Goal: Contribute content: Contribute content

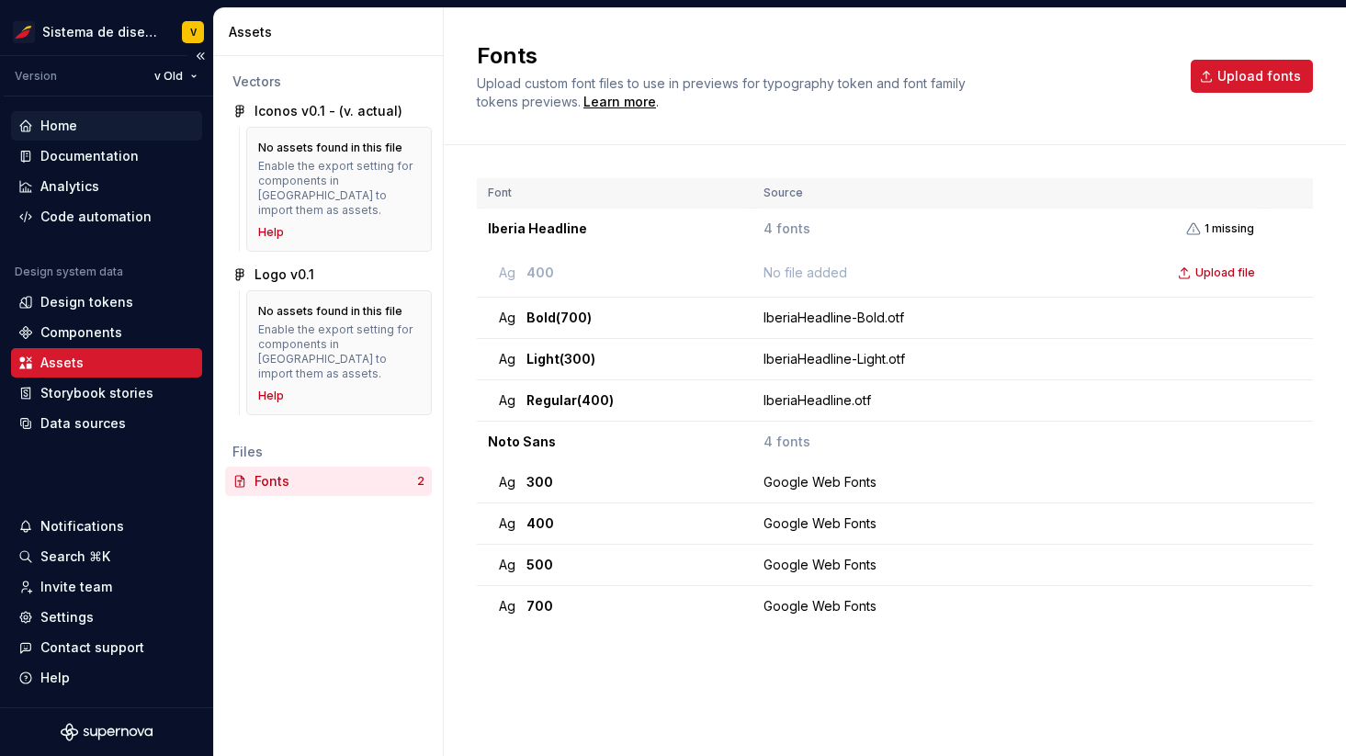
click at [53, 125] on div "Home" at bounding box center [58, 126] width 37 height 18
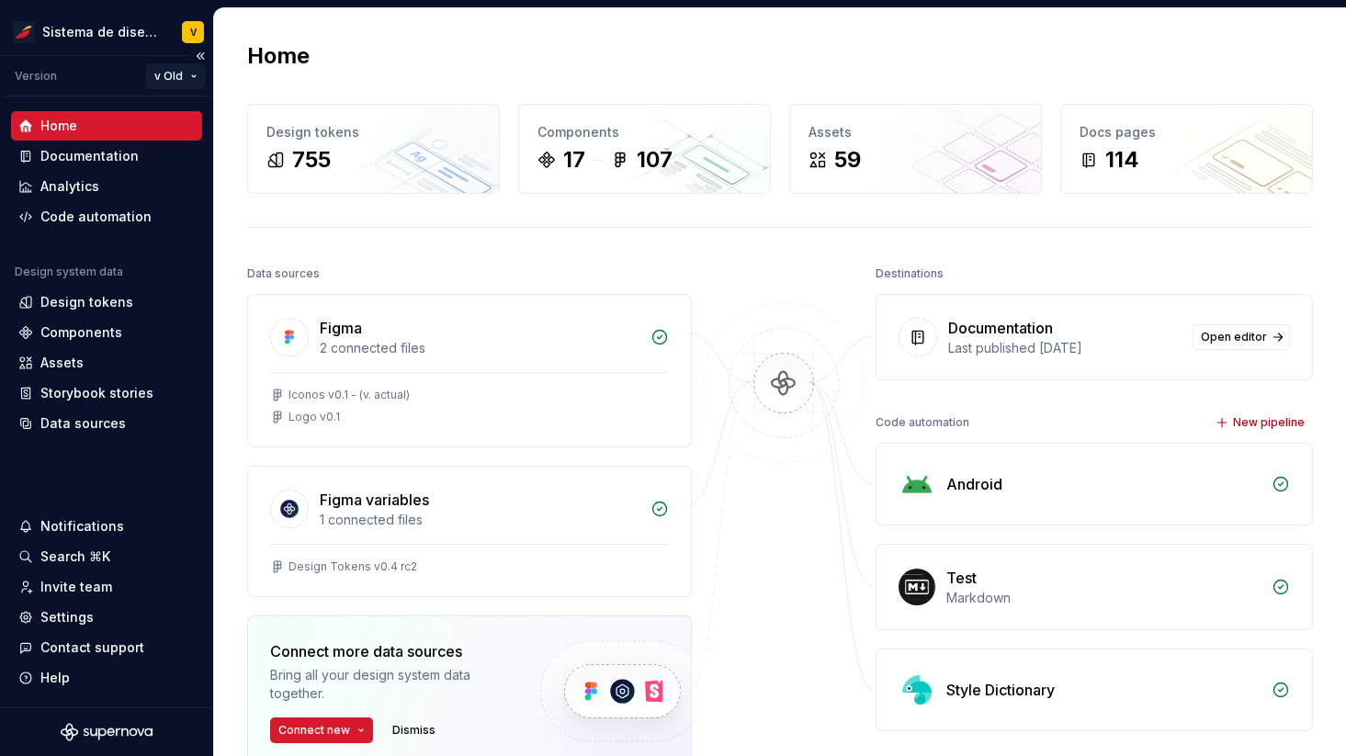
click at [168, 72] on html "Sistema de diseño Iberia V Version v Old Home Documentation Analytics Code auto…" at bounding box center [673, 378] width 1346 height 756
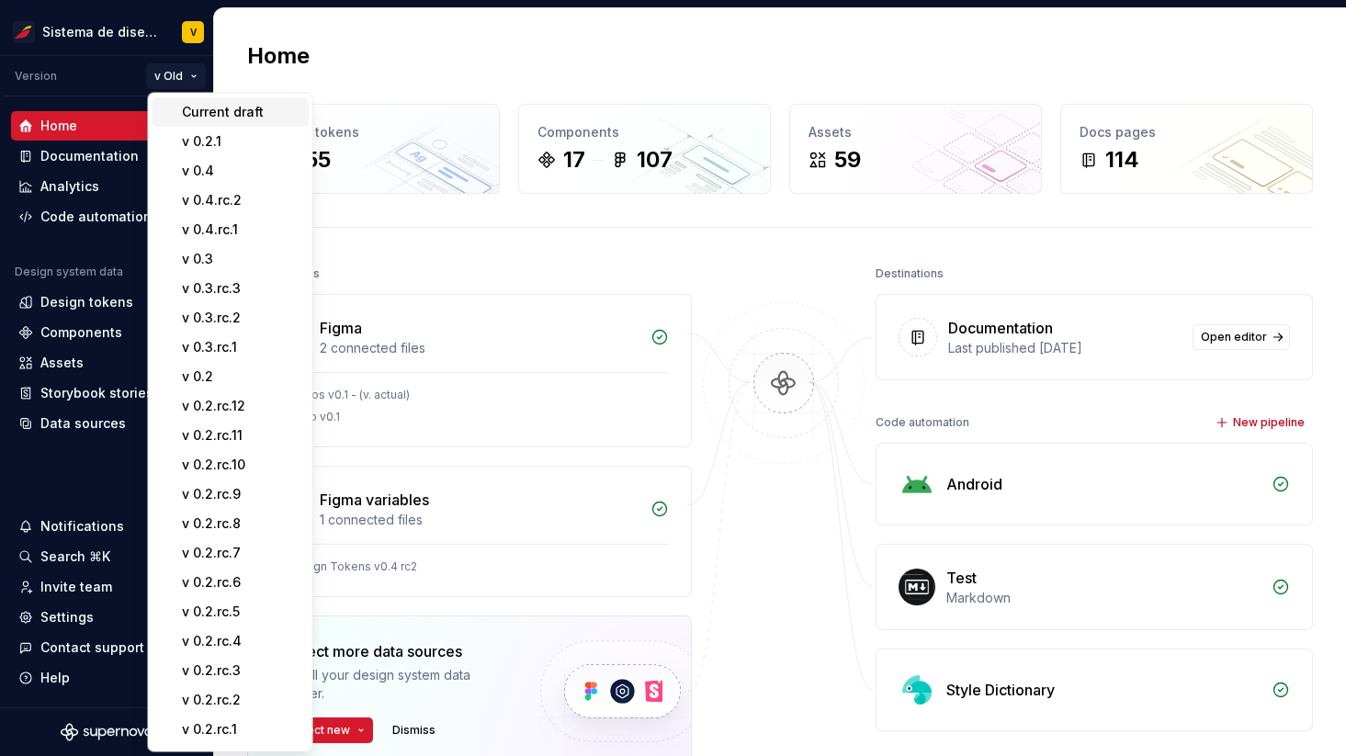
click at [202, 115] on div "Current draft" at bounding box center [241, 112] width 119 height 18
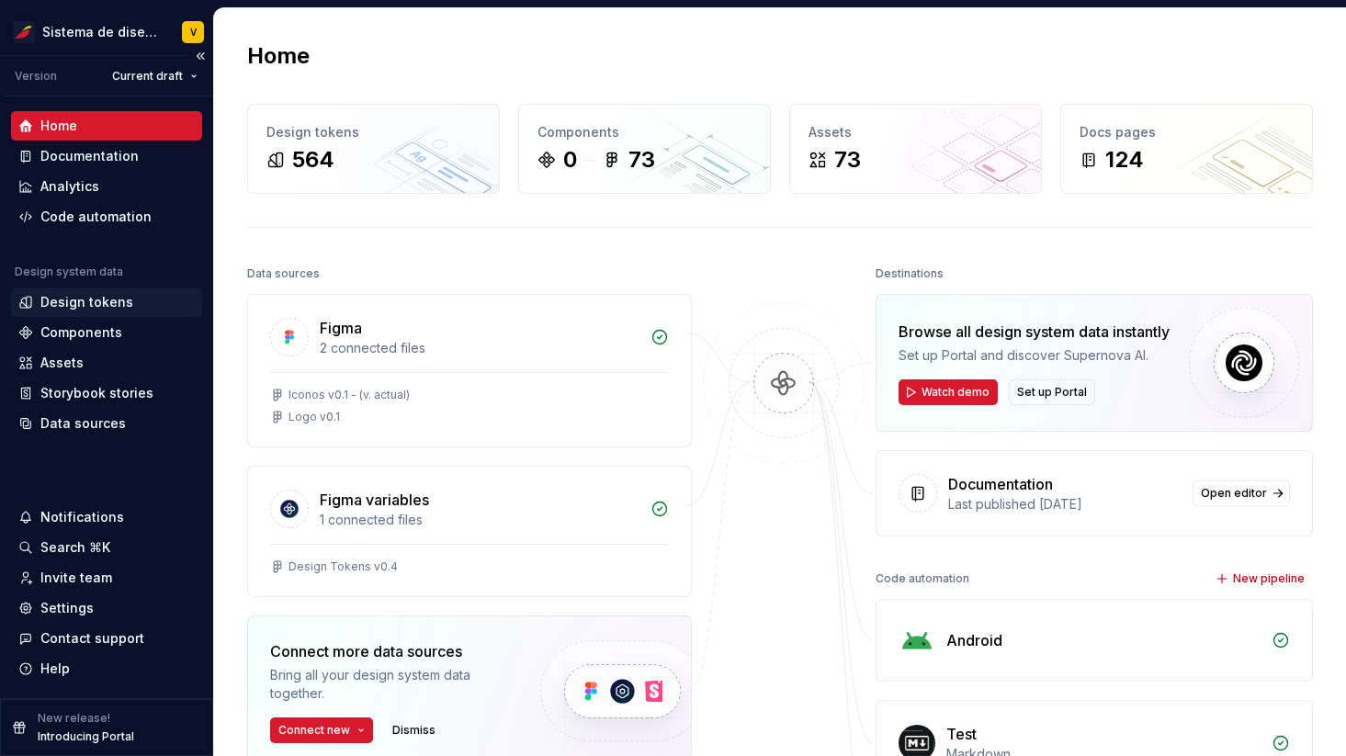
click at [73, 304] on div "Design tokens" at bounding box center [86, 302] width 93 height 18
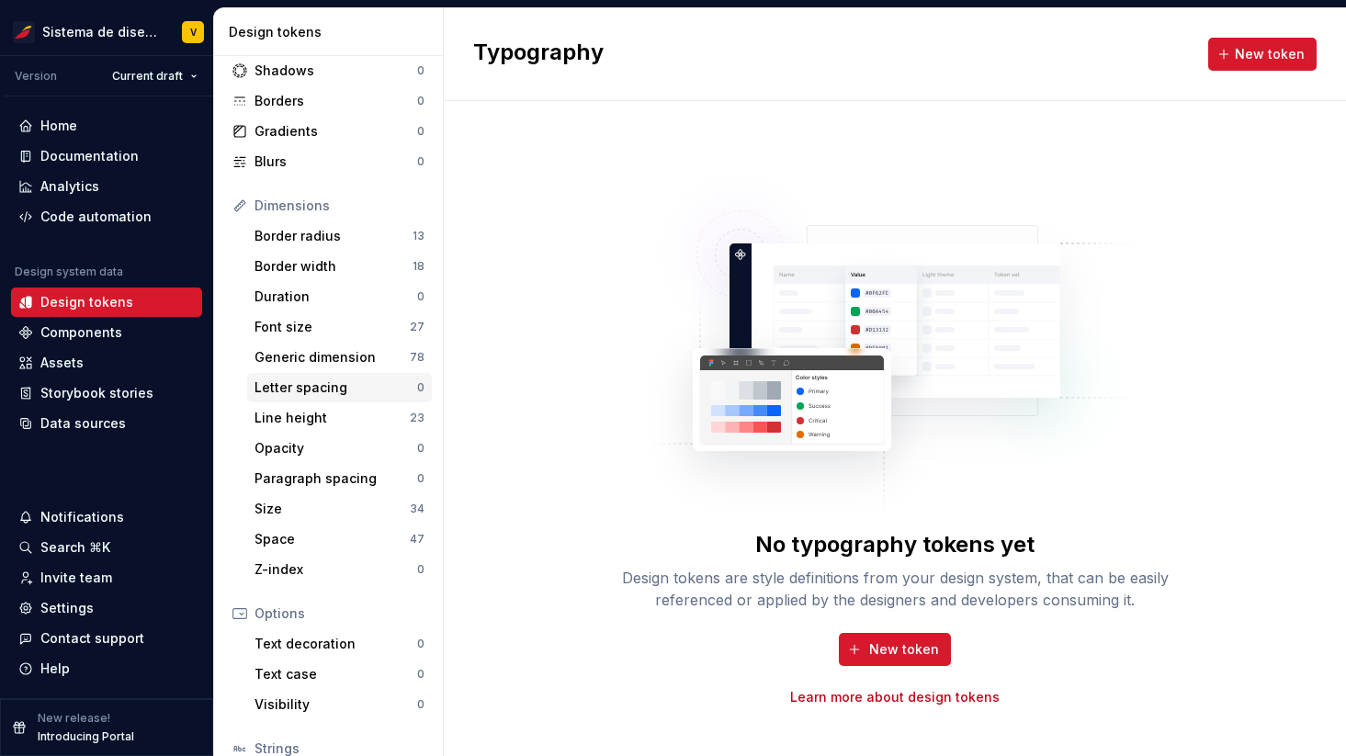
scroll to position [193, 0]
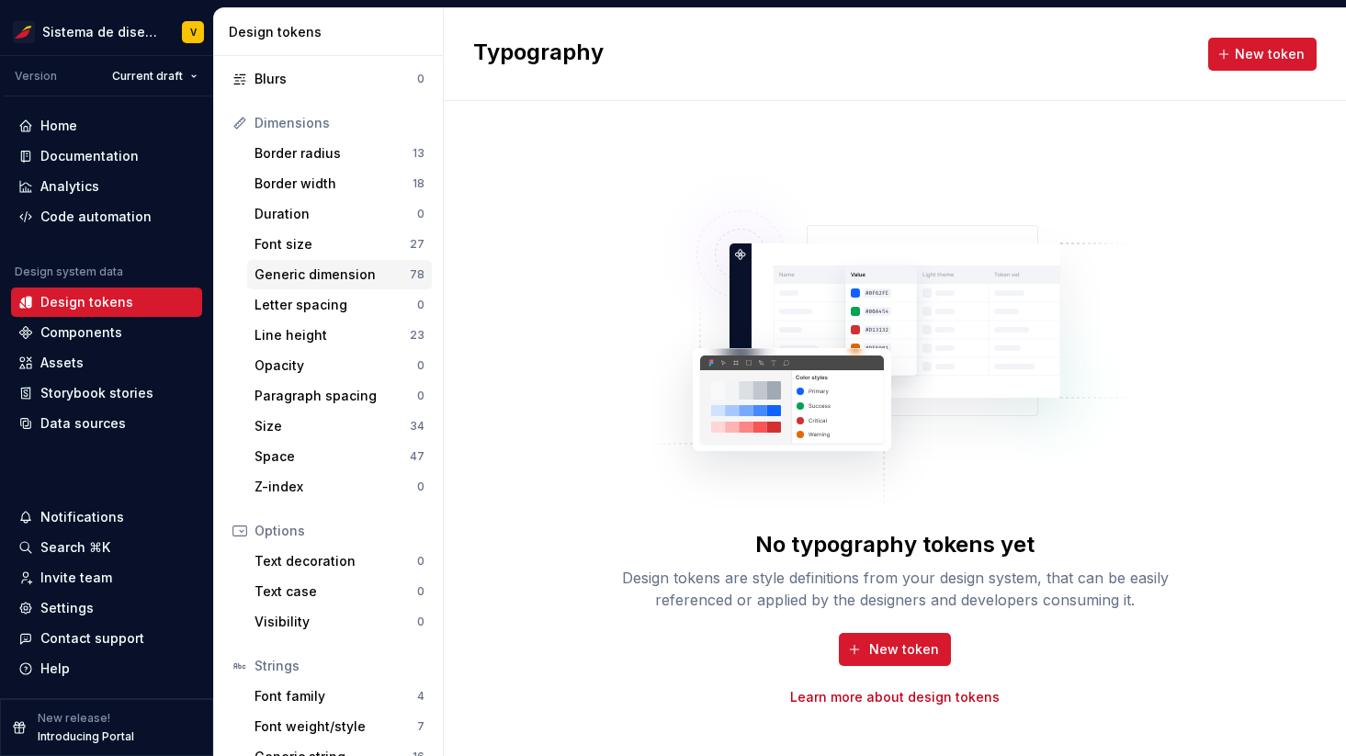
click at [340, 270] on div "Generic dimension" at bounding box center [331, 274] width 155 height 18
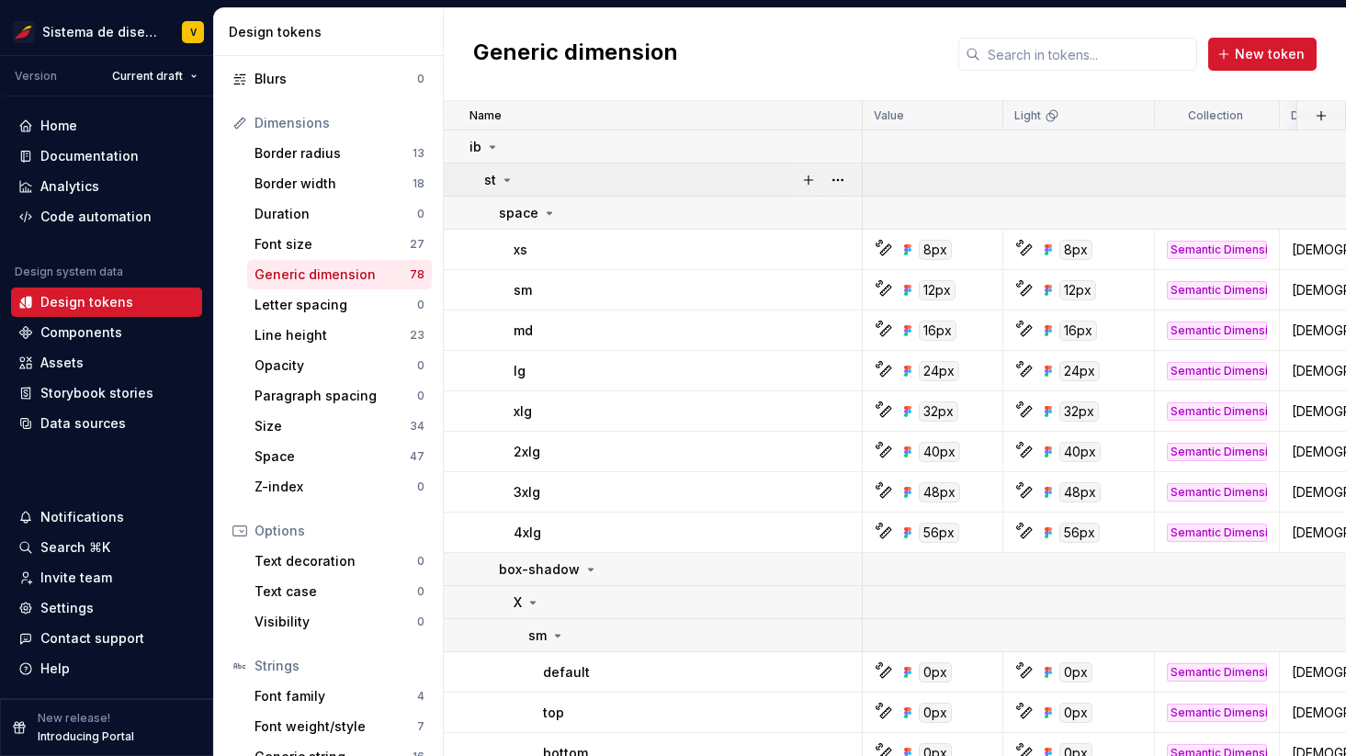
click at [510, 177] on icon at bounding box center [507, 180] width 15 height 15
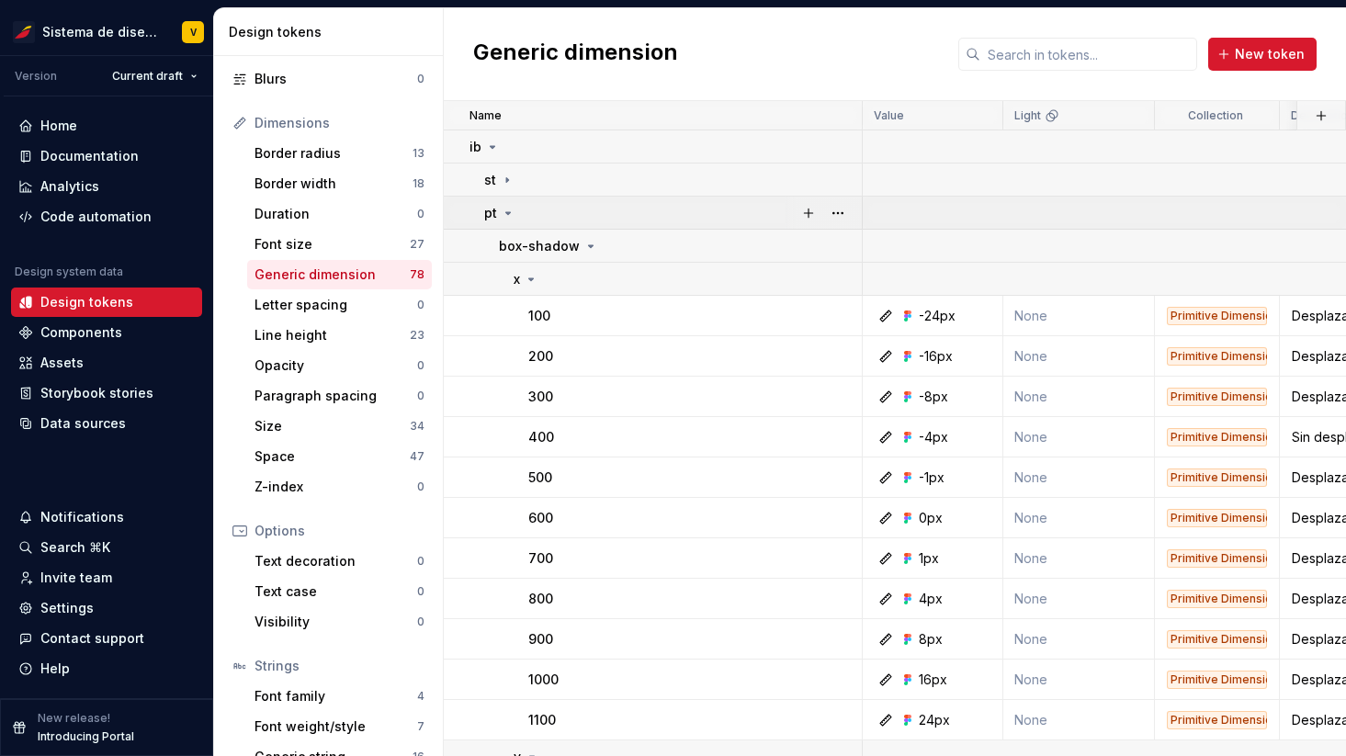
click at [510, 213] on icon at bounding box center [508, 213] width 15 height 15
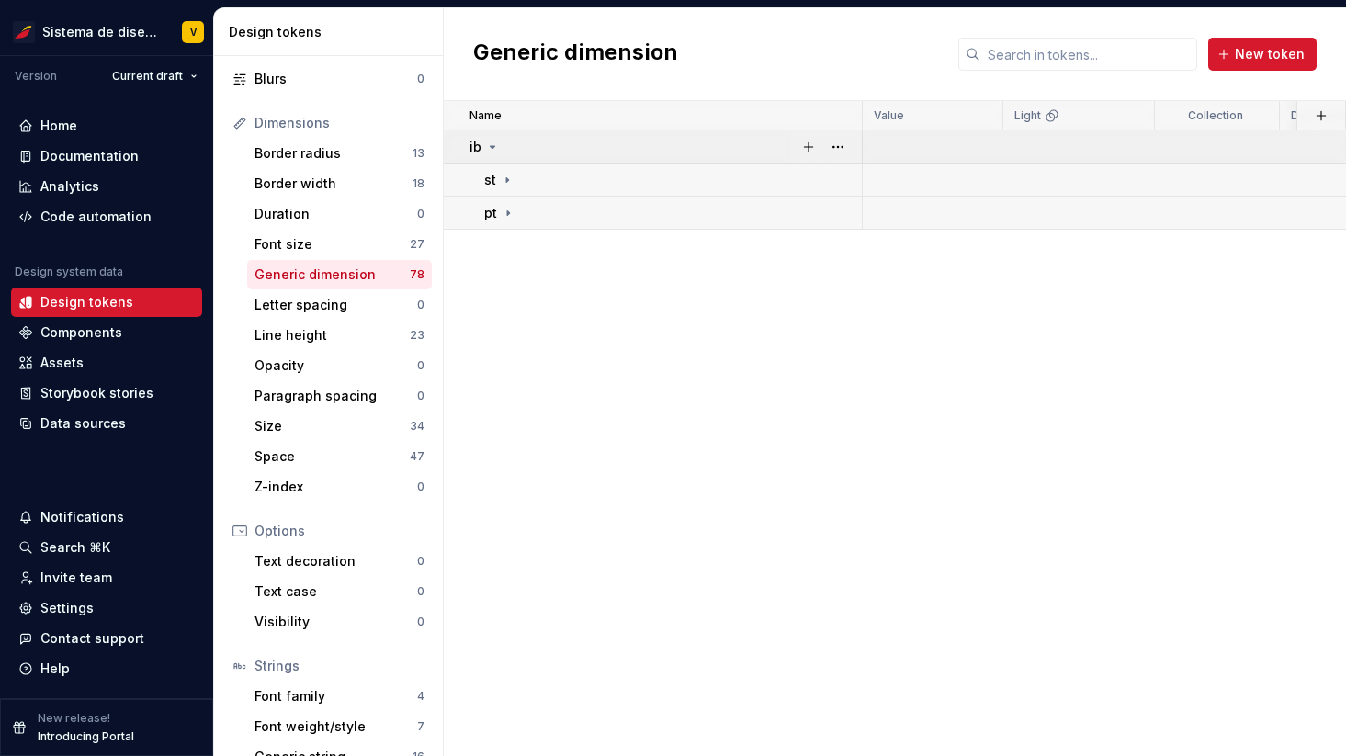
click at [491, 144] on icon at bounding box center [492, 147] width 15 height 15
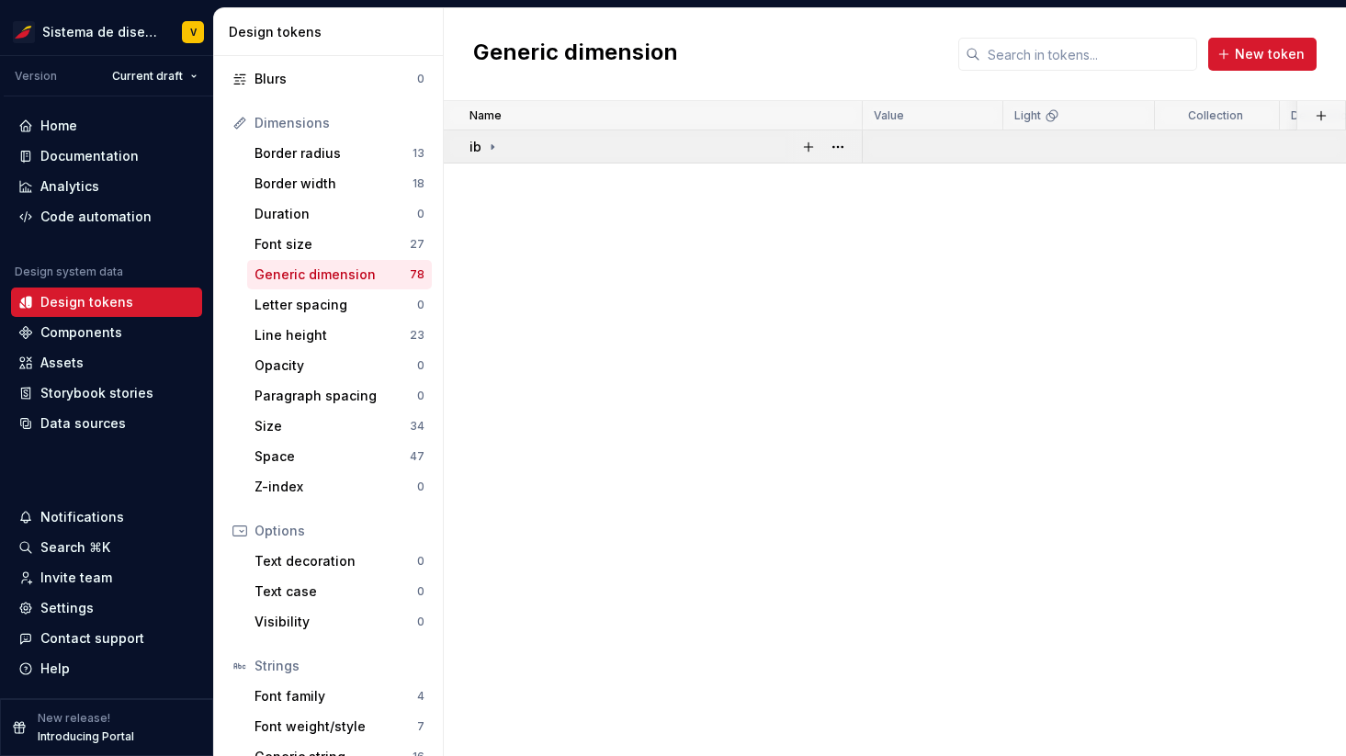
click at [491, 144] on icon at bounding box center [492, 146] width 2 height 5
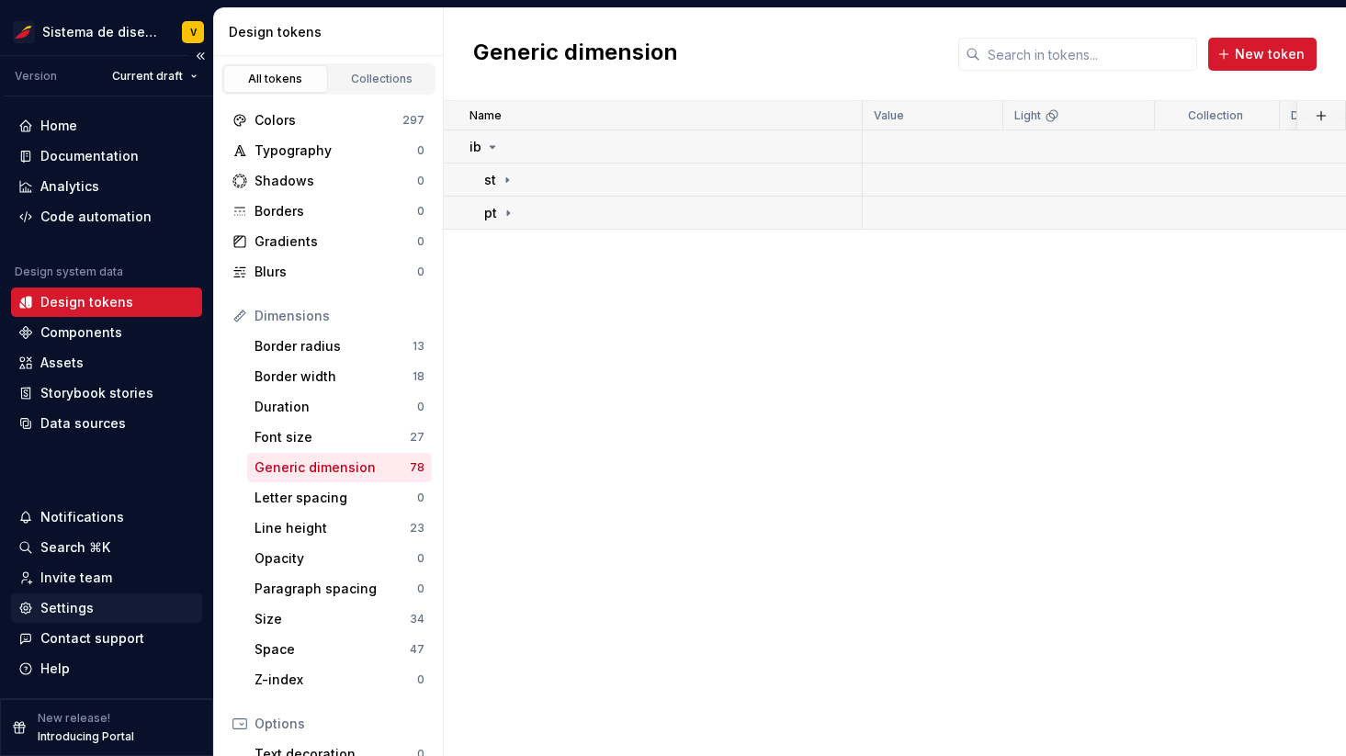
click at [72, 608] on div "Settings" at bounding box center [66, 608] width 53 height 18
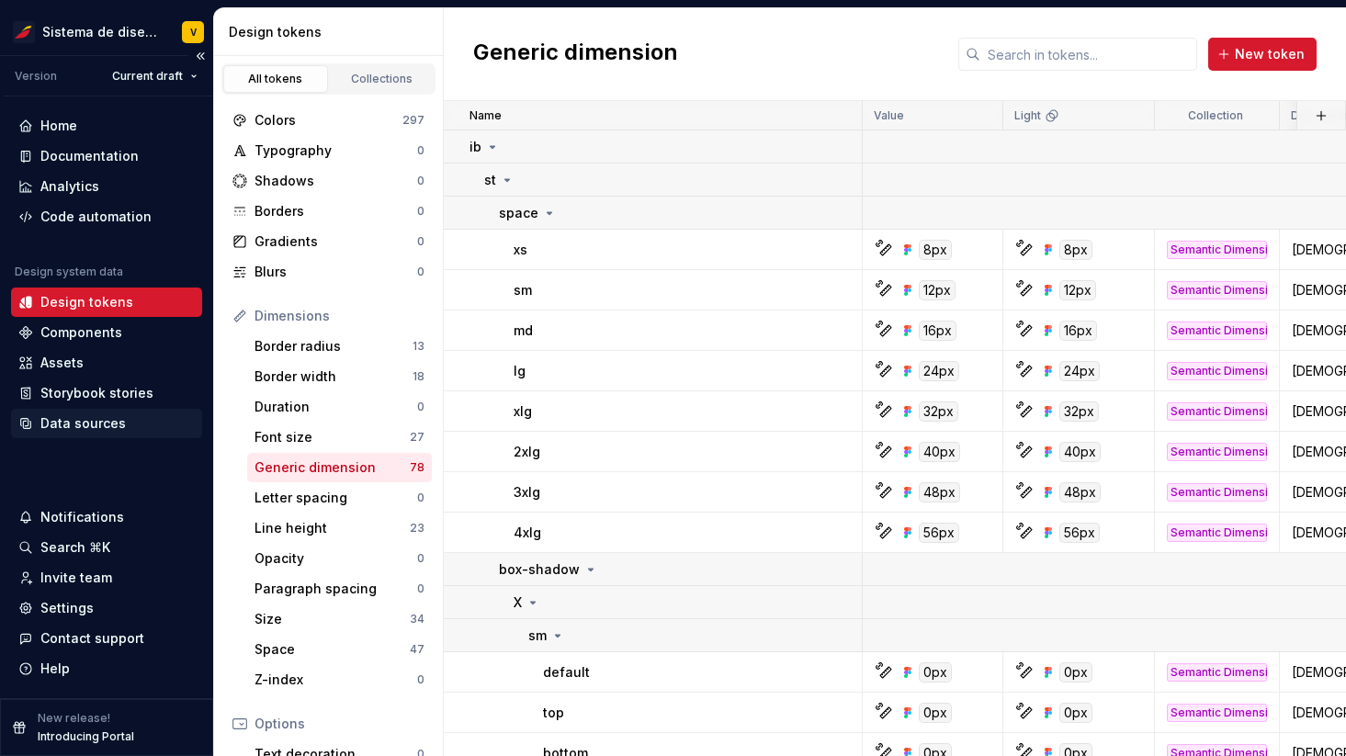
click at [65, 416] on div "Data sources" at bounding box center [82, 423] width 85 height 18
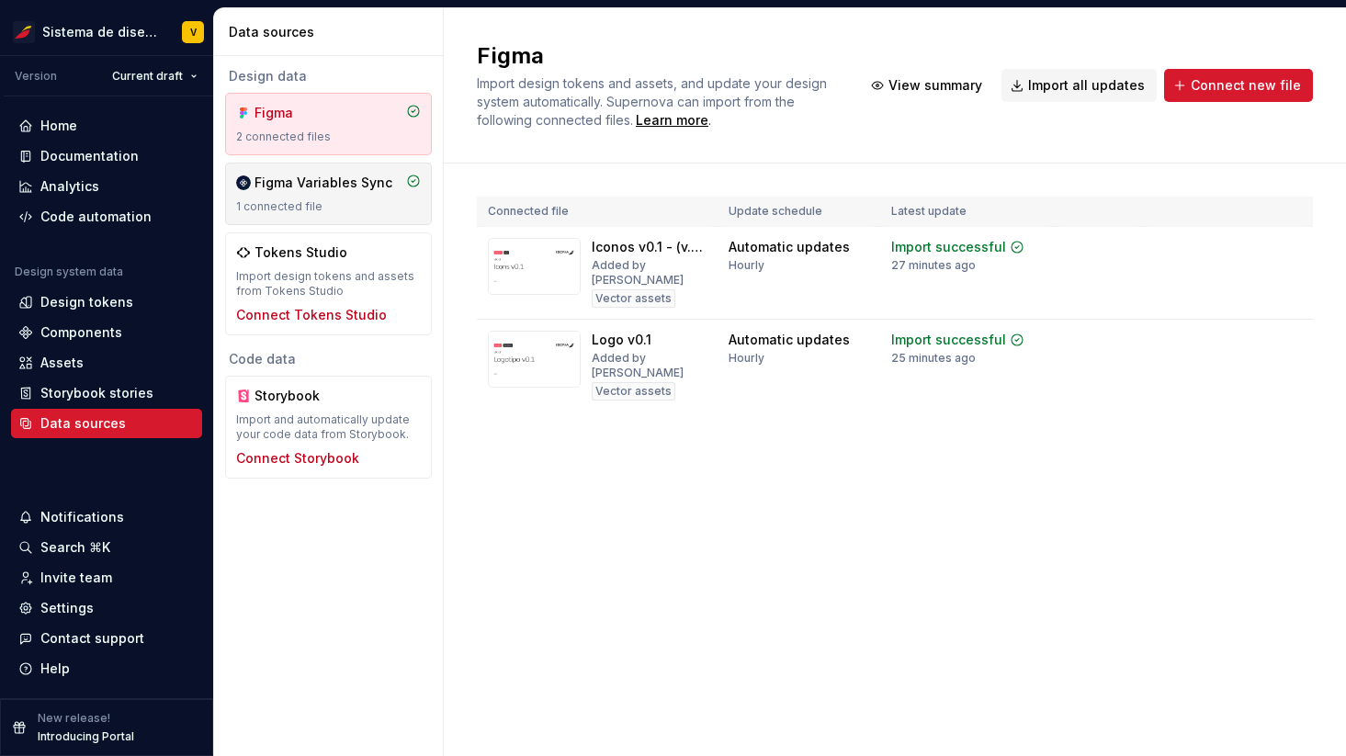
click at [346, 203] on div "1 connected file" at bounding box center [328, 206] width 185 height 15
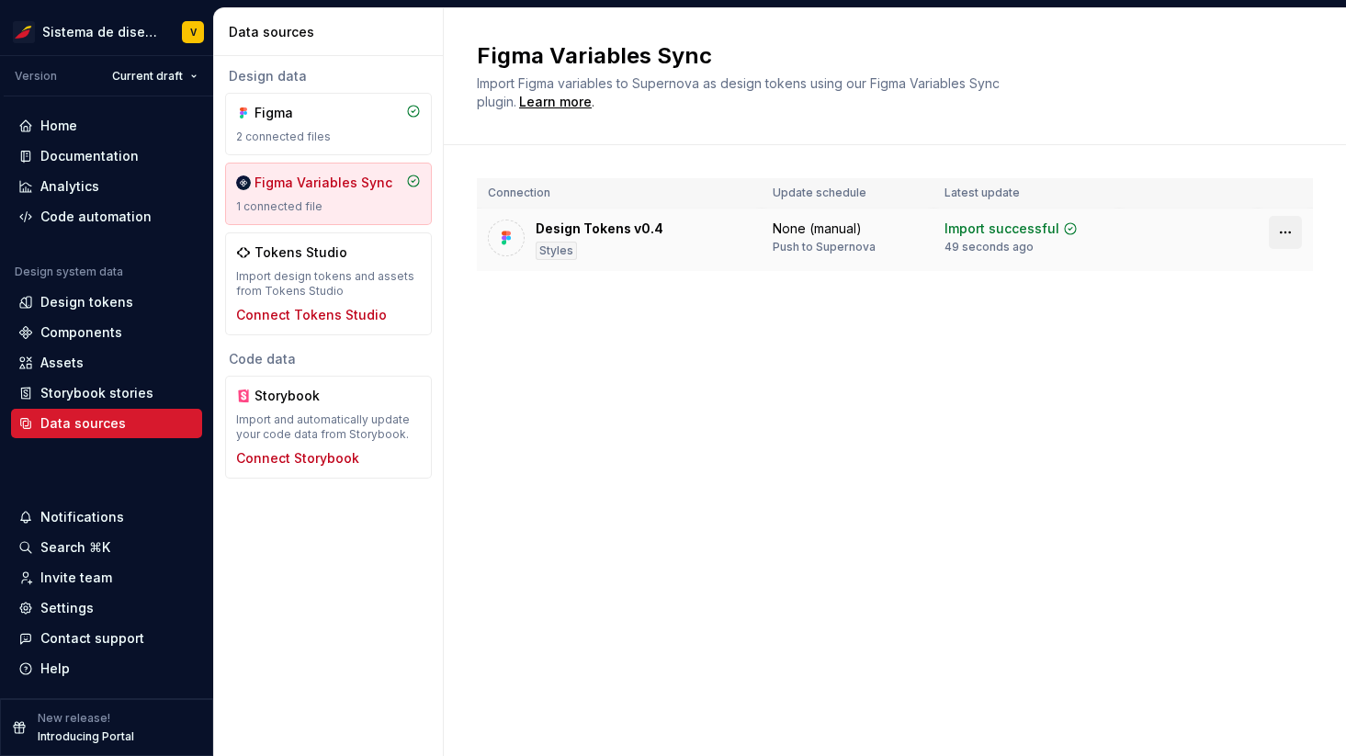
click at [1286, 233] on html "Sistema de diseño Iberia V Version Current draft Home Documentation Analytics C…" at bounding box center [673, 378] width 1346 height 756
click at [907, 381] on html "Sistema de diseño Iberia V Version Current draft Home Documentation Analytics C…" at bounding box center [673, 378] width 1346 height 756
click at [315, 124] on div "Figma 2 connected files" at bounding box center [328, 124] width 185 height 40
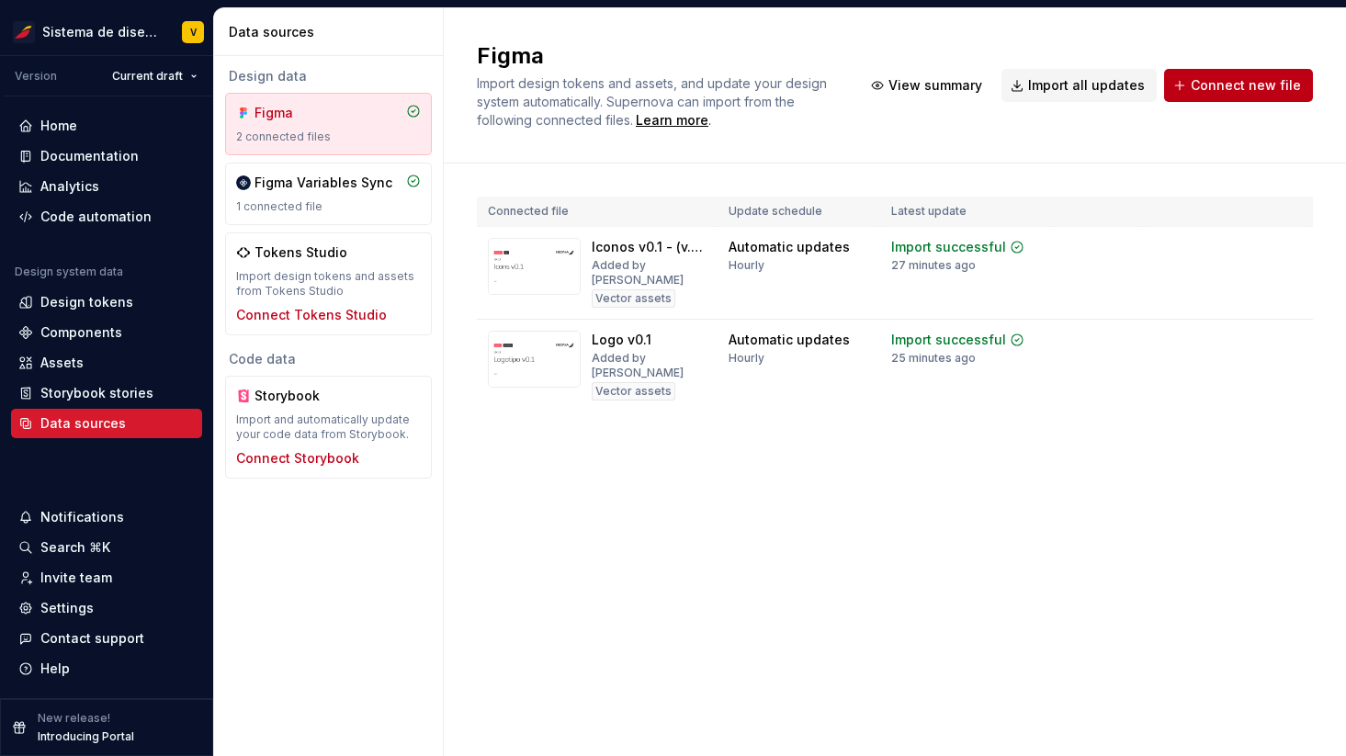
click at [1236, 82] on span "Connect new file" at bounding box center [1246, 85] width 110 height 18
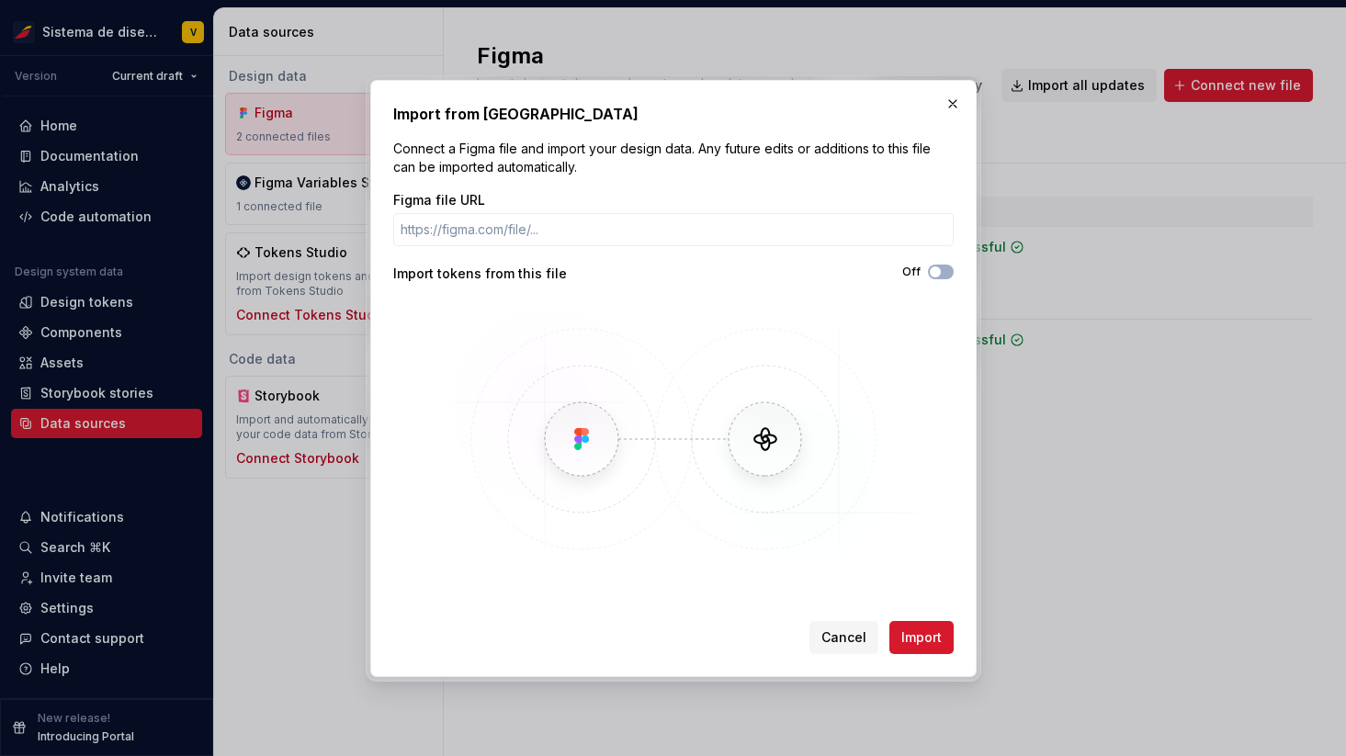
drag, startPoint x: 442, startPoint y: 145, endPoint x: 800, endPoint y: 160, distance: 358.6
click at [801, 160] on p "Connect a Figma file and import your design data. Any future edits or additions…" at bounding box center [673, 158] width 560 height 37
click at [841, 643] on span "Cancel" at bounding box center [843, 637] width 45 height 18
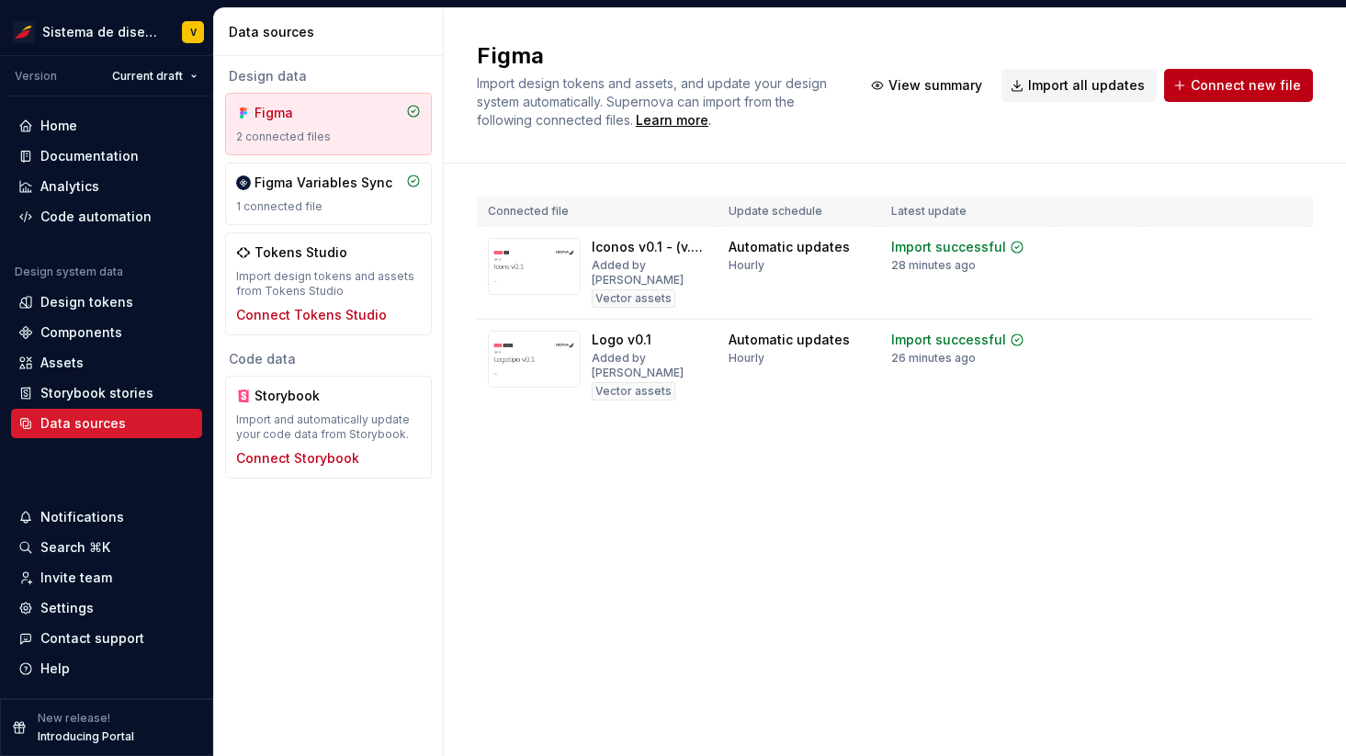
click at [1243, 82] on span "Connect new file" at bounding box center [1246, 85] width 110 height 18
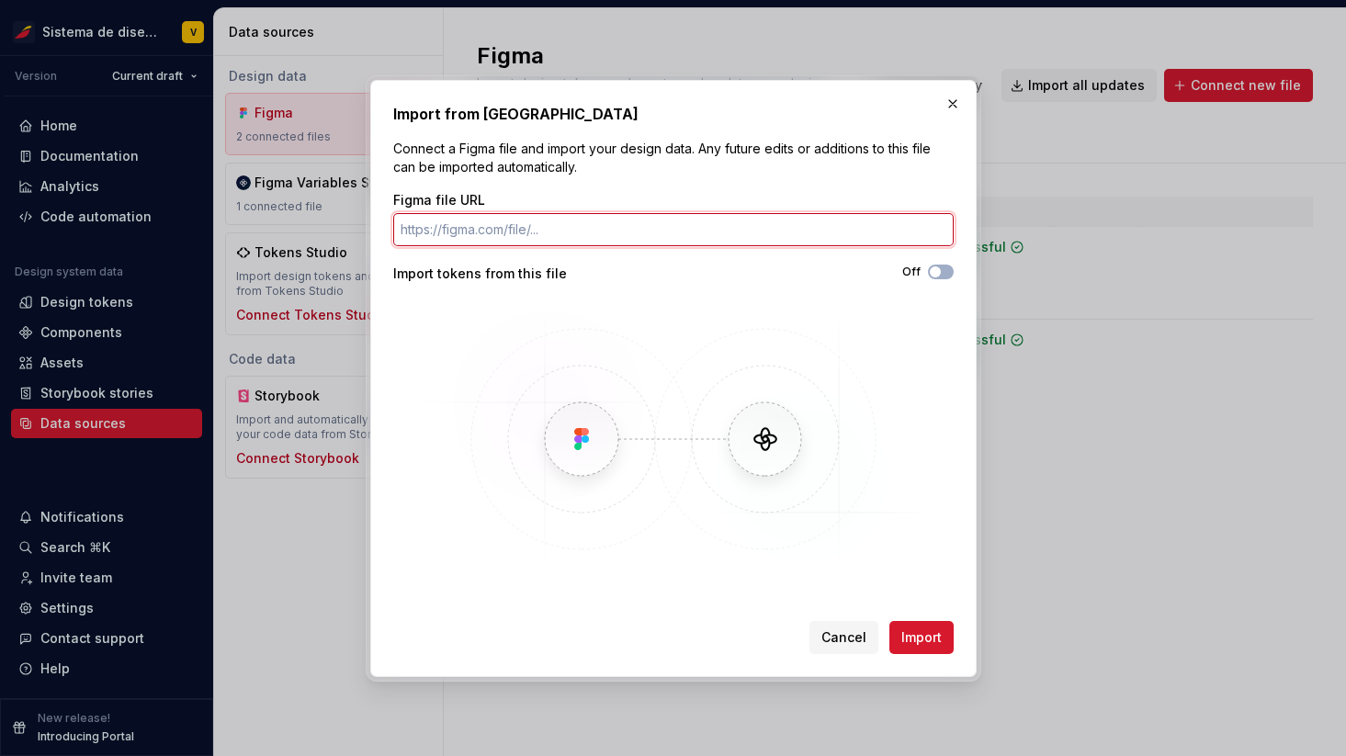
paste input "[URL][DOMAIN_NAME]"
type input "[URL][DOMAIN_NAME]"
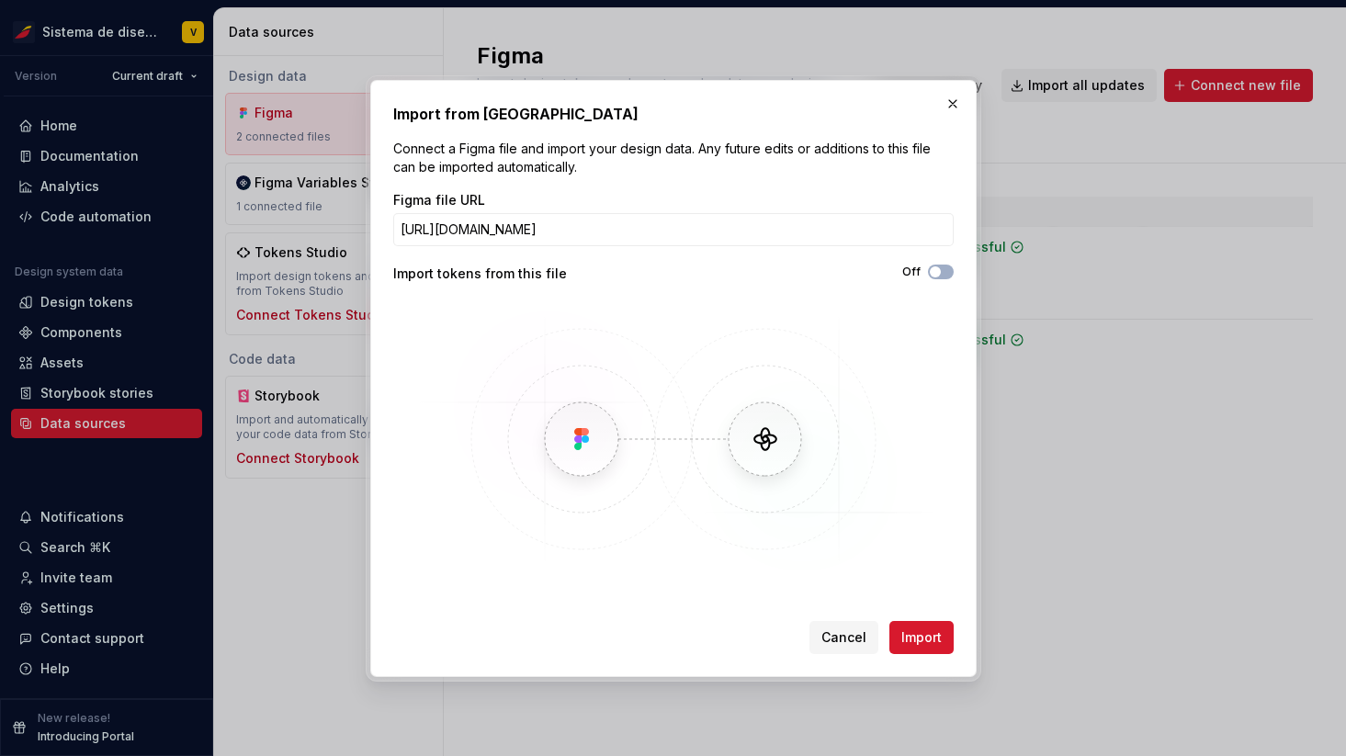
scroll to position [0, 0]
drag, startPoint x: 445, startPoint y: 274, endPoint x: 563, endPoint y: 276, distance: 118.5
click at [563, 275] on div "Import tokens from this file" at bounding box center [533, 274] width 280 height 18
click at [940, 270] on icon "button" at bounding box center [935, 271] width 15 height 11
click at [814, 276] on div "On" at bounding box center [813, 272] width 280 height 15
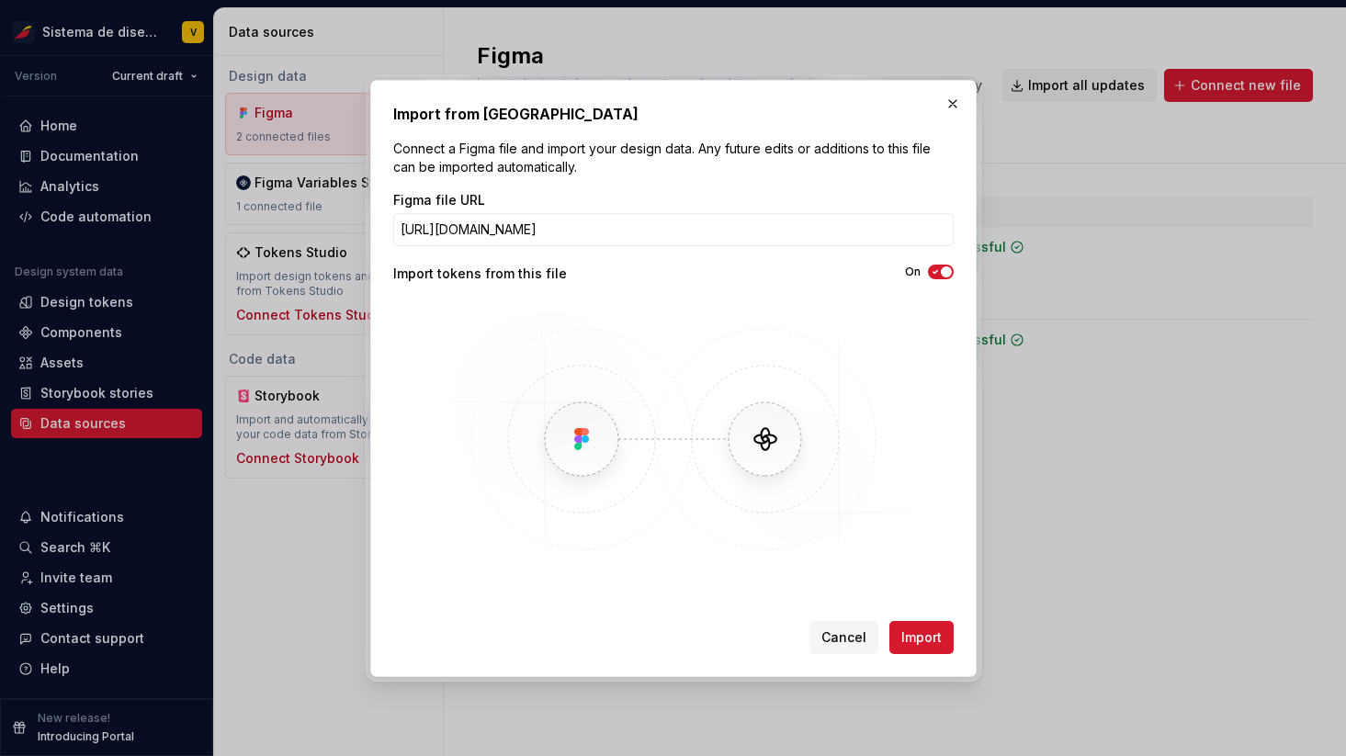
click at [936, 266] on icon "button" at bounding box center [935, 271] width 15 height 11
click at [715, 279] on div "Off" at bounding box center [813, 274] width 280 height 18
click at [909, 634] on span "Import" at bounding box center [921, 637] width 40 height 18
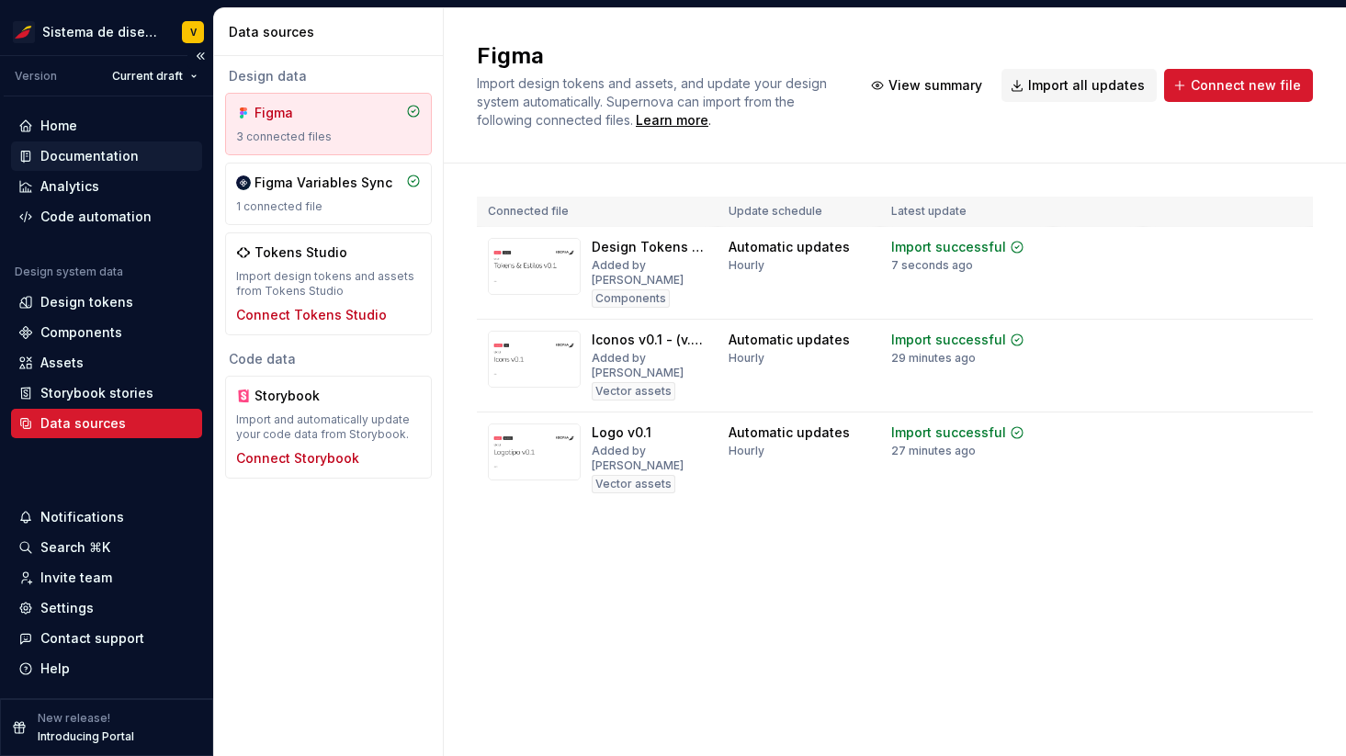
click at [102, 154] on div "Documentation" at bounding box center [89, 156] width 98 height 18
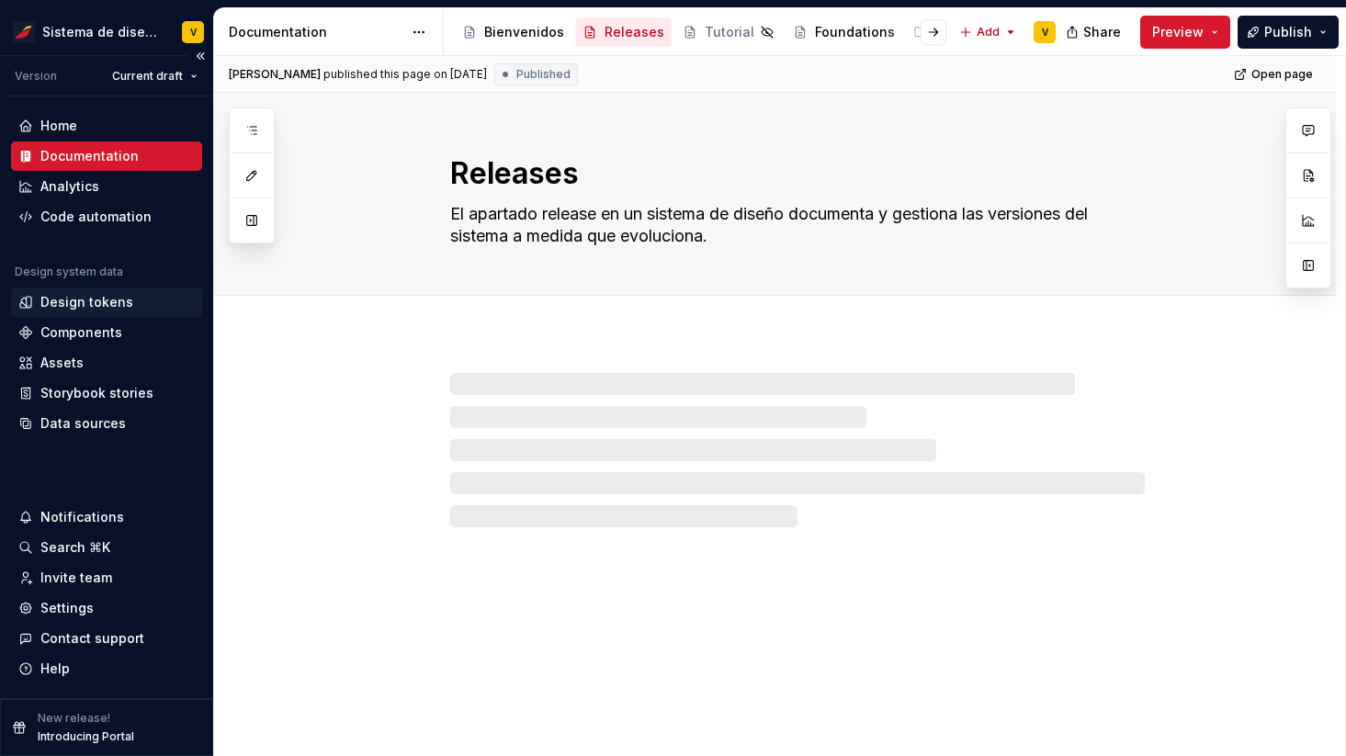
click at [74, 298] on div "Design tokens" at bounding box center [86, 302] width 93 height 18
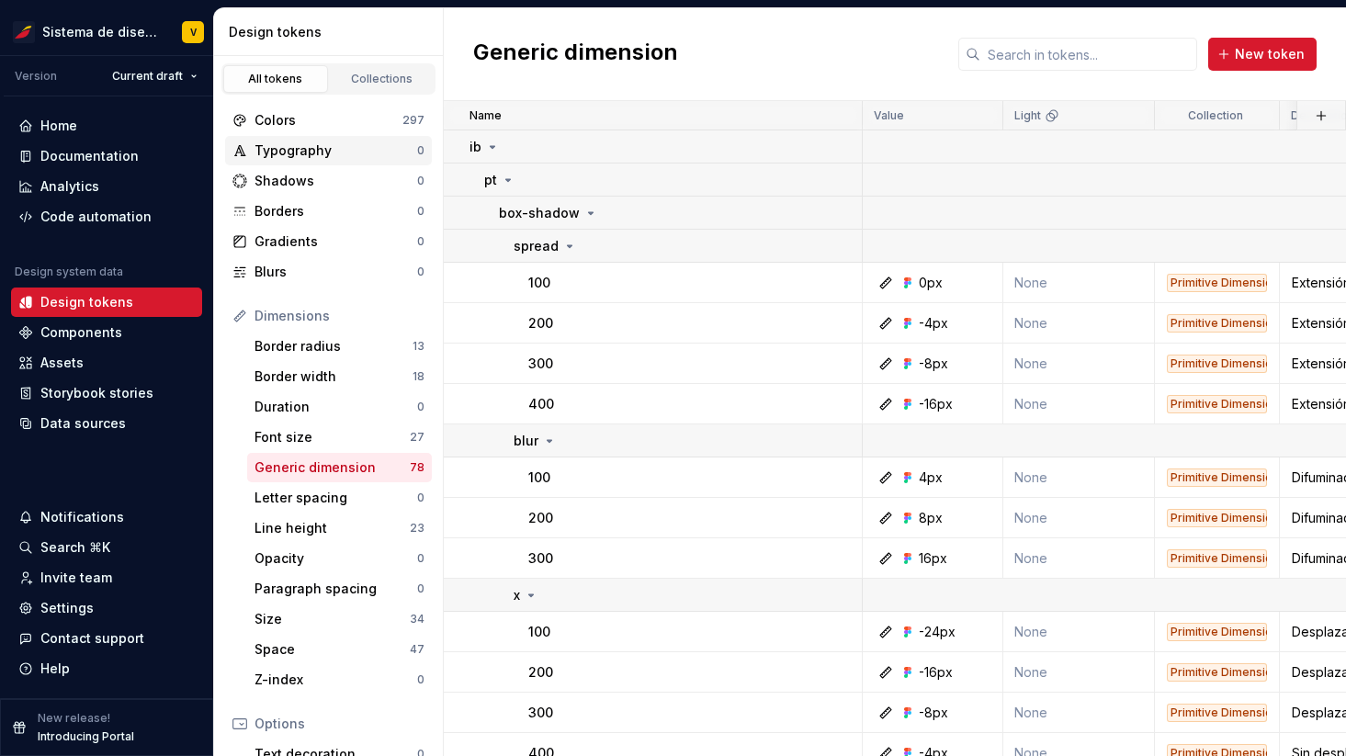
click at [326, 150] on div "Typography" at bounding box center [335, 150] width 163 height 18
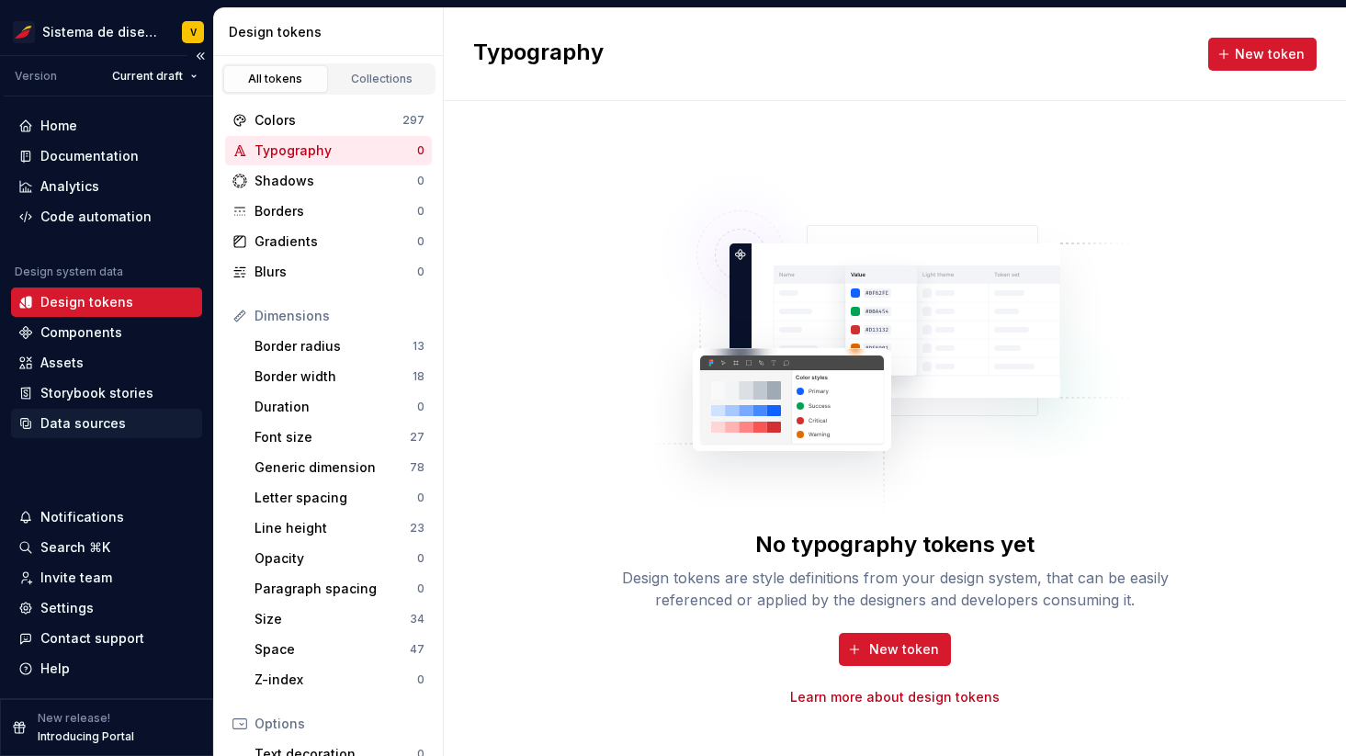
click at [90, 421] on div "Data sources" at bounding box center [82, 423] width 85 height 18
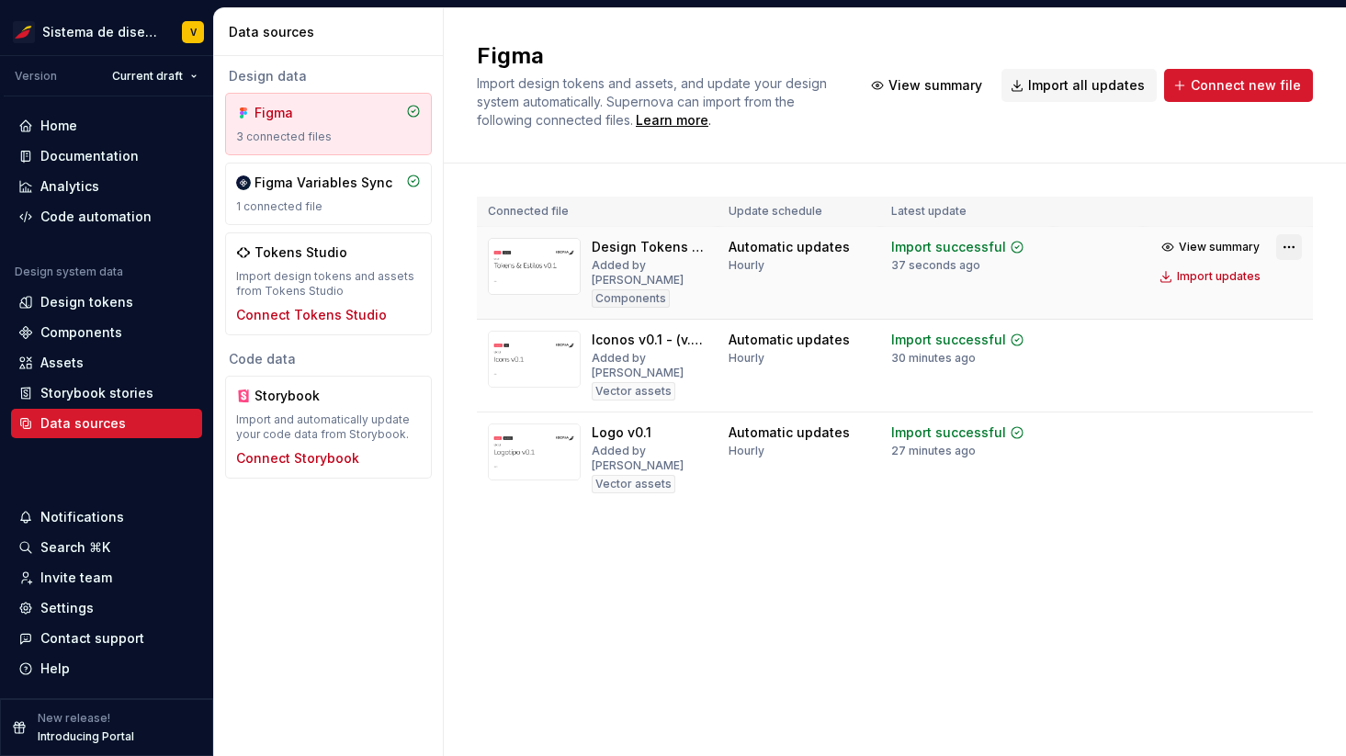
click at [1286, 248] on html "Sistema de diseño Iberia V Version Current draft Home Documentation Analytics C…" at bounding box center [673, 378] width 1346 height 756
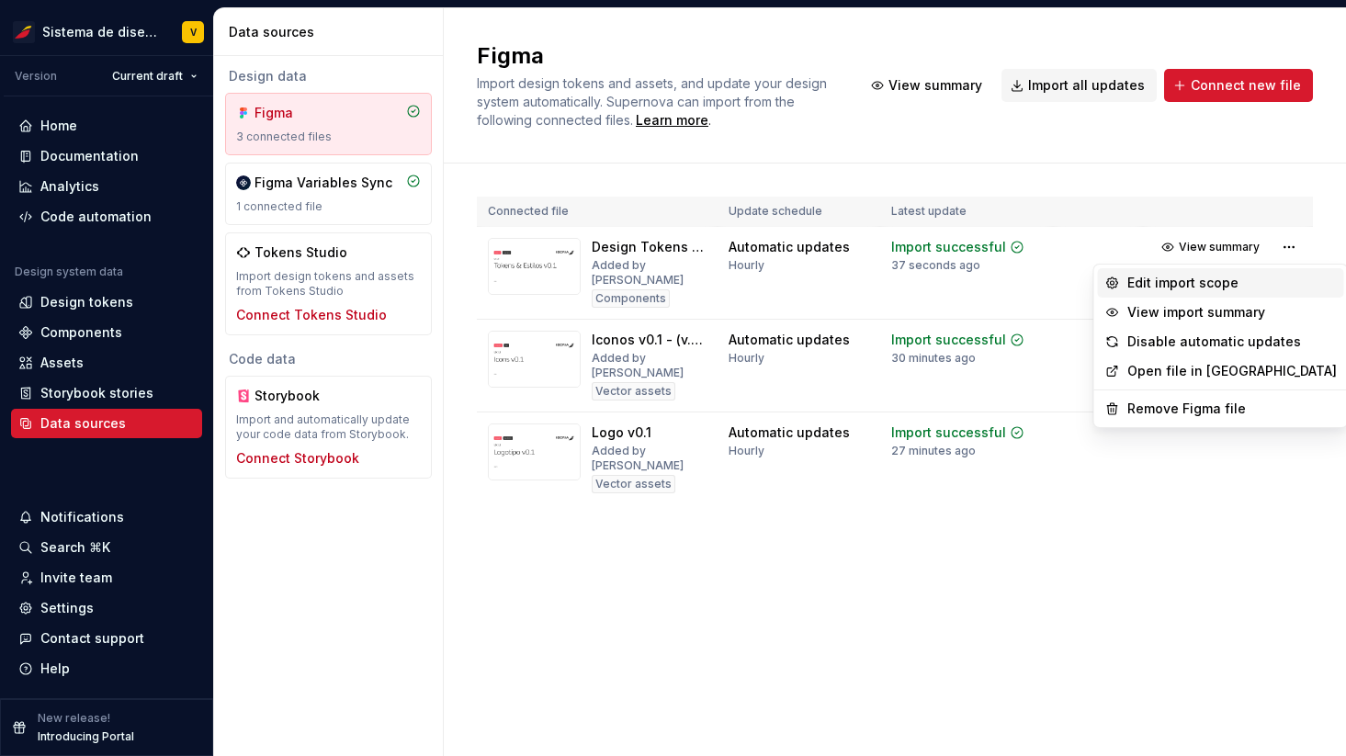
click at [1191, 280] on div "Edit import scope" at bounding box center [1231, 283] width 209 height 18
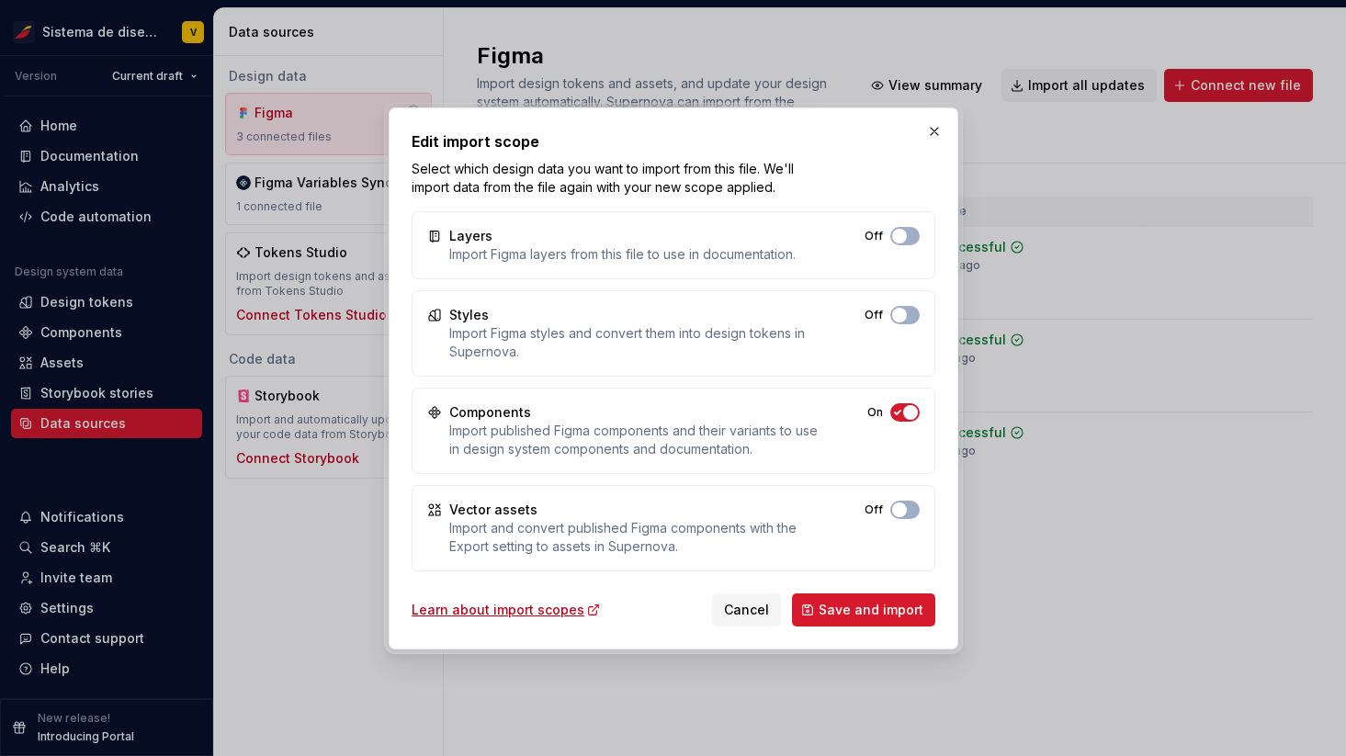
click at [895, 411] on icon "button" at bounding box center [897, 412] width 15 height 11
click at [907, 315] on button "Off" at bounding box center [904, 315] width 29 height 18
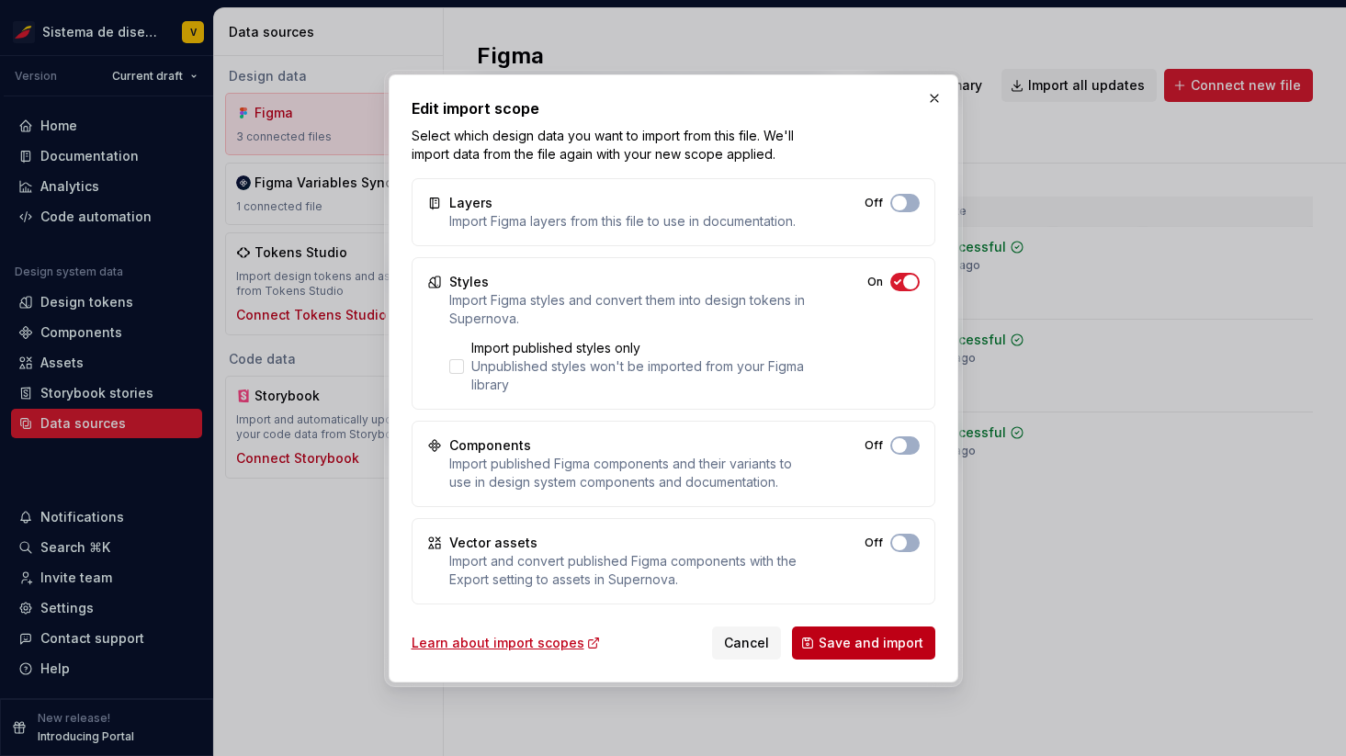
click at [858, 639] on span "Save and import" at bounding box center [870, 643] width 105 height 18
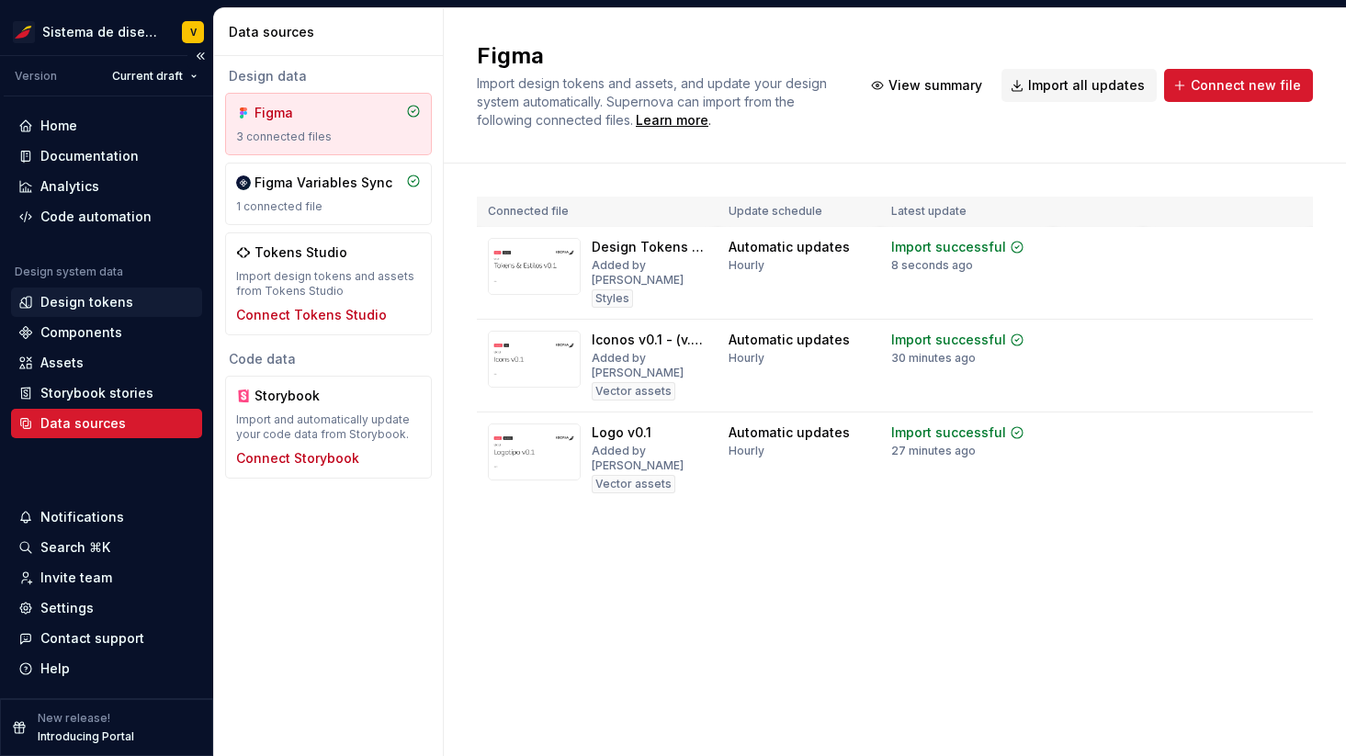
click at [72, 300] on div "Design tokens" at bounding box center [86, 302] width 93 height 18
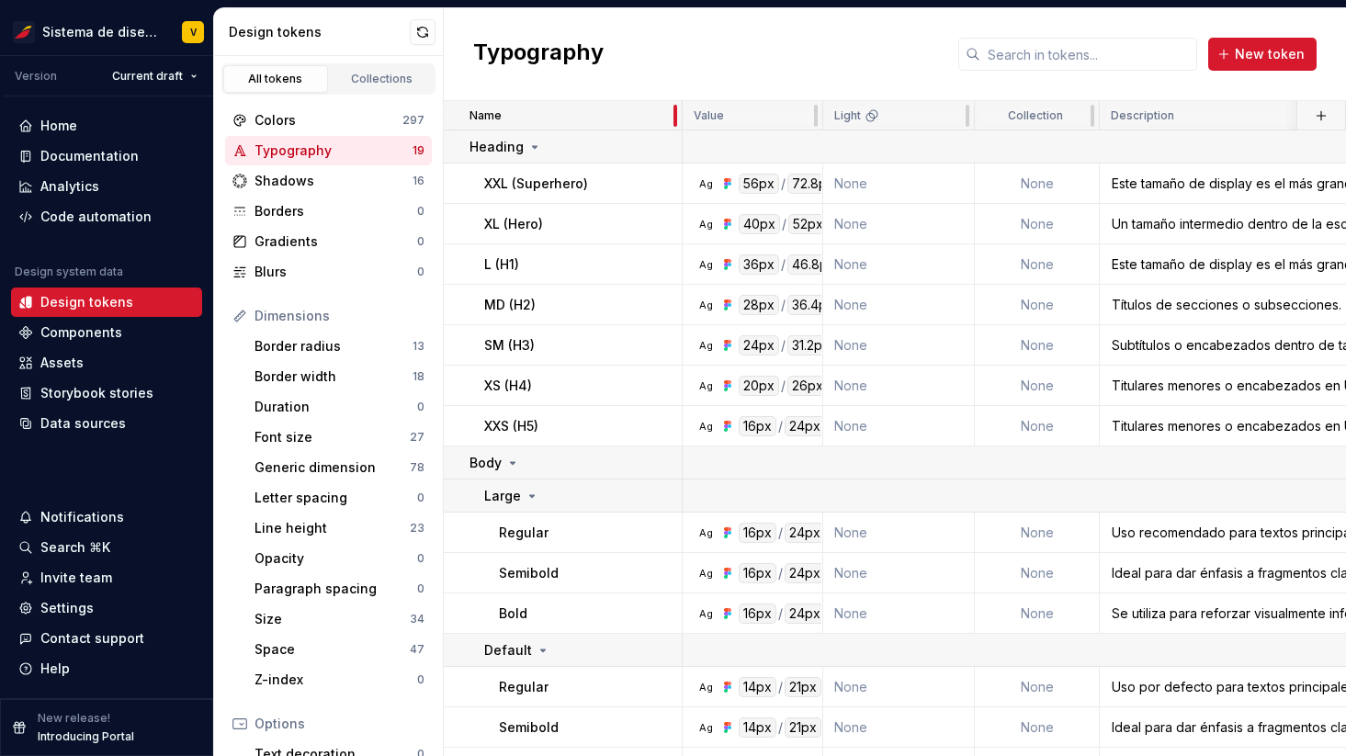
drag, startPoint x: 859, startPoint y: 117, endPoint x: 595, endPoint y: 123, distance: 263.7
click at [593, 123] on div "Name" at bounding box center [563, 115] width 239 height 29
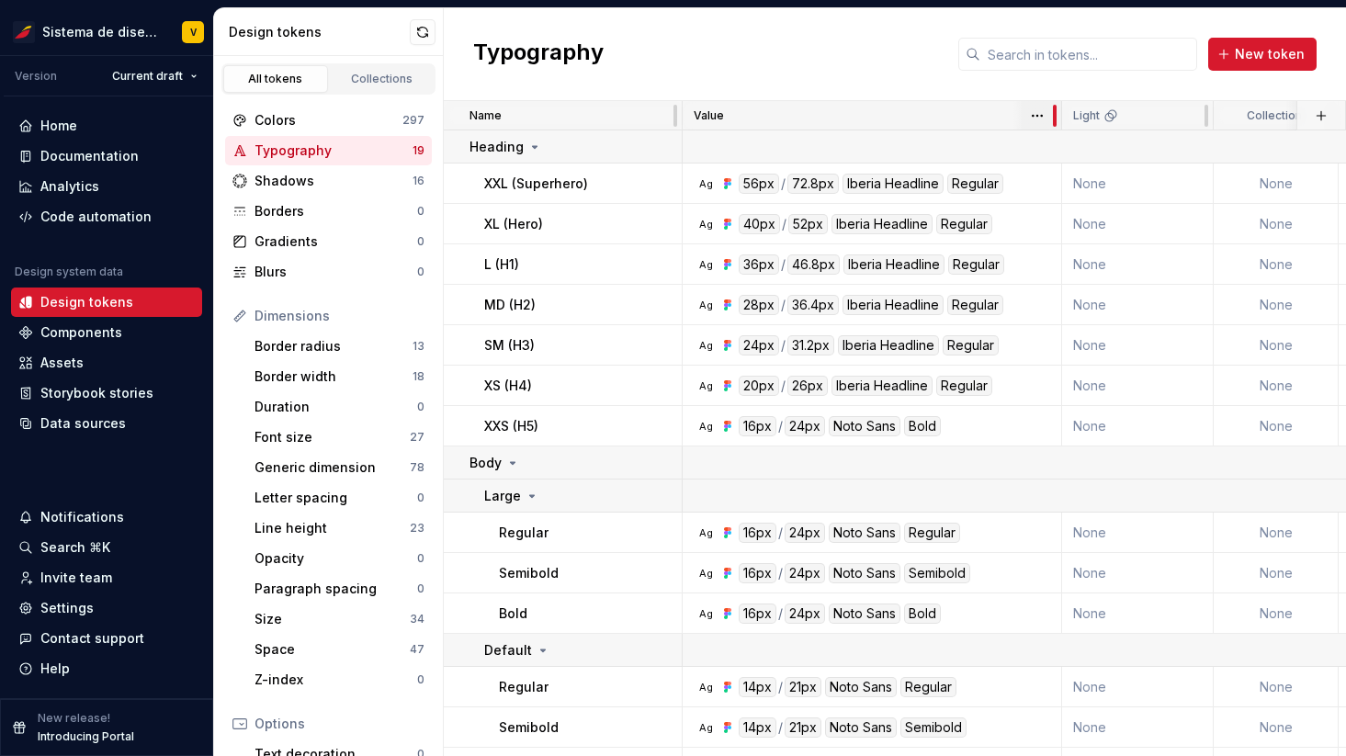
drag, startPoint x: 820, startPoint y: 119, endPoint x: 1054, endPoint y: 120, distance: 233.3
click at [1052, 121] on div at bounding box center [1054, 115] width 15 height 29
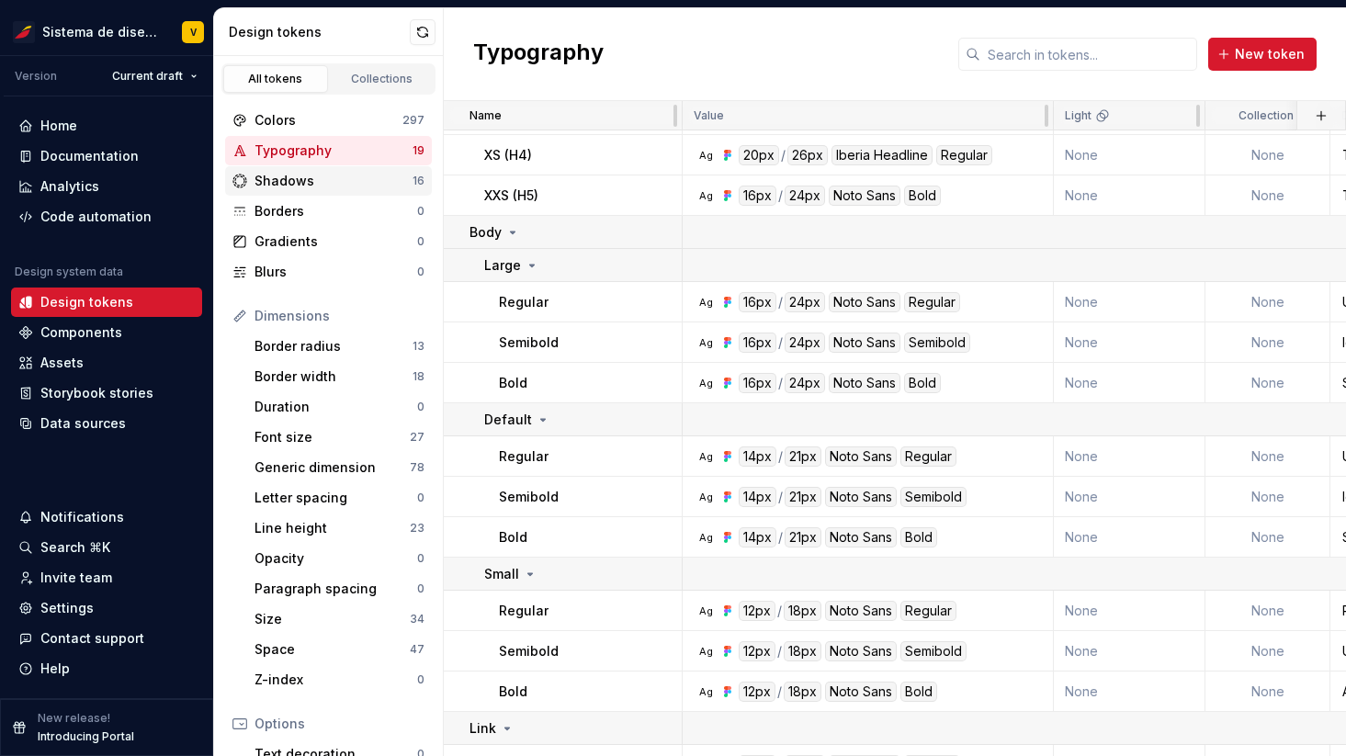
click at [323, 178] on div "Shadows" at bounding box center [333, 181] width 158 height 18
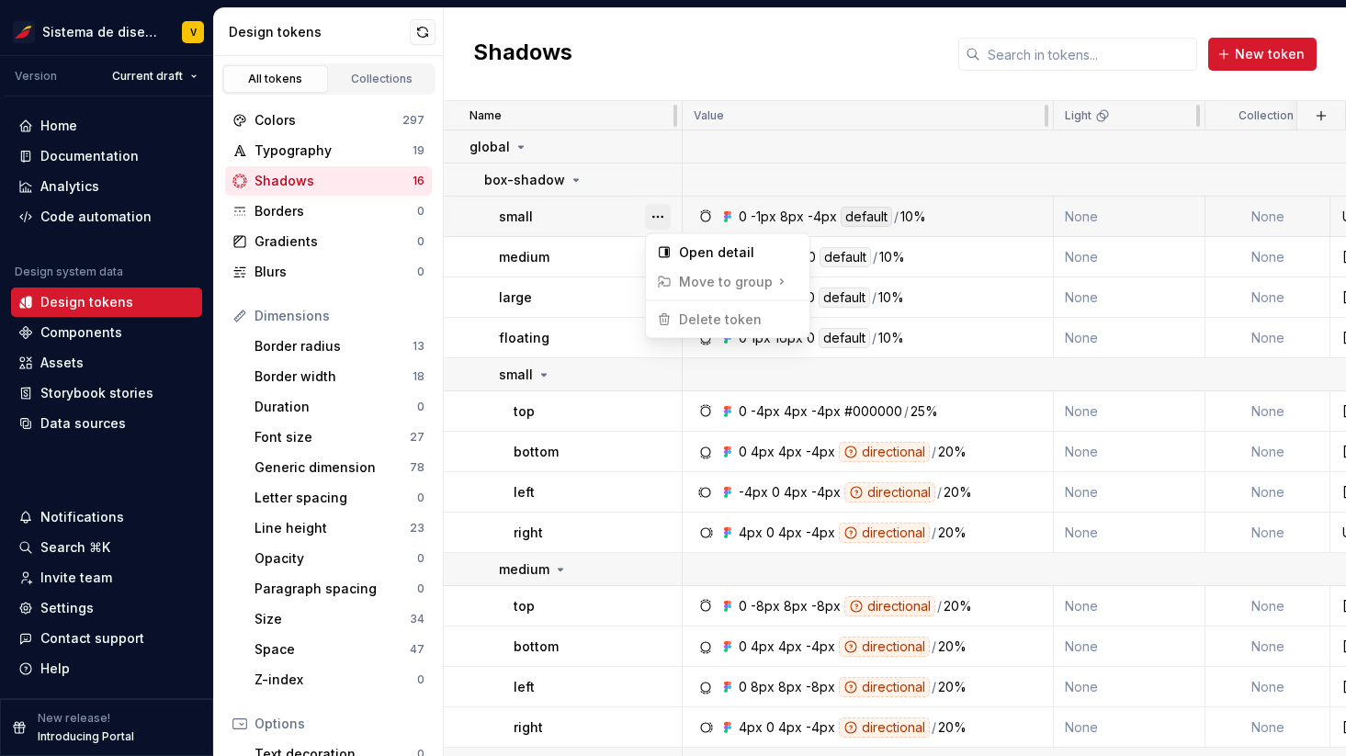
click at [654, 215] on button "button" at bounding box center [658, 217] width 26 height 26
click at [707, 247] on div "Open detail" at bounding box center [738, 252] width 119 height 18
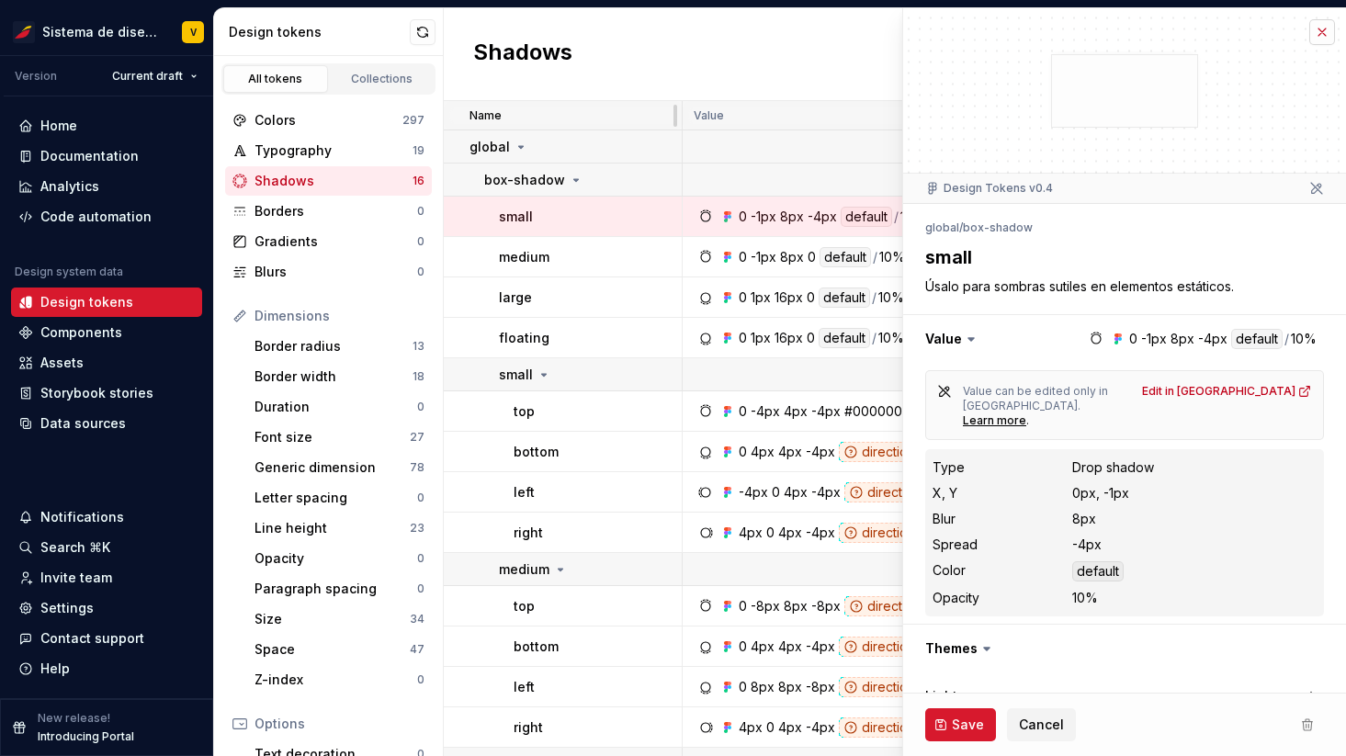
click at [1325, 29] on button "button" at bounding box center [1322, 32] width 26 height 26
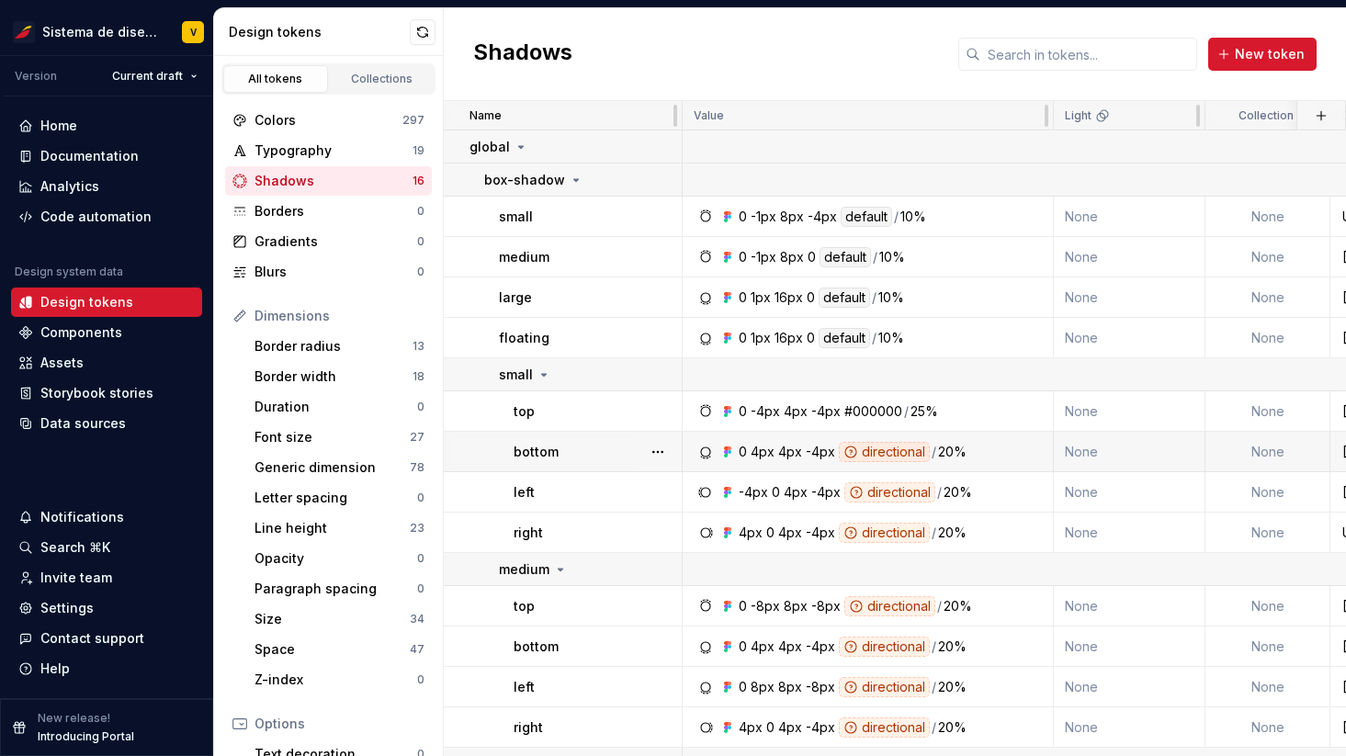
click at [988, 446] on div "0 4px 4px -4px directional / 20%" at bounding box center [872, 452] width 357 height 20
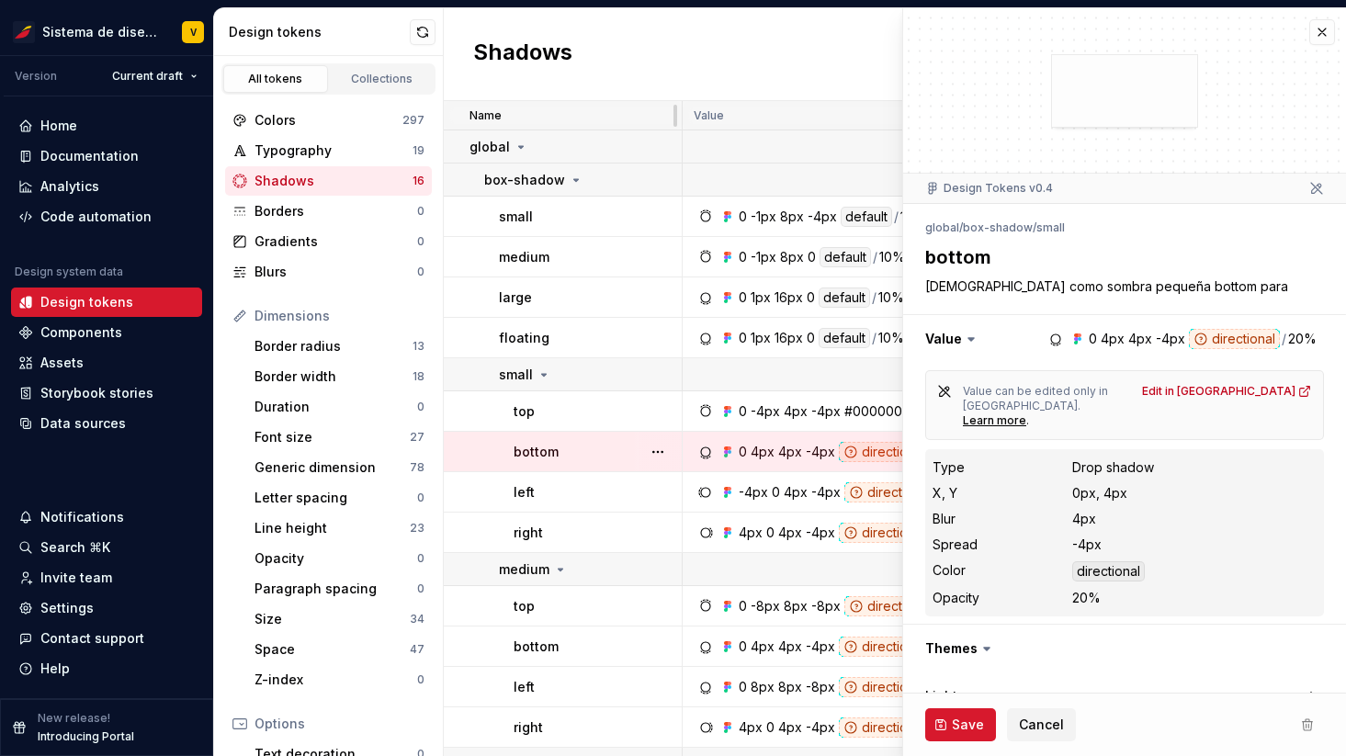
click at [1156, 458] on dd "Drop shadow" at bounding box center [1194, 467] width 244 height 18
click at [1321, 28] on button "button" at bounding box center [1322, 32] width 26 height 26
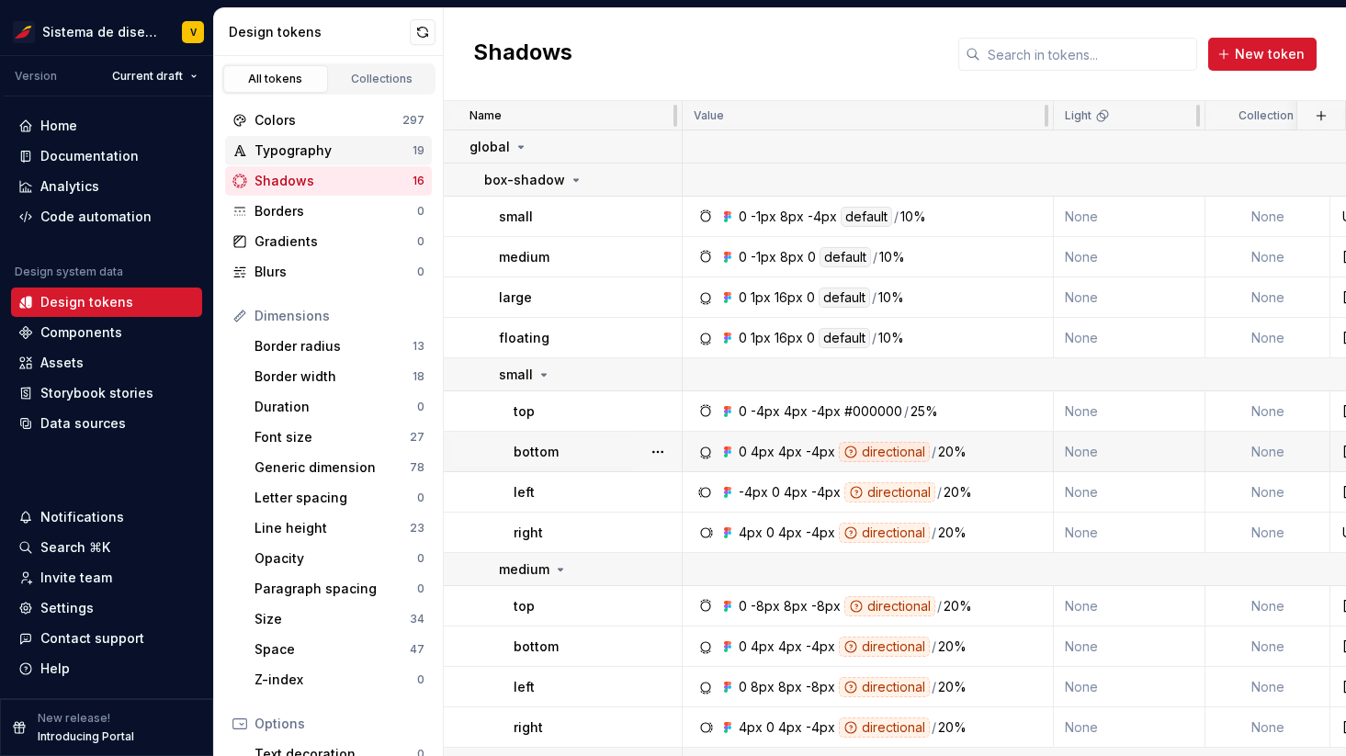
click at [333, 152] on div "Typography" at bounding box center [333, 150] width 158 height 18
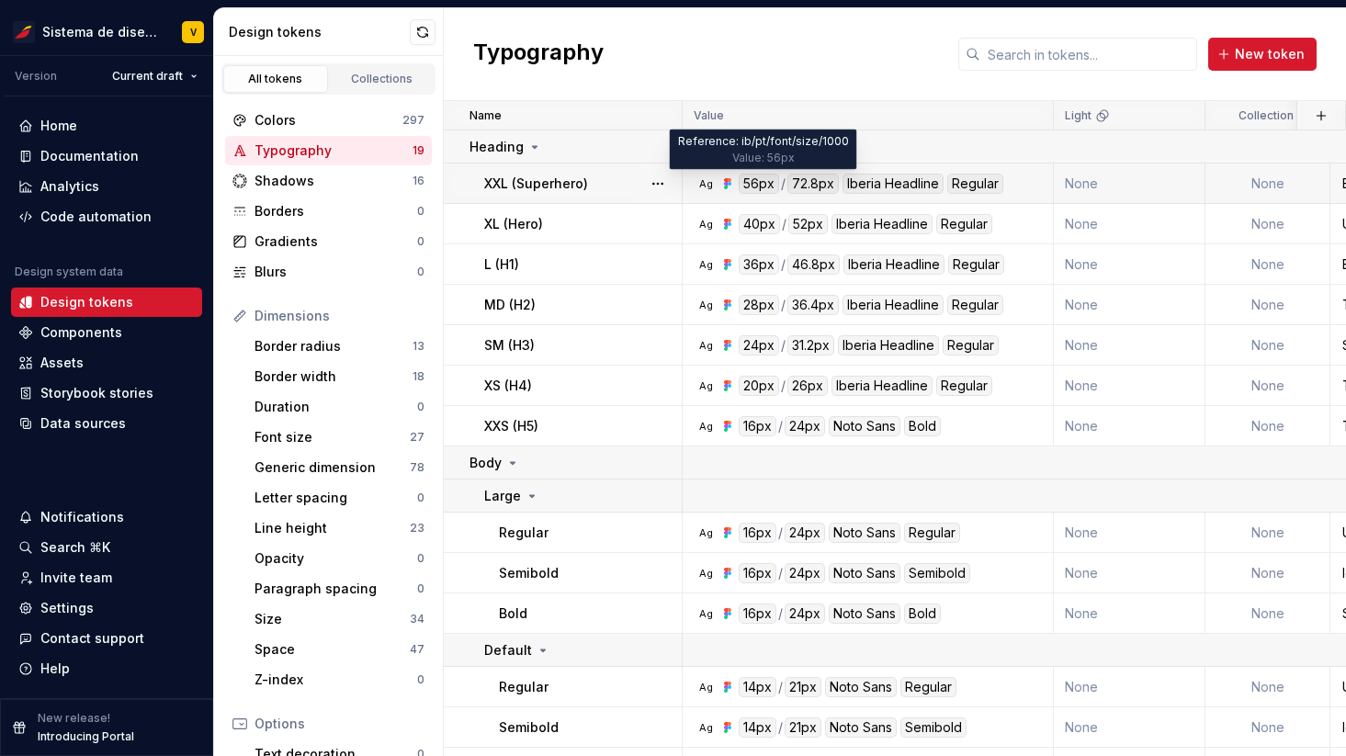
click at [764, 181] on div "56px" at bounding box center [759, 184] width 40 height 20
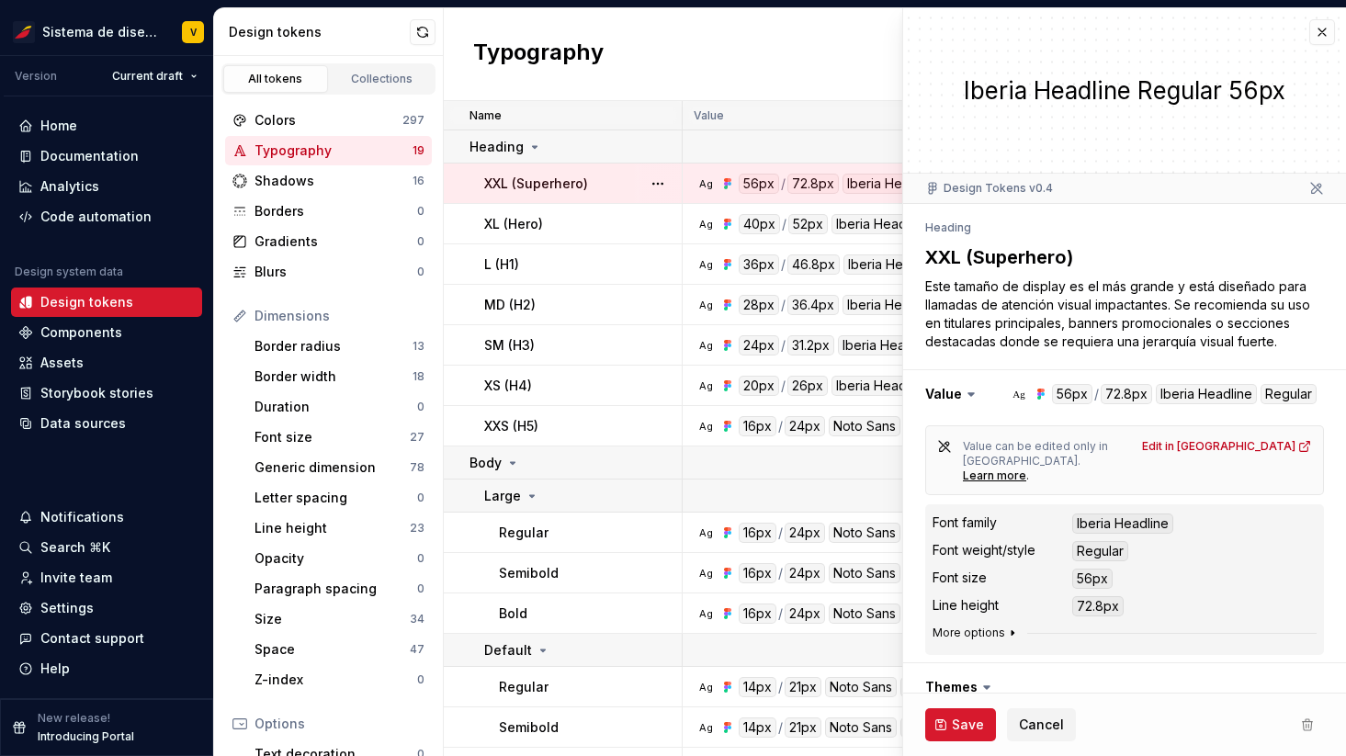
click at [1011, 631] on icon "button" at bounding box center [1012, 633] width 2 height 5
click at [1325, 29] on button "button" at bounding box center [1322, 32] width 26 height 26
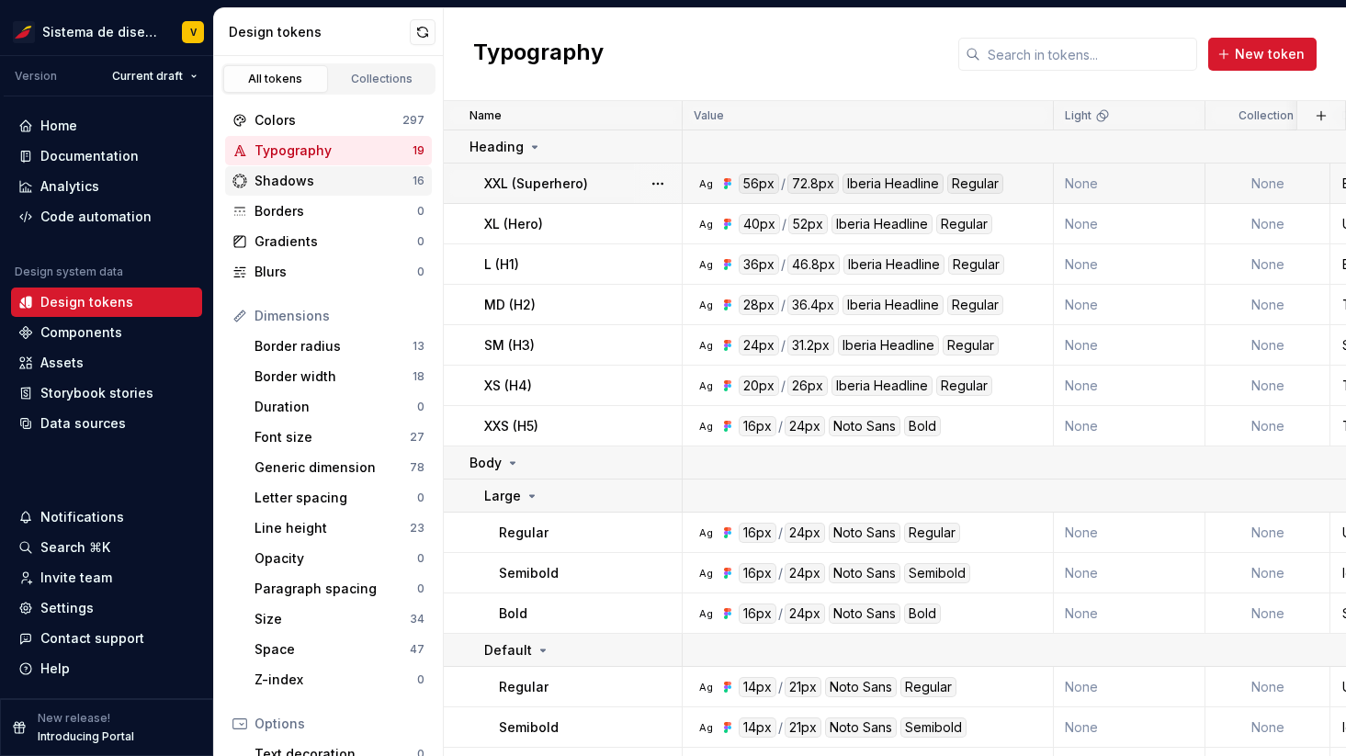
click at [315, 175] on div "Shadows" at bounding box center [333, 181] width 158 height 18
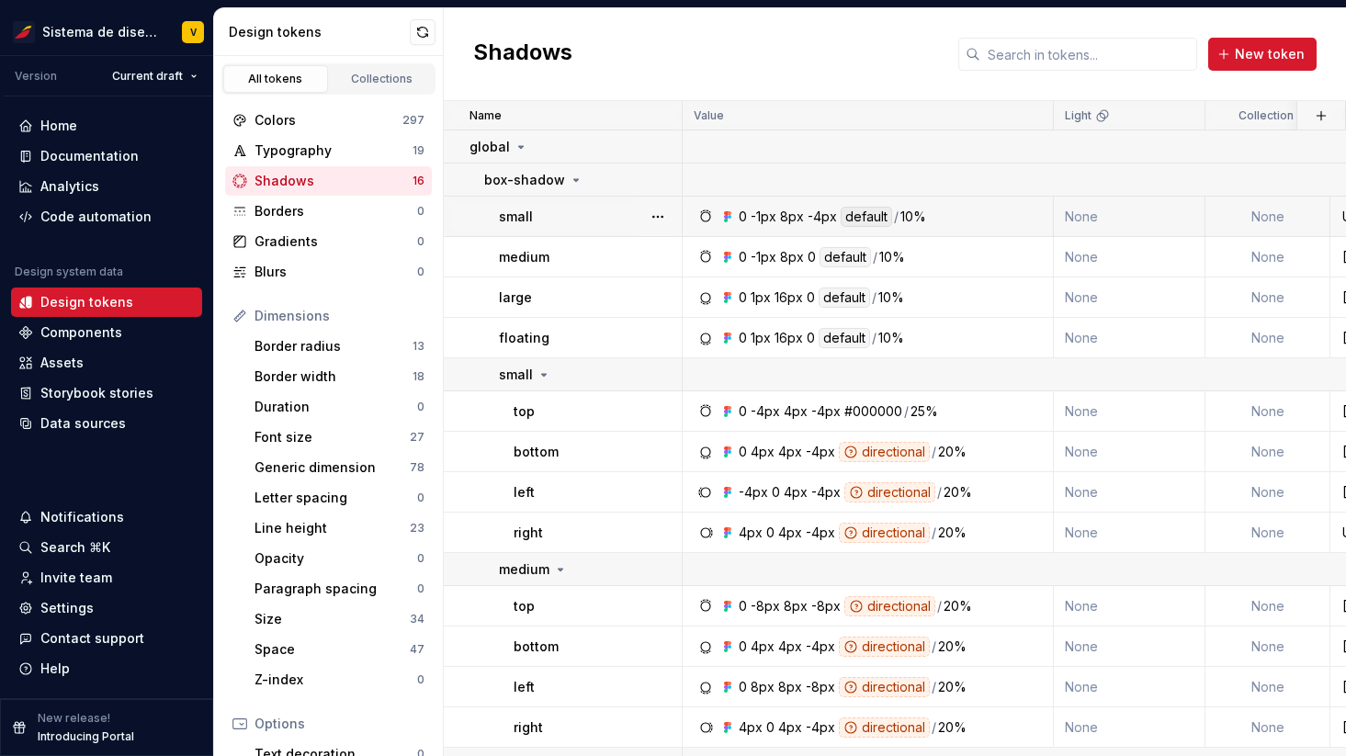
click at [772, 218] on div "-1px" at bounding box center [764, 217] width 26 height 20
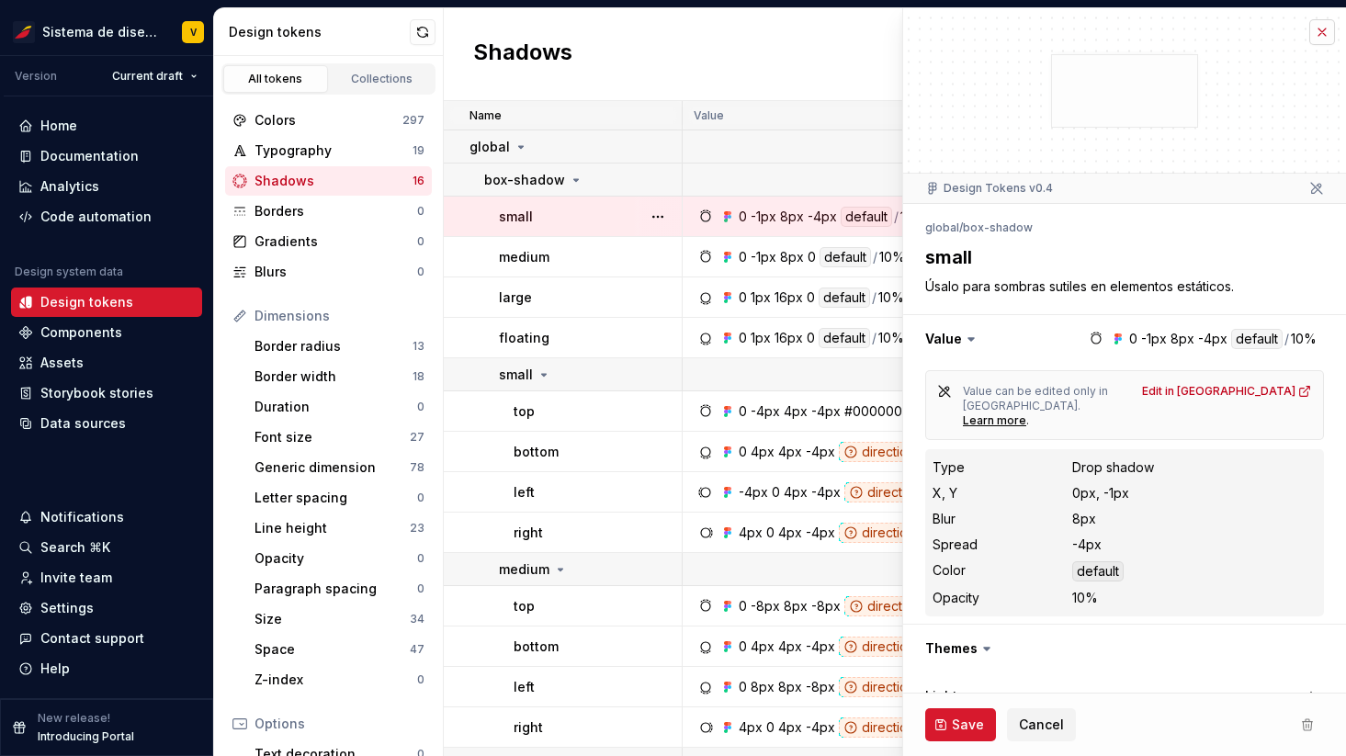
click at [1318, 31] on button "button" at bounding box center [1322, 32] width 26 height 26
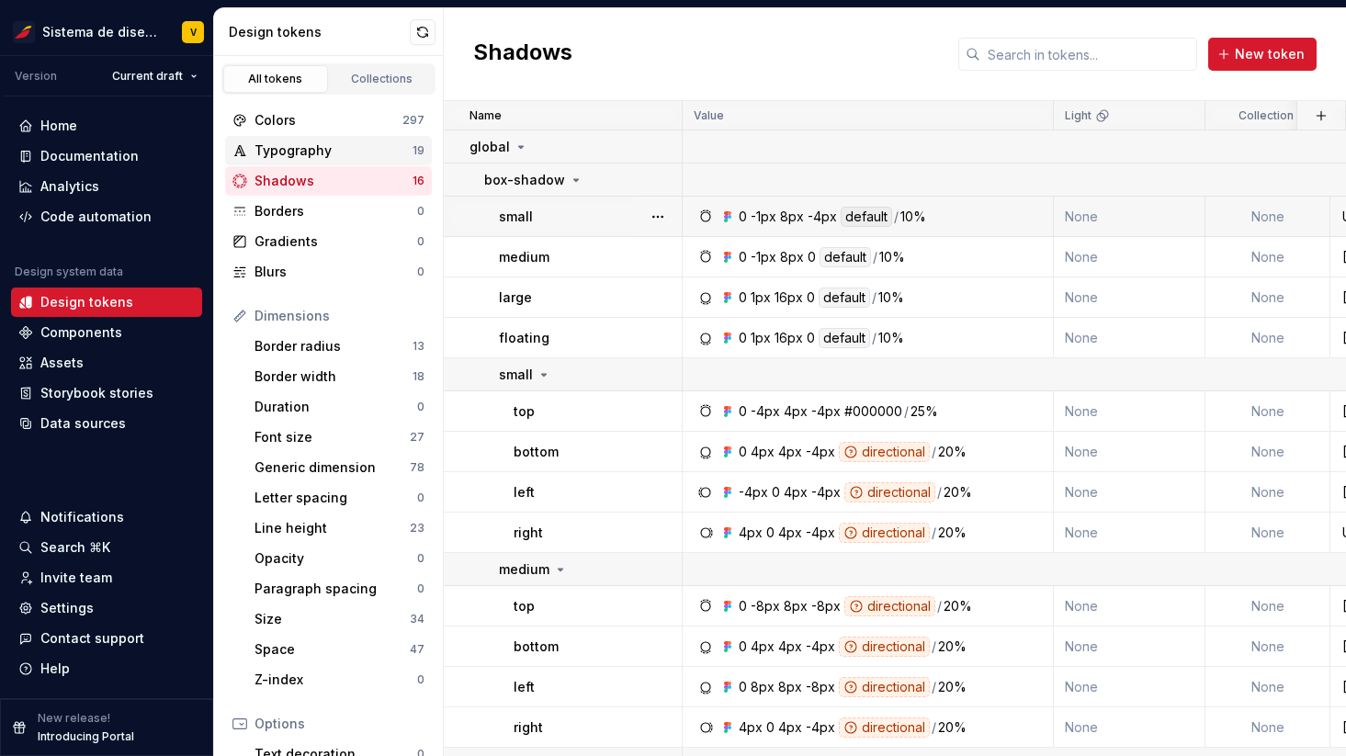
click at [323, 149] on div "Typography" at bounding box center [333, 150] width 158 height 18
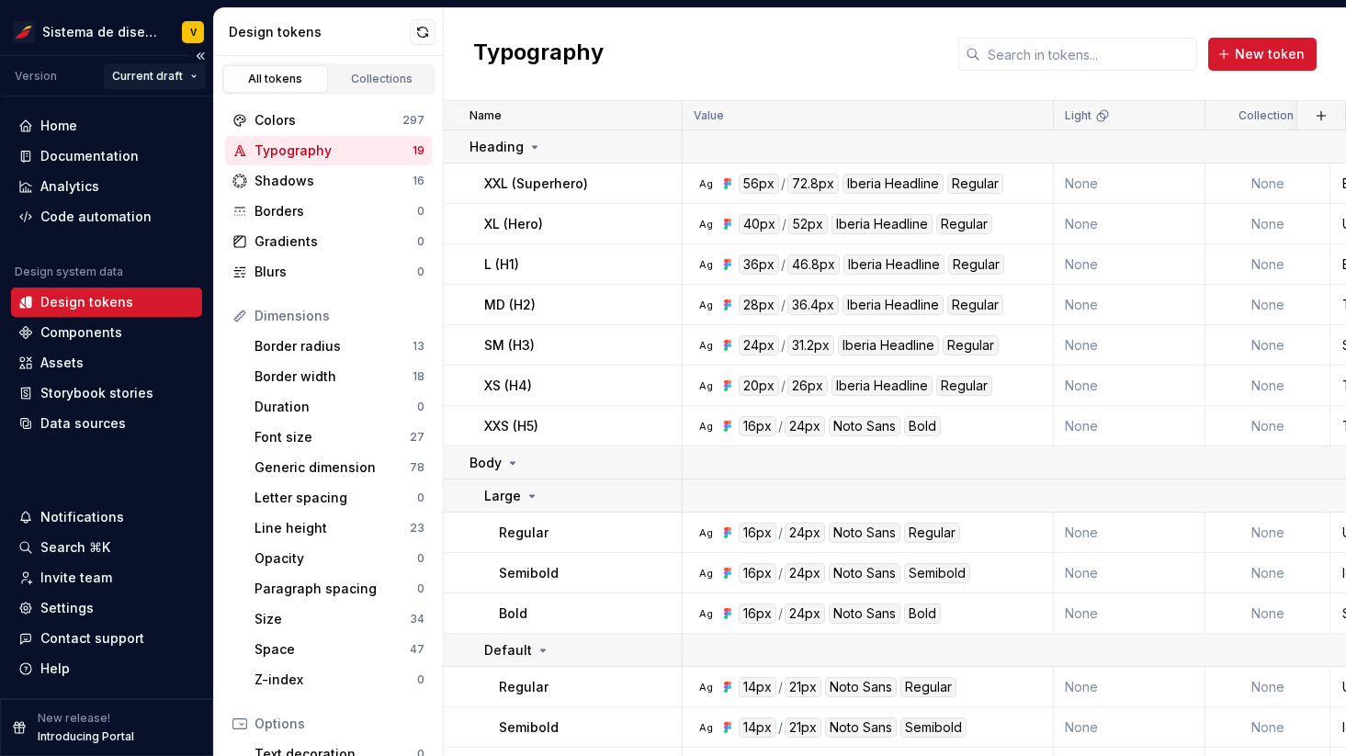
click at [169, 74] on html "Sistema de diseño Iberia V Version Current draft Home Documentation Analytics C…" at bounding box center [673, 378] width 1346 height 756
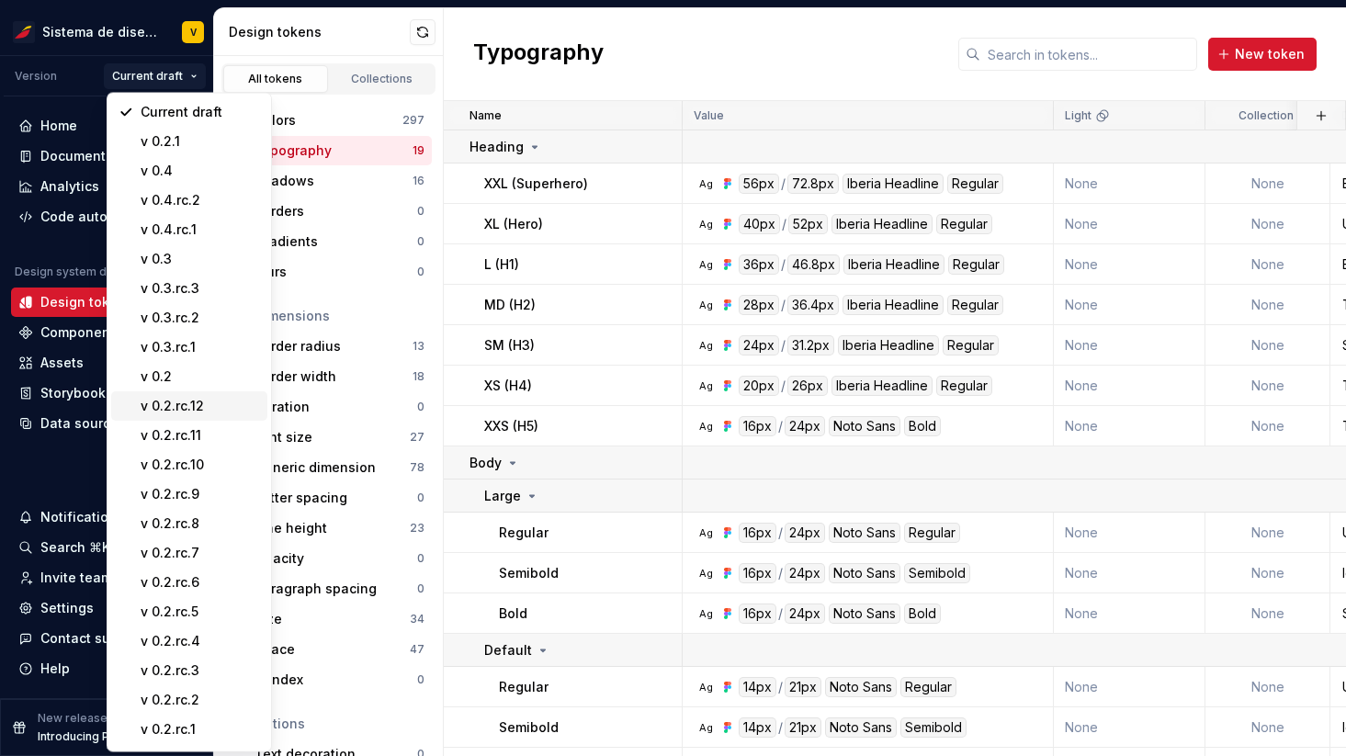
scroll to position [93, 0]
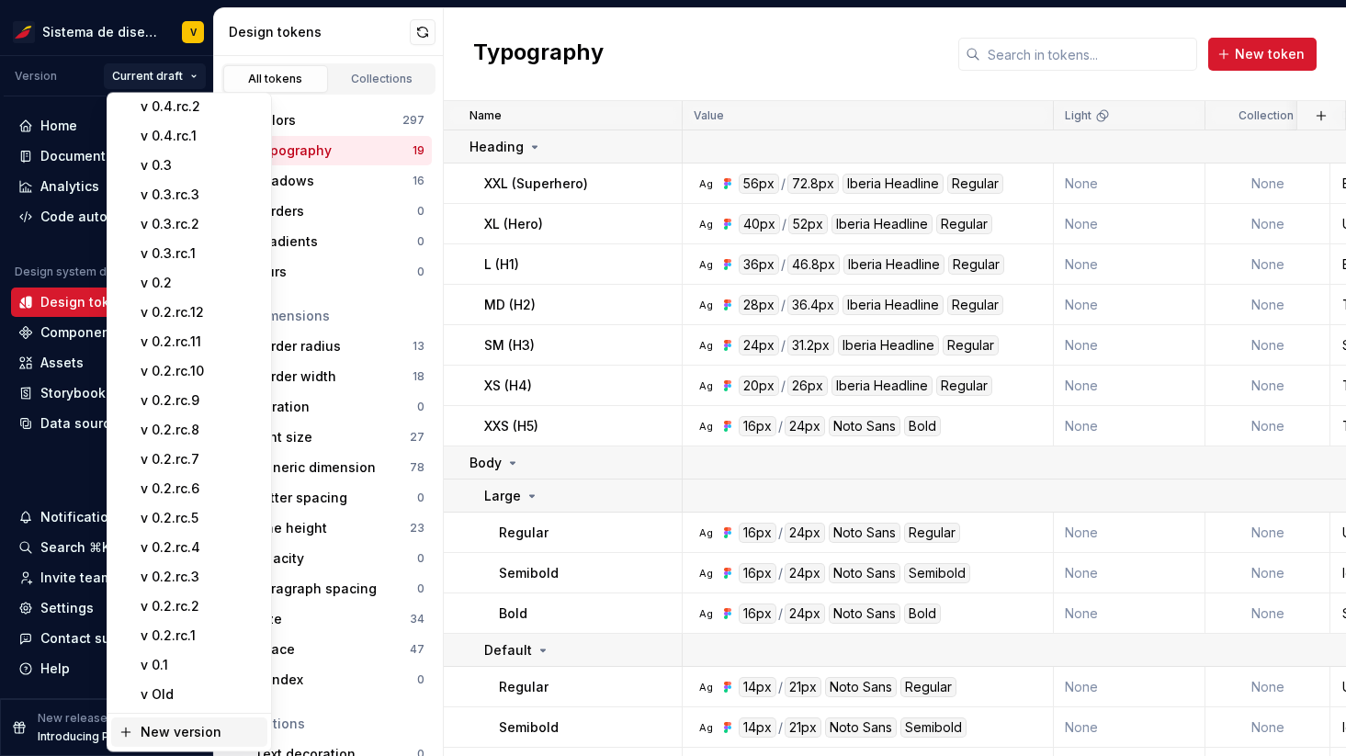
click at [152, 731] on div "New version" at bounding box center [200, 733] width 119 height 18
type textarea "*"
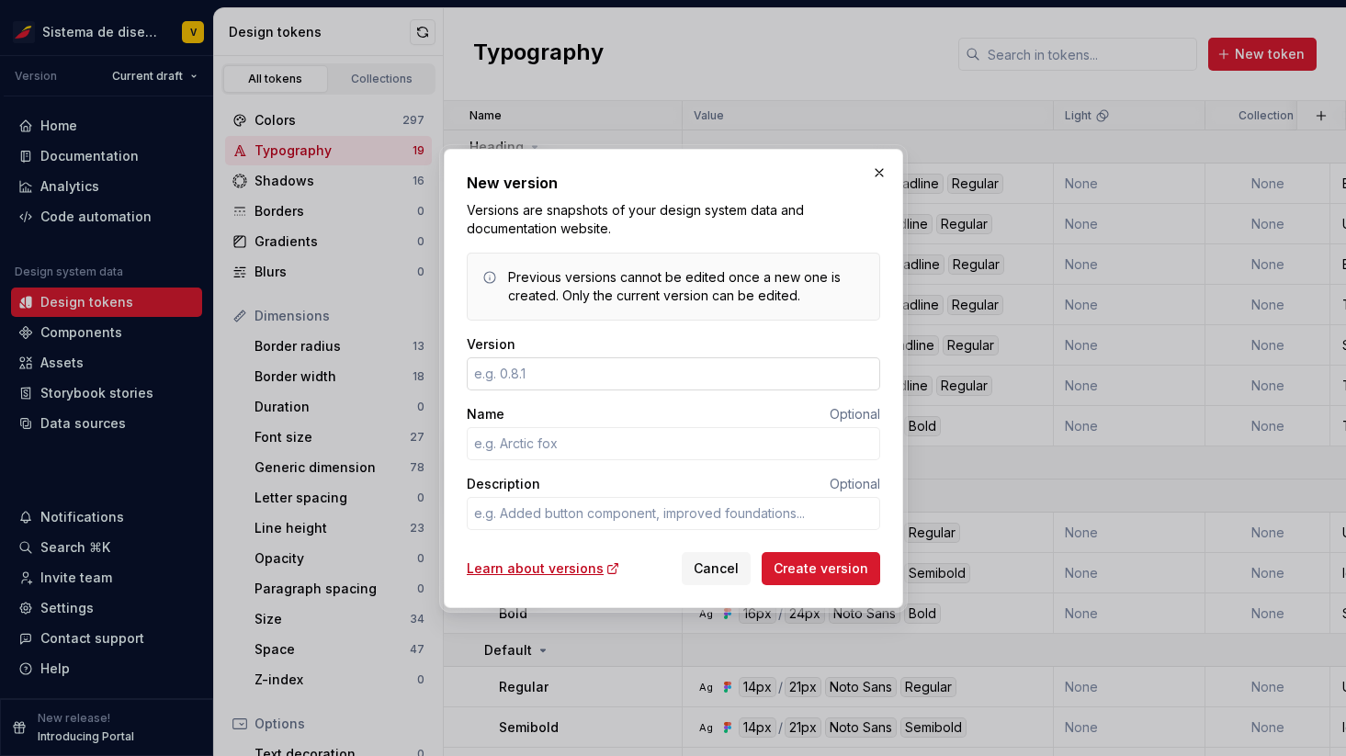
click at [510, 369] on input "Version" at bounding box center [673, 373] width 413 height 33
type input "0.2.rc.1"
type textarea "*"
click at [490, 374] on input "0.2.rc.1" at bounding box center [673, 373] width 413 height 33
click at [554, 372] on input "0.5.rc.1" at bounding box center [673, 373] width 413 height 33
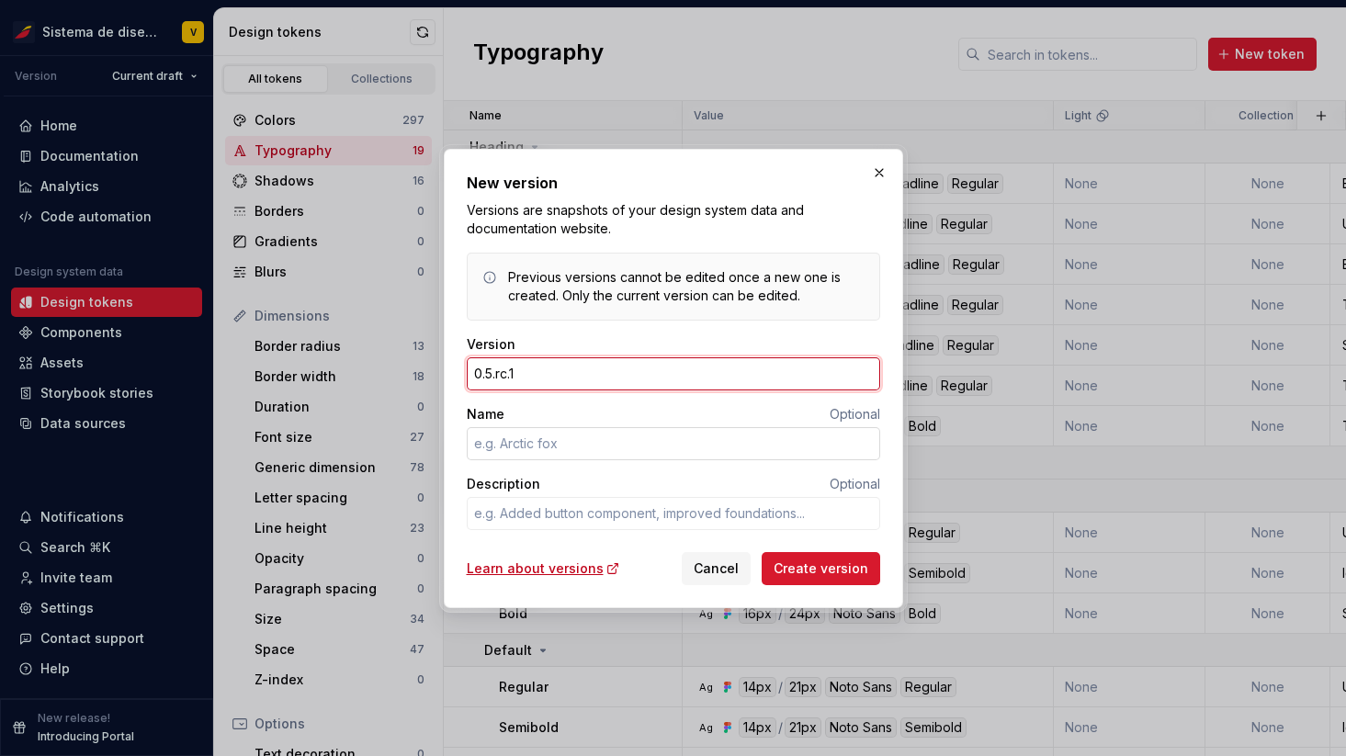
type input "0.5.rc.1"
click at [513, 439] on input "Name" at bounding box center [673, 443] width 413 height 33
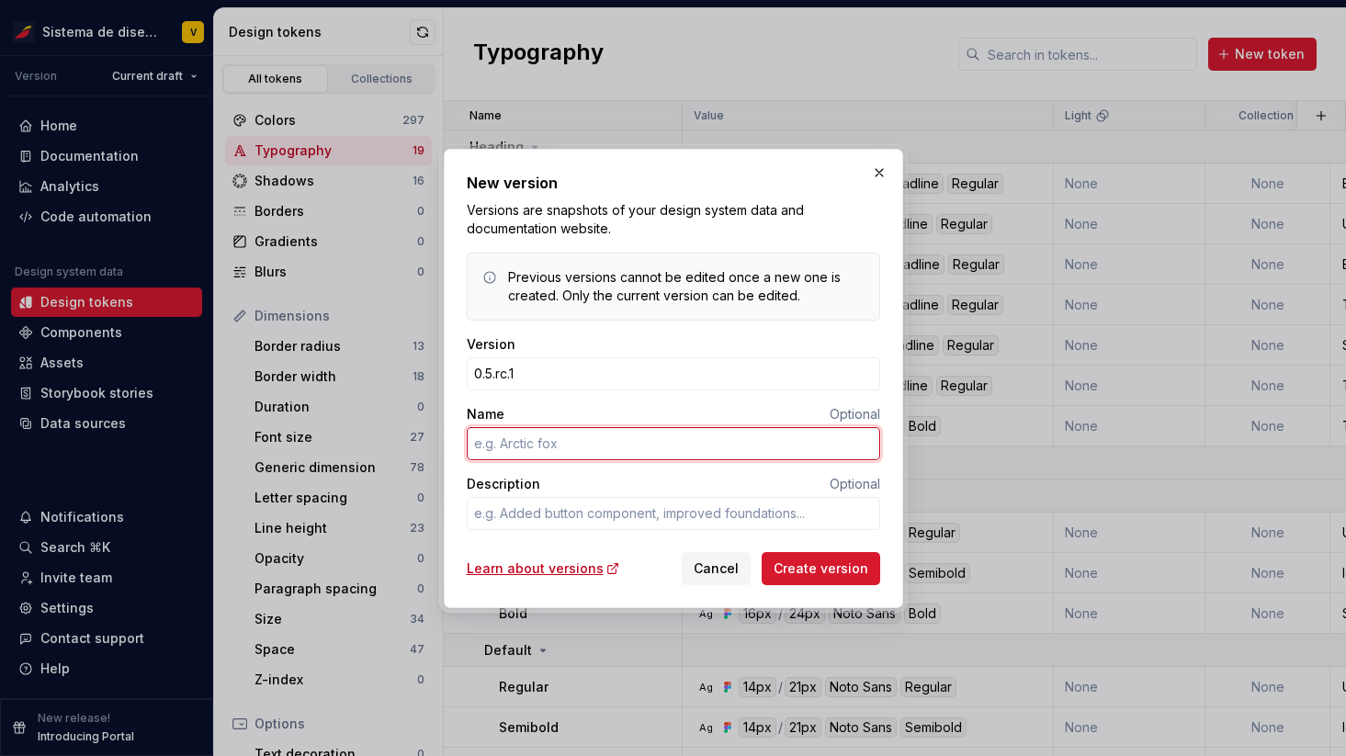
type textarea "*"
type input "DSR"
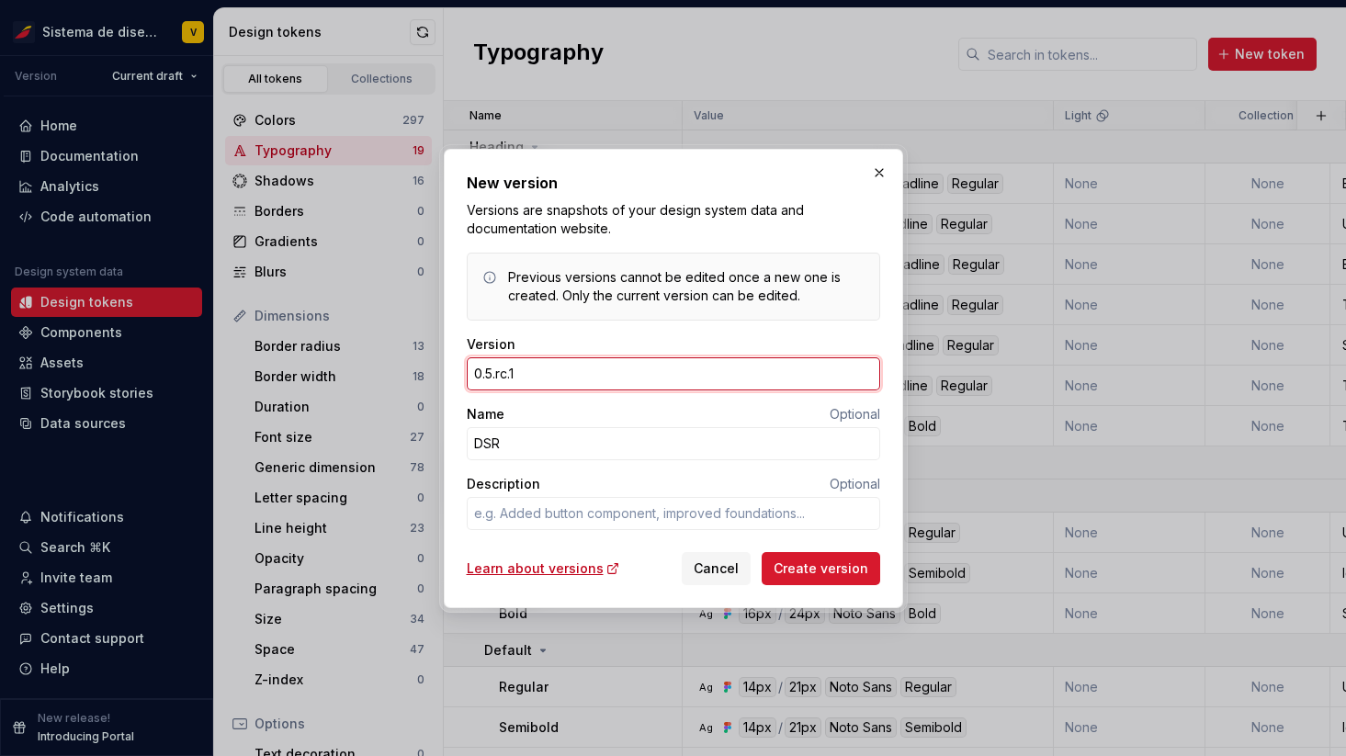
click at [534, 375] on input "0.5.rc.1" at bounding box center [673, 373] width 413 height 33
click at [726, 576] on span "Cancel" at bounding box center [716, 568] width 45 height 18
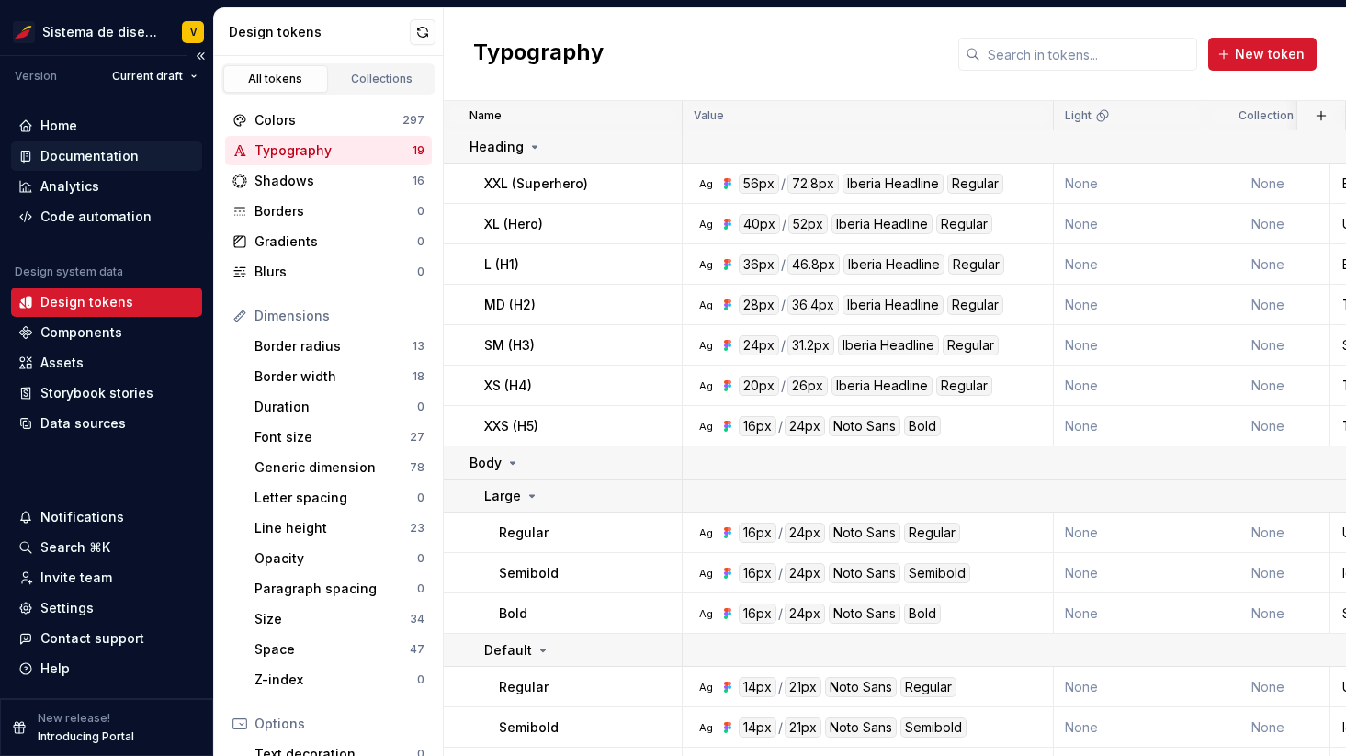
click at [34, 167] on div "Documentation" at bounding box center [106, 155] width 191 height 29
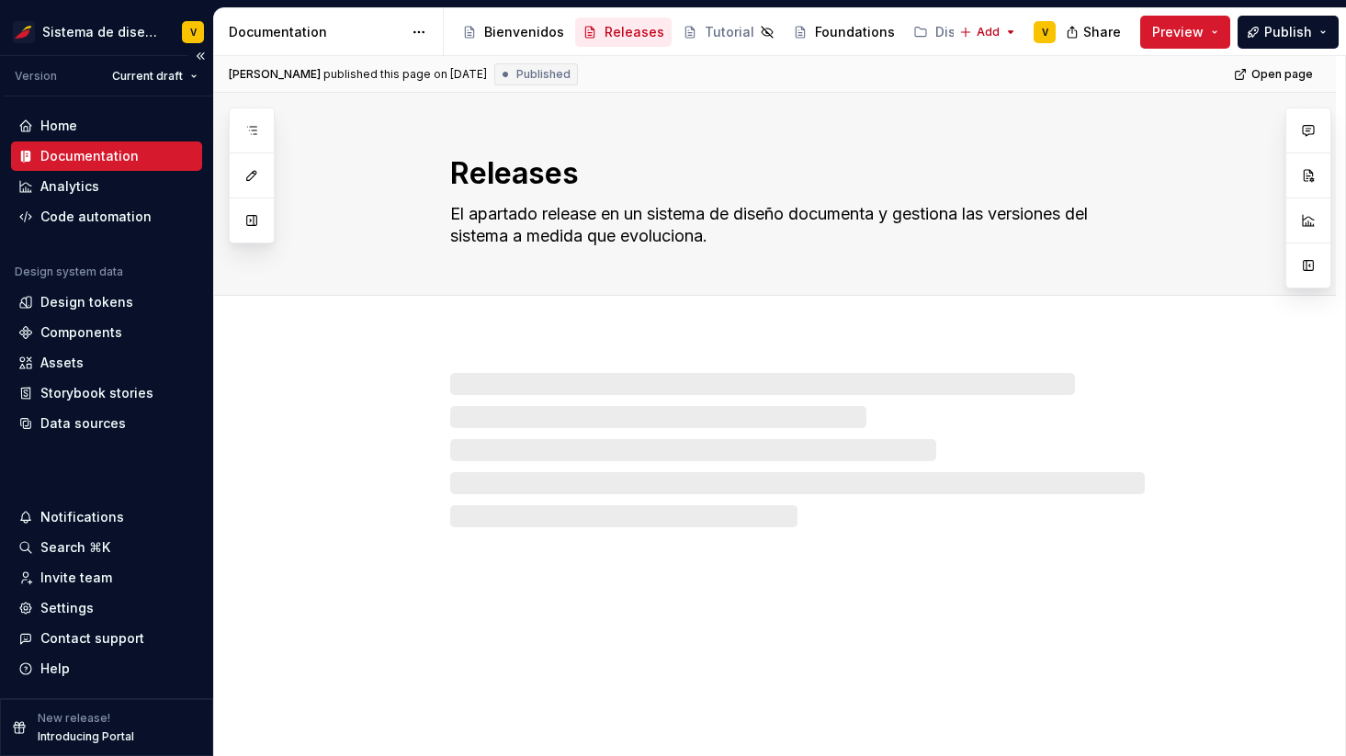
click at [81, 153] on div "Documentation" at bounding box center [89, 156] width 98 height 18
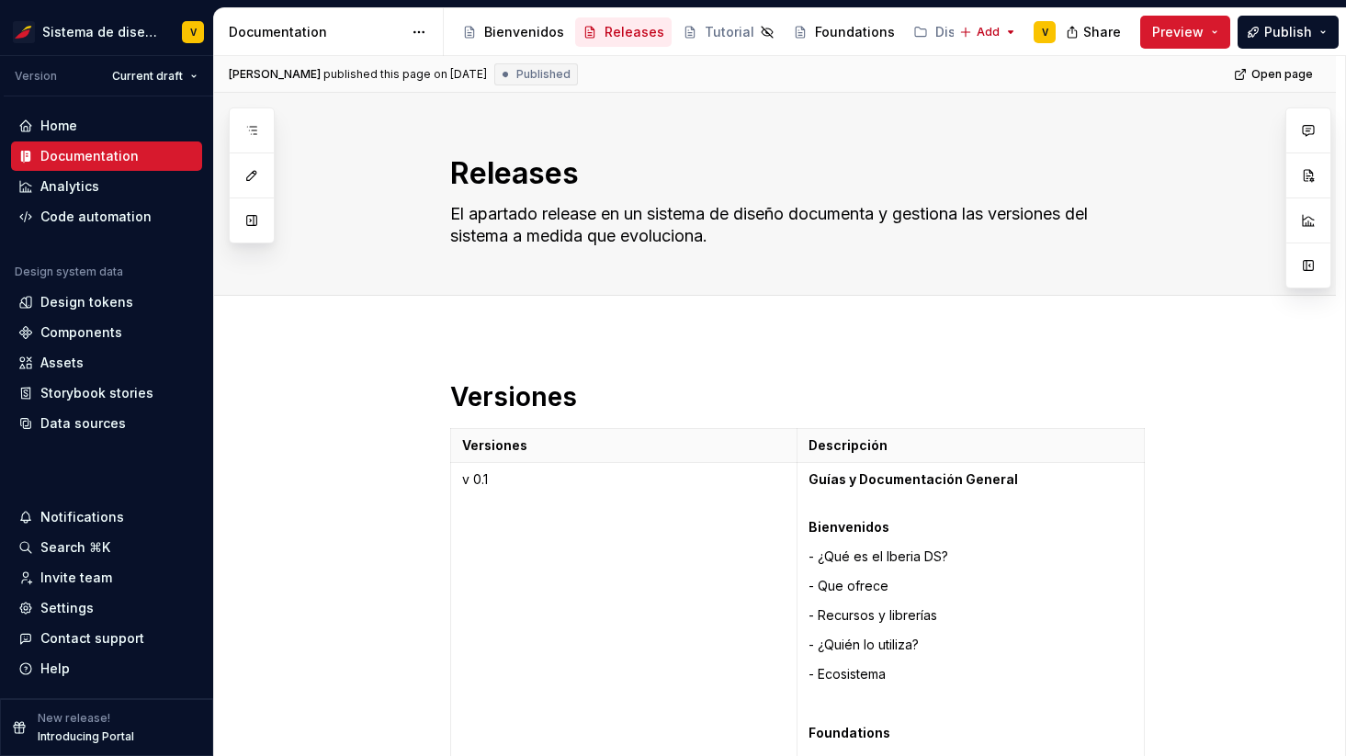
type textarea "*"
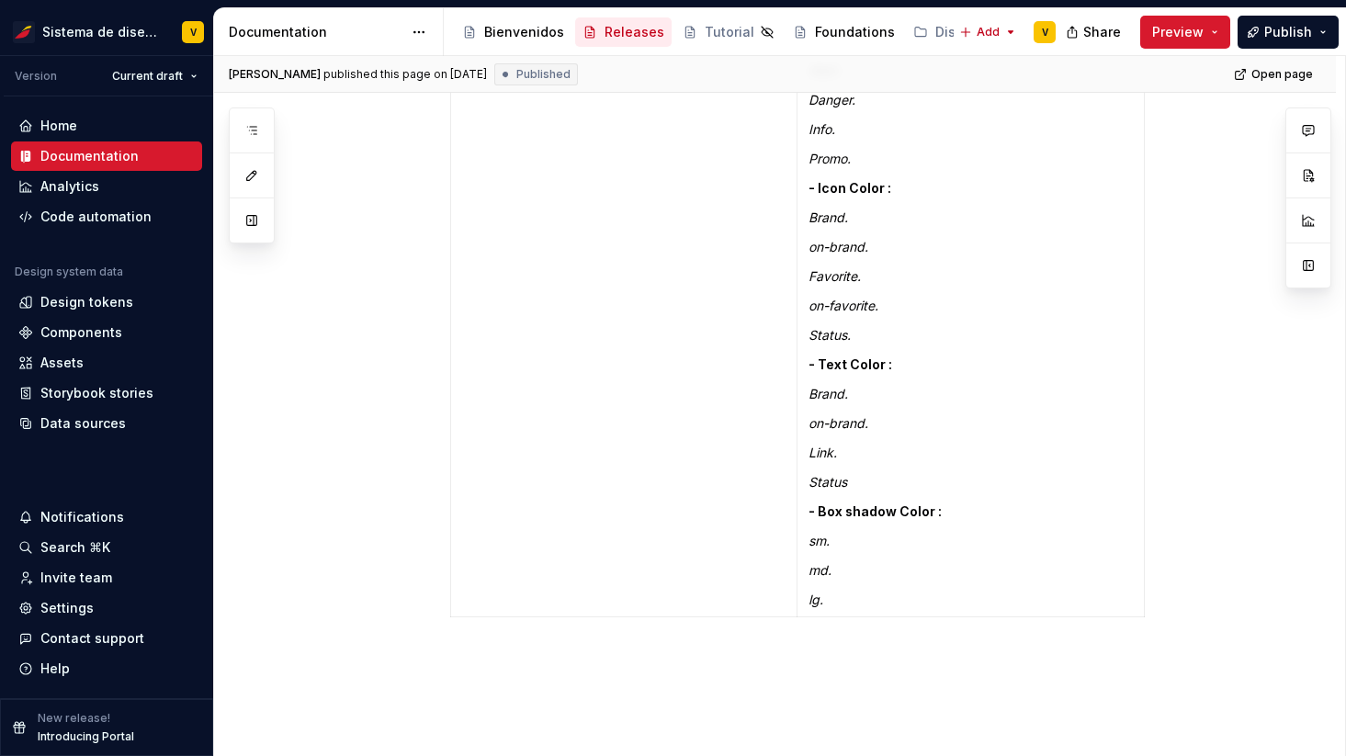
scroll to position [7872, 0]
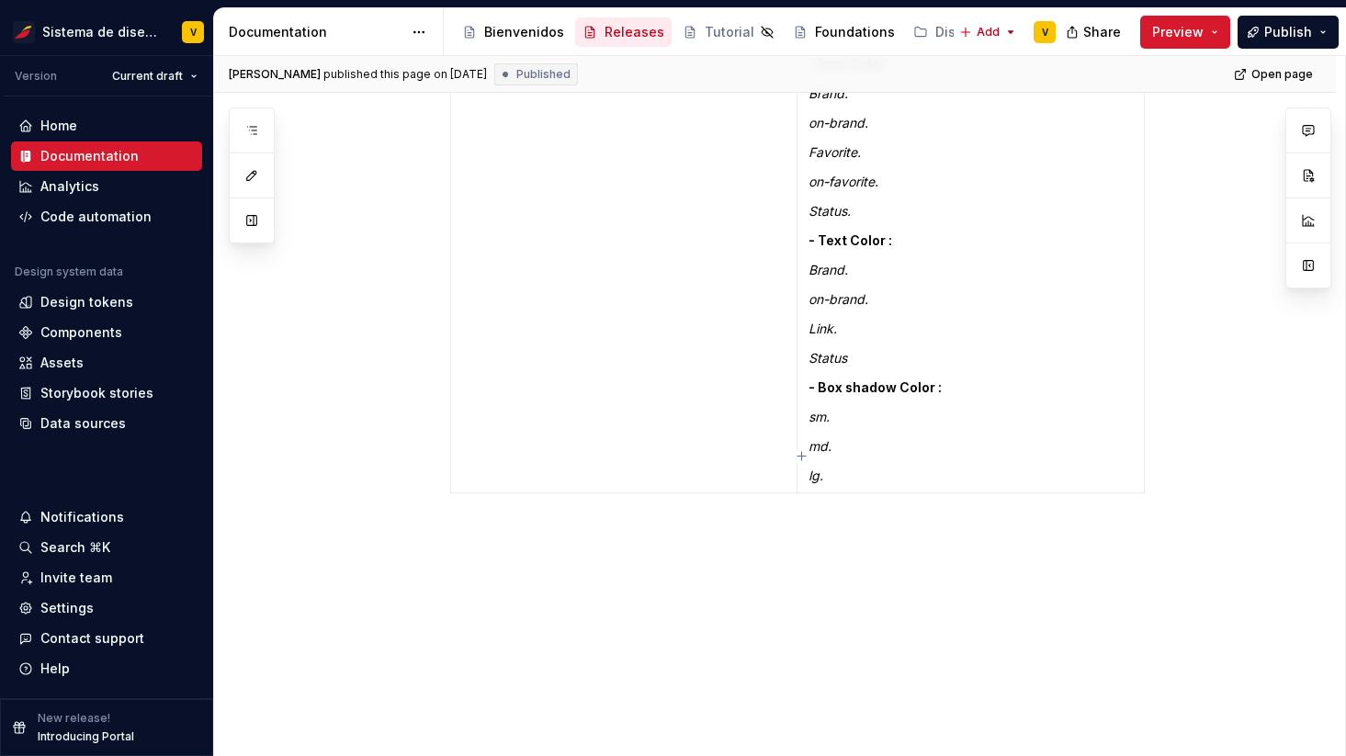
click at [944, 467] on p "lg." at bounding box center [970, 476] width 324 height 18
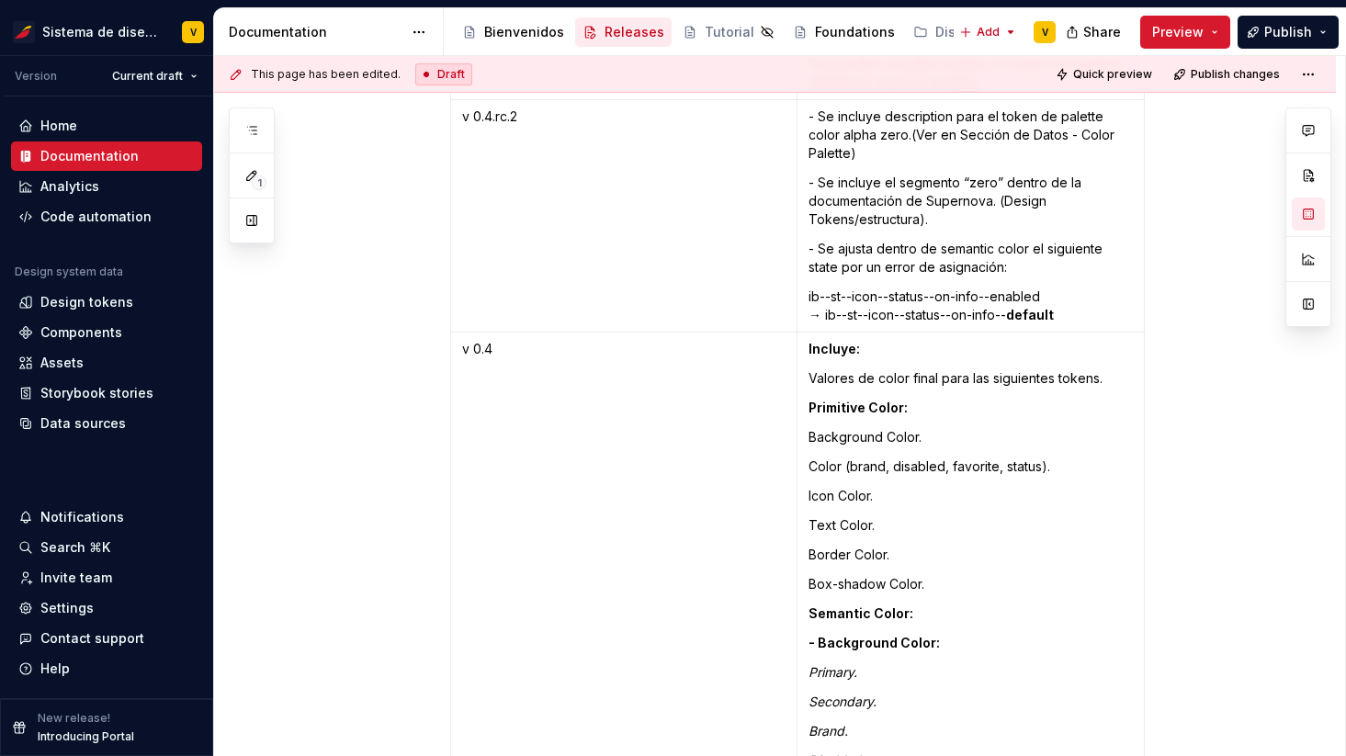
scroll to position [6848, 0]
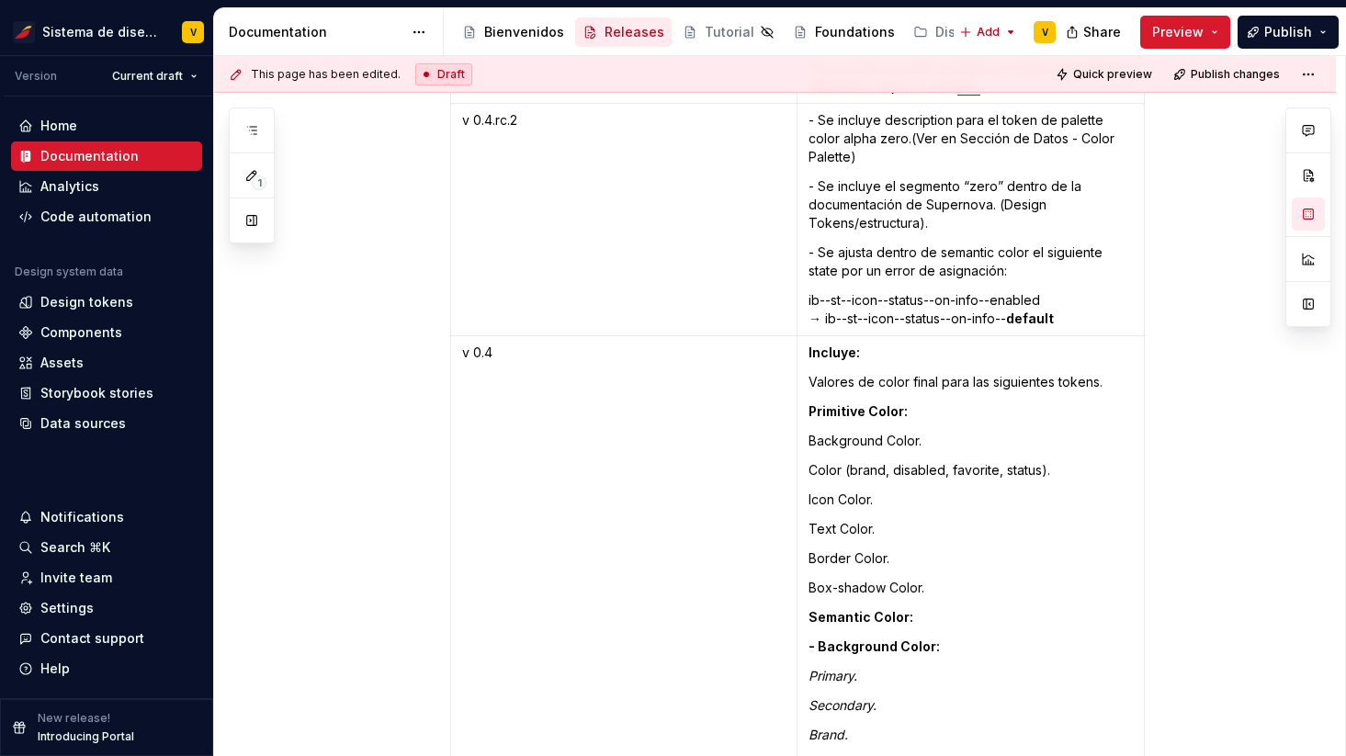
click at [467, 344] on p "v 0.4" at bounding box center [623, 353] width 323 height 18
drag, startPoint x: 499, startPoint y: 316, endPoint x: 469, endPoint y: 317, distance: 29.4
click at [468, 344] on p "v 0.4" at bounding box center [623, 353] width 323 height 18
copy p "v 0.4"
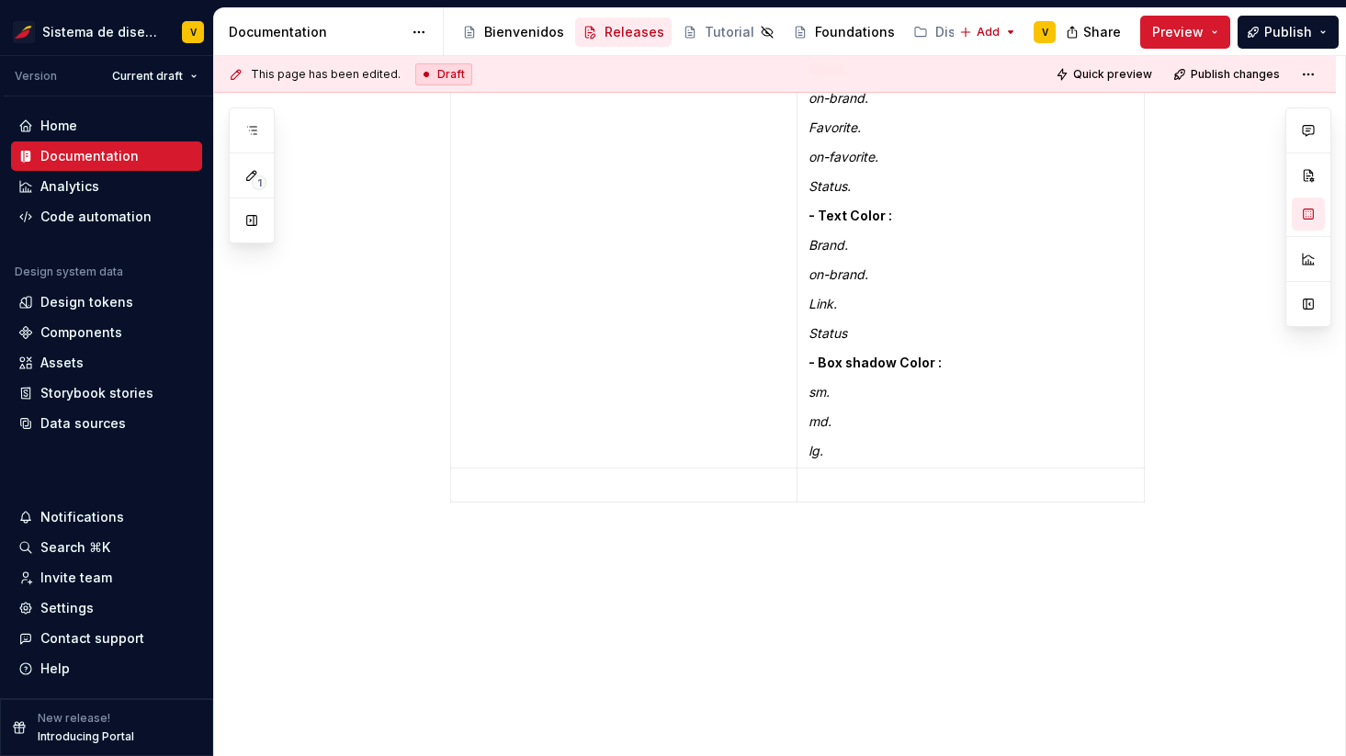
scroll to position [7906, 0]
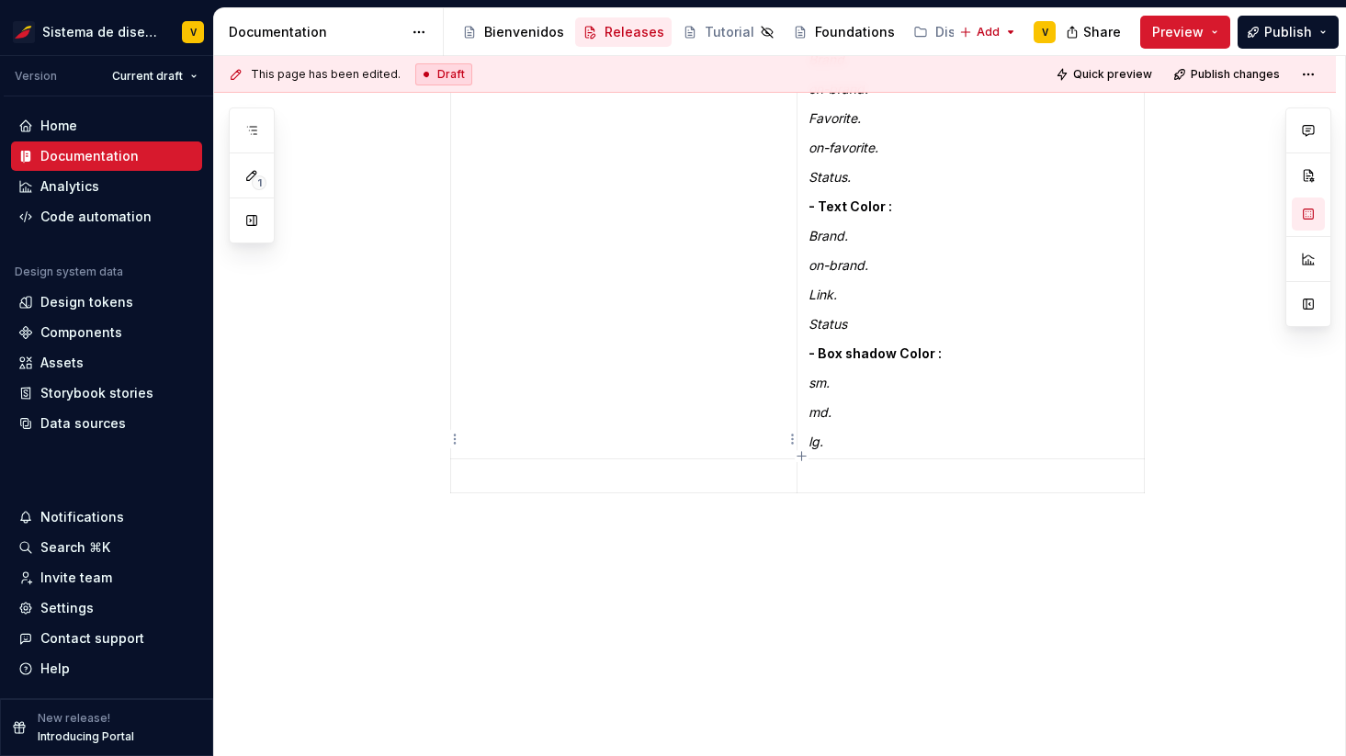
click at [520, 467] on p at bounding box center [623, 476] width 323 height 18
paste div
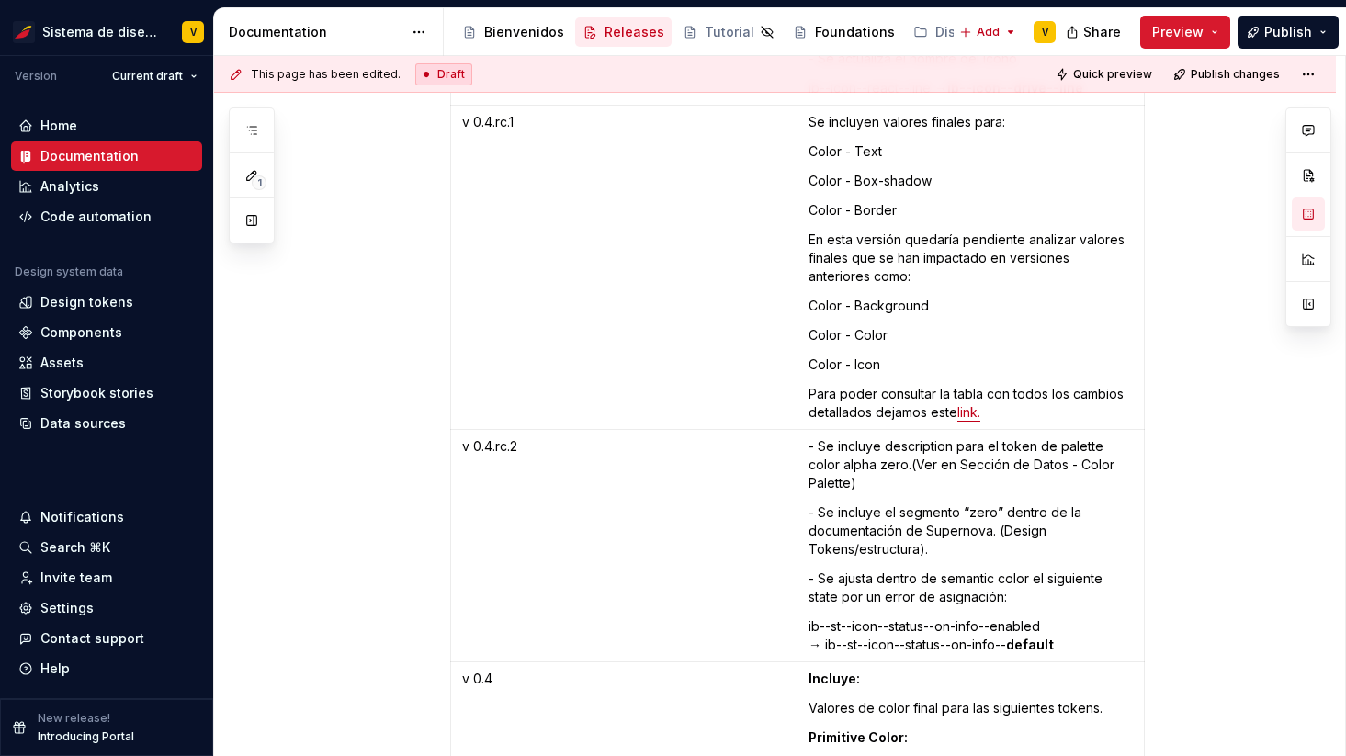
scroll to position [6394, 0]
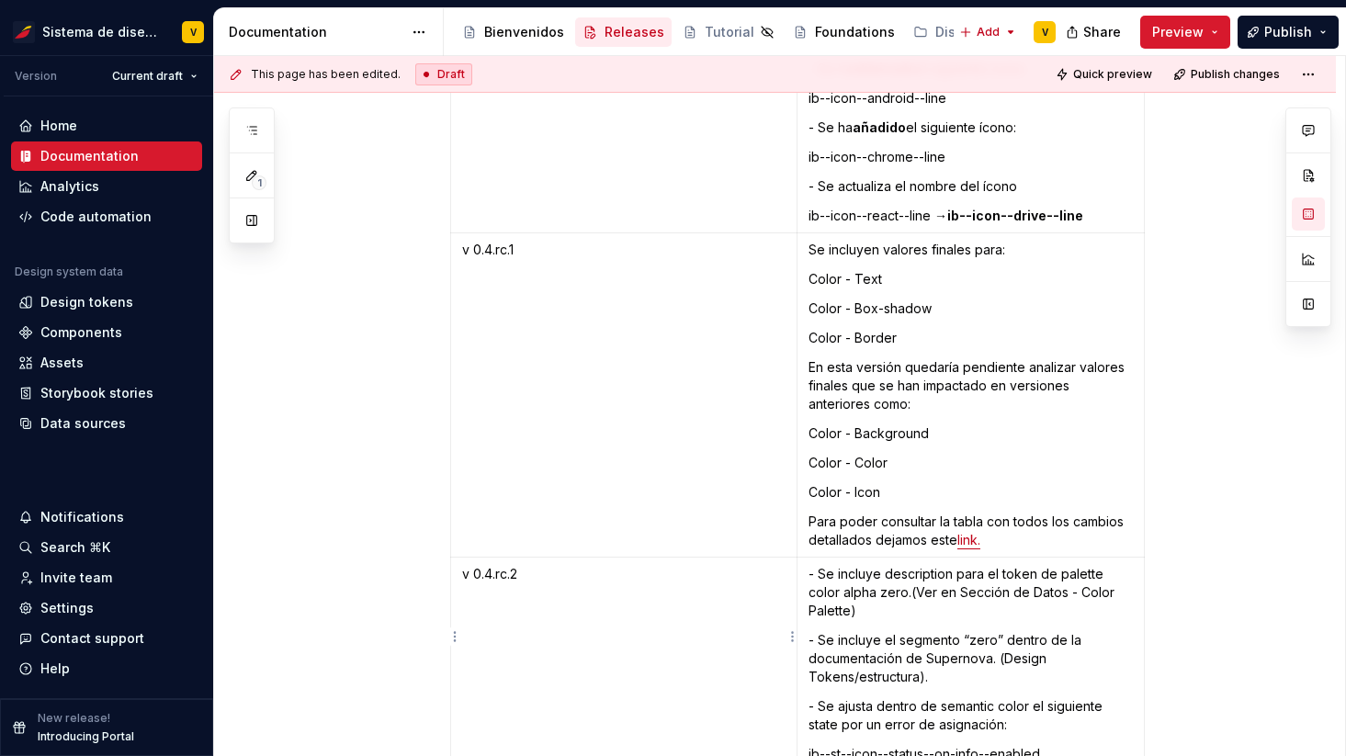
click at [482, 565] on p "v 0.4.rc.2" at bounding box center [623, 574] width 323 height 18
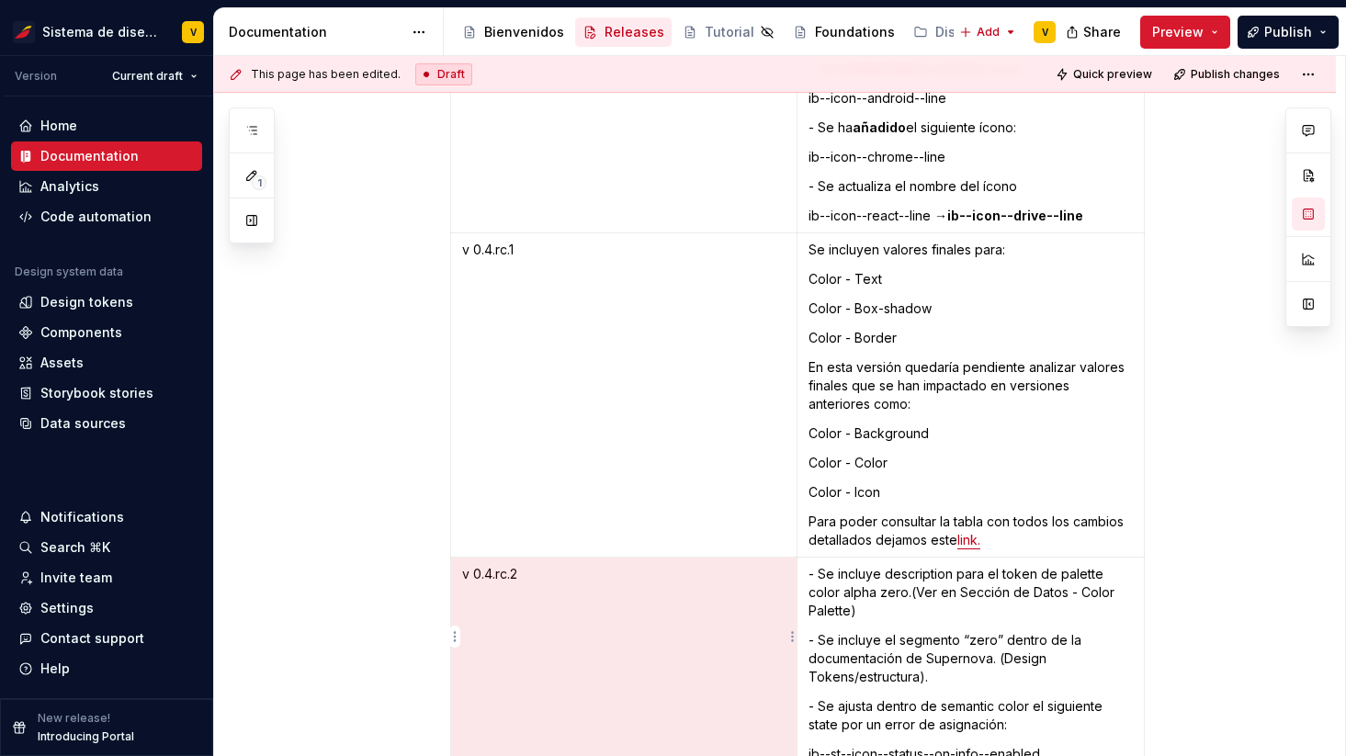
click at [495, 565] on p "v 0.4.rc.2" at bounding box center [623, 574] width 323 height 18
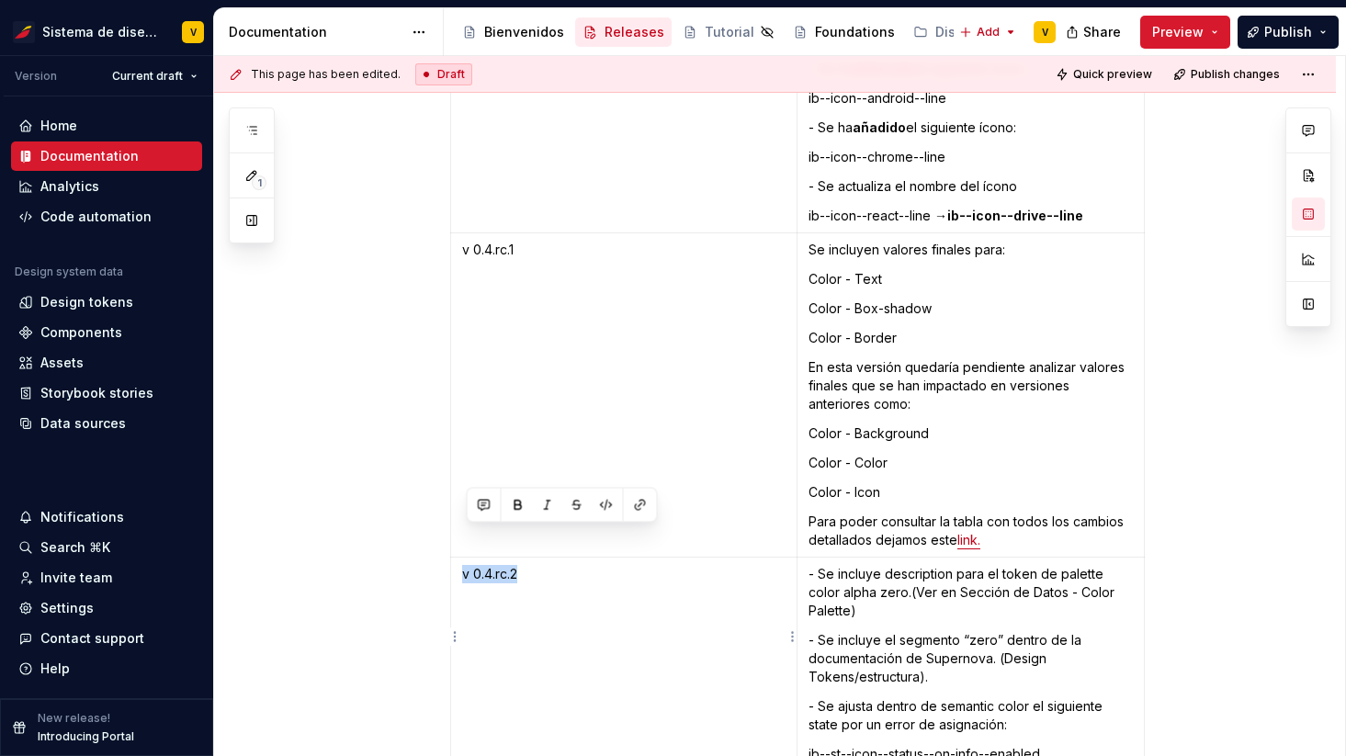
drag, startPoint x: 526, startPoint y: 536, endPoint x: 468, endPoint y: 535, distance: 57.9
click at [468, 565] on p "v 0.4.rc.2" at bounding box center [623, 574] width 323 height 18
copy p "v 0.4.rc.2"
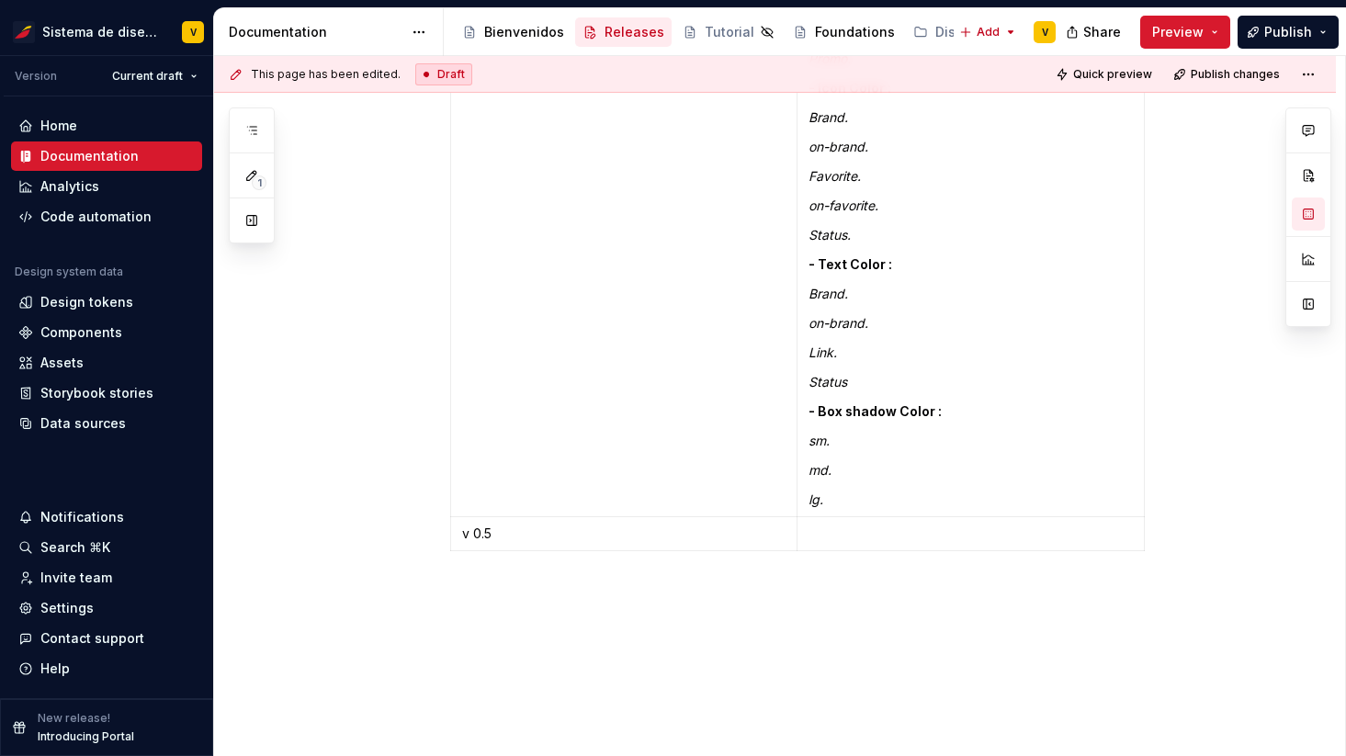
scroll to position [7906, 0]
click at [474, 467] on p "v 0.5" at bounding box center [623, 476] width 323 height 18
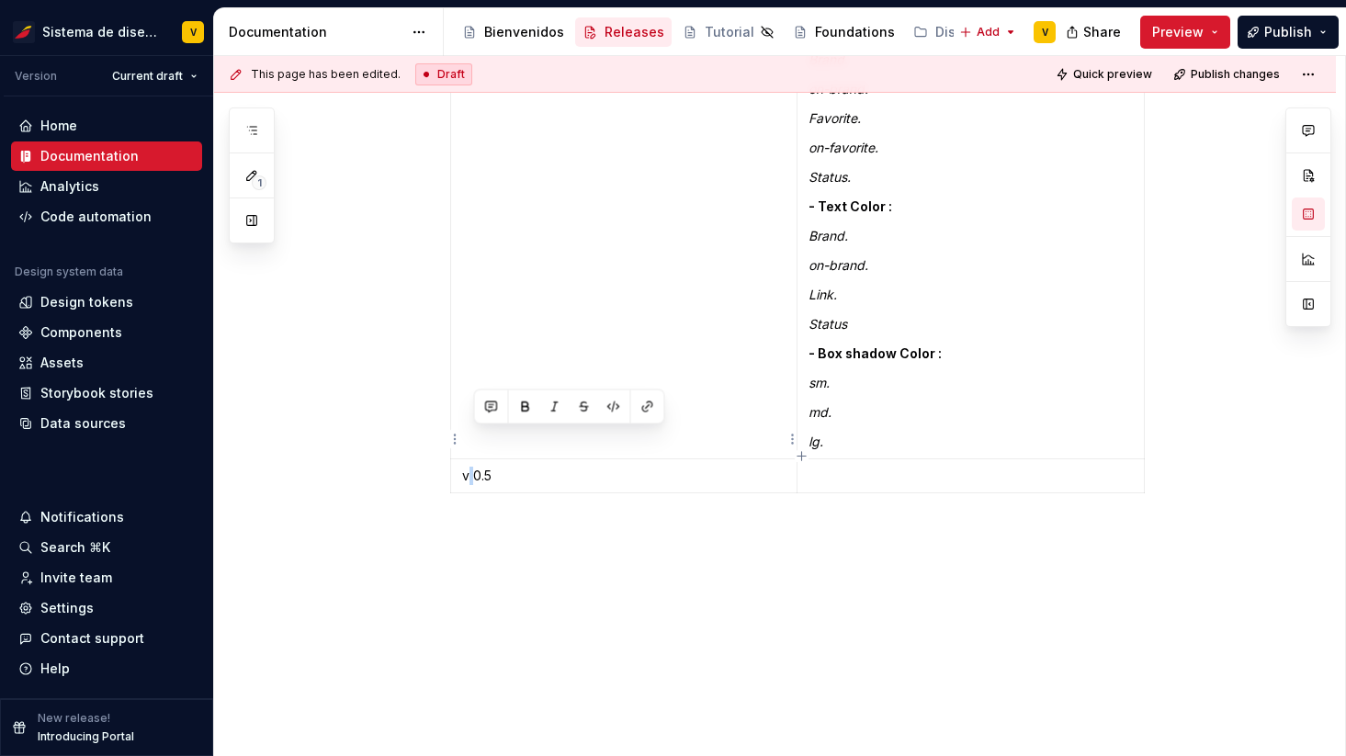
click at [474, 467] on p "v 0.5" at bounding box center [623, 476] width 323 height 18
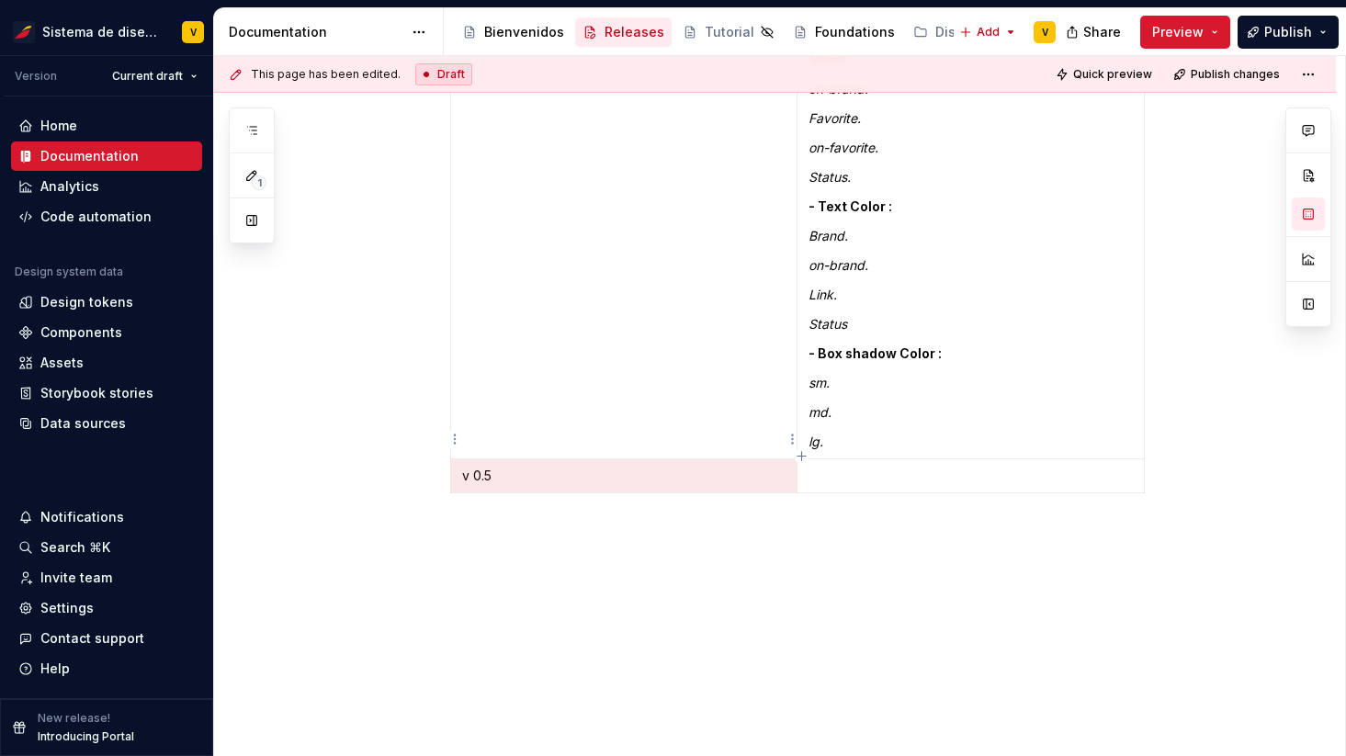
click at [499, 467] on p "v 0.5" at bounding box center [623, 476] width 323 height 18
drag, startPoint x: 466, startPoint y: 438, endPoint x: 494, endPoint y: 442, distance: 28.7
click at [494, 467] on p "v 0.5" at bounding box center [623, 476] width 323 height 18
click at [844, 467] on p at bounding box center [970, 476] width 324 height 18
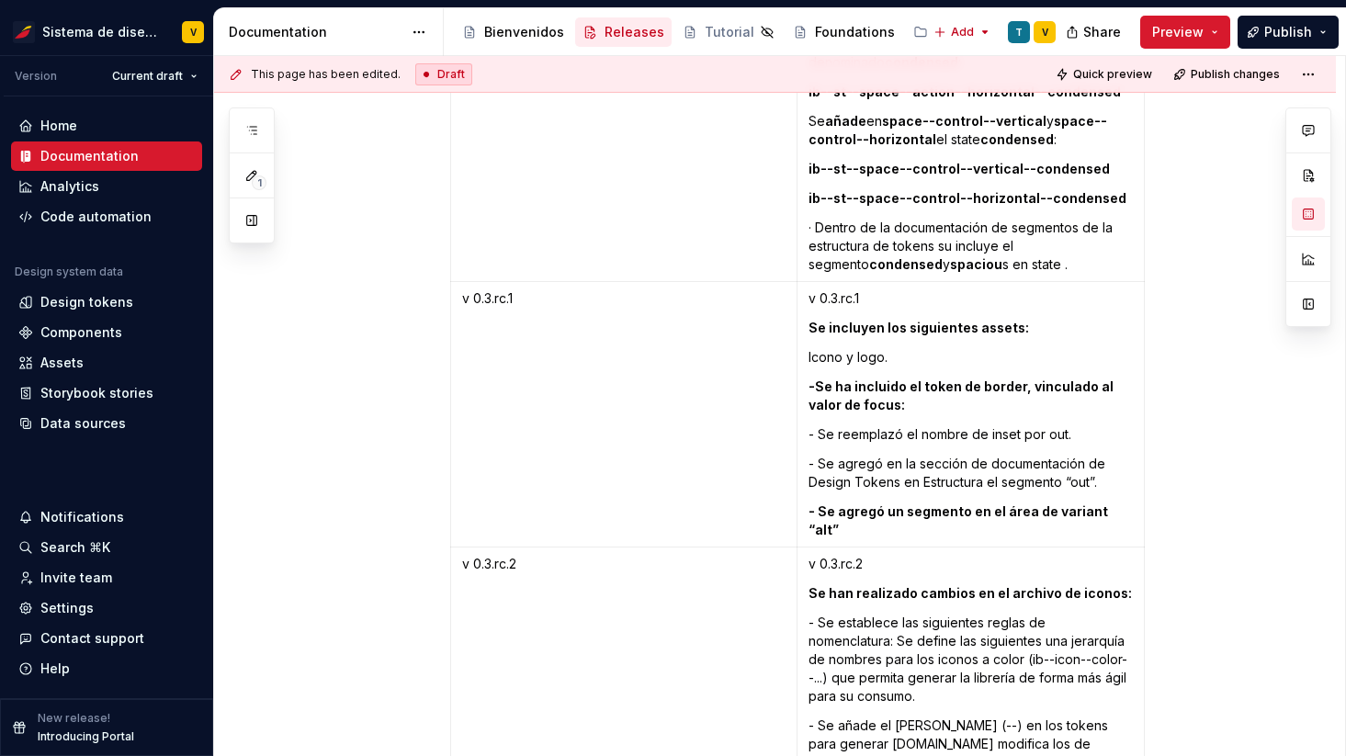
scroll to position [4418, 0]
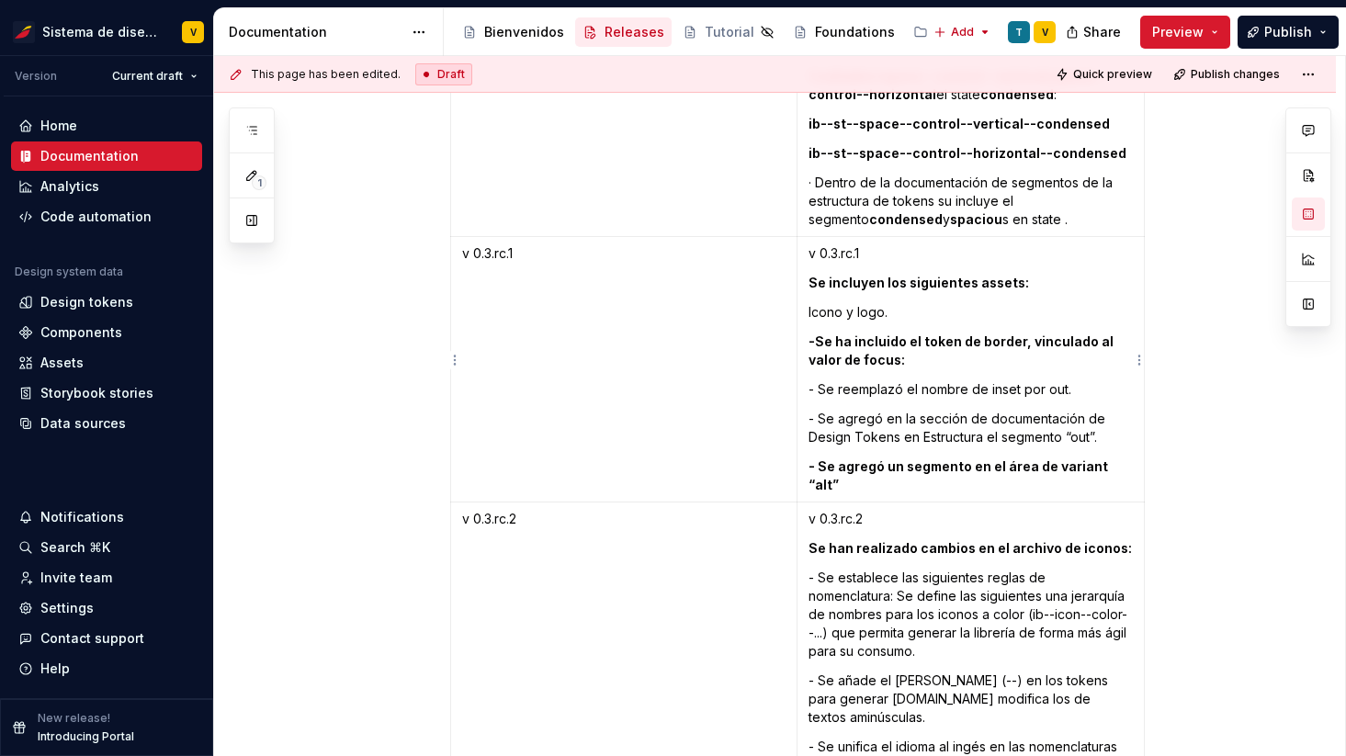
click at [831, 253] on p "v 0.3.rc.1" at bounding box center [970, 253] width 324 height 18
click at [849, 510] on p "v 0.3.rc.2" at bounding box center [970, 519] width 324 height 18
drag, startPoint x: 810, startPoint y: 496, endPoint x: 881, endPoint y: 496, distance: 70.7
click at [881, 502] on td "v 0.3.rc.2 [PERSON_NAME] realizado cambios en el archivo de iconos: - Se establ…" at bounding box center [969, 747] width 347 height 490
drag, startPoint x: 813, startPoint y: 251, endPoint x: 884, endPoint y: 250, distance: 70.7
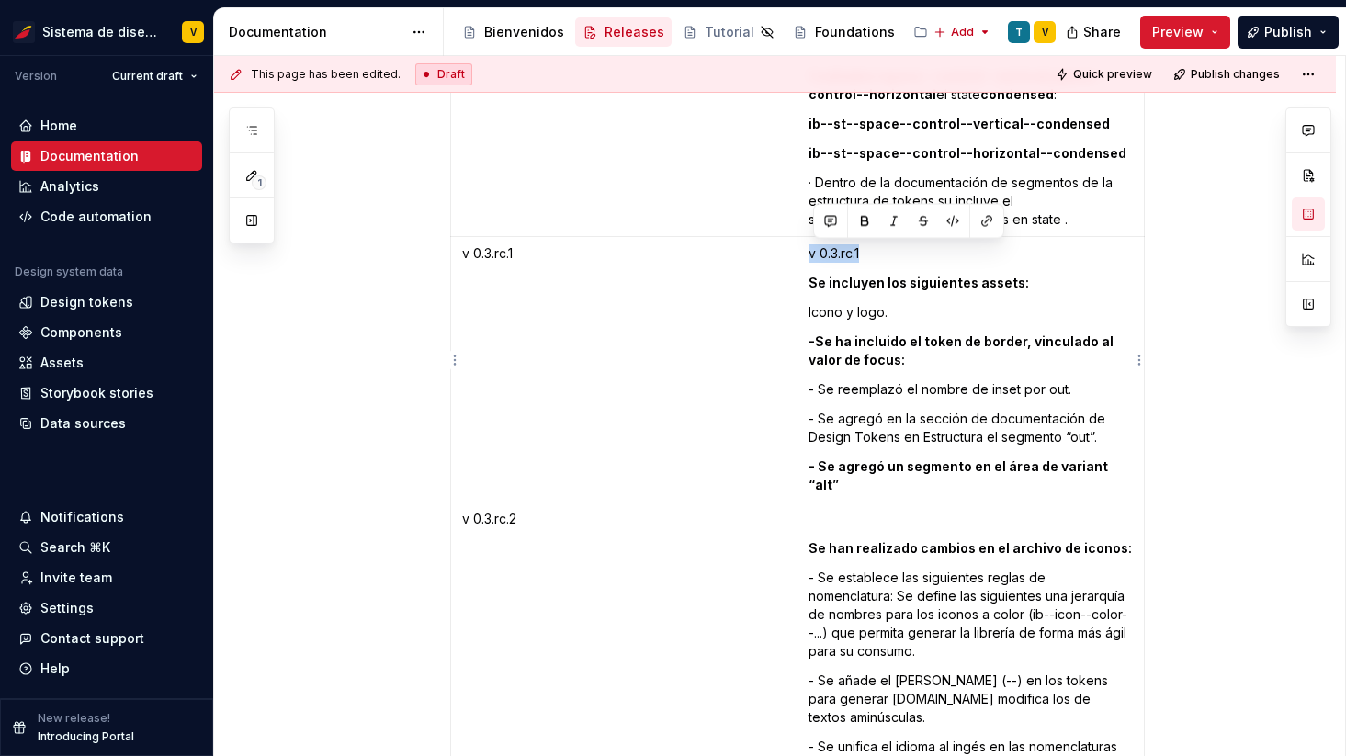
click at [884, 250] on p "v 0.3.rc.1" at bounding box center [970, 253] width 324 height 18
click at [817, 540] on strong "Se han realizado cambios en el archivo de iconos:" at bounding box center [969, 548] width 323 height 16
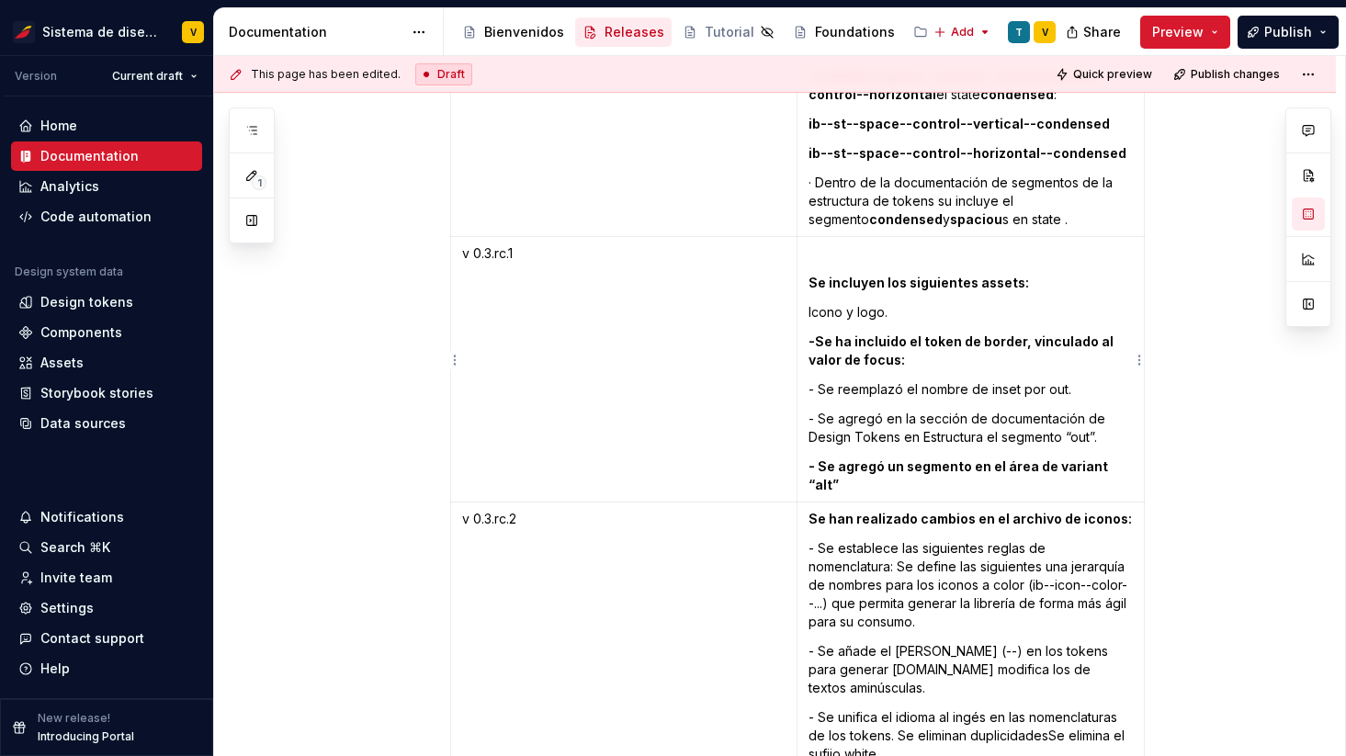
click at [813, 278] on strong "Se incluyen los siguientes assets:" at bounding box center [918, 283] width 220 height 16
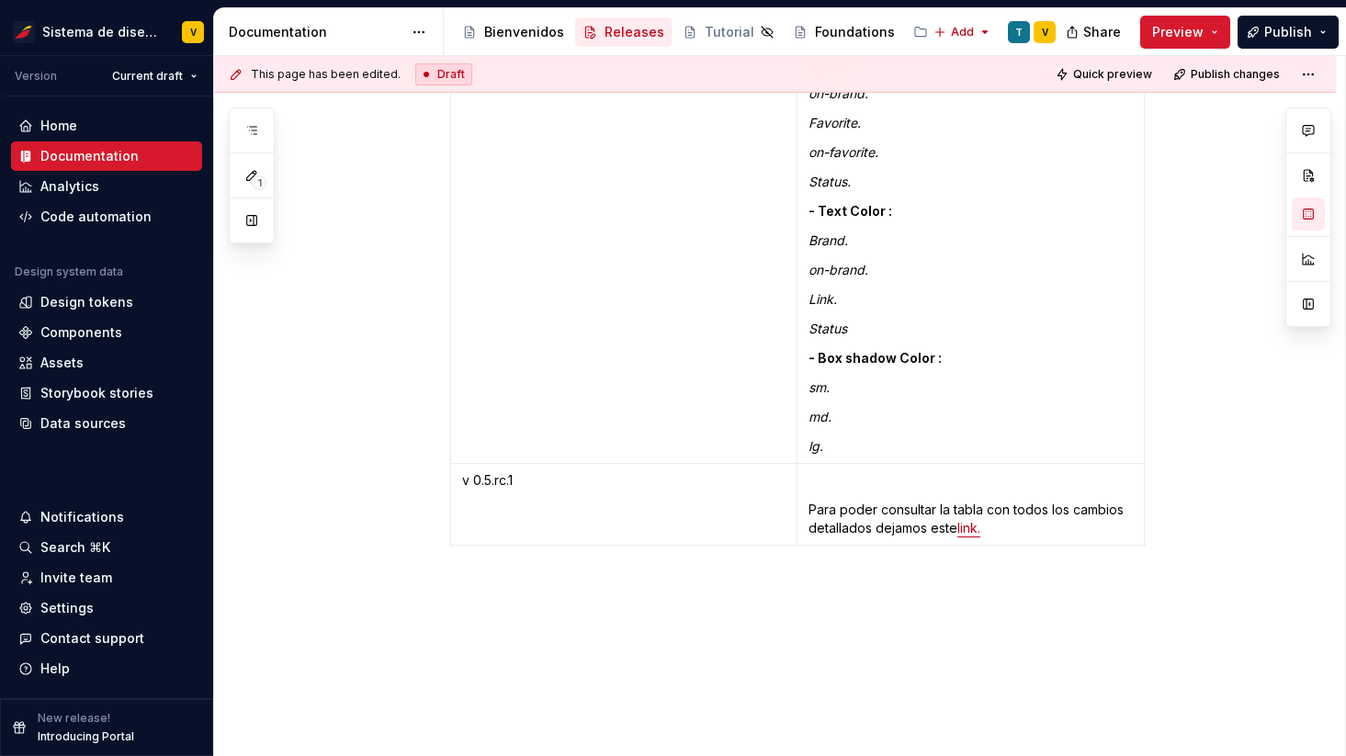
scroll to position [7850, 0]
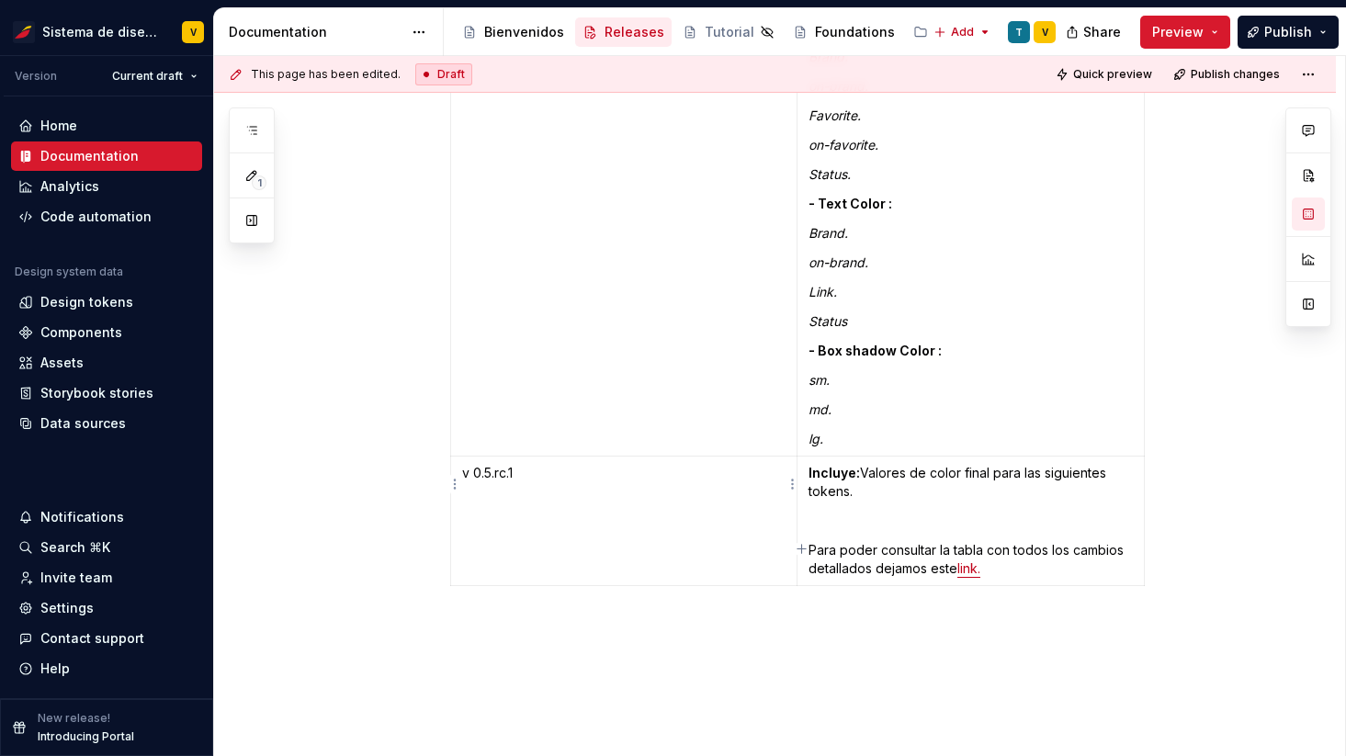
click at [591, 468] on td "v 0.5.rc.1" at bounding box center [623, 522] width 346 height 130
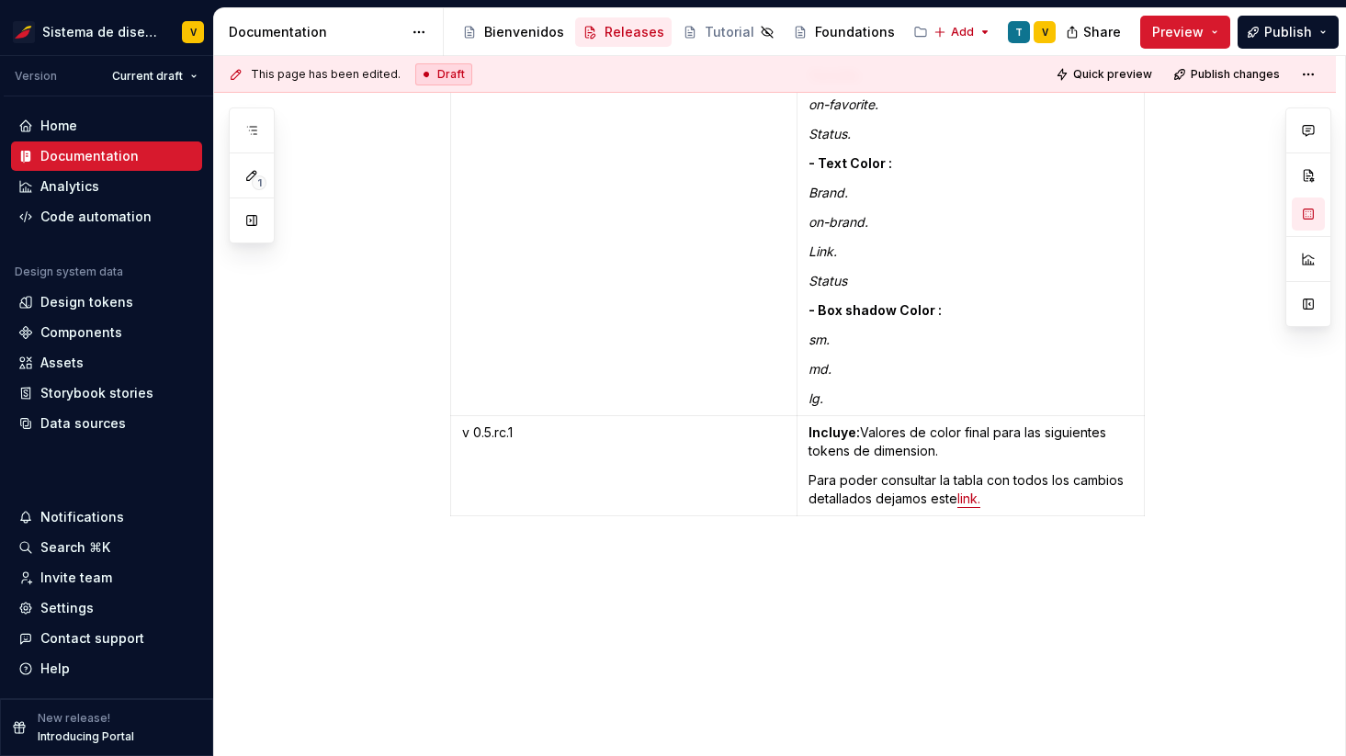
scroll to position [7913, 0]
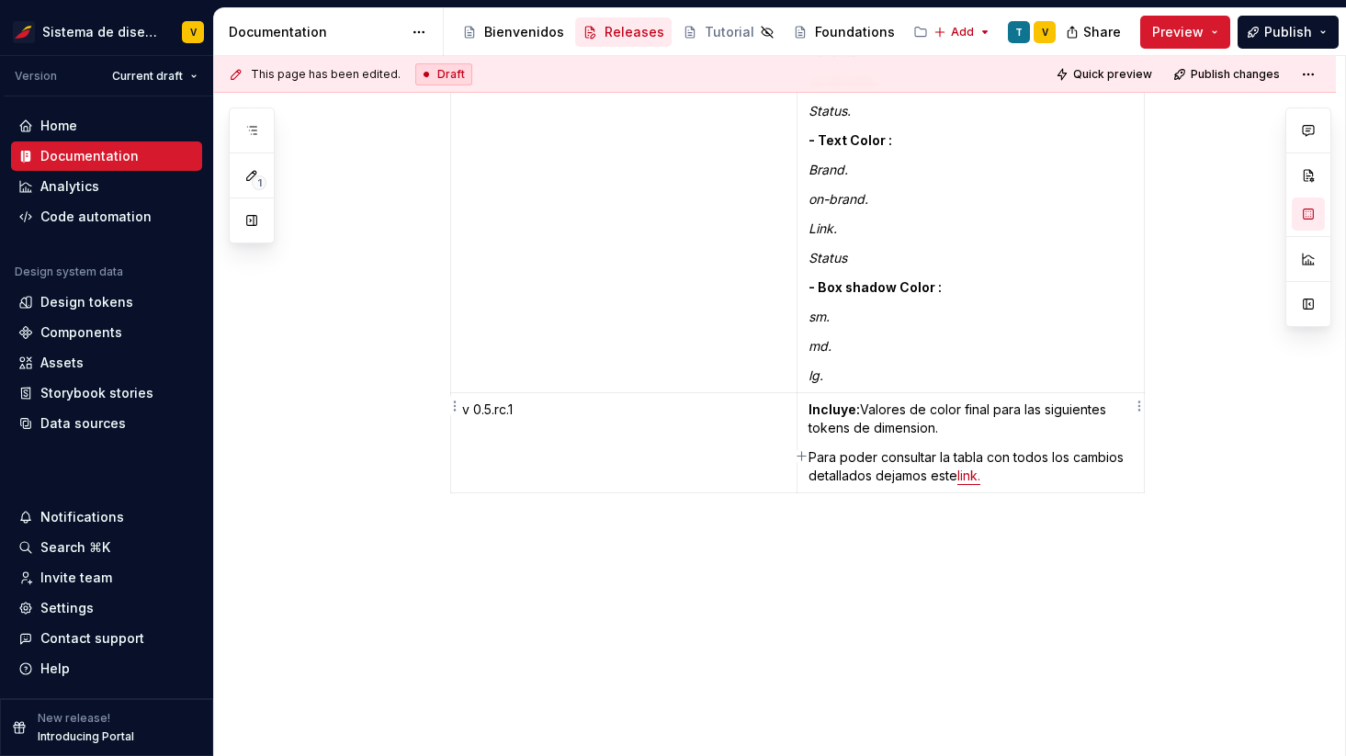
click at [1020, 448] on p "Para poder consultar la tabla con todos los cambios detallados dejamos este lin…" at bounding box center [970, 466] width 324 height 37
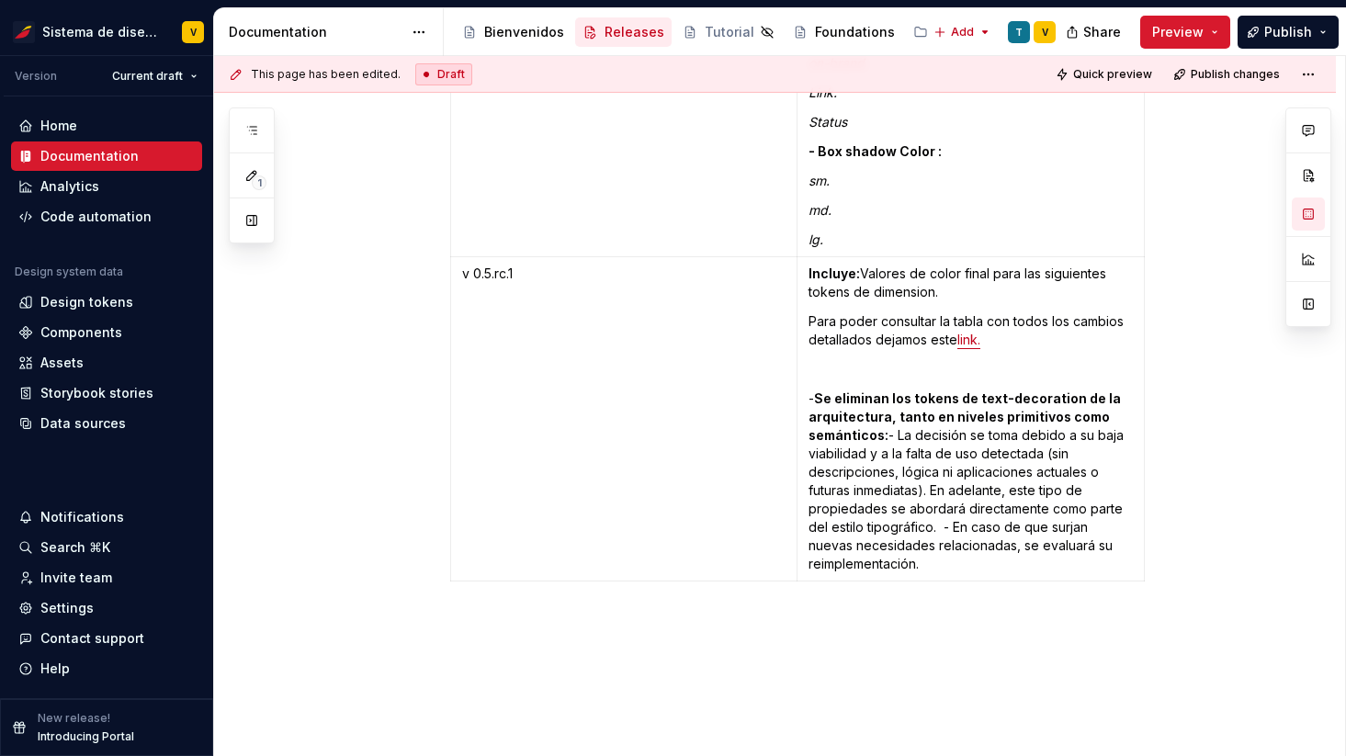
scroll to position [8101, 0]
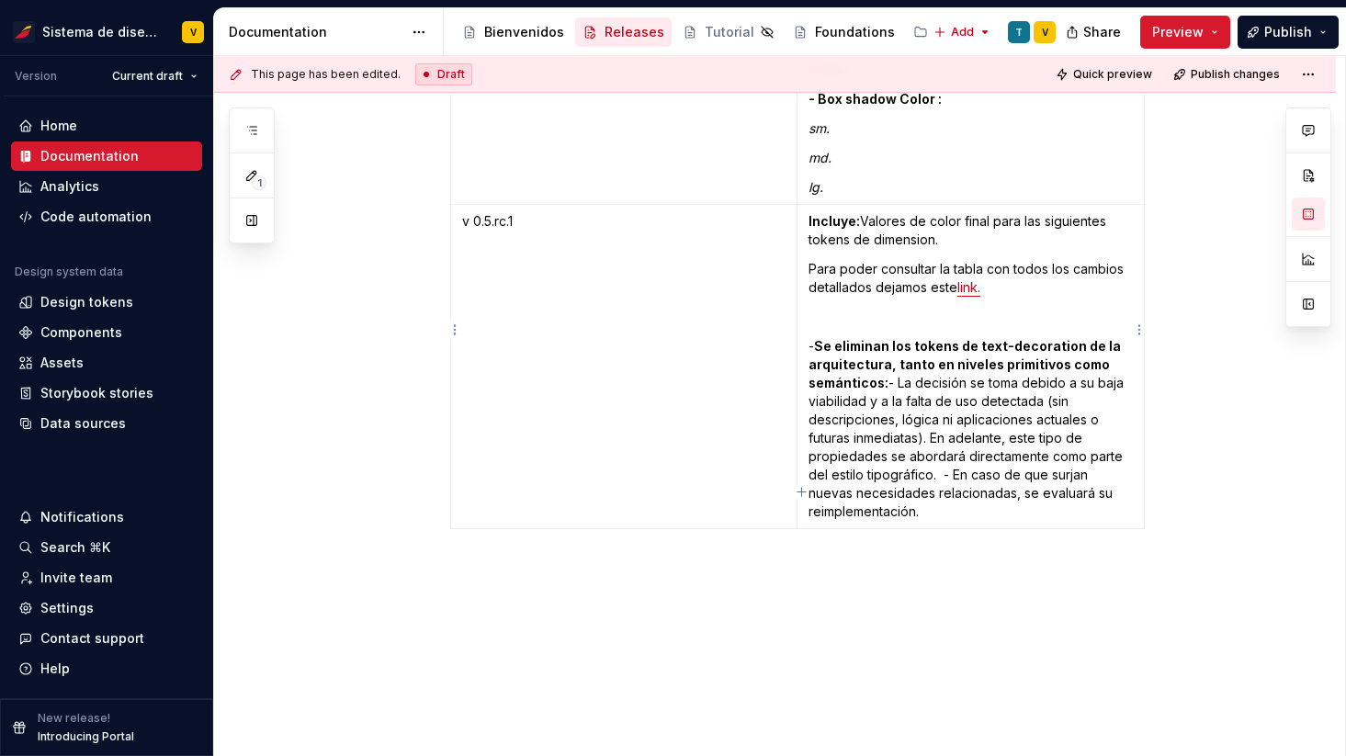
click at [896, 344] on p "- Se eliminan los tokens de text-decoration de la arquitectura, tanto en nivele…" at bounding box center [970, 429] width 324 height 184
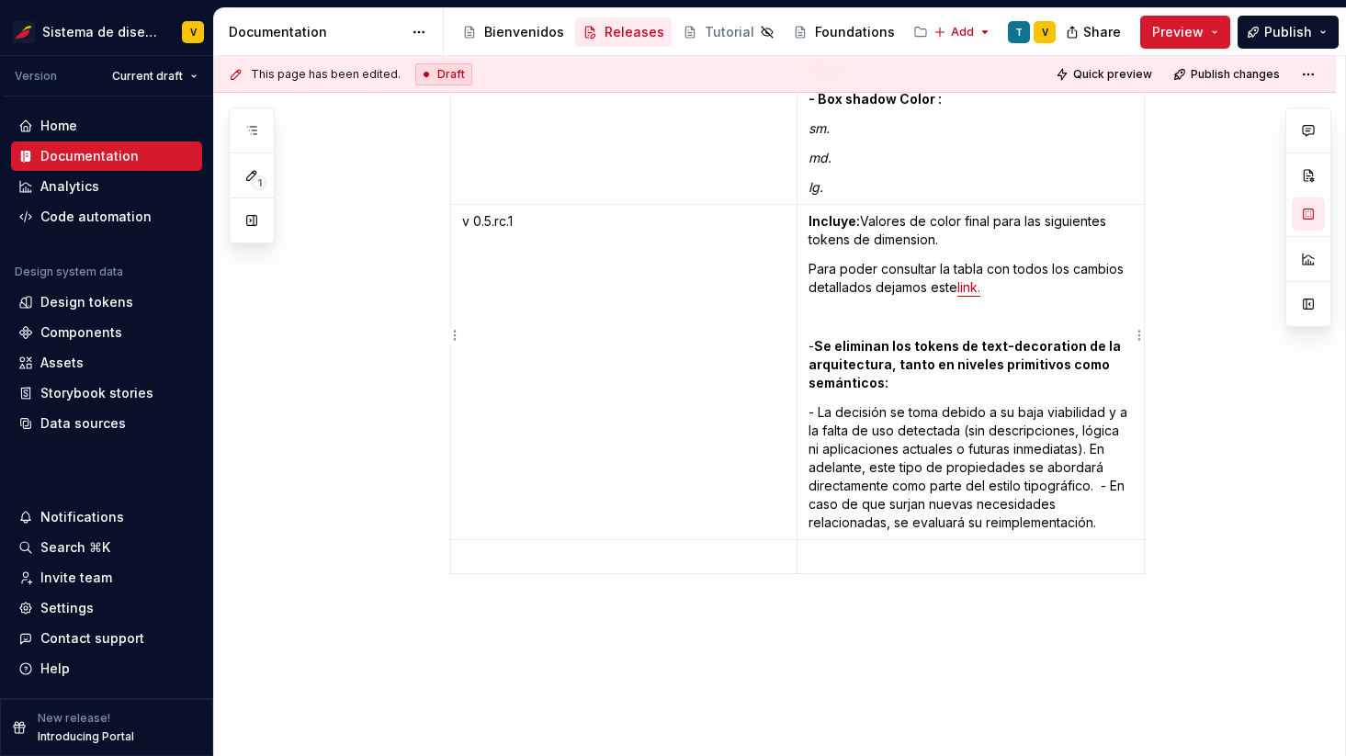
click at [813, 403] on p "- La decisión se toma debido a su baja viabilidad y a la falta de uso detectada…" at bounding box center [970, 467] width 324 height 129
click at [823, 338] on strong "Se eliminan los tokens de text-decoration de la arquitectura, tanto en niveles …" at bounding box center [965, 364] width 315 height 52
click at [737, 424] on td "v 0.5.rc.1" at bounding box center [623, 372] width 346 height 335
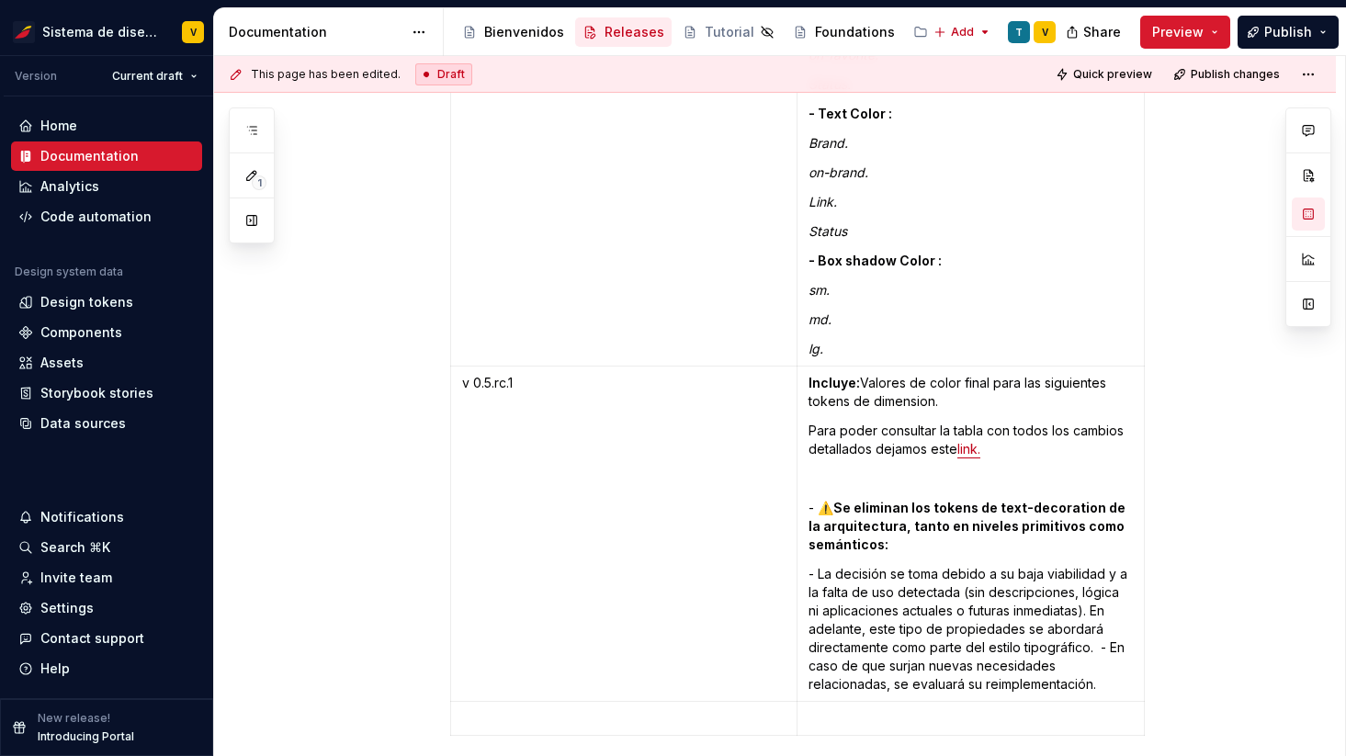
scroll to position [7853, 0]
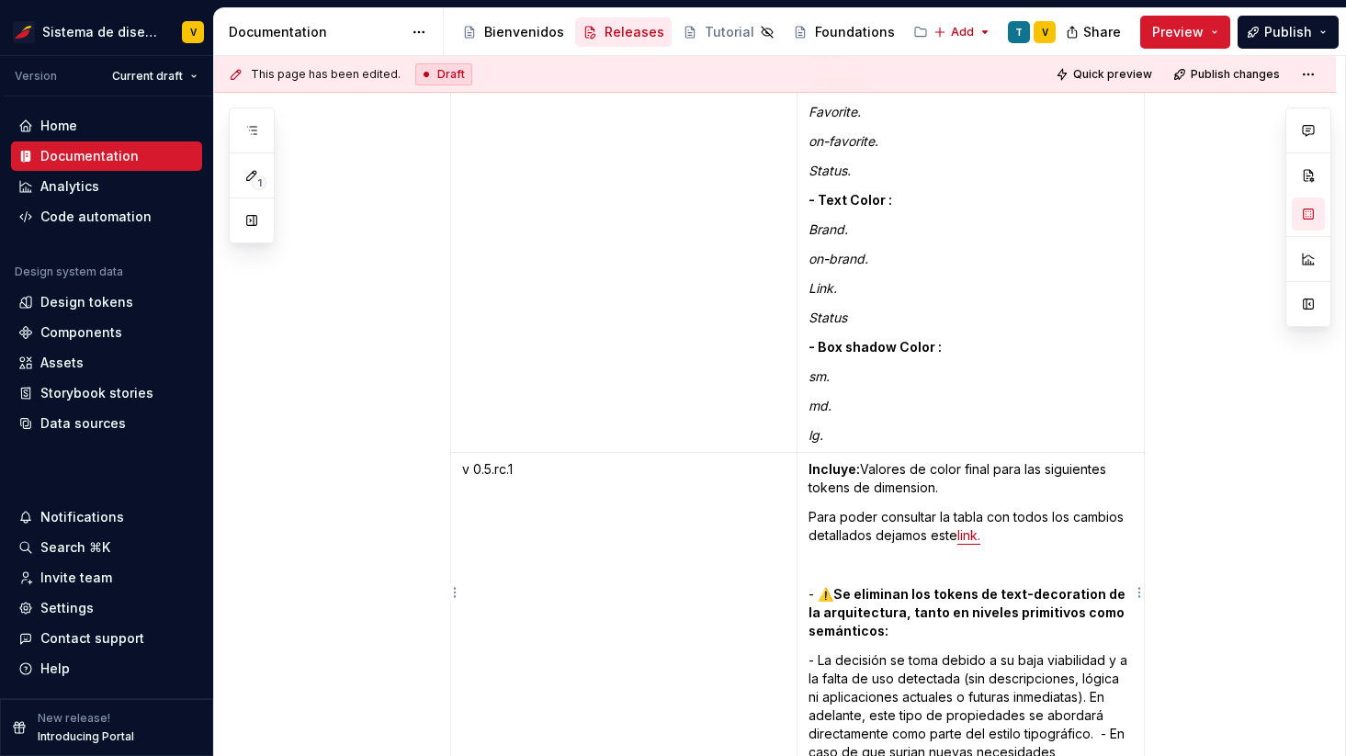
click at [884, 556] on p at bounding box center [970, 565] width 324 height 18
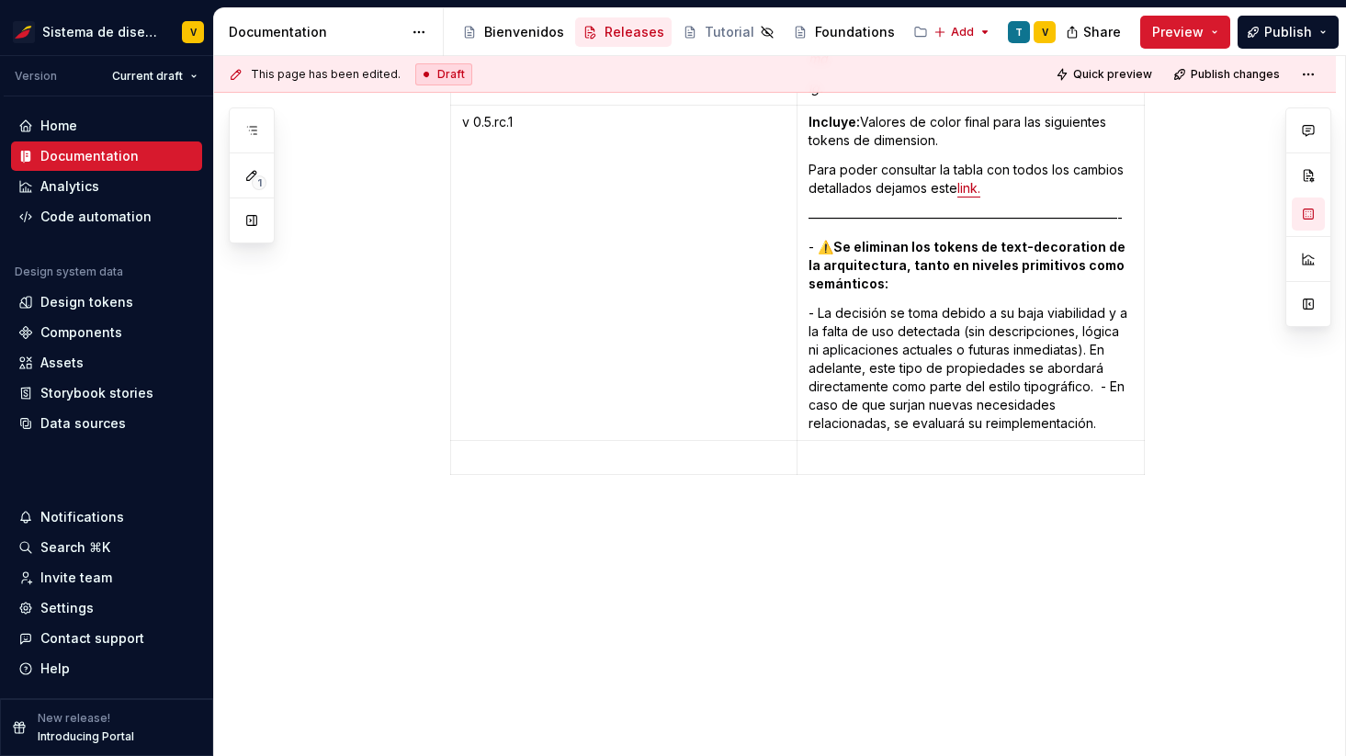
scroll to position [8178, 0]
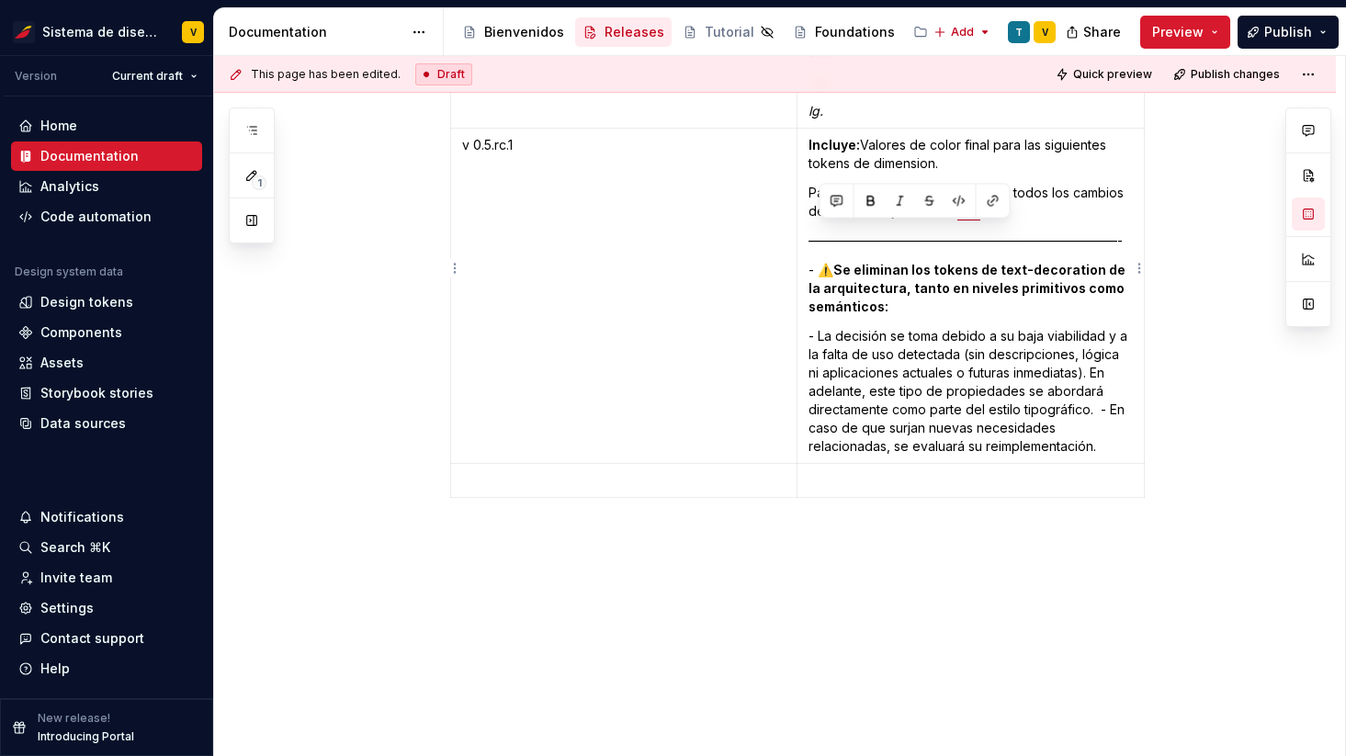
copy td "⚠️ Se eliminan los tokens de text-decoration de la arquitectura, tanto en nivel…"
drag, startPoint x: 925, startPoint y: 429, endPoint x: 818, endPoint y: 240, distance: 217.6
click at [818, 240] on td "Incluye: Valores de color final para las siguientes tokens de dimension. Para p…" at bounding box center [969, 296] width 347 height 335
click at [948, 269] on p "- ⚠️ Se eliminan los tokens de text-decoration de la arquitectura, tanto en niv…" at bounding box center [970, 288] width 324 height 55
drag, startPoint x: 929, startPoint y: 427, endPoint x: 813, endPoint y: 231, distance: 227.3
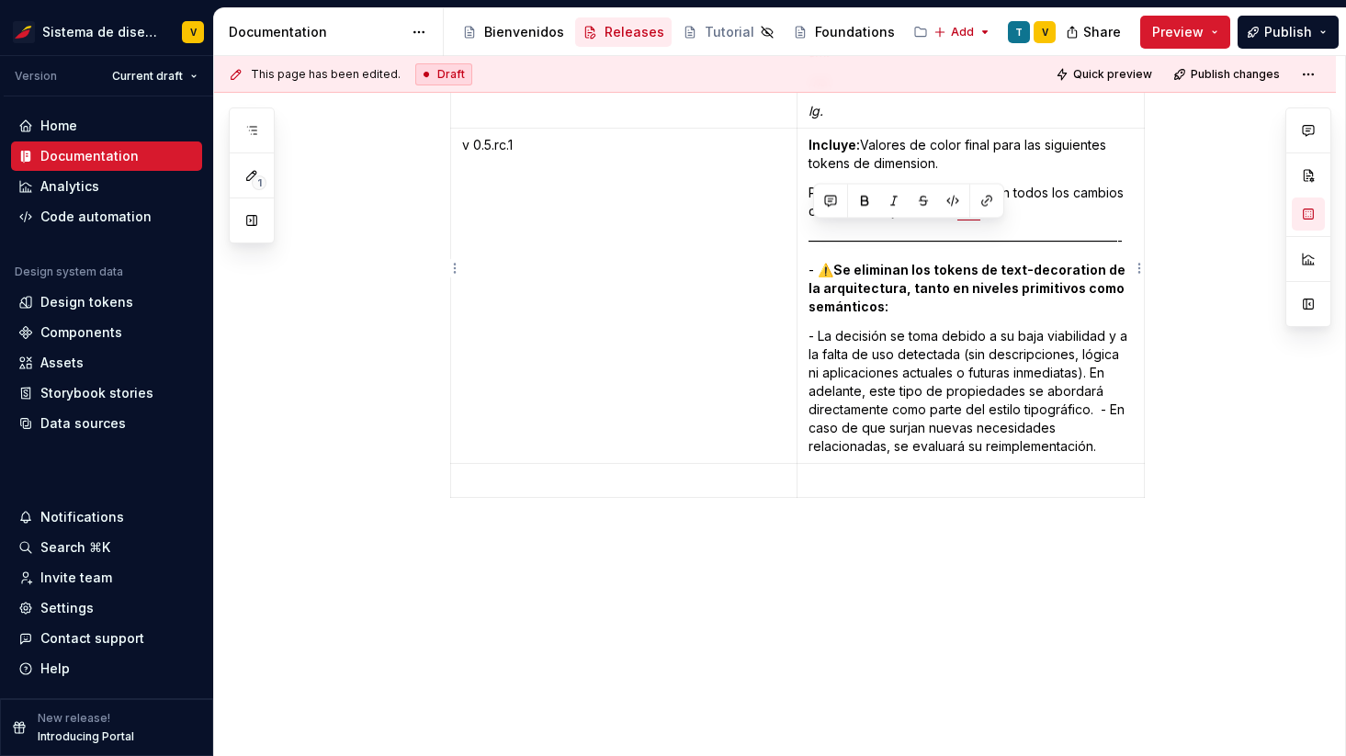
click at [812, 230] on td "Incluye: Valores de color final para las siguientes tokens de dimension. Para p…" at bounding box center [969, 296] width 347 height 335
copy td "- ⚠️ Se eliminan los tokens de text-decoration de la arquitectura, tanto en niv…"
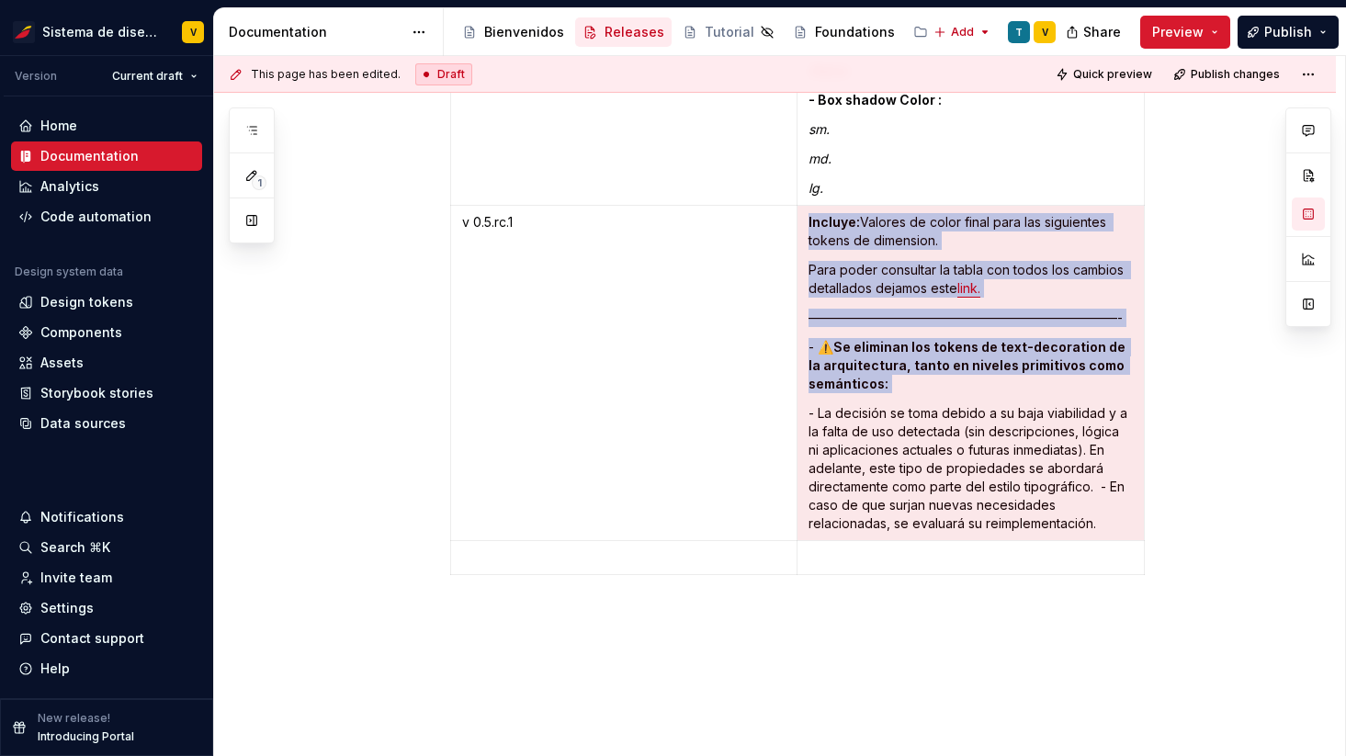
scroll to position [8099, 0]
click at [1021, 262] on p "Para poder consultar la tabla con todos los cambios detallados dejamos este lin…" at bounding box center [970, 280] width 324 height 37
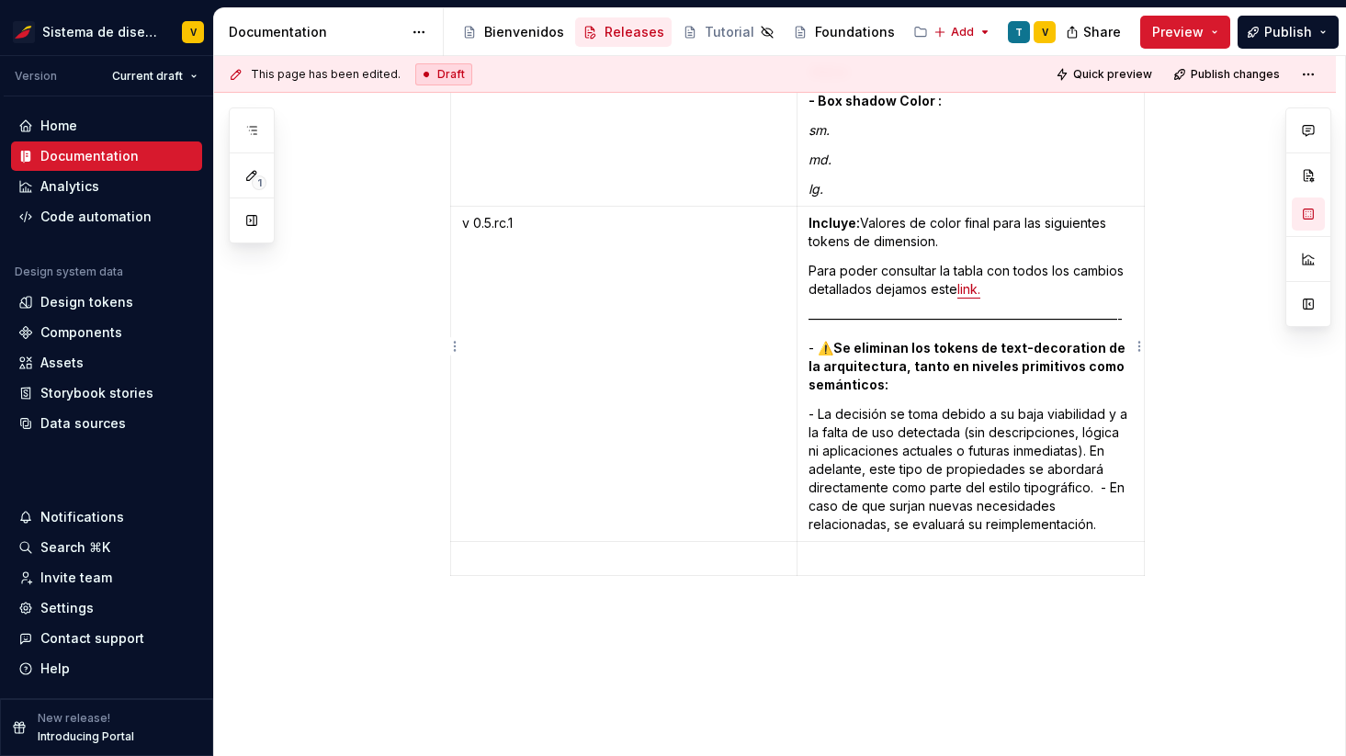
click at [816, 215] on strong "Incluye:" at bounding box center [833, 223] width 51 height 16
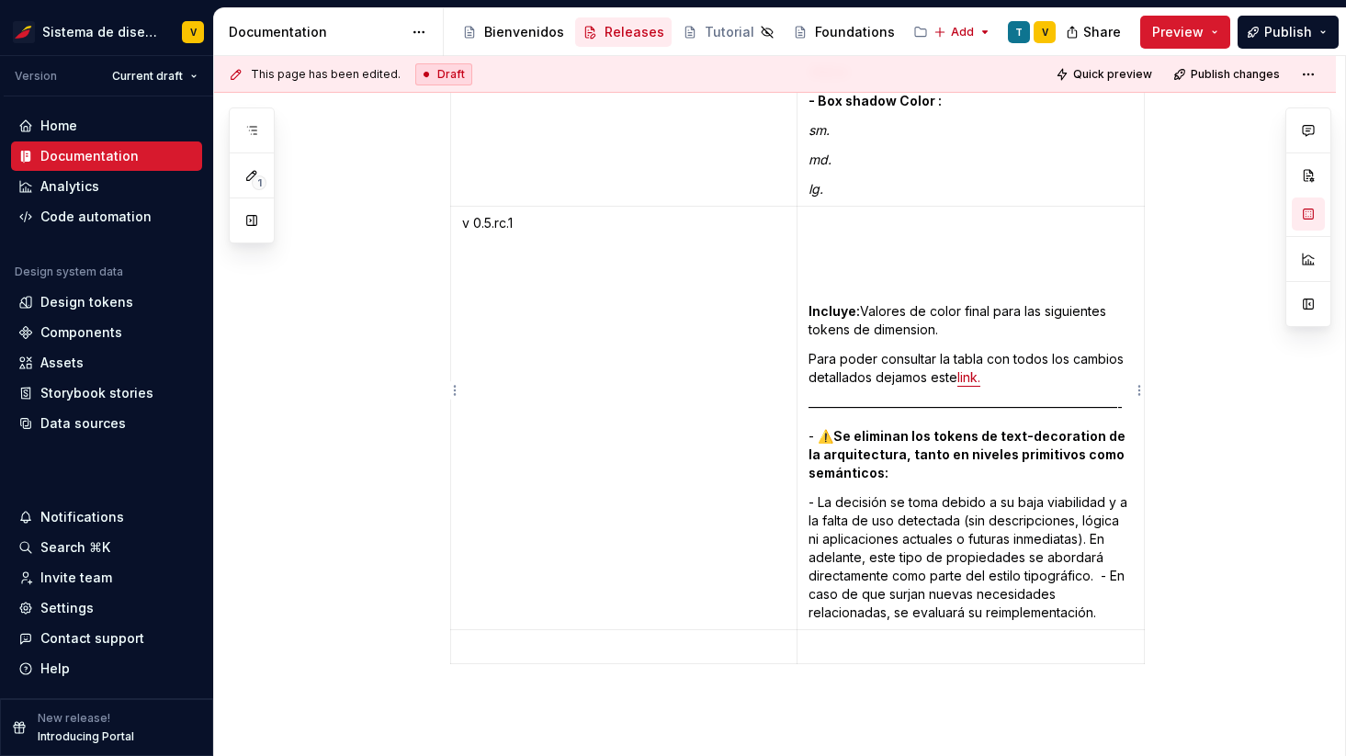
click at [823, 427] on p "- ⚠️ Se eliminan los tokens de text-decoration de la arquitectura, tanto en niv…" at bounding box center [970, 454] width 324 height 55
click at [840, 428] on strong "Se eliminan los tokens de text-decoration de la arquitectura, tanto en niveles …" at bounding box center [968, 454] width 320 height 52
click at [824, 207] on td "Incluye: Valores de color final para las siguientes tokens de dimension. Para p…" at bounding box center [969, 418] width 347 height 423
click at [821, 214] on p at bounding box center [970, 223] width 324 height 18
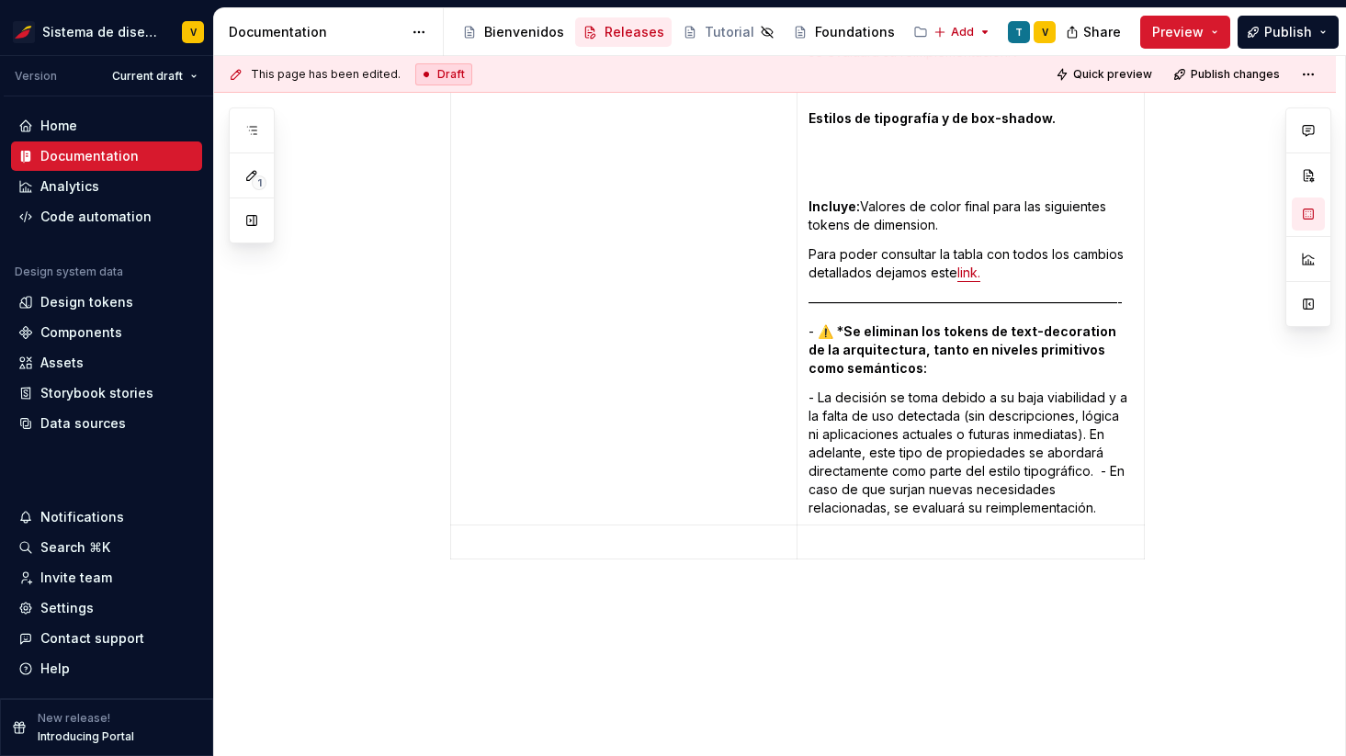
scroll to position [9196, 0]
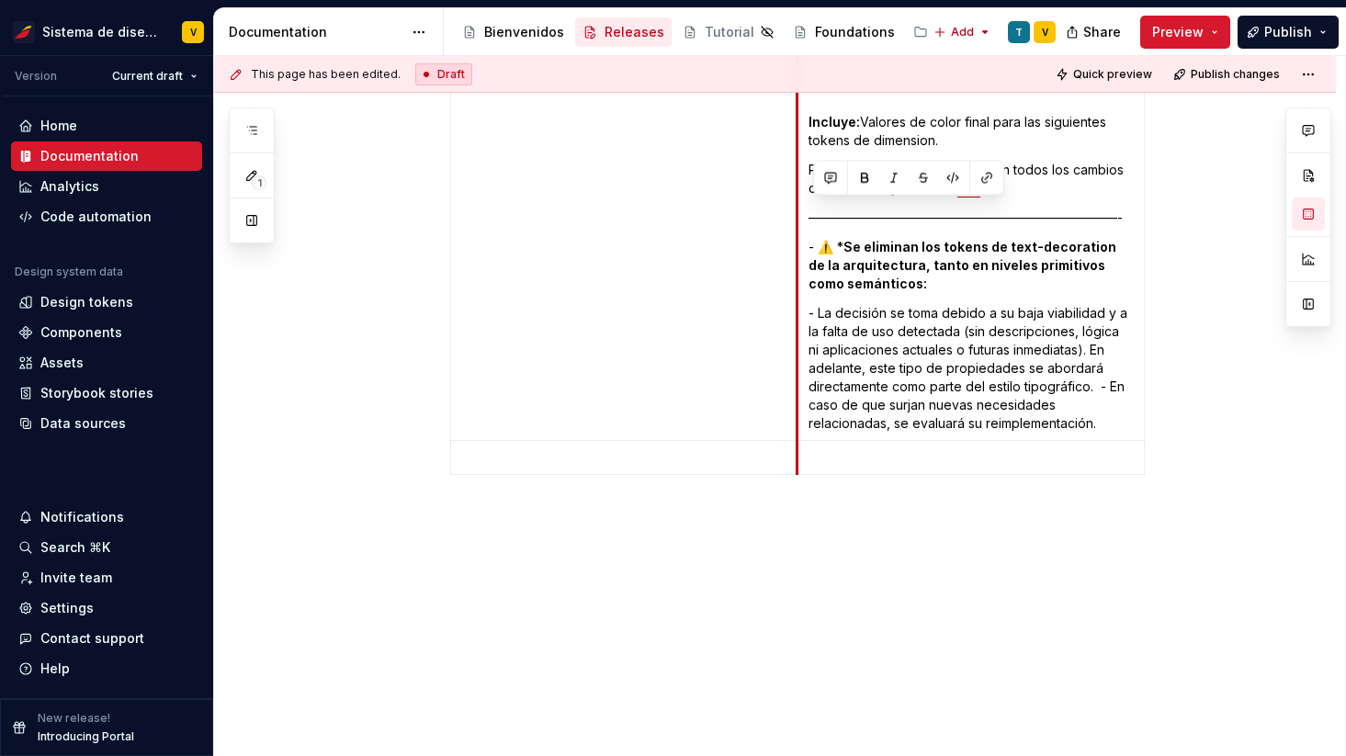
drag, startPoint x: 942, startPoint y: 408, endPoint x: 807, endPoint y: 213, distance: 237.5
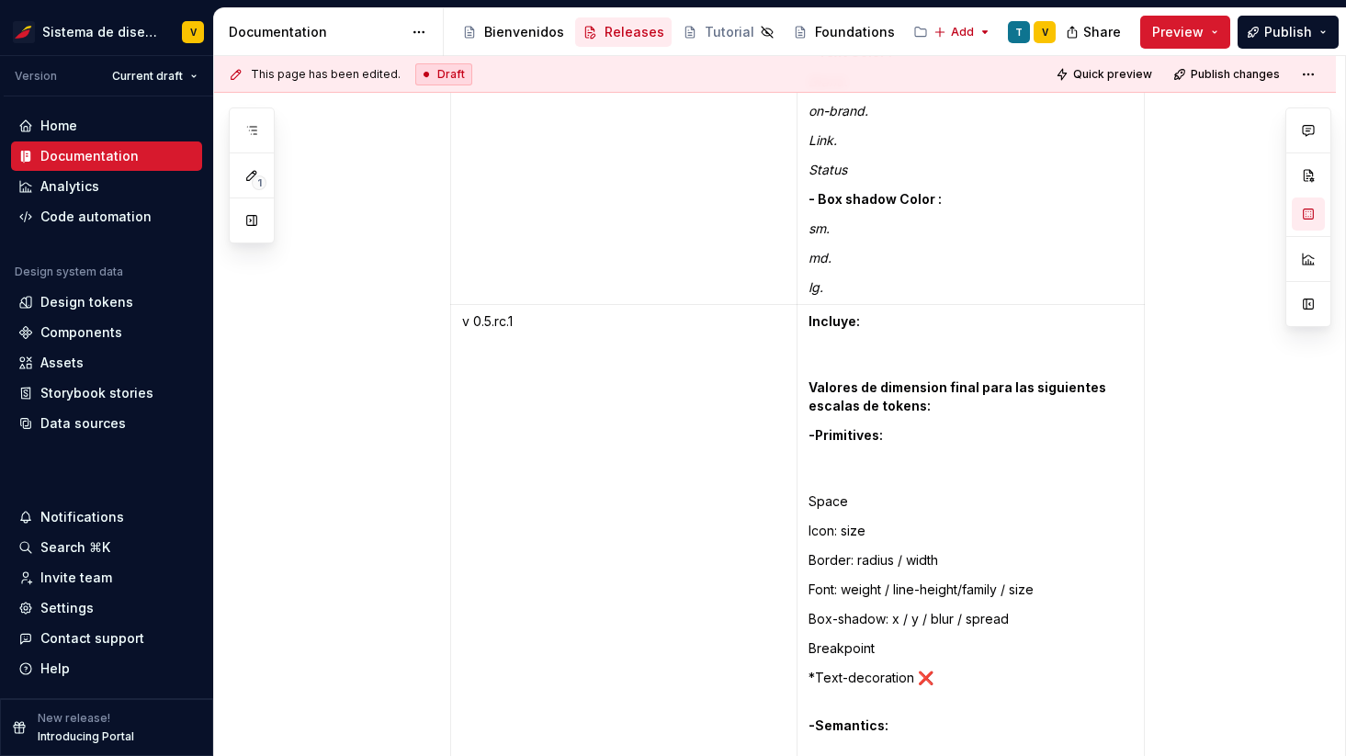
scroll to position [7999, 0]
click at [815, 381] on strong "Valores de dimension final para las siguientes escalas de tokens:" at bounding box center [958, 398] width 300 height 34
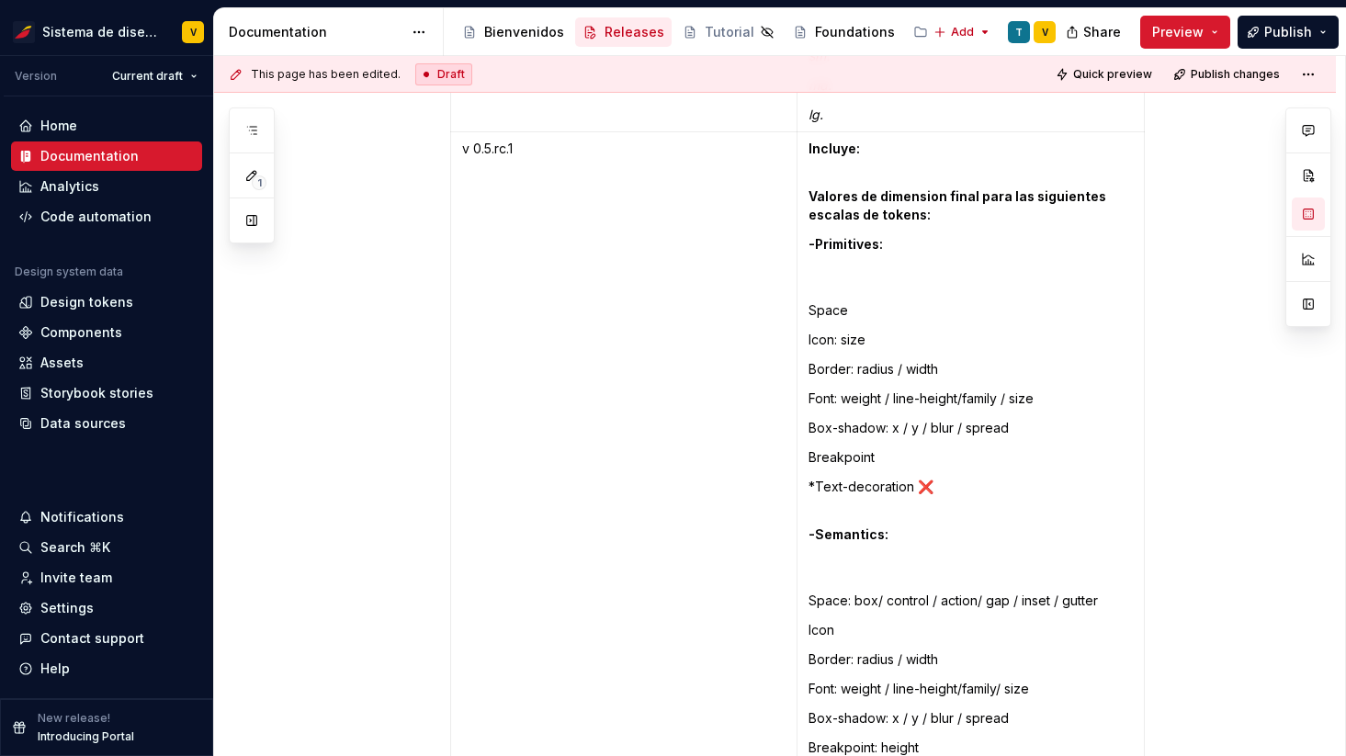
scroll to position [8197, 0]
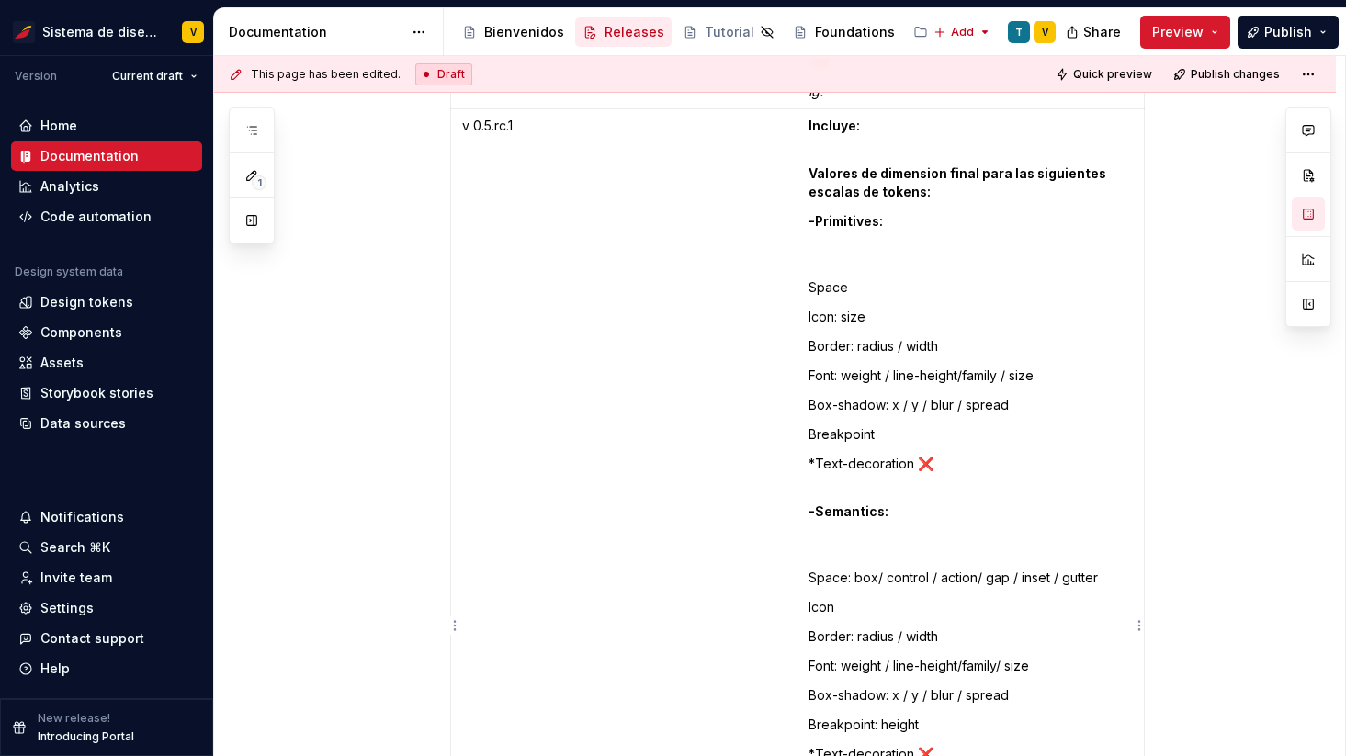
click at [847, 231] on td "Incluye: Valores de dimension final para las siguientes escalas de tokens: -Pri…" at bounding box center [969, 662] width 347 height 1107
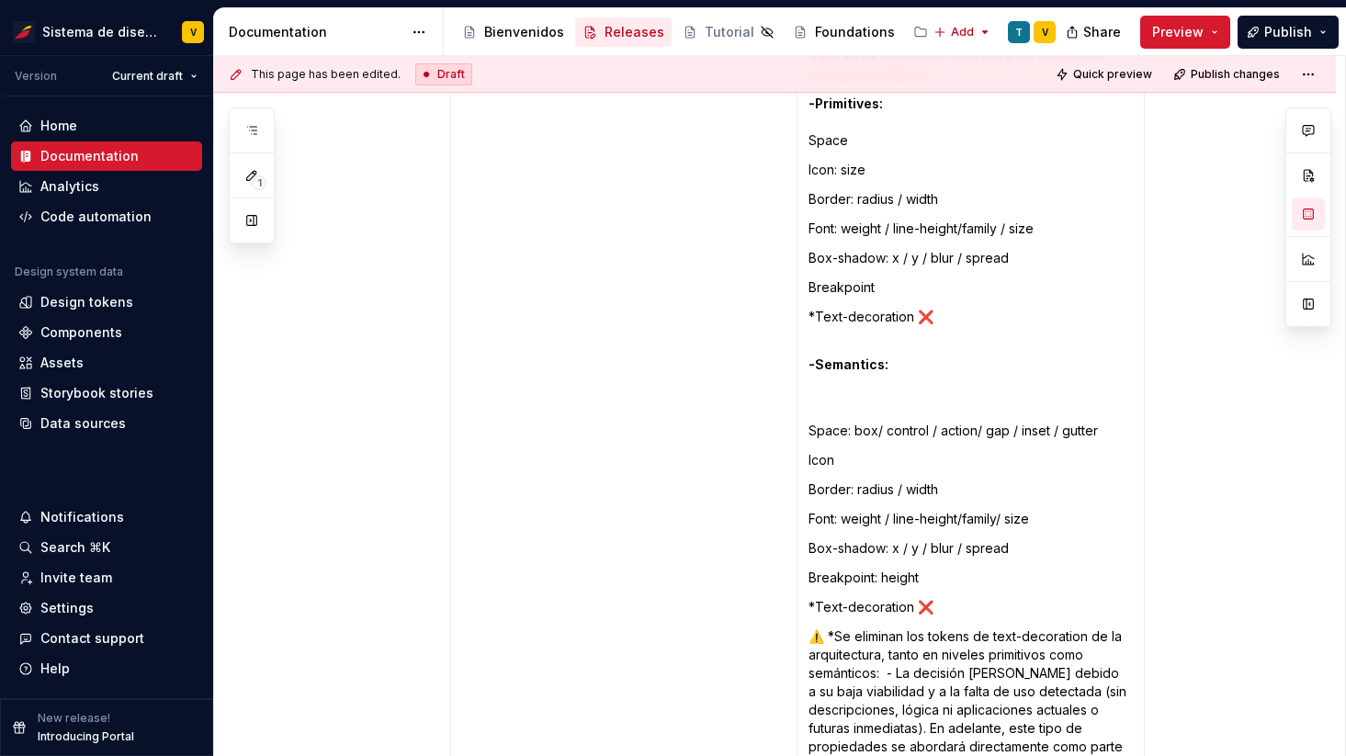
scroll to position [8398, 0]
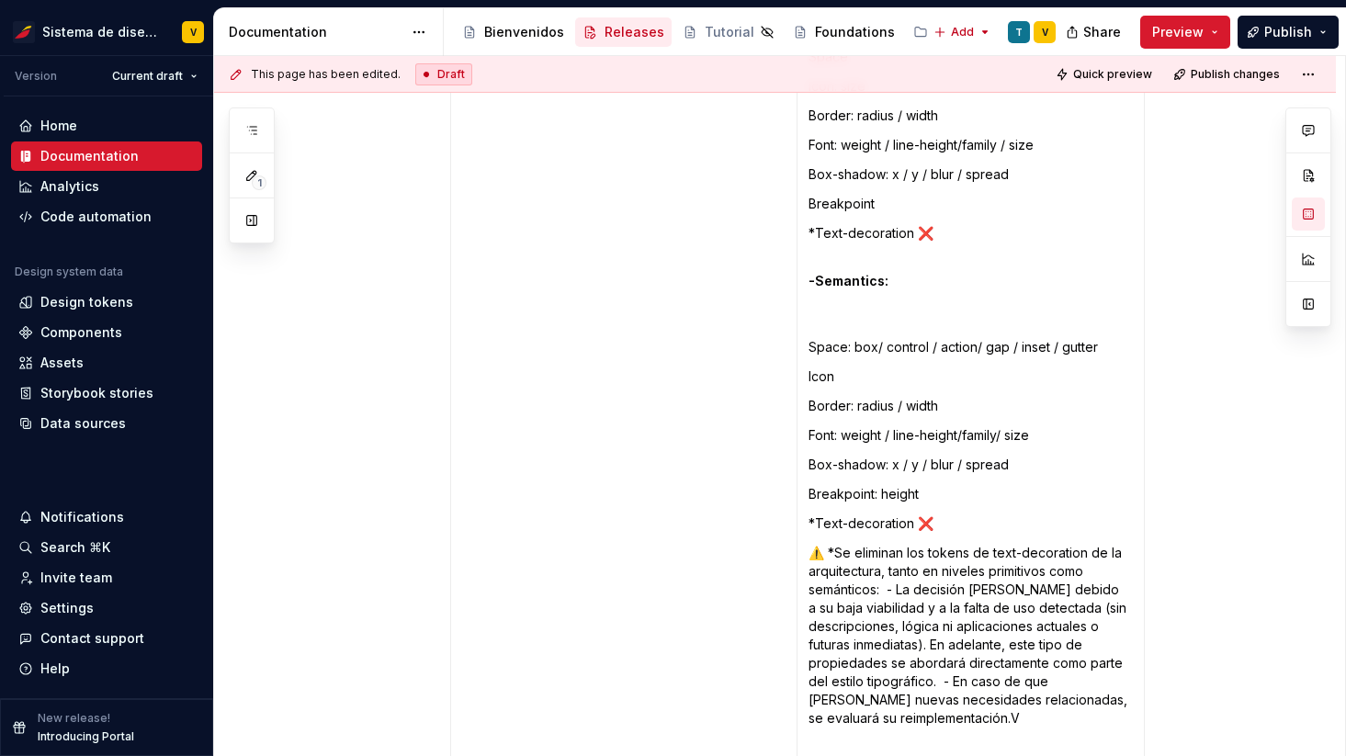
click at [864, 281] on p "-Semantics:" at bounding box center [970, 290] width 324 height 73
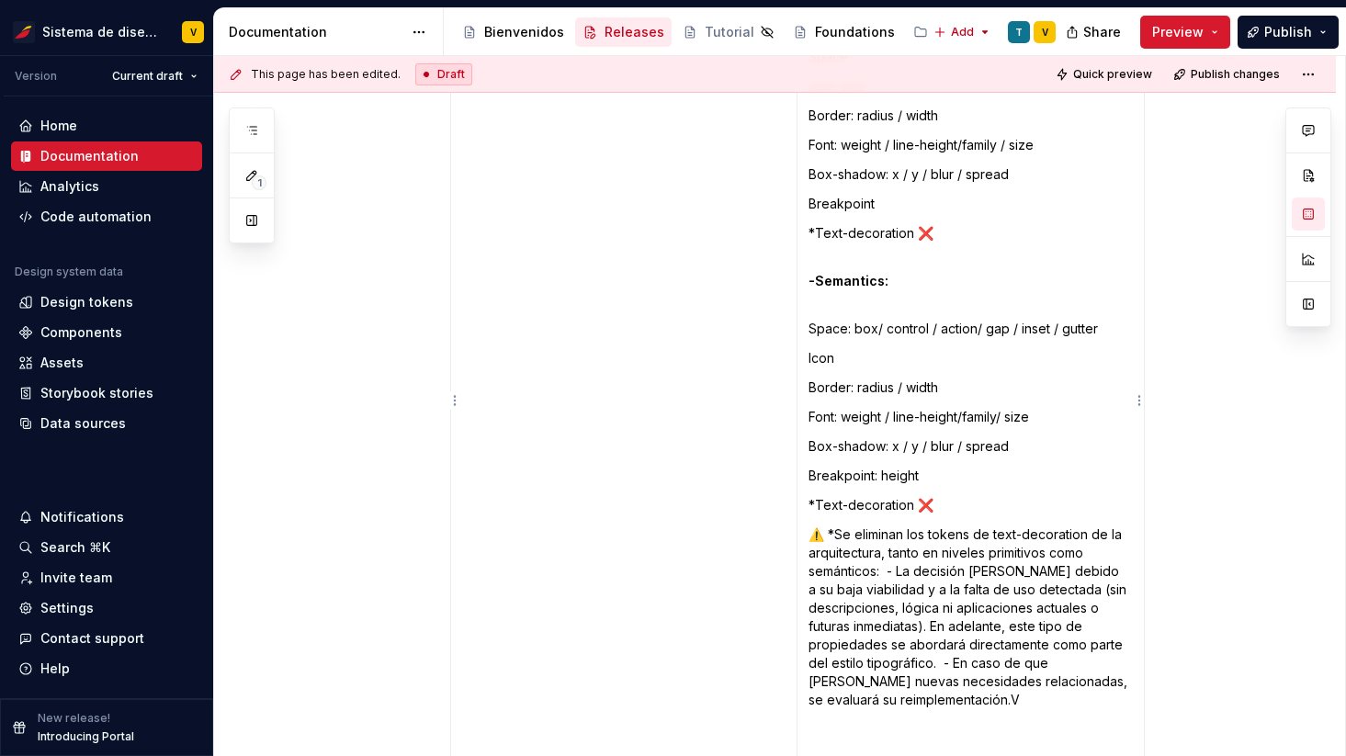
click at [817, 320] on p "Space: box/ control / action/ gap / inset / gutter" at bounding box center [970, 329] width 324 height 18
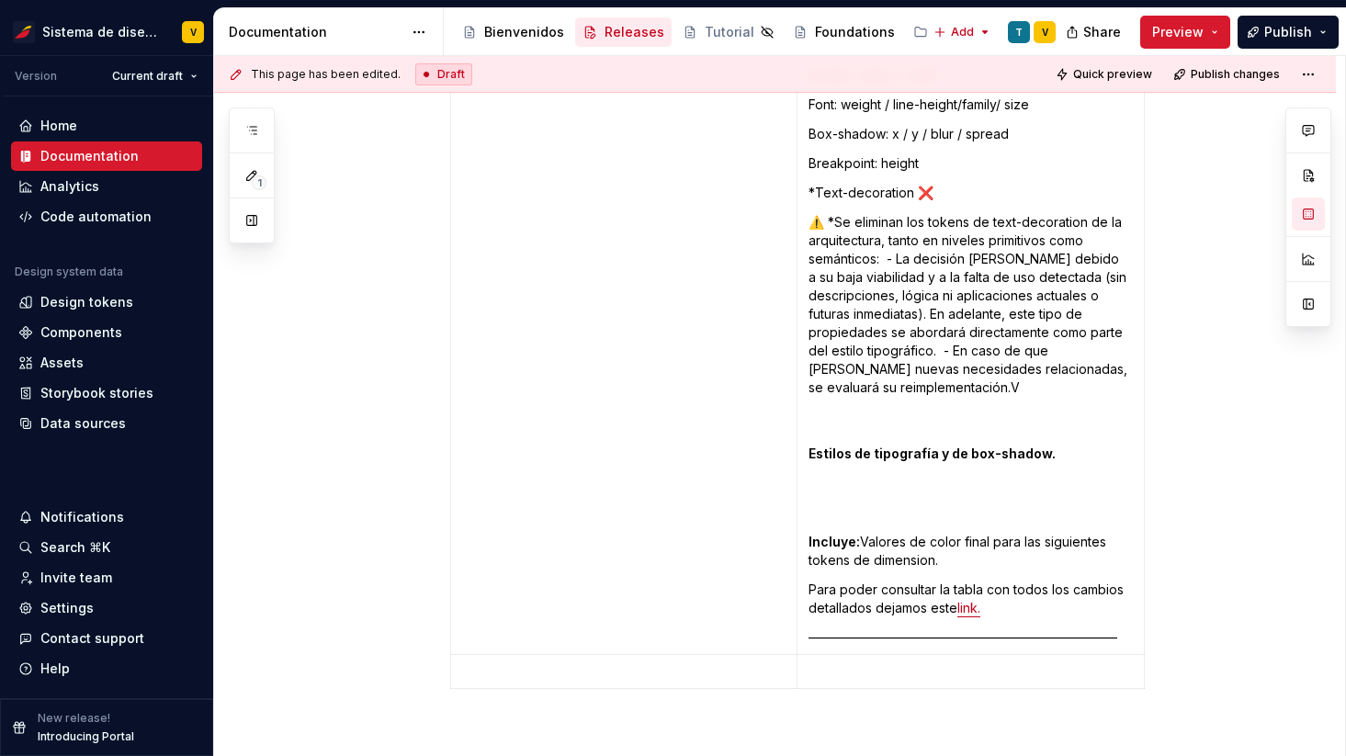
scroll to position [8718, 0]
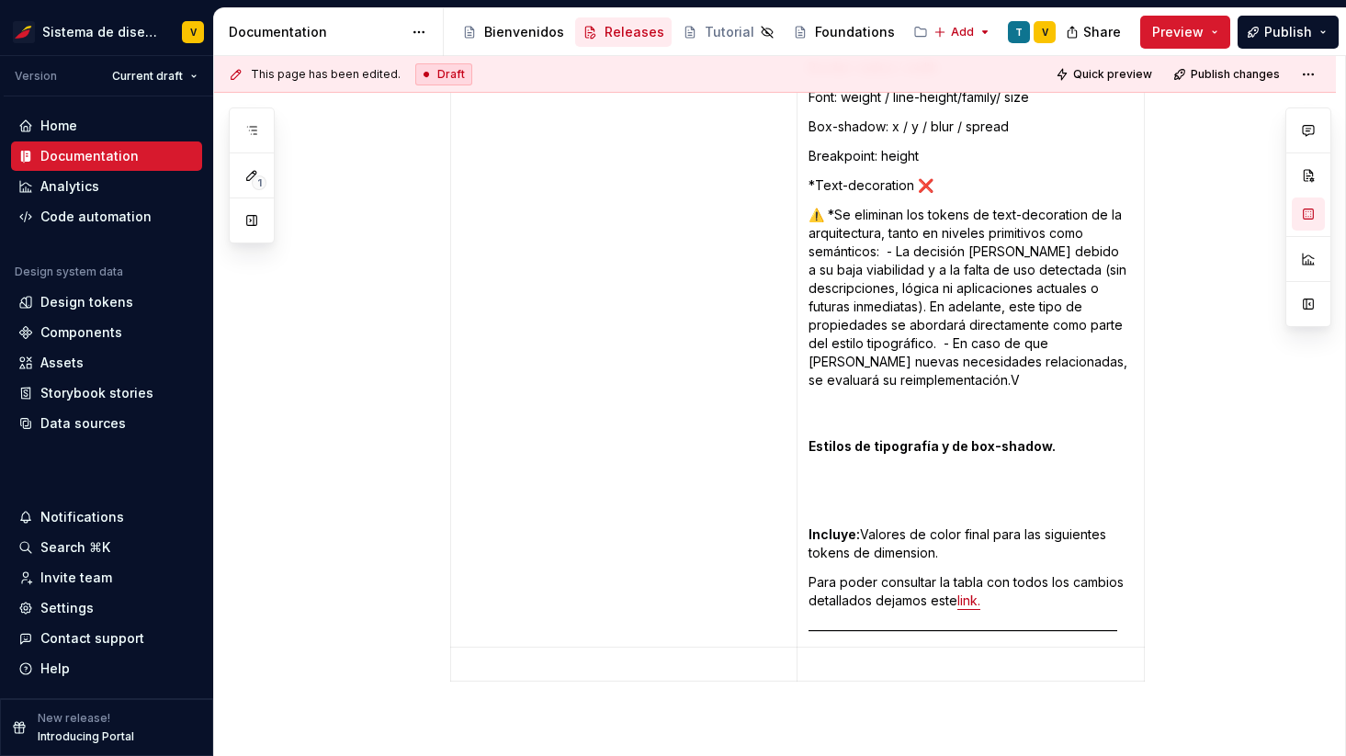
click at [813, 526] on strong "Incluye:" at bounding box center [833, 534] width 51 height 16
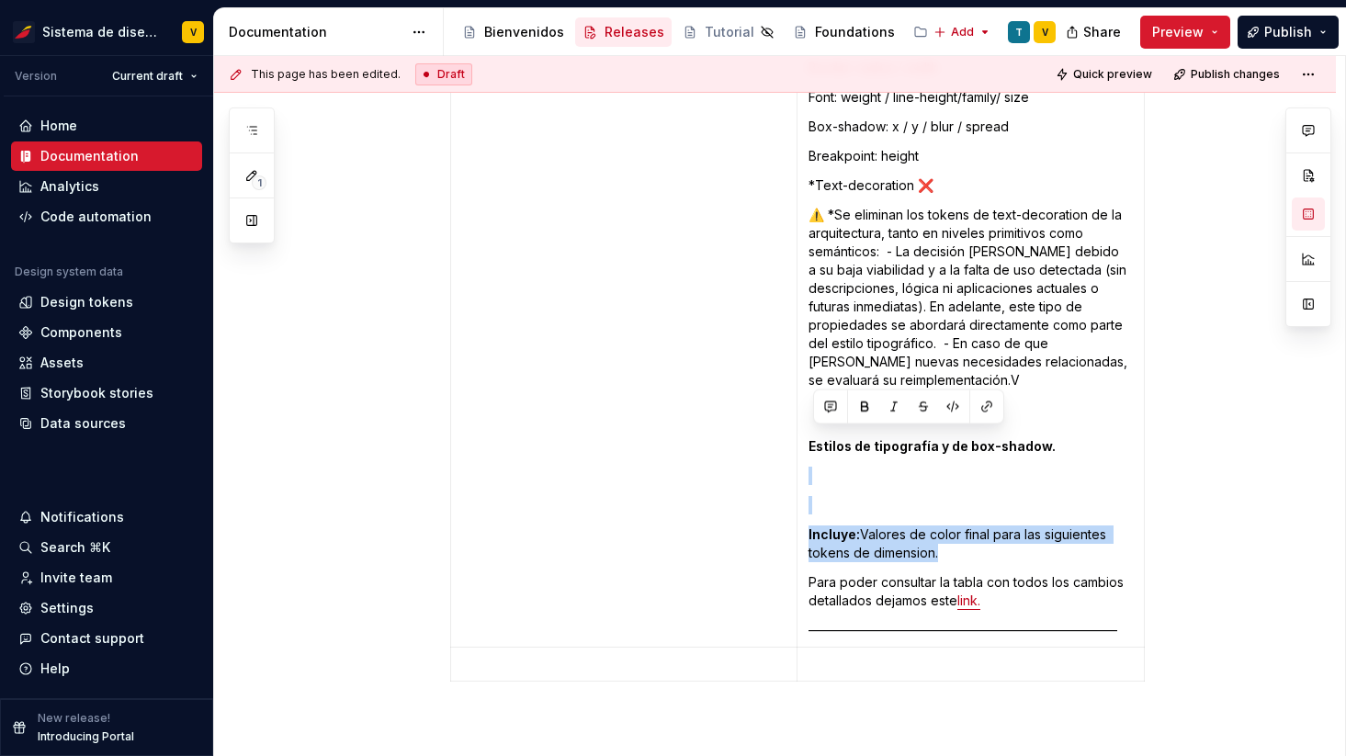
drag, startPoint x: 943, startPoint y: 521, endPoint x: 811, endPoint y: 446, distance: 152.2
click at [811, 446] on td "Incluye: Valores de dimension final para las siguientes escalas de tokens: -Pri…" at bounding box center [969, 117] width 347 height 1059
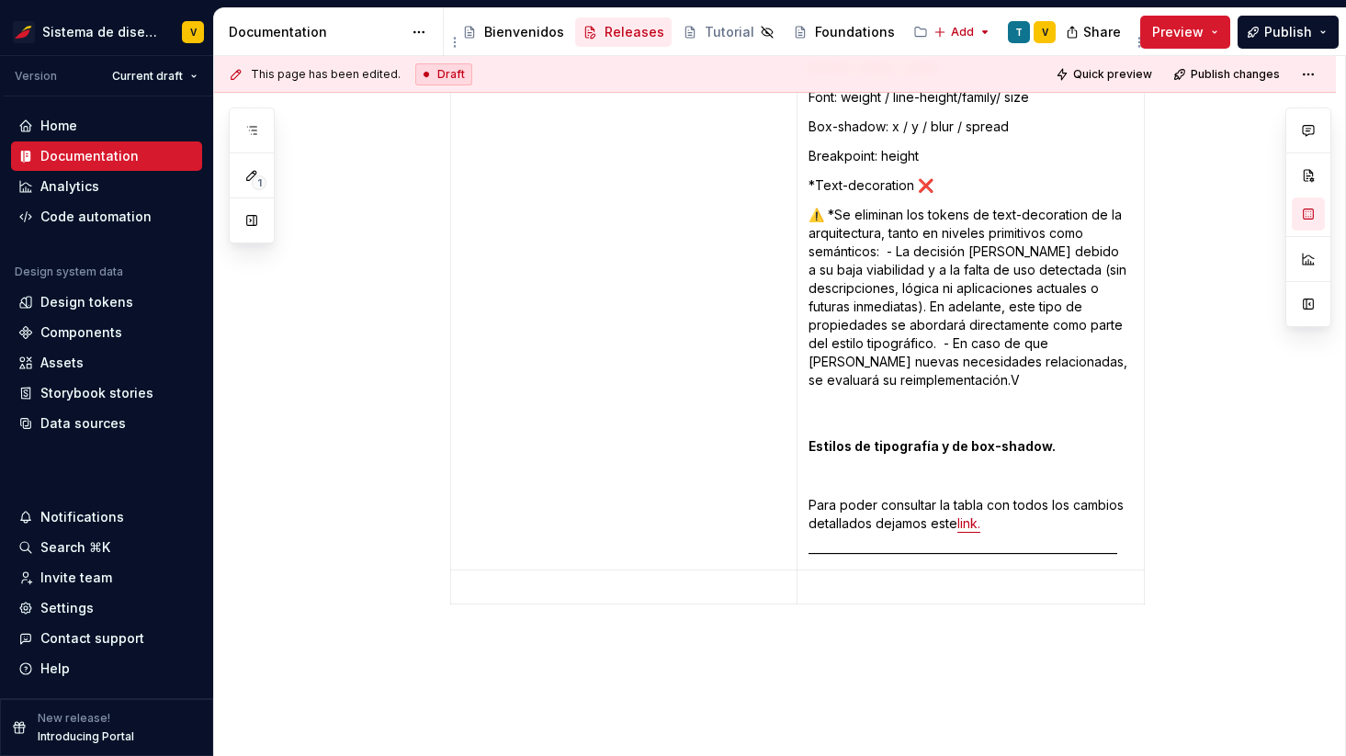
click at [814, 496] on p "Para poder consultar la tabla con todos los cambios detallados dejamos este lin…" at bounding box center [970, 514] width 324 height 37
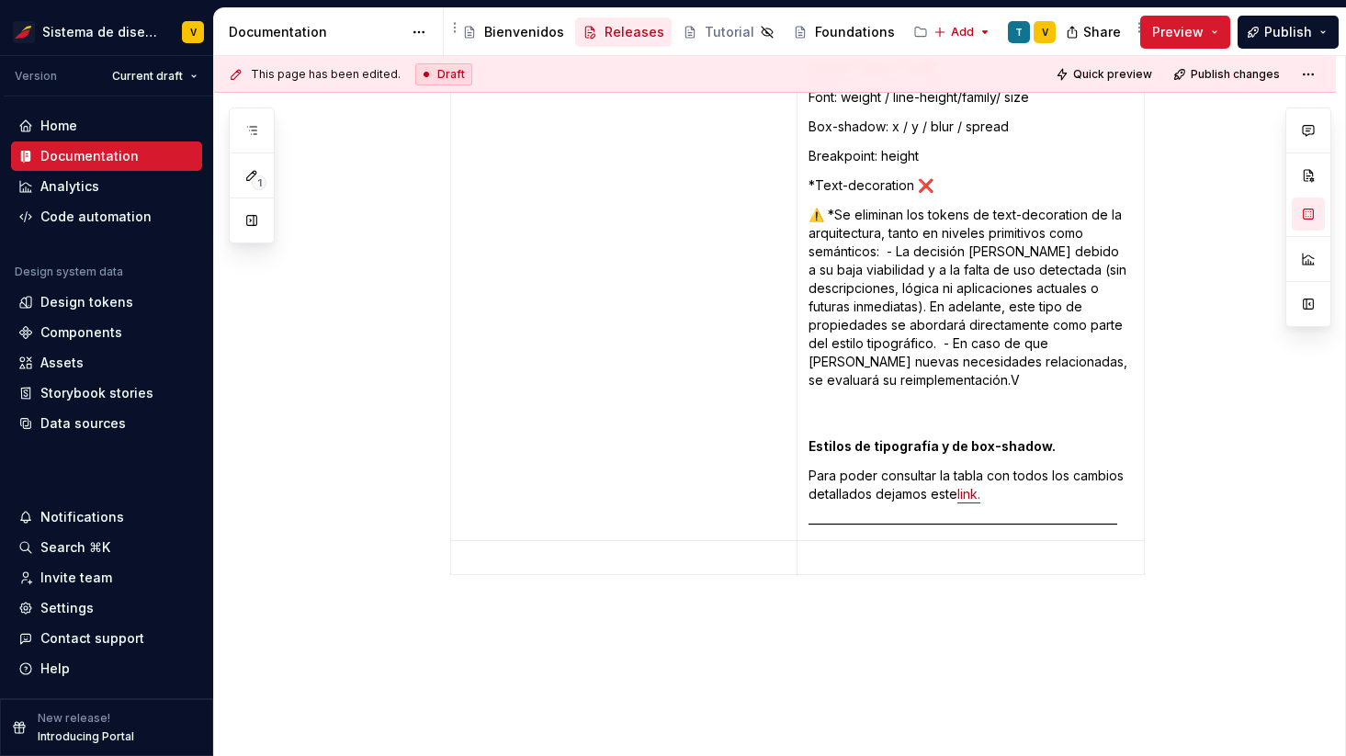
click at [937, 349] on p "⚠️ *Se eliminan los tokens de text-decoration de la arquitectura, tanto en nive…" at bounding box center [970, 316] width 324 height 220
click at [813, 438] on strong "Estilos de tipografía y de box-shadow." at bounding box center [931, 446] width 247 height 16
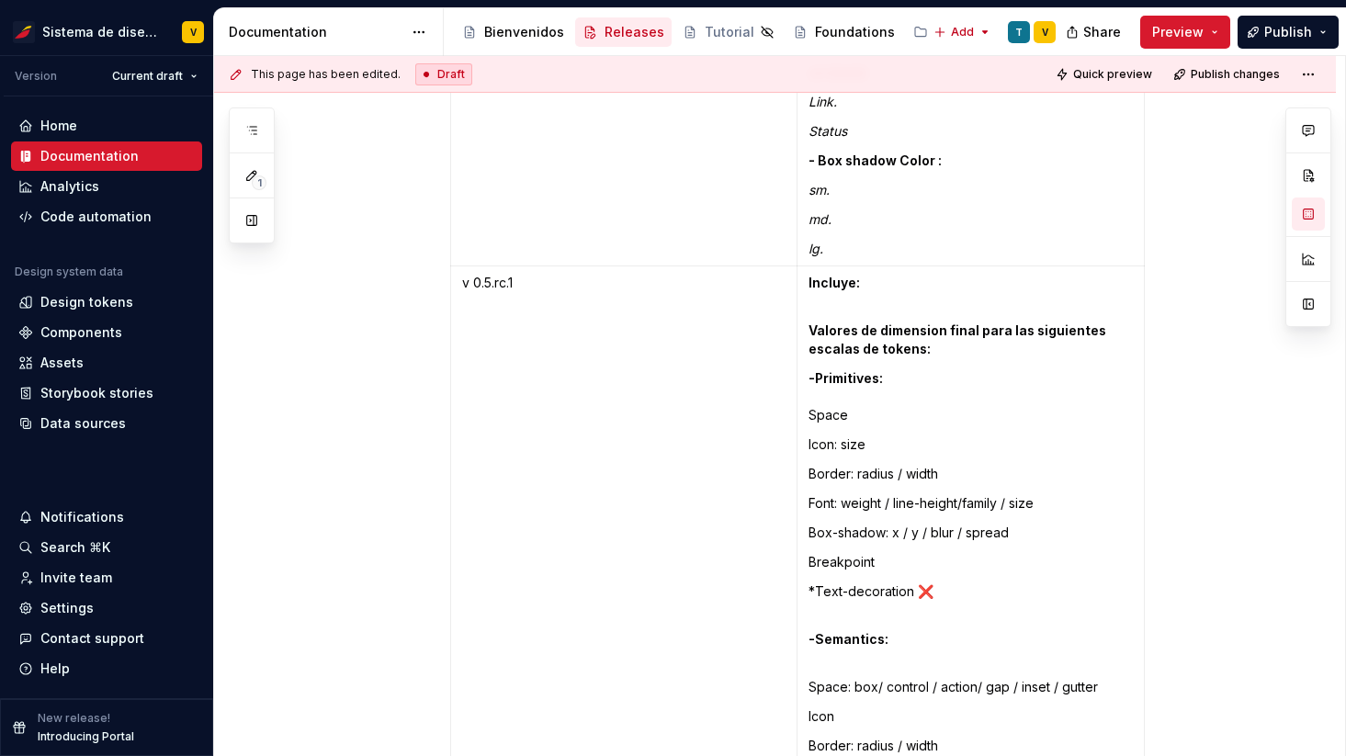
scroll to position [8037, 0]
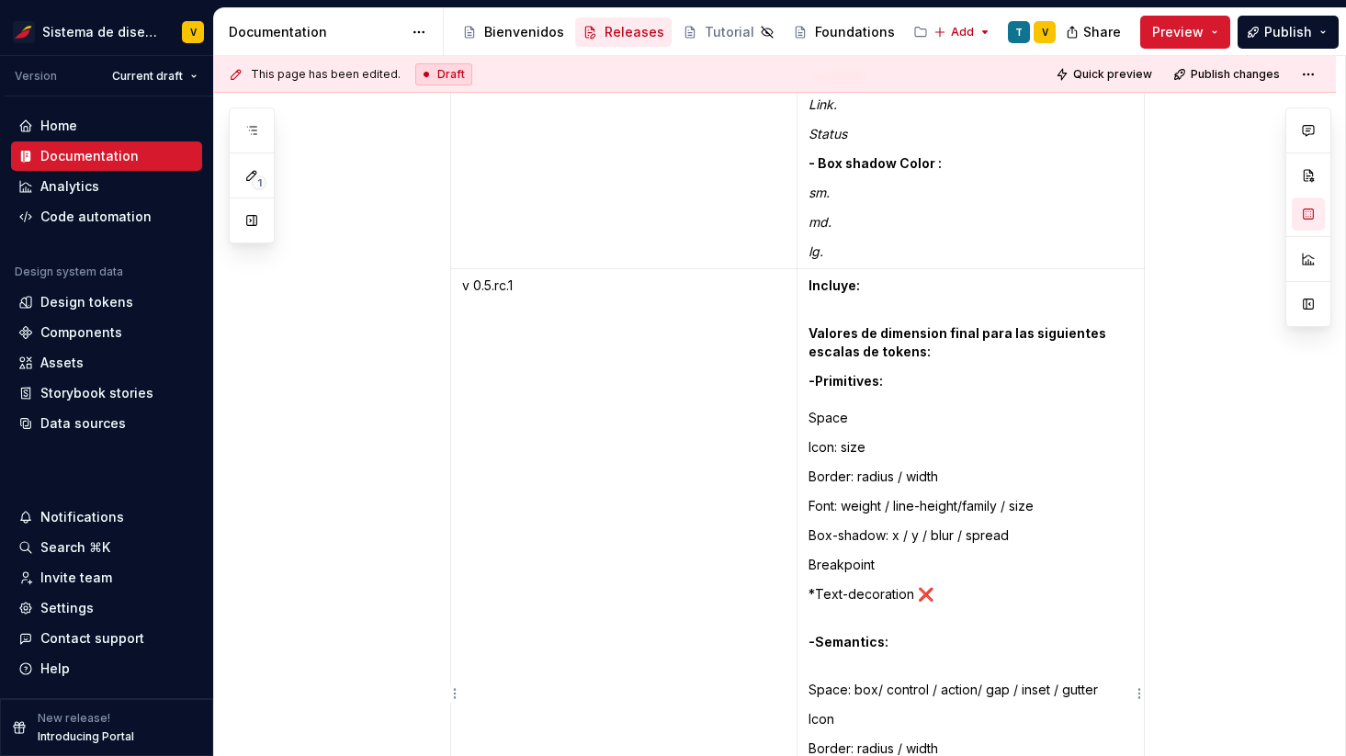
click at [814, 325] on strong "Valores de dimension final para las siguientes escalas de tokens:" at bounding box center [958, 342] width 300 height 34
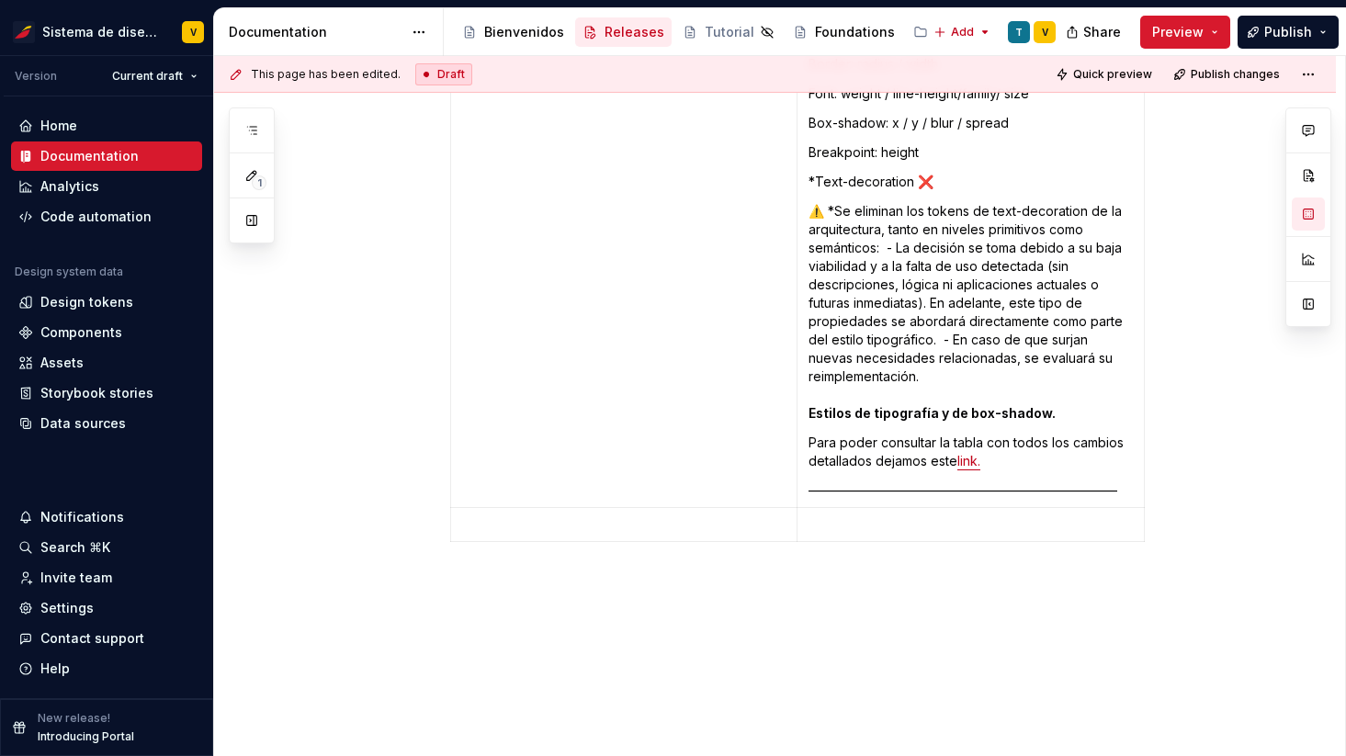
scroll to position [8724, 0]
click at [813, 402] on strong "Estilos de tipografía y de box-shadow." at bounding box center [931, 410] width 247 height 16
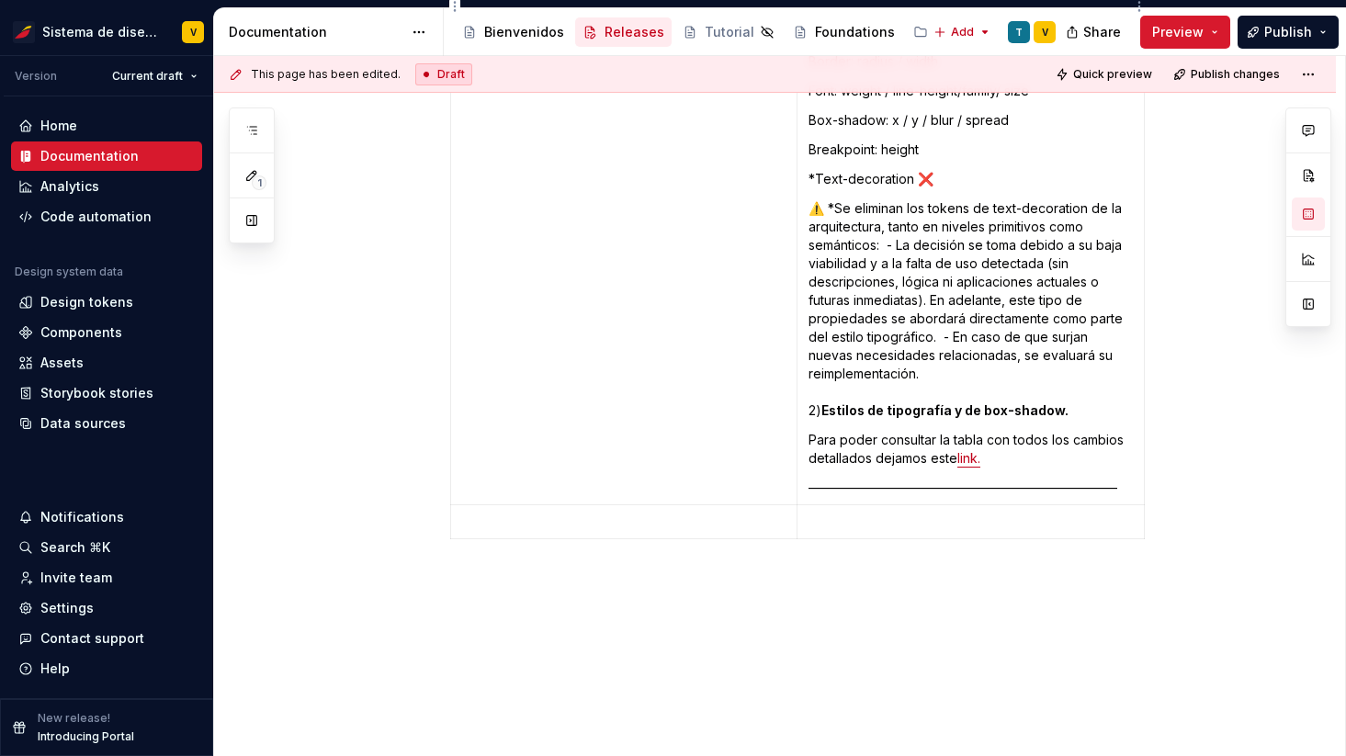
click at [820, 372] on p "⚠️ *Se eliminan los tokens de text-decoration de la arquitectura, tanto en nive…" at bounding box center [970, 309] width 324 height 220
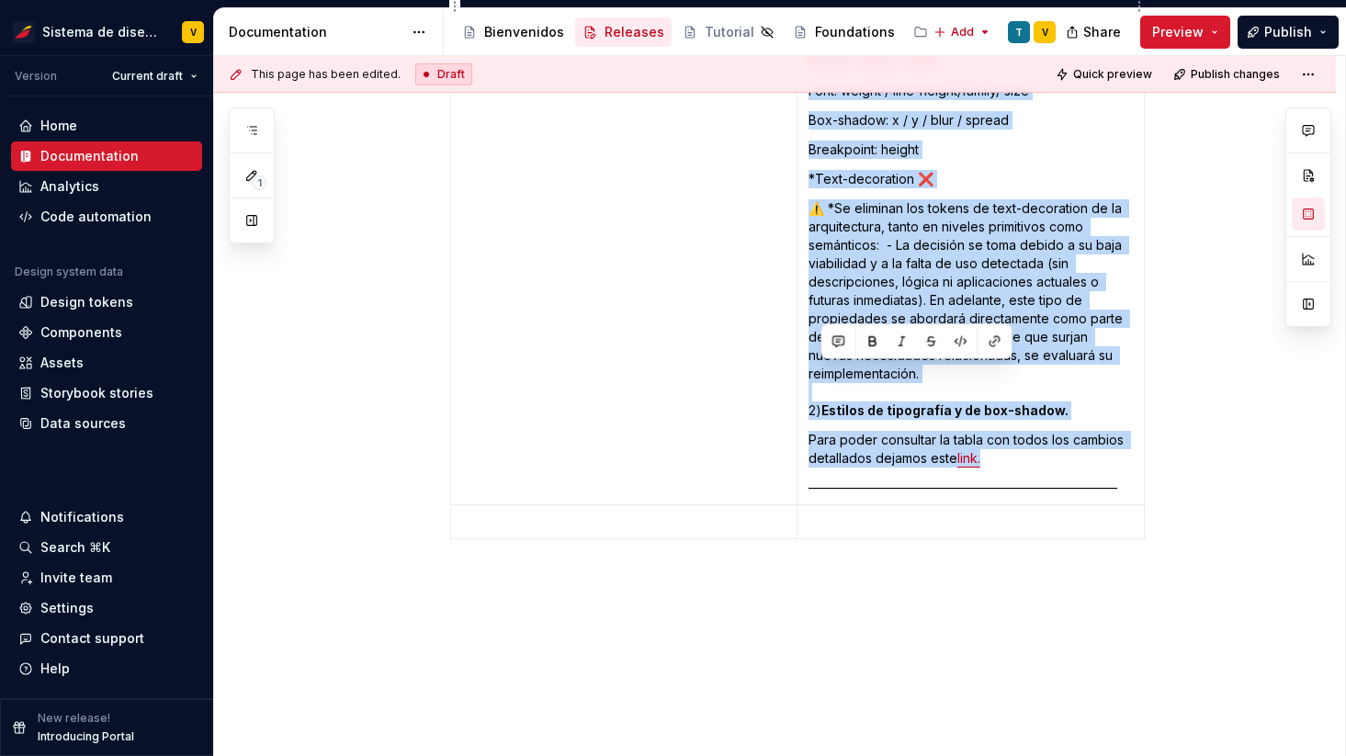
click at [820, 372] on p "⚠️ *Se eliminan los tokens de text-decoration de la arquitectura, tanto en nive…" at bounding box center [970, 309] width 324 height 220
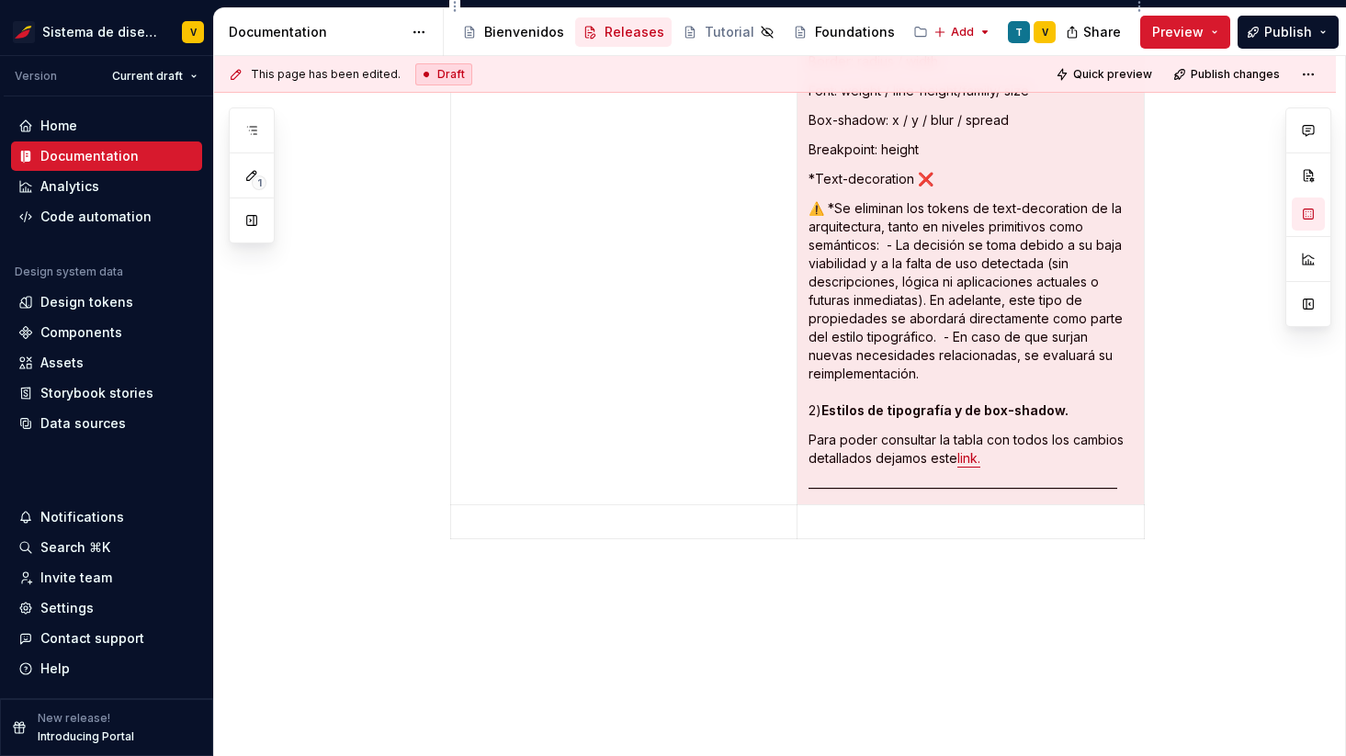
click at [871, 402] on strong "Estilos de tipografía y de box-shadow." at bounding box center [944, 410] width 247 height 16
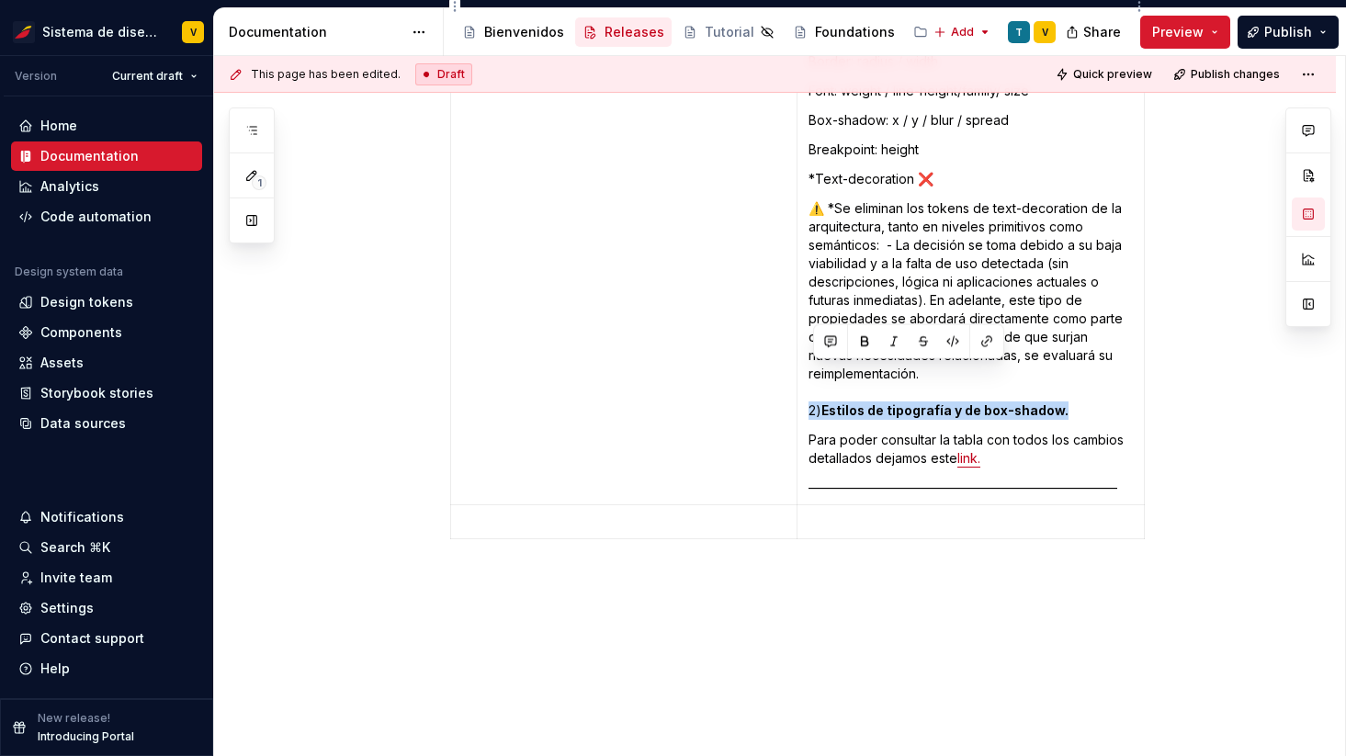
drag, startPoint x: 1067, startPoint y: 376, endPoint x: 814, endPoint y: 370, distance: 252.7
click at [814, 370] on p "⚠️ *Se eliminan los tokens de text-decoration de la arquitectura, tanto en nive…" at bounding box center [970, 309] width 324 height 220
click at [865, 344] on button "button" at bounding box center [865, 342] width 26 height 26
click at [836, 402] on strong "2) Estilos de tipografía y de box-shadow." at bounding box center [939, 410] width 263 height 16
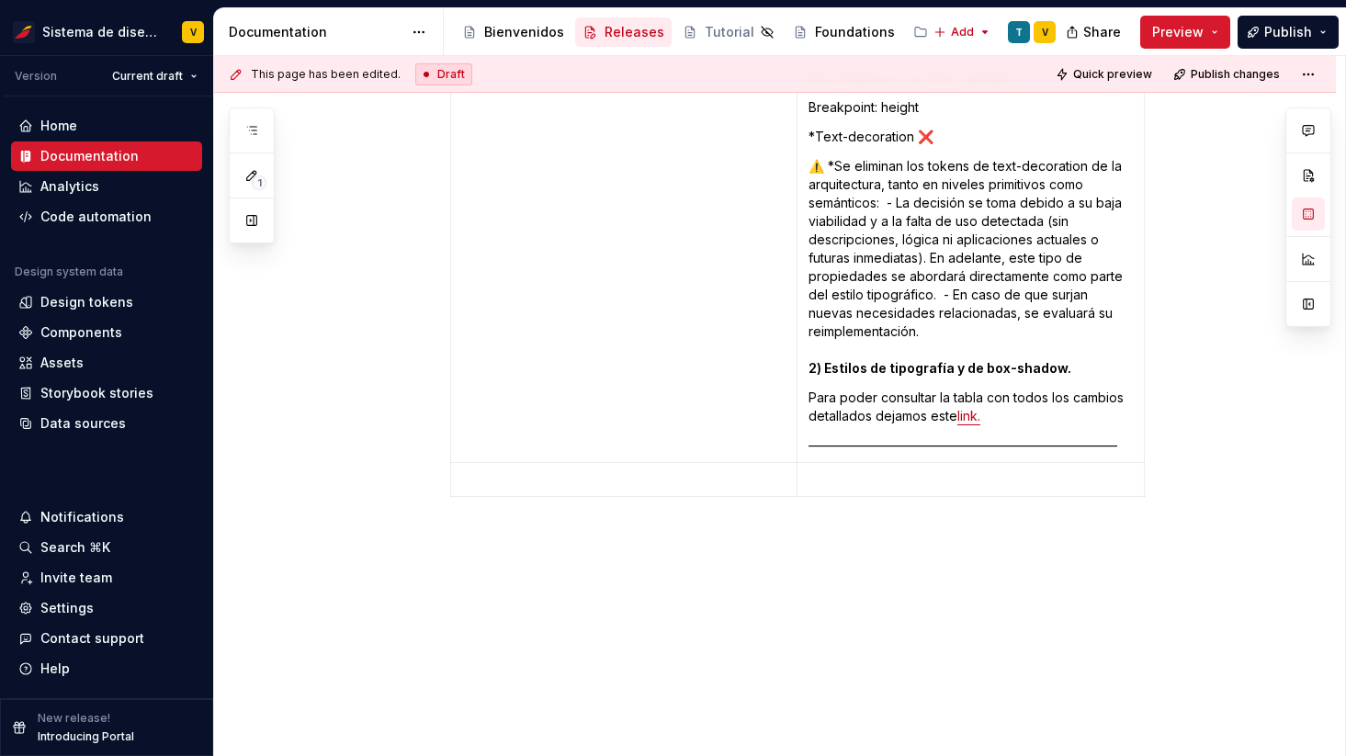
scroll to position [8770, 0]
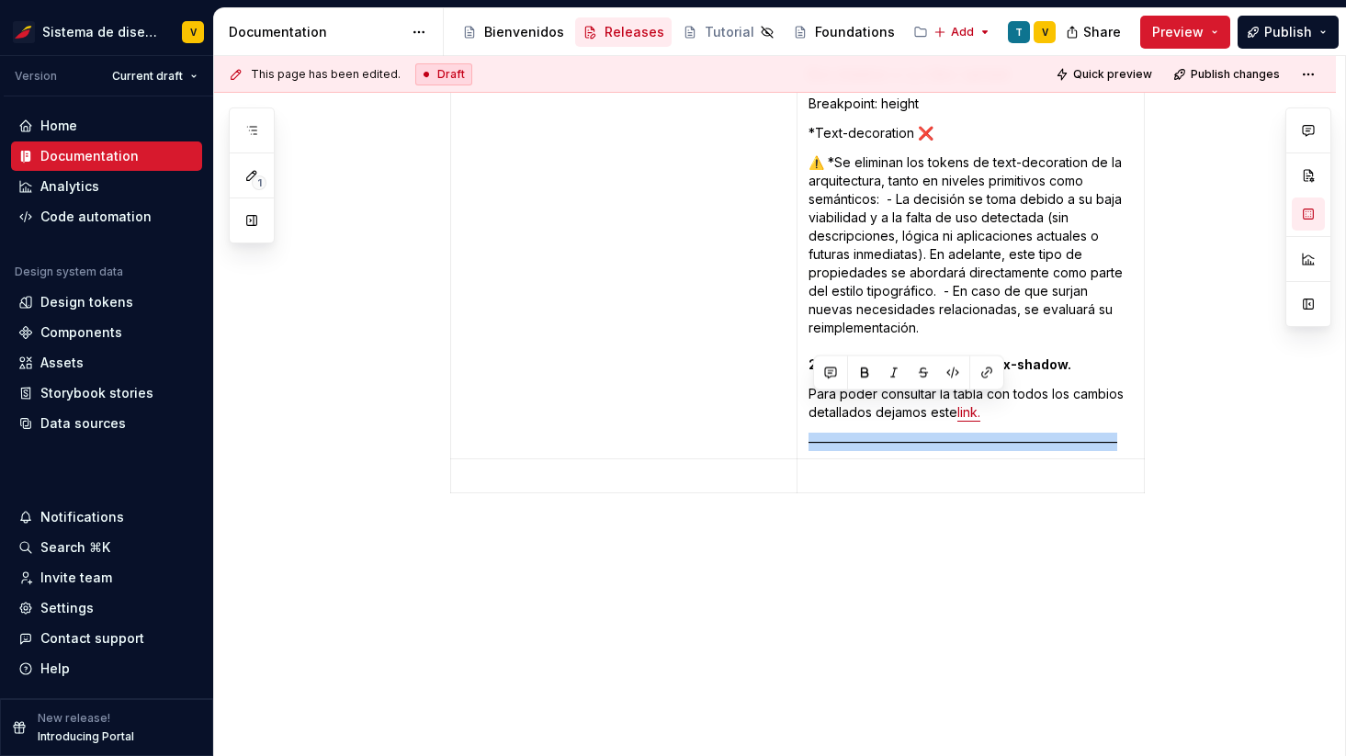
drag, startPoint x: 1121, startPoint y: 400, endPoint x: 816, endPoint y: 399, distance: 305.0
click at [816, 433] on p "————————————————————————" at bounding box center [970, 442] width 324 height 18
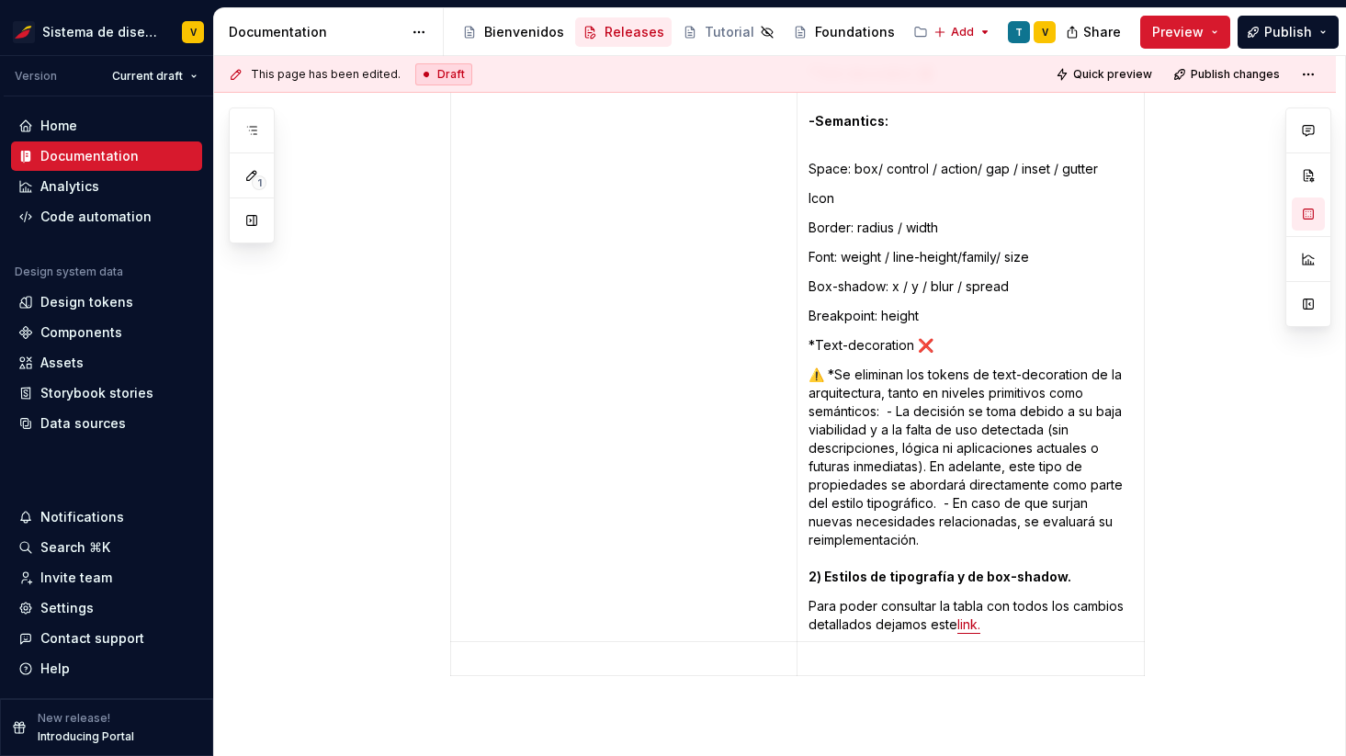
scroll to position [8594, 0]
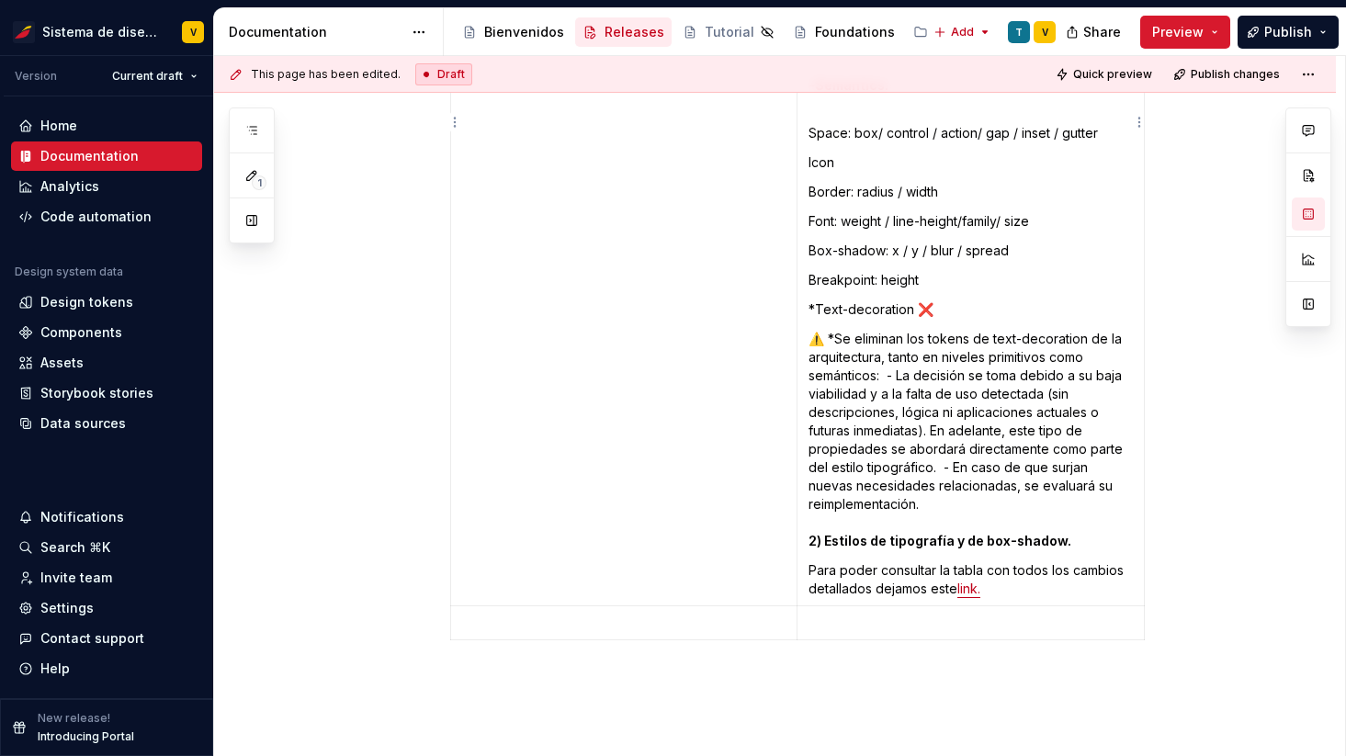
click at [968, 581] on link "link." at bounding box center [968, 589] width 23 height 16
click at [929, 517] on input "[URL][DOMAIN_NAME]" at bounding box center [943, 516] width 208 height 33
click at [974, 581] on link "link." at bounding box center [968, 589] width 23 height 16
click at [922, 520] on input "[URL][DOMAIN_NAME]" at bounding box center [951, 516] width 208 height 33
click at [919, 462] on p "⚠️ *Se eliminan los tokens de text-decoration de la arquitectura, tanto en nive…" at bounding box center [970, 440] width 324 height 220
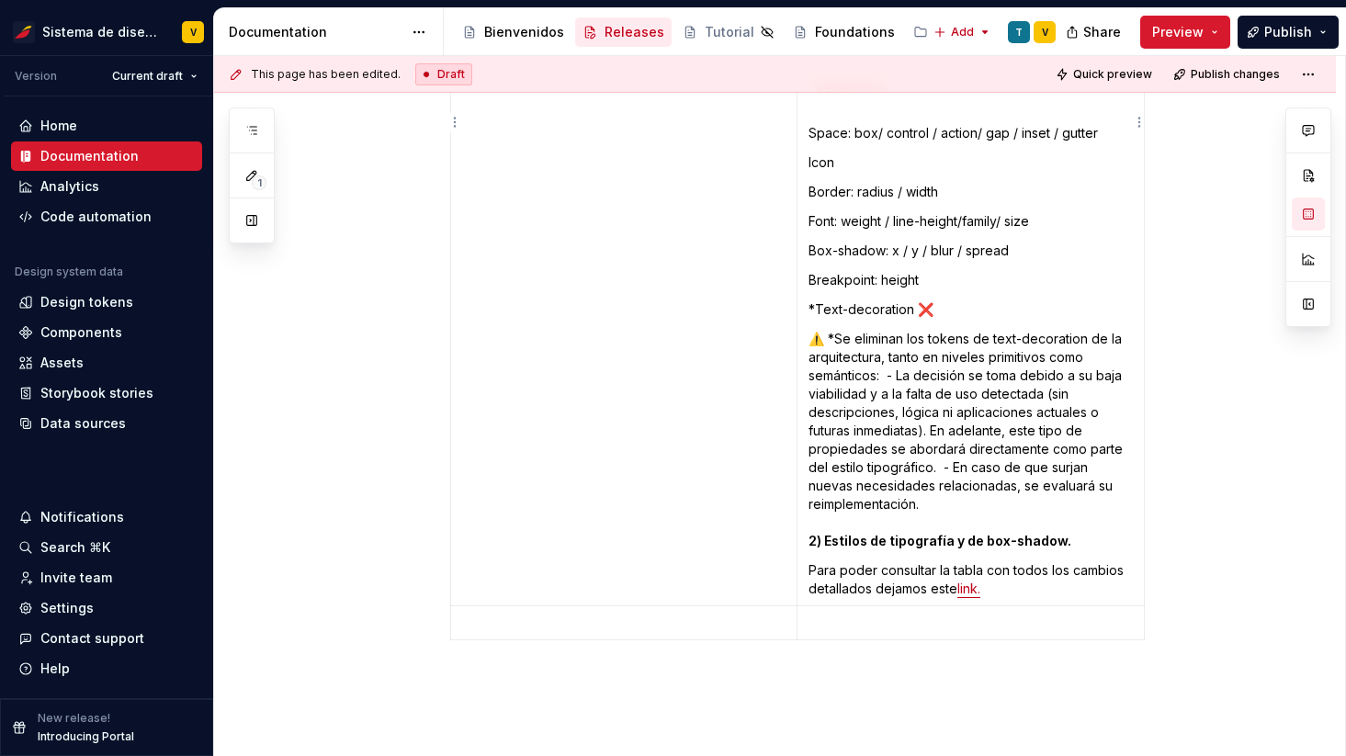
click at [976, 581] on link "link." at bounding box center [968, 589] width 23 height 16
click at [1097, 517] on button "button" at bounding box center [1110, 516] width 26 height 26
type textarea "*"
click at [1063, 514] on button "button" at bounding box center [1076, 516] width 26 height 26
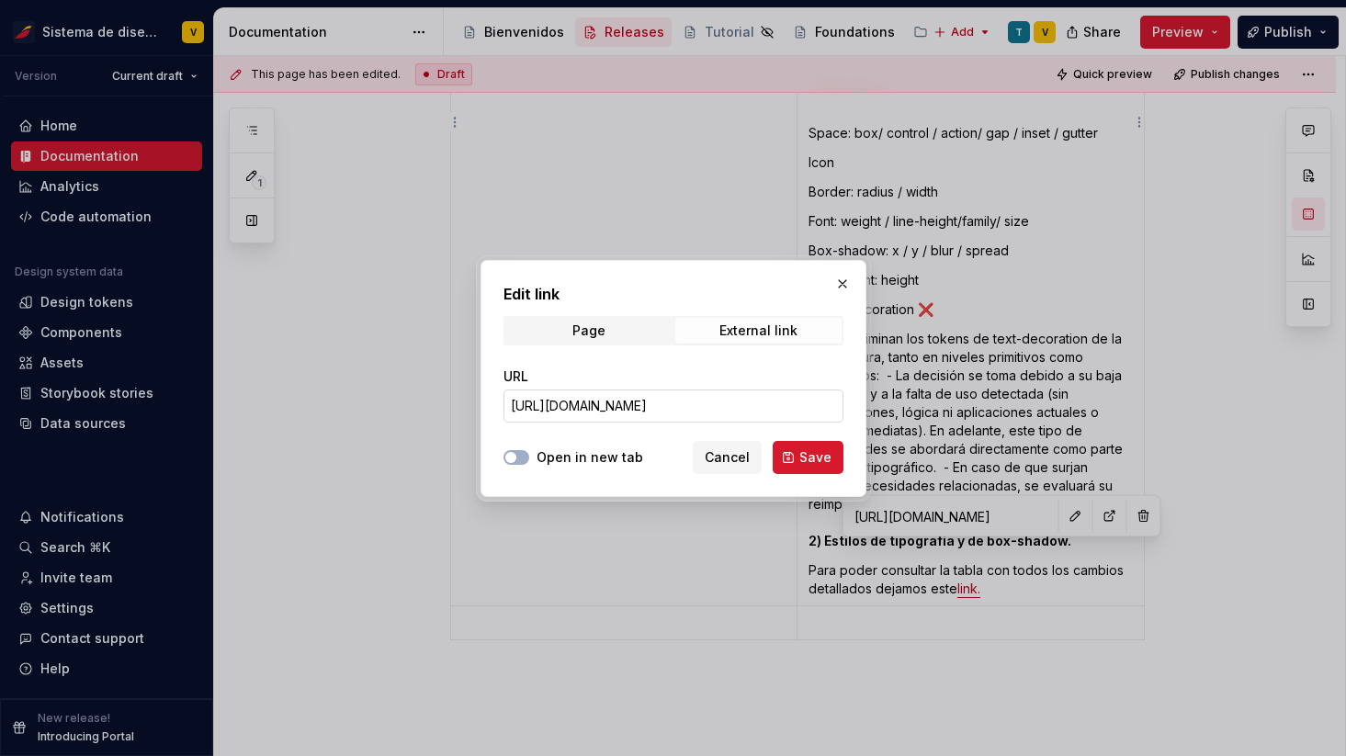
click at [657, 412] on input "[URL][DOMAIN_NAME]" at bounding box center [673, 405] width 340 height 33
paste input "70-2&t=zURHsld4vy7pbyep"
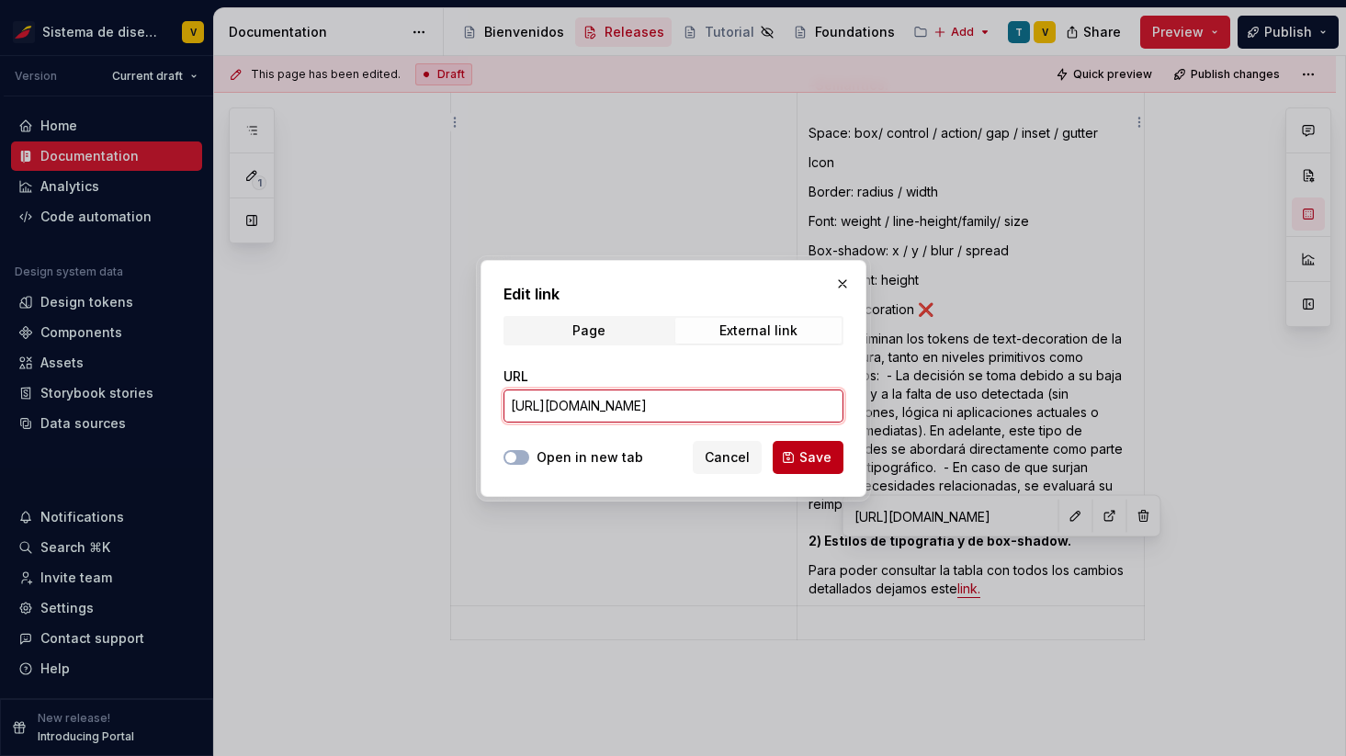
type input "[URL][DOMAIN_NAME]"
click at [777, 451] on button "Save" at bounding box center [808, 457] width 71 height 33
type textarea "*"
type input "[URL][DOMAIN_NAME]"
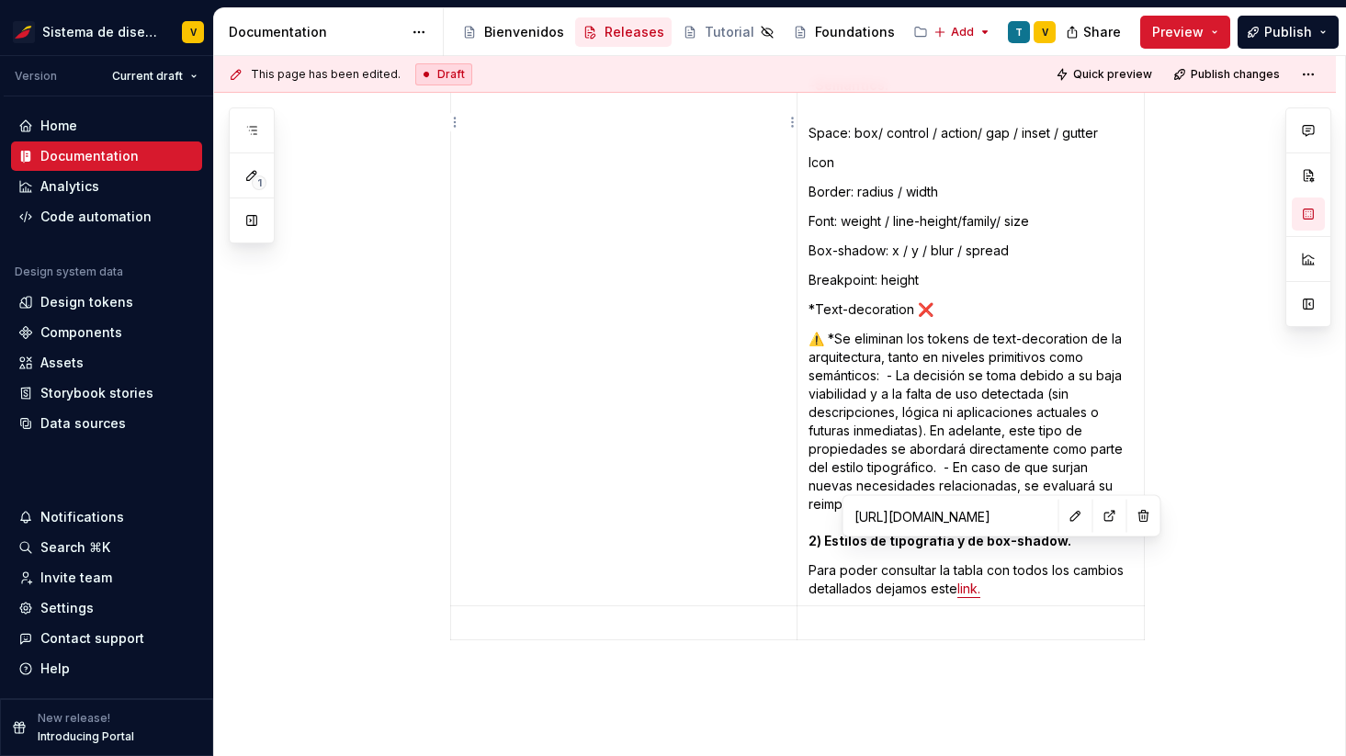
click at [560, 412] on td "v 0.5.rc.1" at bounding box center [623, 159] width 346 height 894
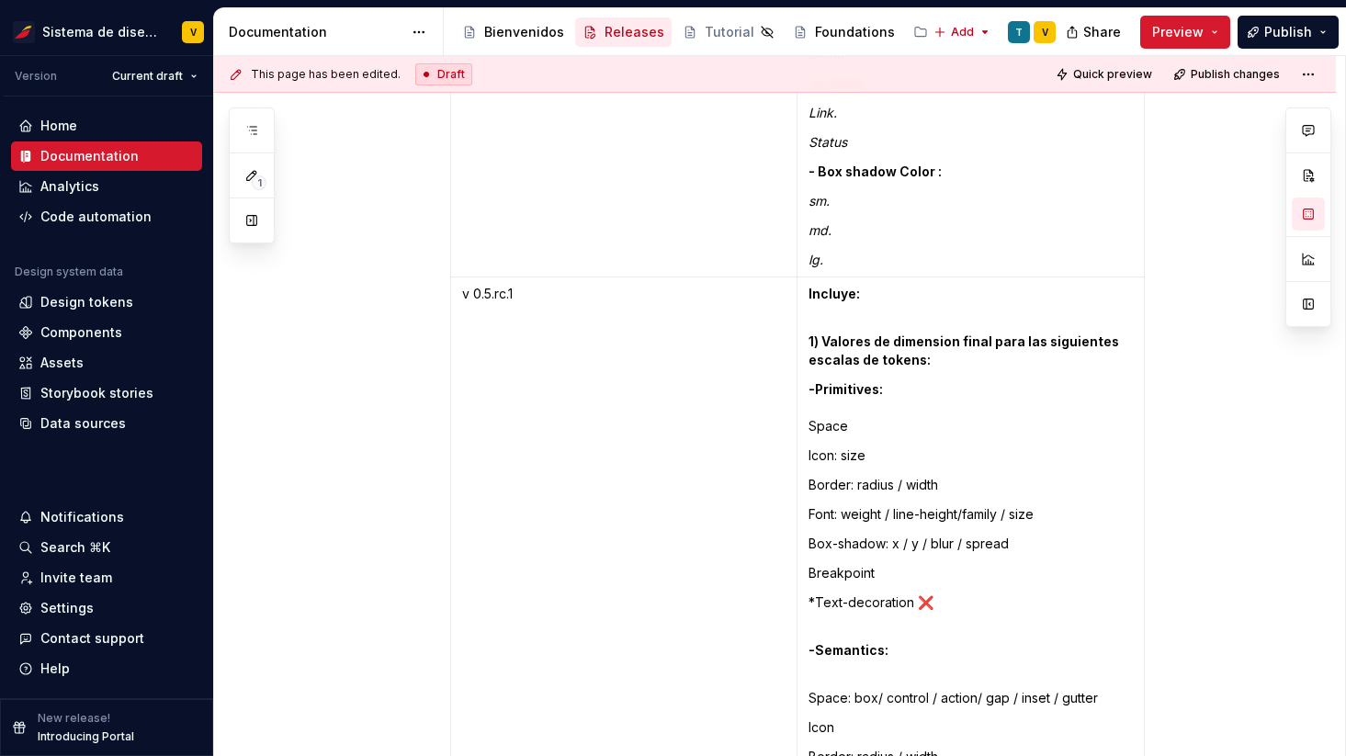
scroll to position [7980, 0]
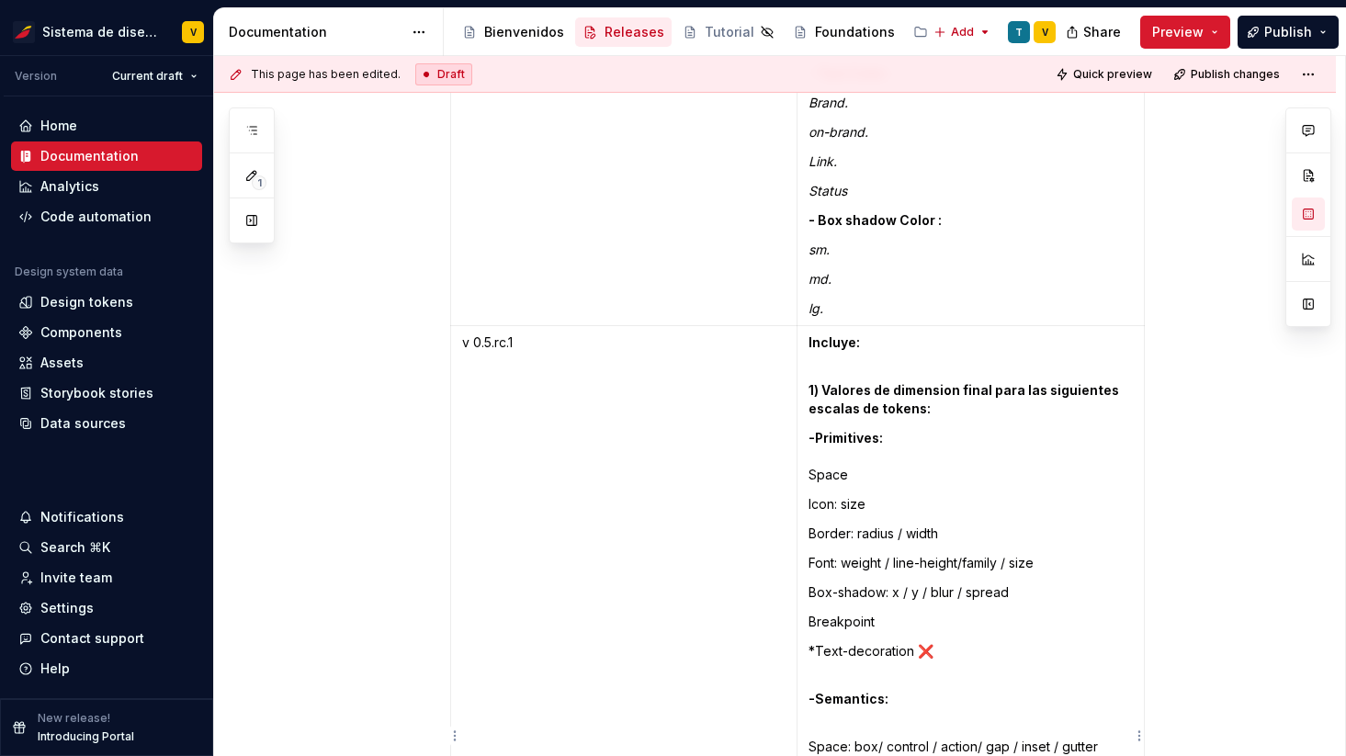
click at [877, 382] on strong "1) Valores de dimension final para las siguientes escalas de tokens:" at bounding box center [964, 399] width 313 height 34
click at [813, 382] on strong "1) Valores de dimension final para las siguientes escalas de tokens:" at bounding box center [964, 399] width 313 height 34
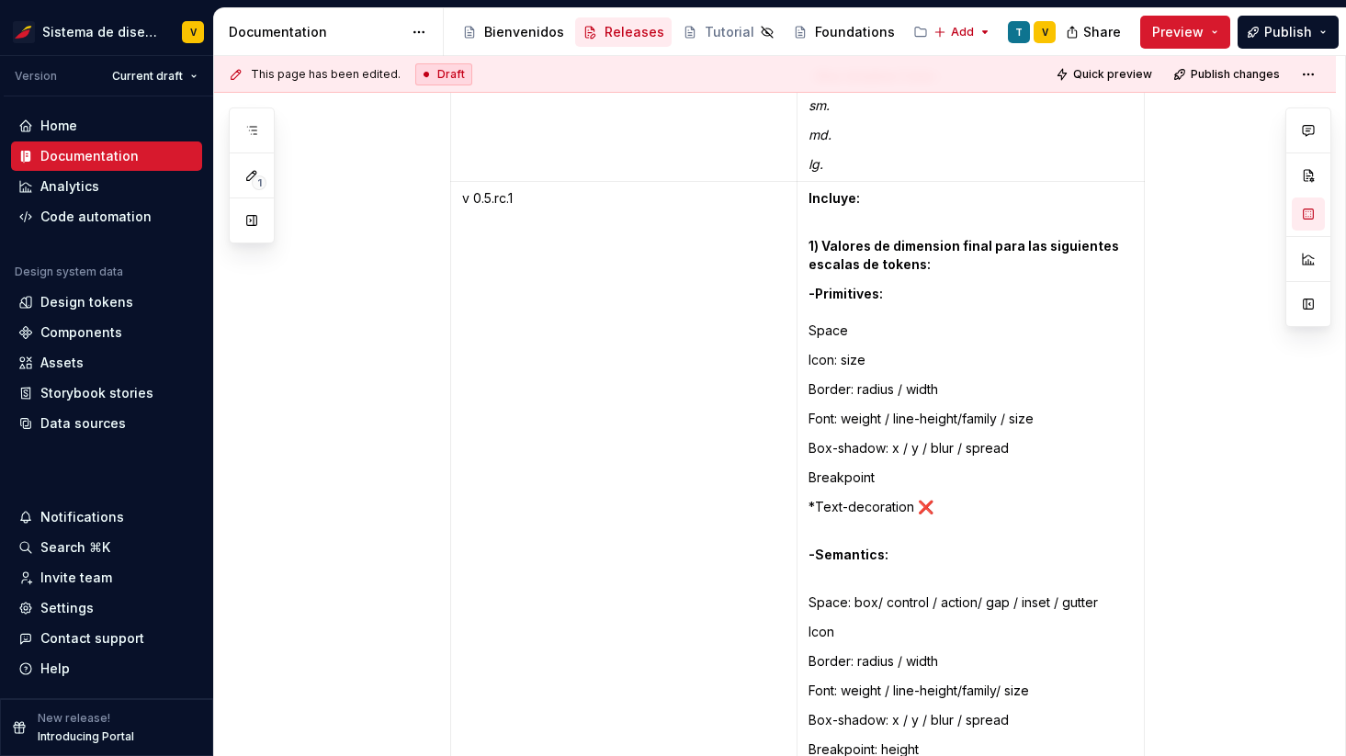
scroll to position [8150, 0]
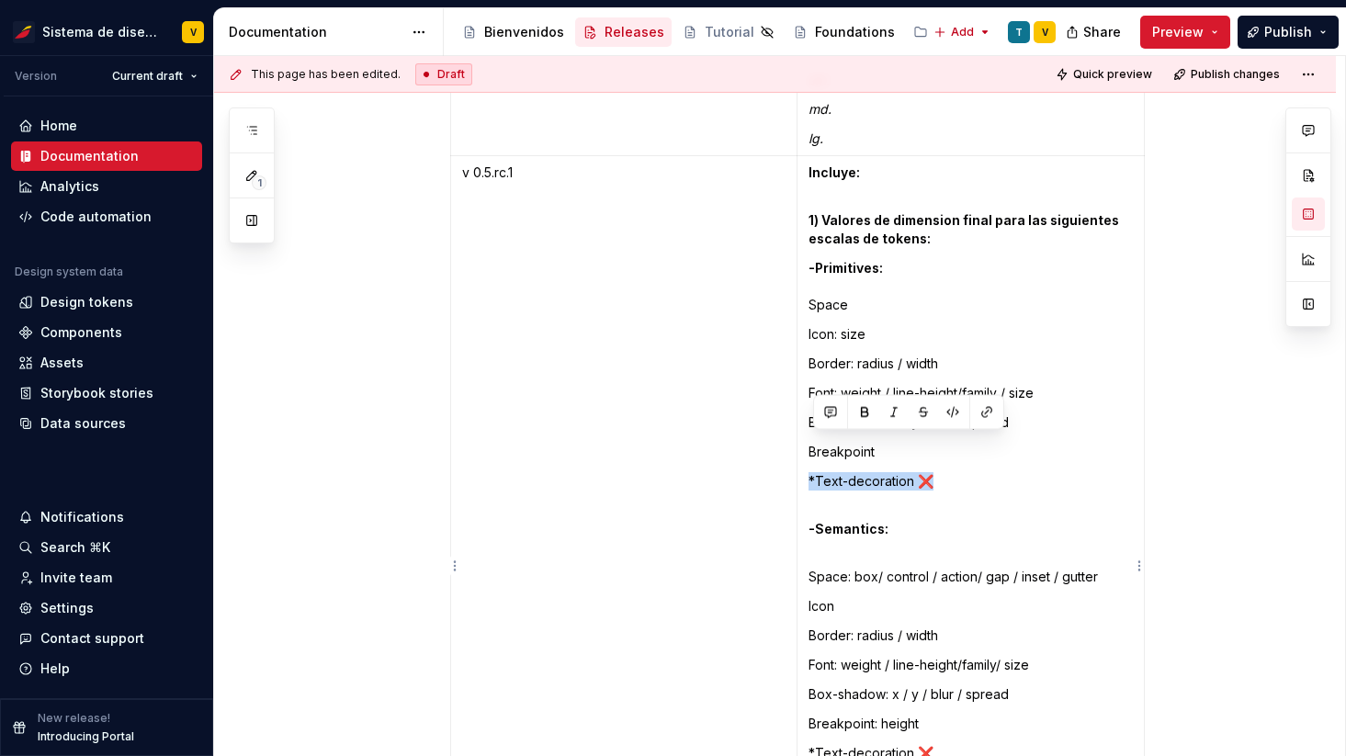
drag, startPoint x: 813, startPoint y: 446, endPoint x: 953, endPoint y: 445, distance: 139.6
click at [953, 472] on p "*Text-decoration ❌" at bounding box center [970, 481] width 324 height 18
click at [970, 472] on p "*Text-decoration ❌" at bounding box center [970, 481] width 324 height 18
click at [815, 325] on p "Icon: size" at bounding box center [970, 334] width 324 height 18
click at [816, 265] on p "-Primitives: Space" at bounding box center [970, 286] width 324 height 55
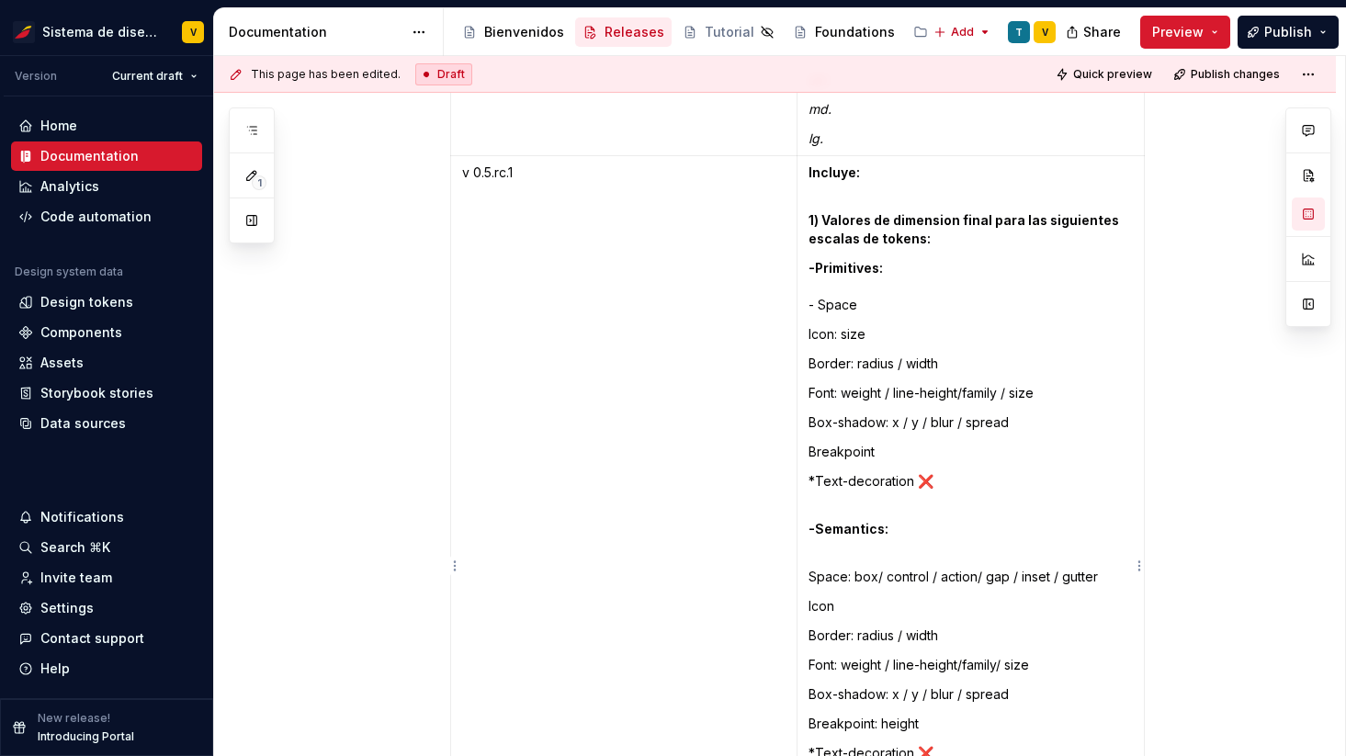
click at [810, 297] on td "Incluye: 1) Valores de dimension final para las siguientes escalas de tokens: -…" at bounding box center [969, 603] width 347 height 894
click at [813, 355] on p "Border: radius / width" at bounding box center [970, 364] width 324 height 18
click at [814, 384] on p "Font: weight / line-height/family / size" at bounding box center [970, 393] width 324 height 18
click at [812, 388] on td "Incluye: 1) Valores de dimension final para las siguientes escalas de tokens: -…" at bounding box center [969, 603] width 347 height 894
click at [812, 443] on p "Breakpoint" at bounding box center [970, 452] width 324 height 18
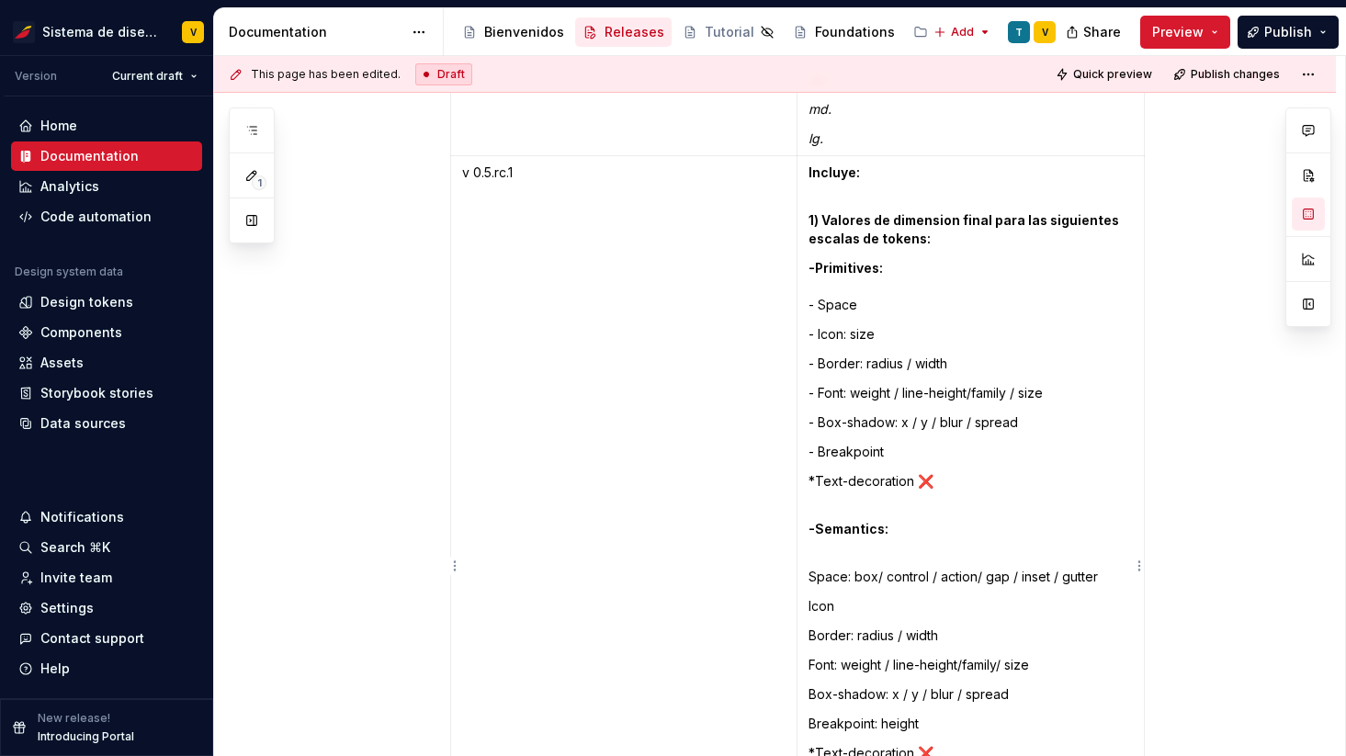
click at [814, 472] on p "*Text-decoration ❌" at bounding box center [970, 481] width 324 height 18
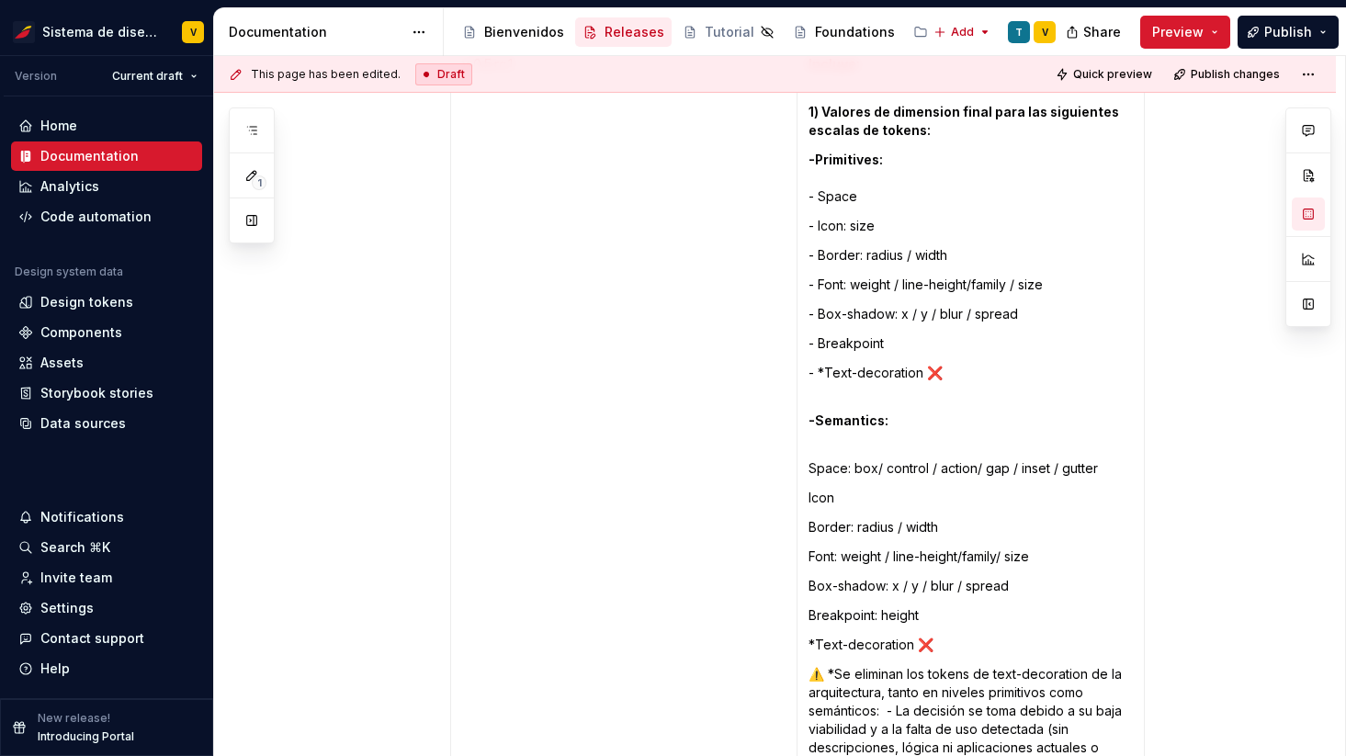
scroll to position [8260, 0]
click at [814, 457] on p "Space: box/ control / action/ gap / inset / gutter" at bounding box center [970, 466] width 324 height 18
click at [814, 487] on p "Icon" at bounding box center [970, 496] width 324 height 18
click at [813, 516] on p "Border: radius / width" at bounding box center [970, 525] width 324 height 18
click at [812, 546] on p "Font: weight / line-height/family/ size" at bounding box center [970, 555] width 324 height 18
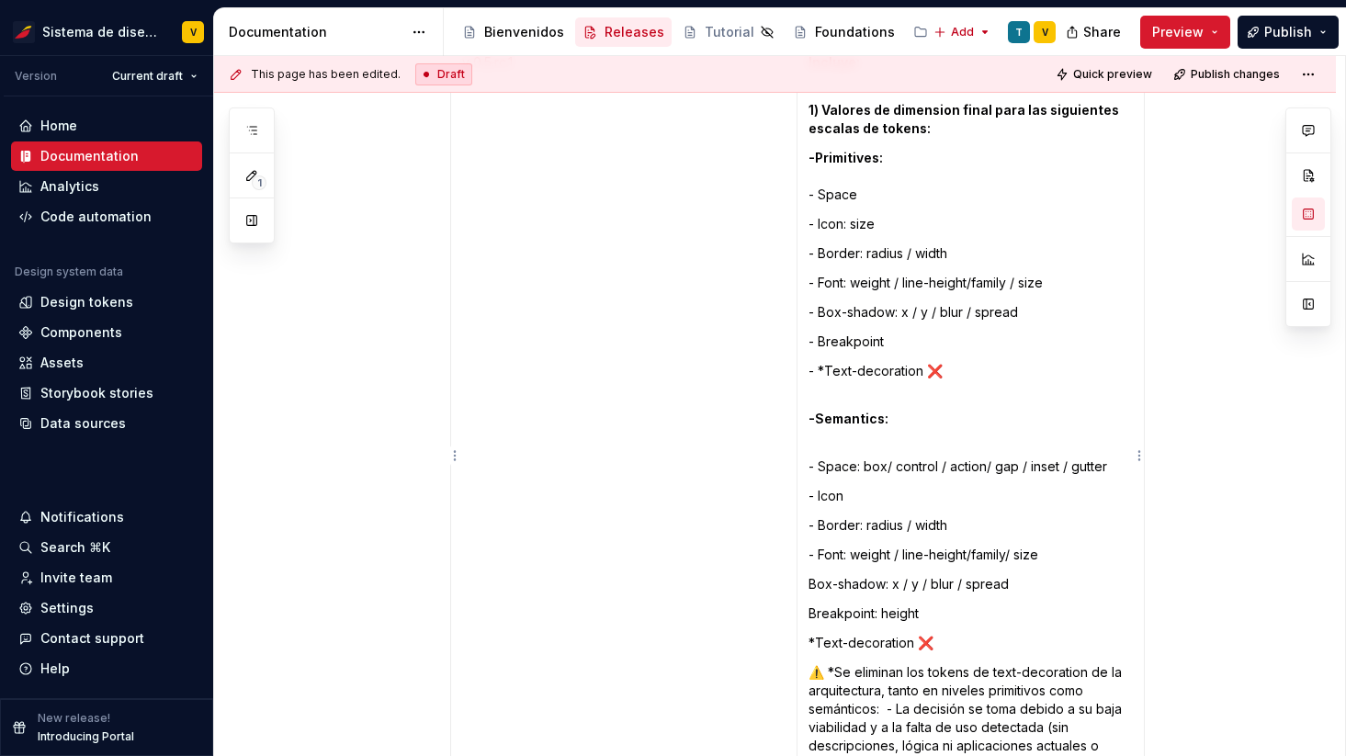
click at [815, 575] on p "Box-shadow: x / y / blur / spread" at bounding box center [970, 584] width 324 height 18
click at [814, 604] on p "Breakpoint: height" at bounding box center [970, 613] width 324 height 18
click at [815, 634] on p "*Text-decoration ❌" at bounding box center [970, 643] width 324 height 18
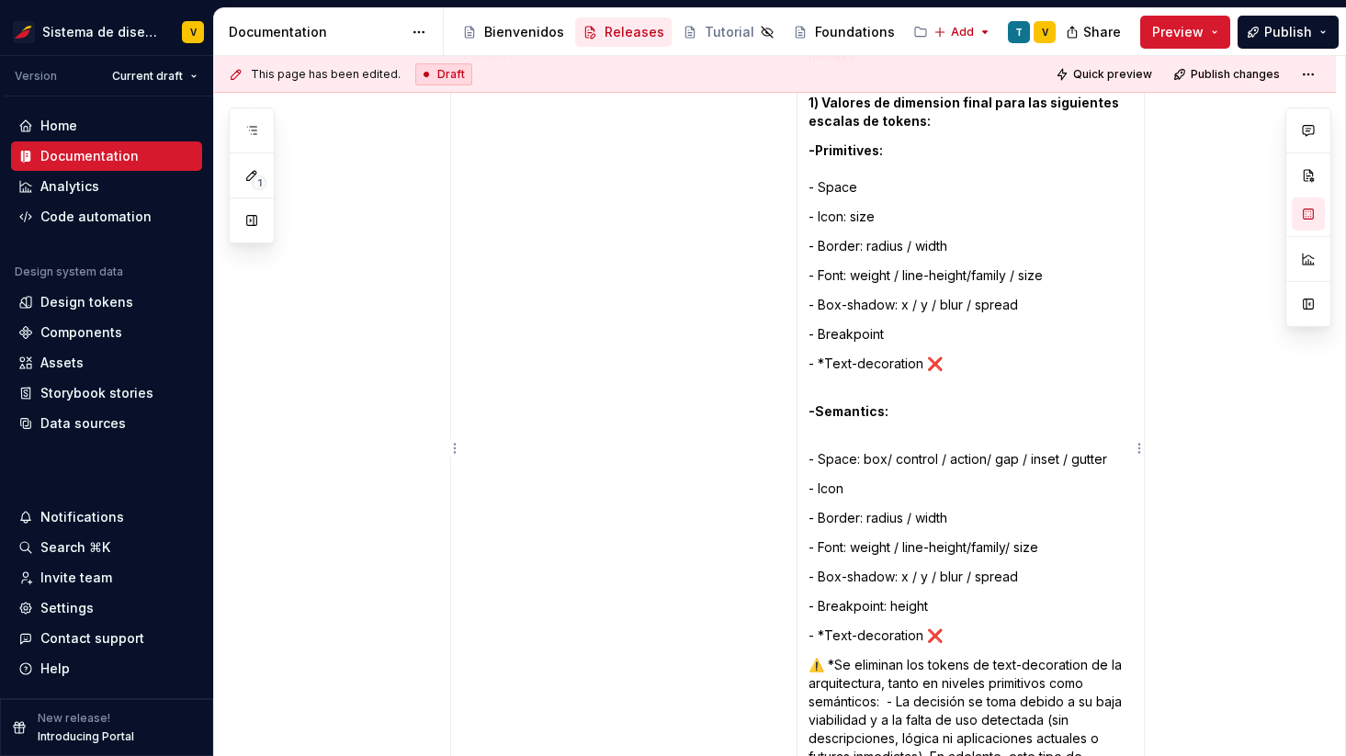
click at [859, 385] on p "-Semantics:" at bounding box center [970, 411] width 324 height 55
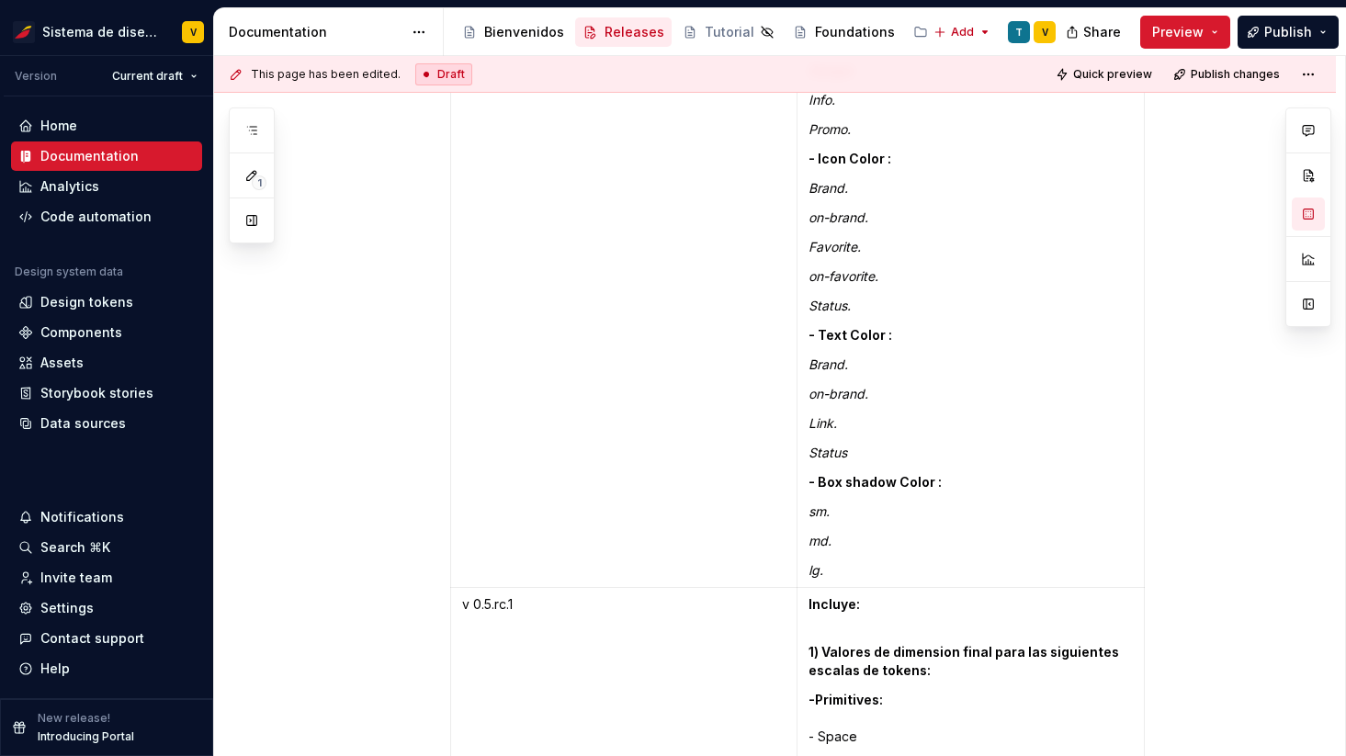
scroll to position [7651, 0]
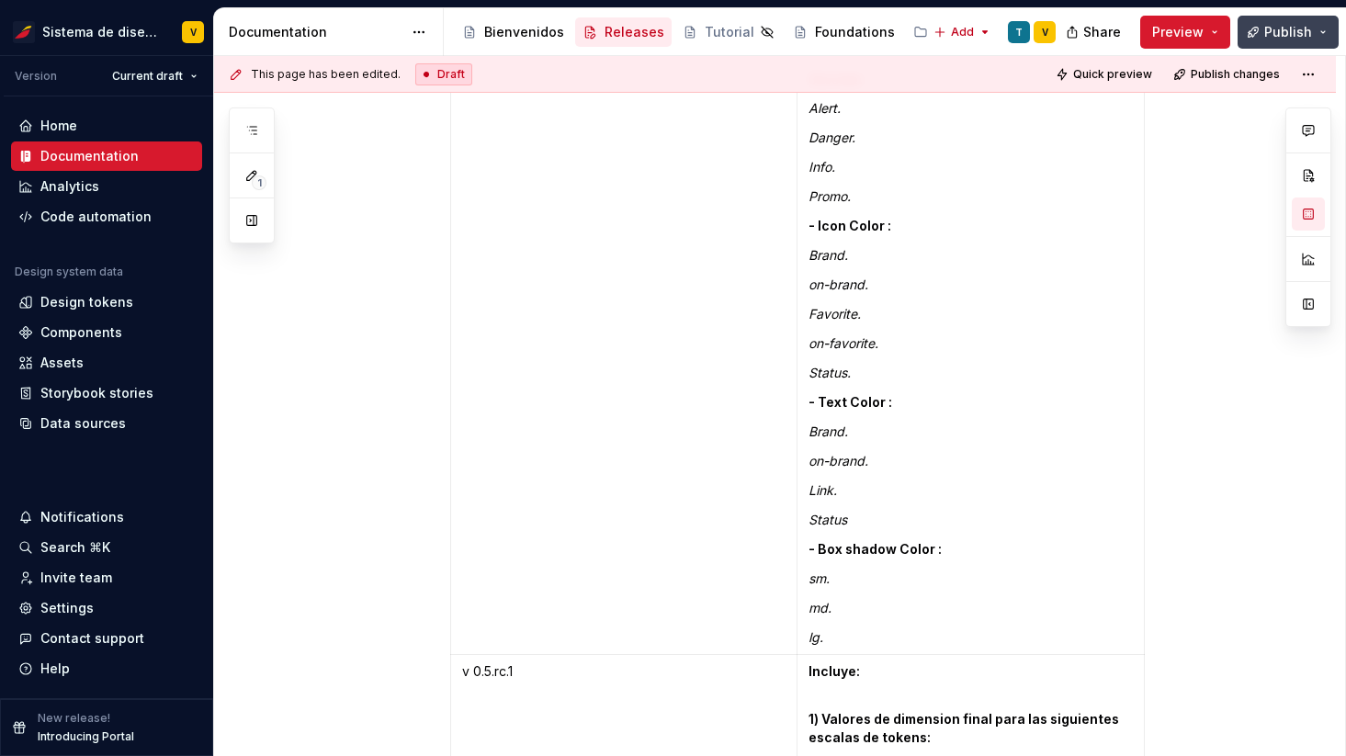
click at [1308, 31] on span "Publish" at bounding box center [1288, 32] width 48 height 18
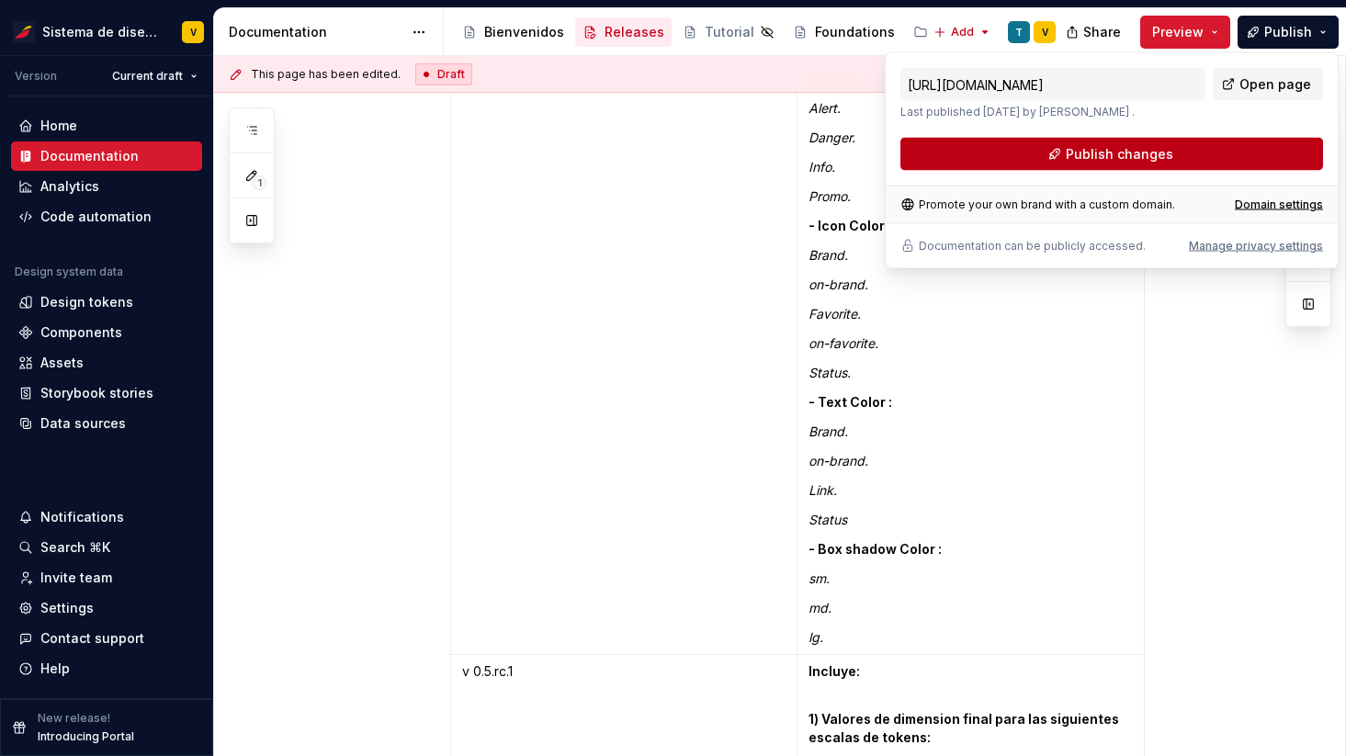
click at [1100, 146] on span "Publish changes" at bounding box center [1119, 154] width 107 height 18
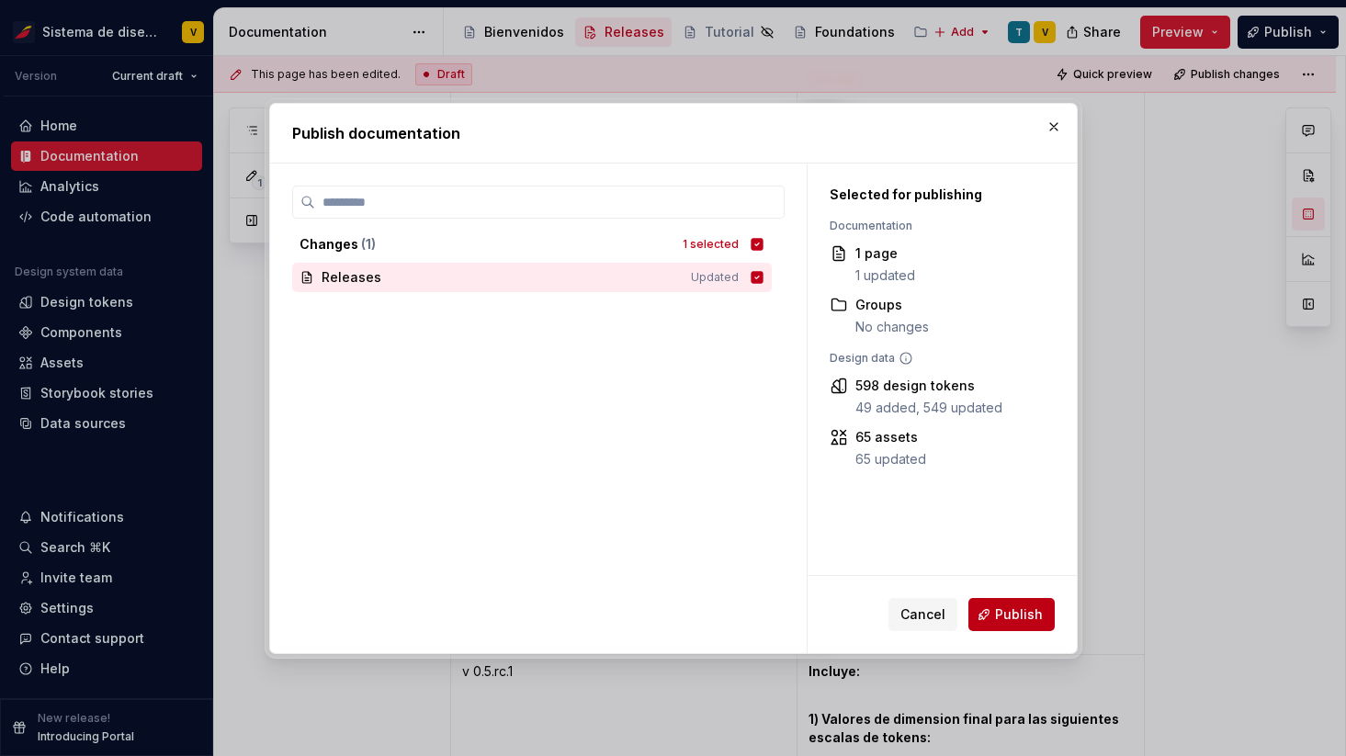
click at [1004, 616] on span "Publish" at bounding box center [1019, 614] width 48 height 18
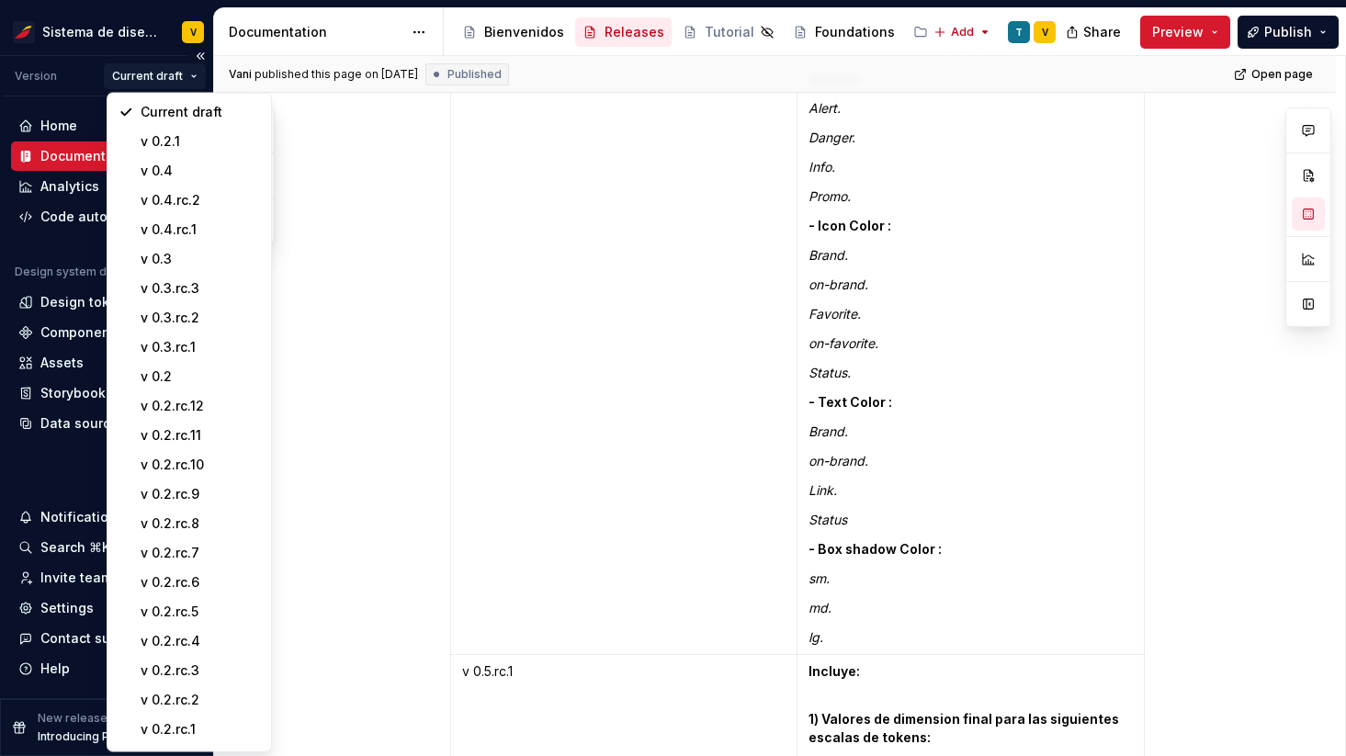
click at [184, 78] on html "Sistema de diseño Iberia V Version Current draft Home Documentation Analytics C…" at bounding box center [673, 378] width 1346 height 756
click at [184, 113] on div "Current draft" at bounding box center [200, 112] width 119 height 18
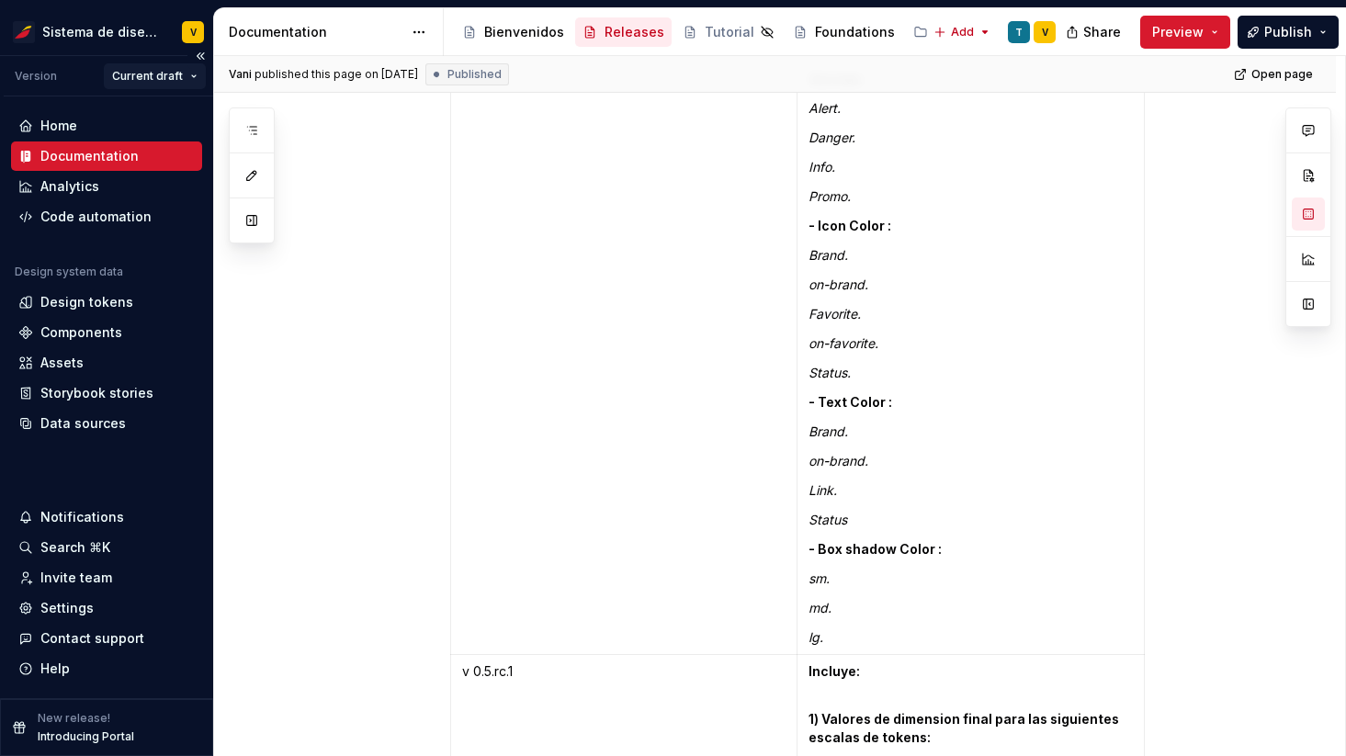
click at [173, 85] on html "Sistema de diseño Iberia V Version Current draft Home Documentation Analytics C…" at bounding box center [673, 378] width 1346 height 756
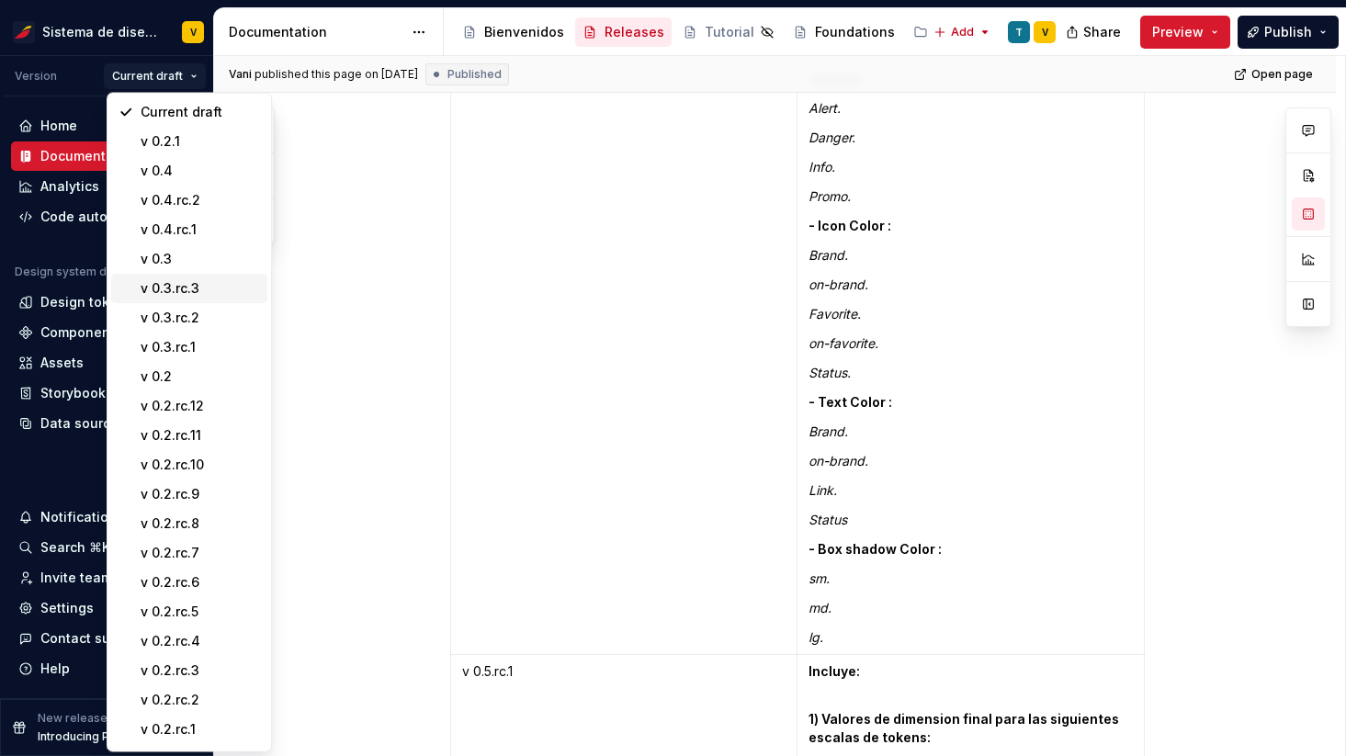
scroll to position [93, 0]
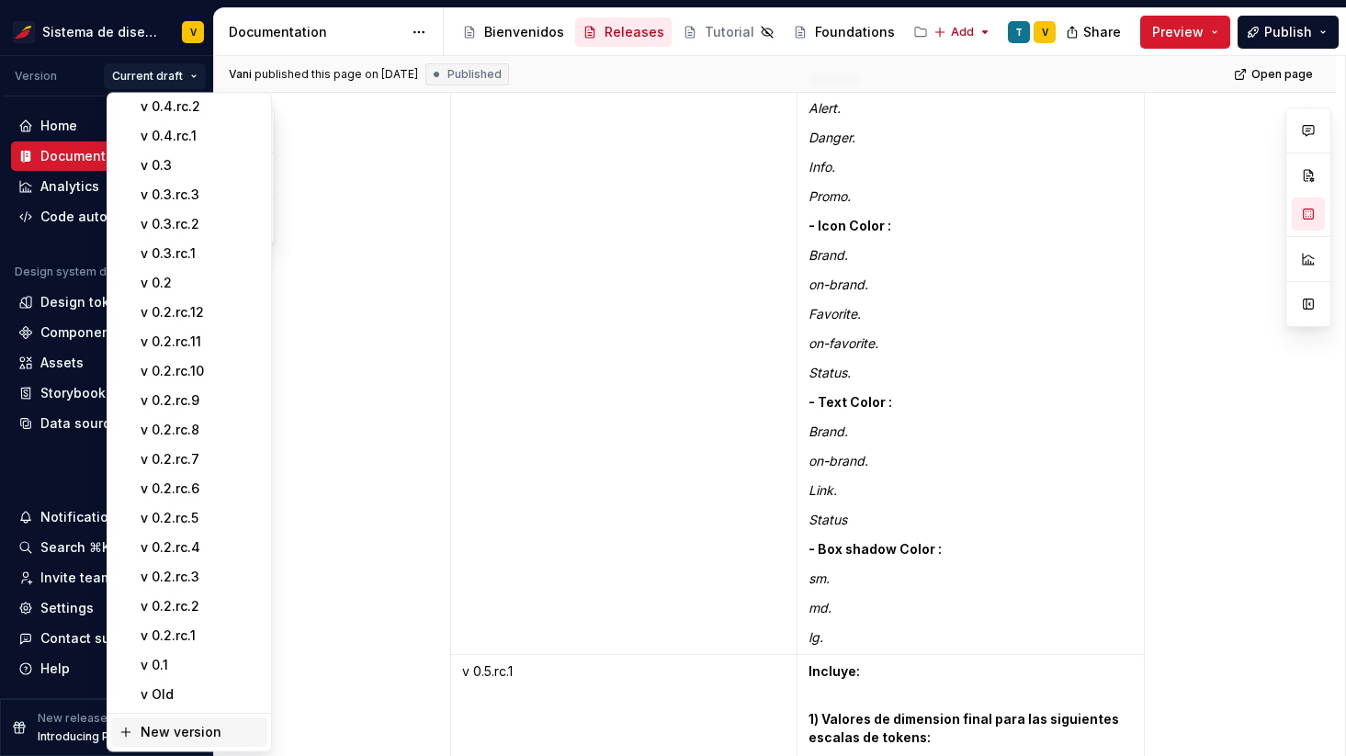
click at [170, 729] on div "New version" at bounding box center [200, 733] width 119 height 18
type textarea "*"
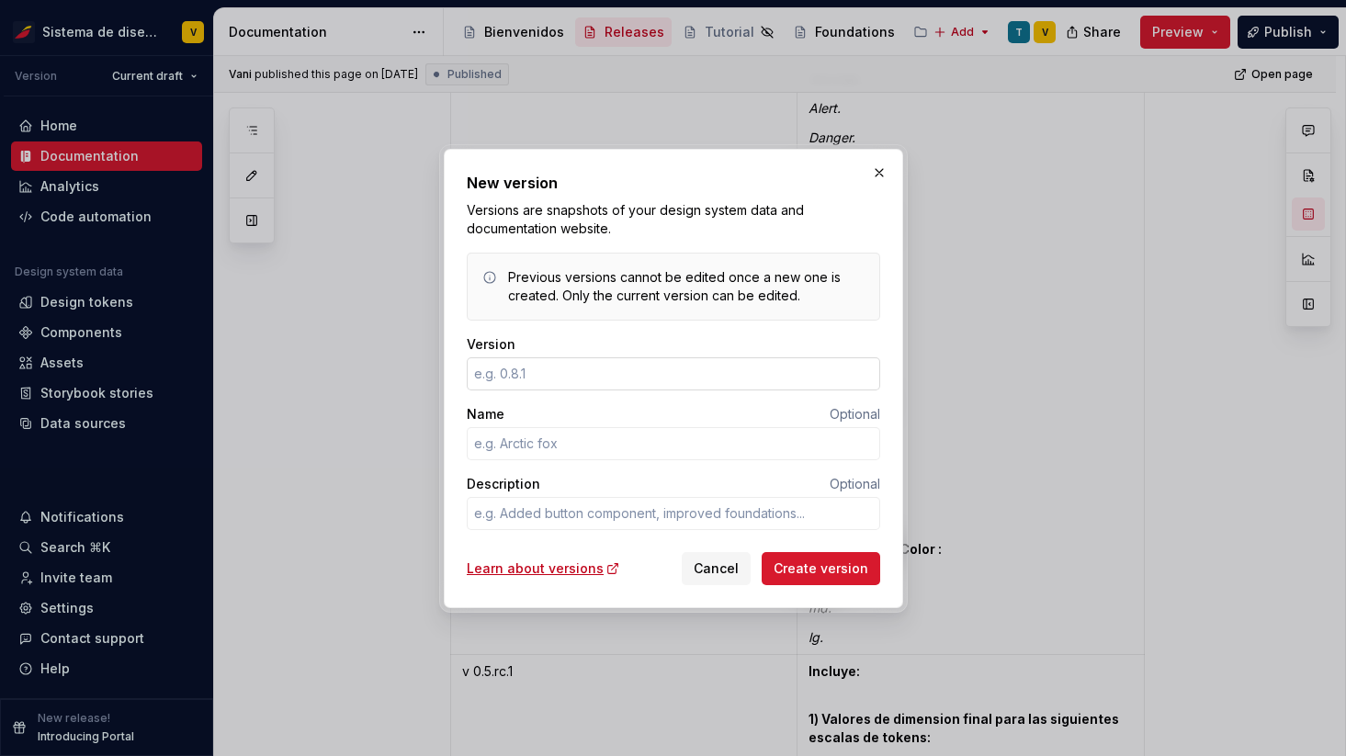
click at [498, 368] on input "Version" at bounding box center [673, 373] width 413 height 33
type input "0.2.rc.10"
type textarea "*"
click at [491, 372] on input "0.2.rc.10" at bounding box center [673, 373] width 413 height 33
click at [545, 377] on input "0.5.rc.10" at bounding box center [673, 373] width 413 height 33
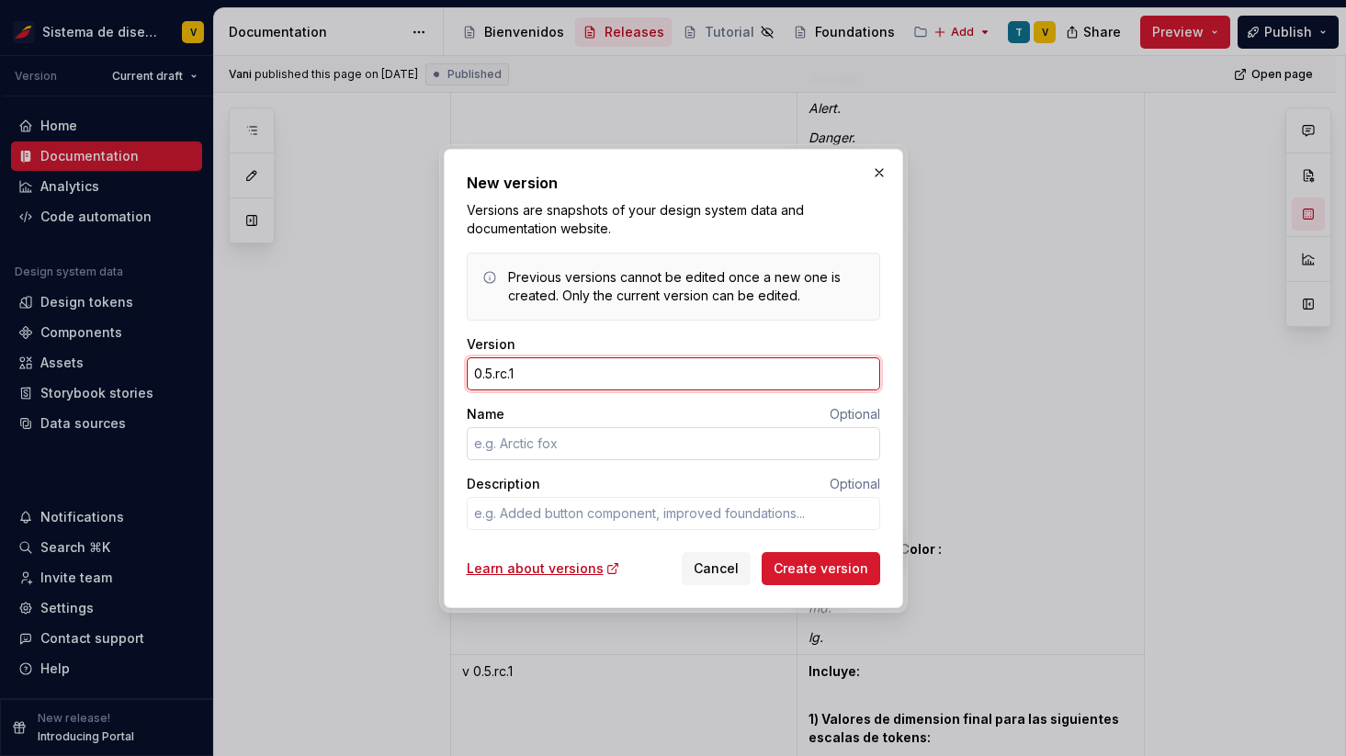
type input "0.5.rc.1"
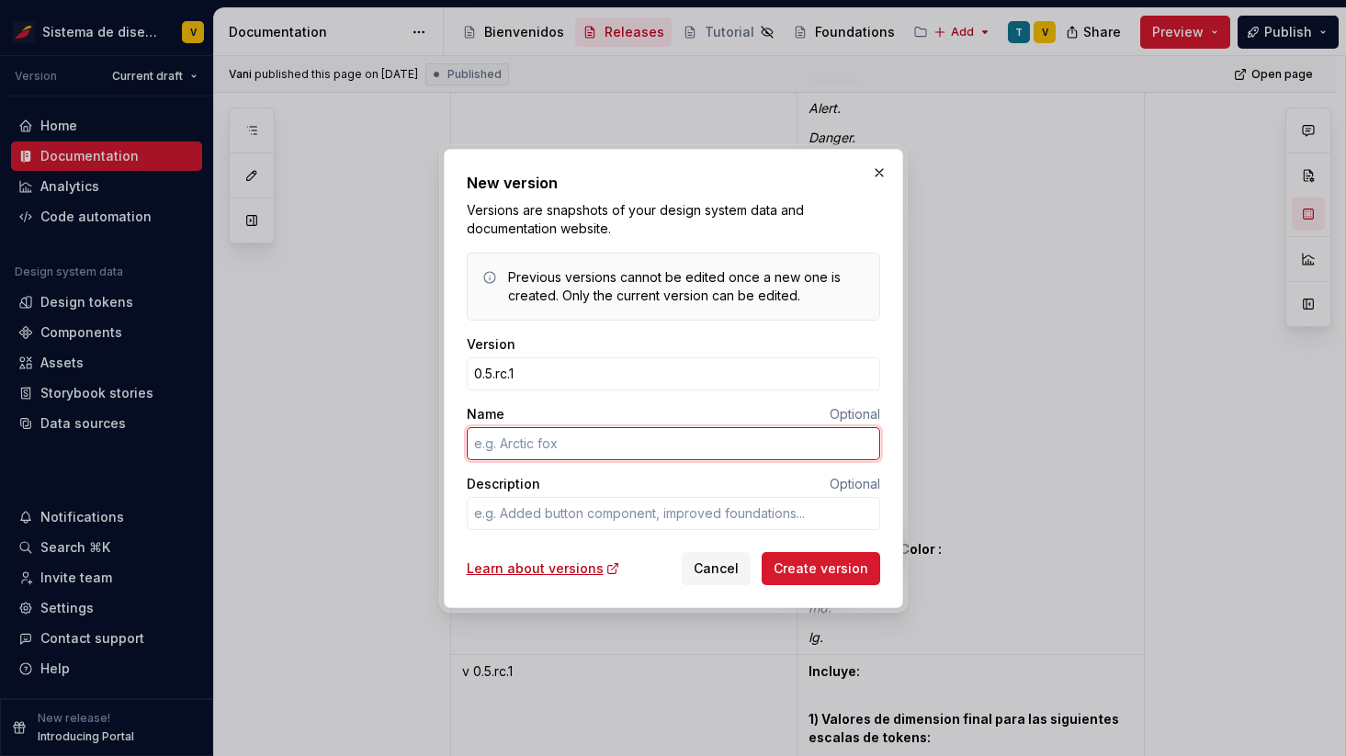
click at [502, 453] on input "Name" at bounding box center [673, 443] width 413 height 33
type textarea "*"
type input "DSR - 636"
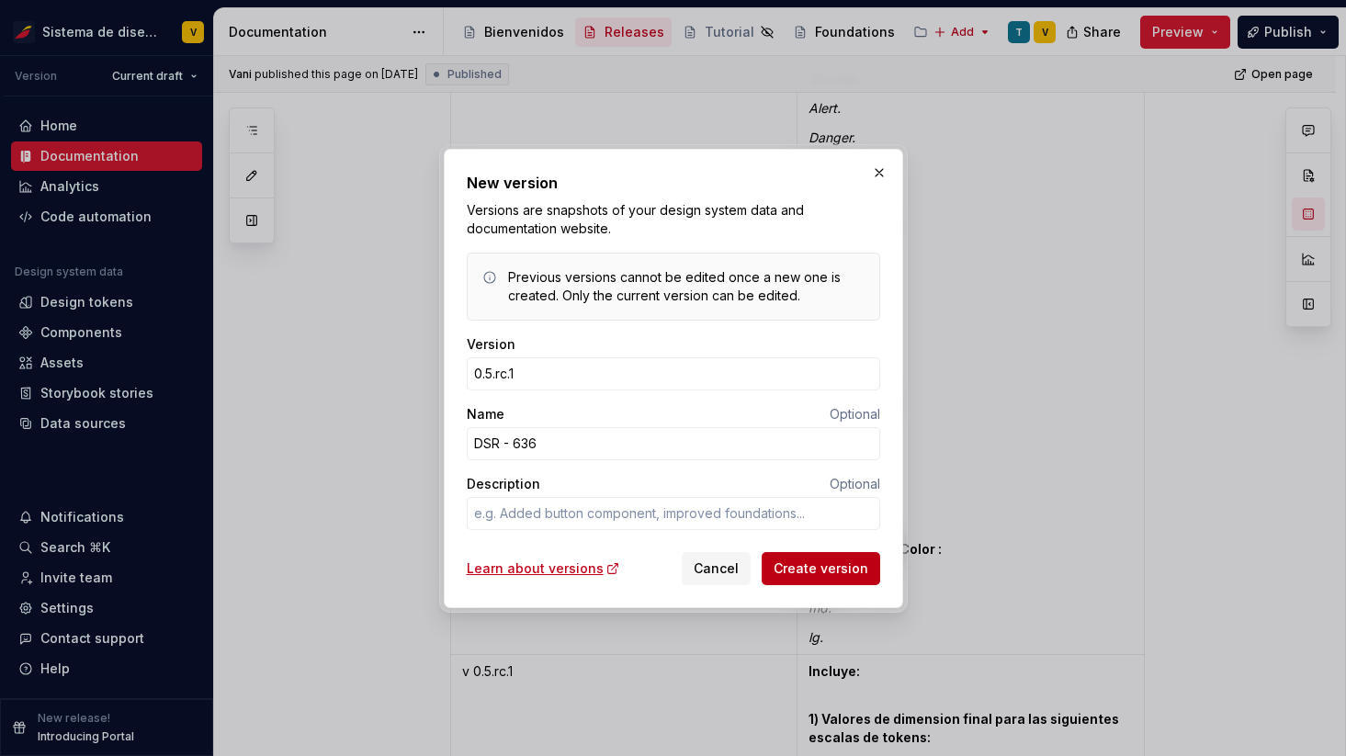
click at [835, 566] on span "Create version" at bounding box center [820, 568] width 95 height 18
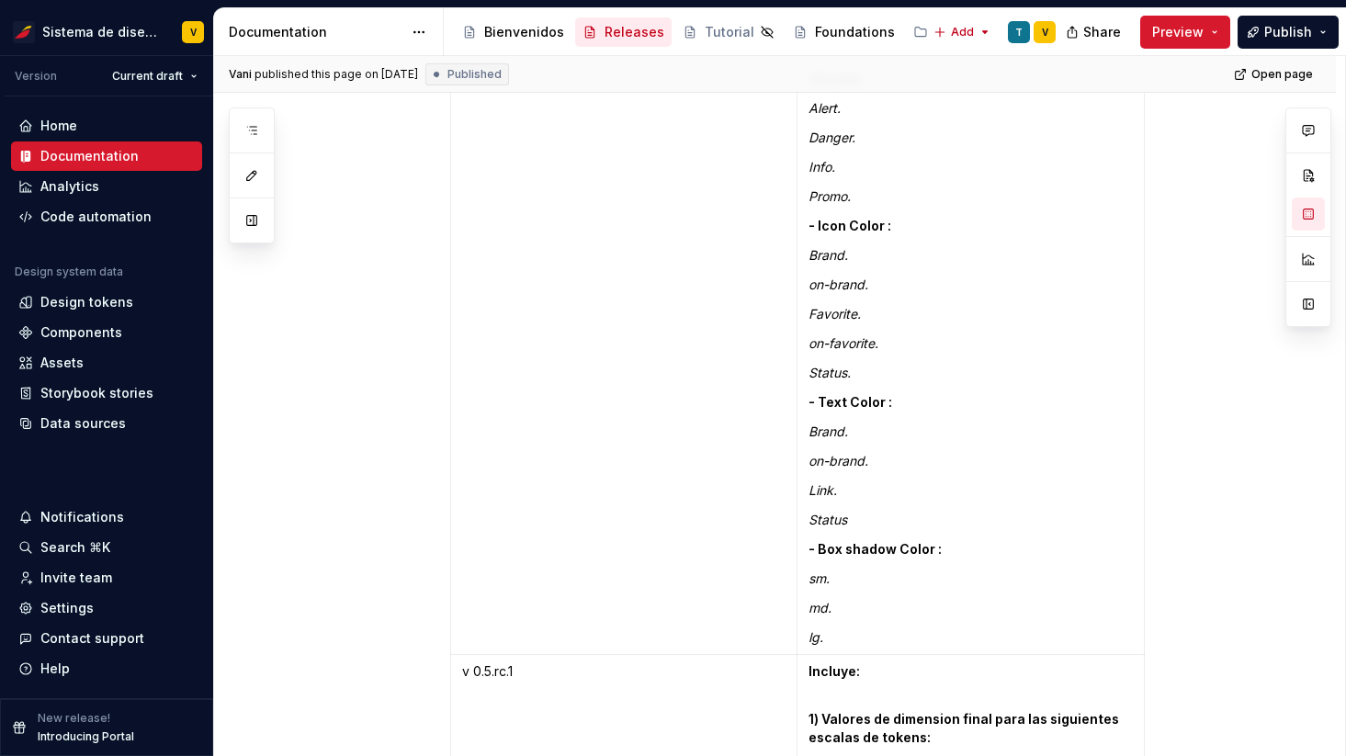
type textarea "*"
